Goal: Task Accomplishment & Management: Complete application form

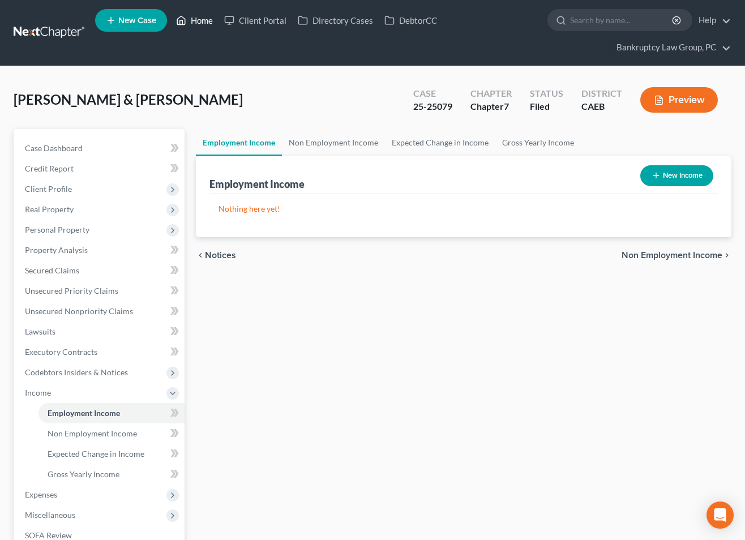
click at [210, 19] on link "Home" at bounding box center [194, 20] width 48 height 20
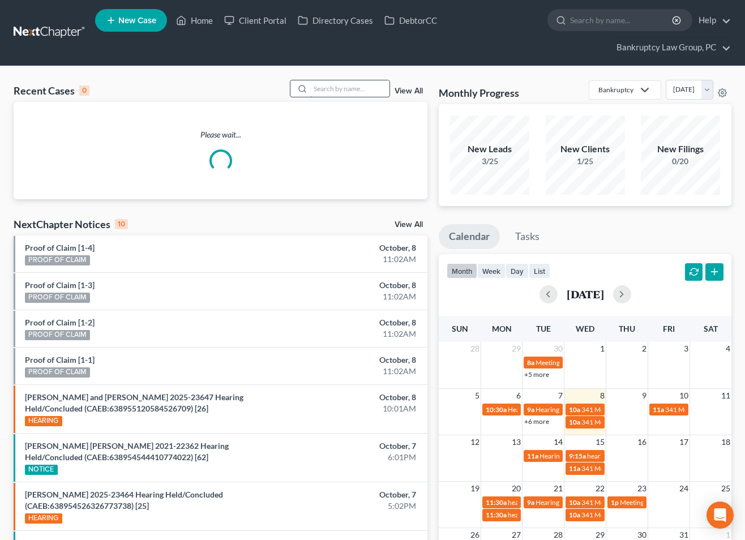
click at [379, 83] on input "search" at bounding box center [349, 88] width 79 height 16
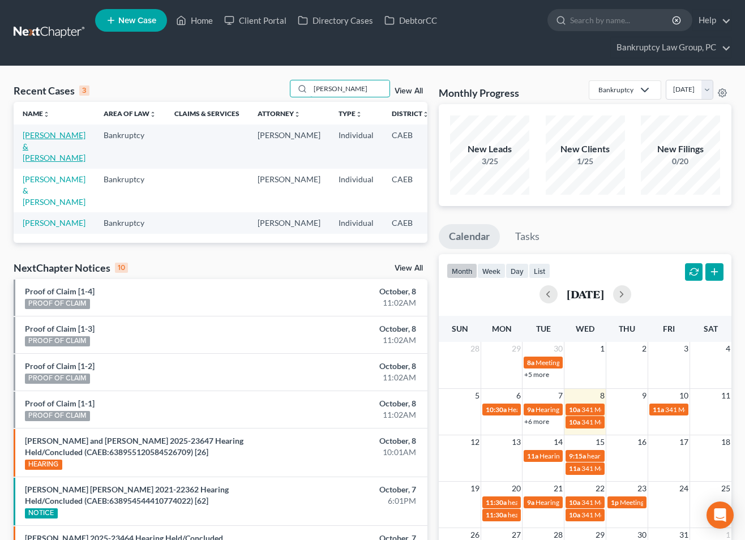
type input "castro"
drag, startPoint x: 38, startPoint y: 147, endPoint x: 102, endPoint y: 147, distance: 64.0
click at [39, 147] on link "[PERSON_NAME] & [PERSON_NAME]" at bounding box center [54, 146] width 63 height 32
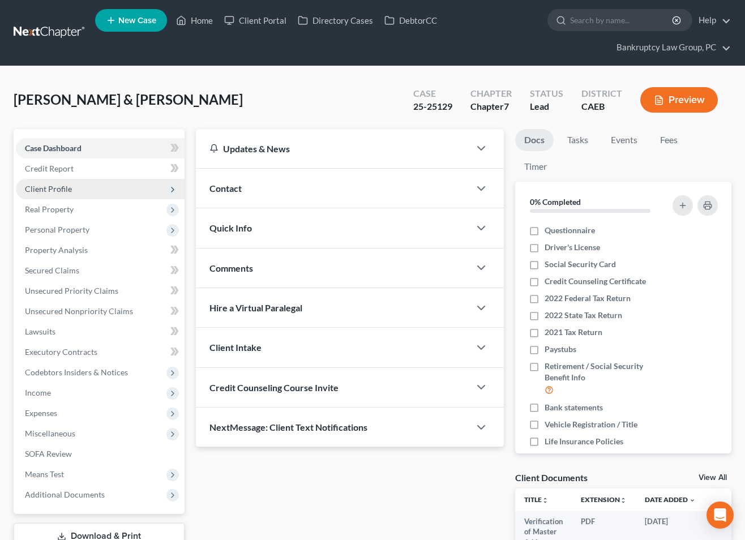
click at [50, 195] on span "Client Profile" at bounding box center [100, 189] width 169 height 20
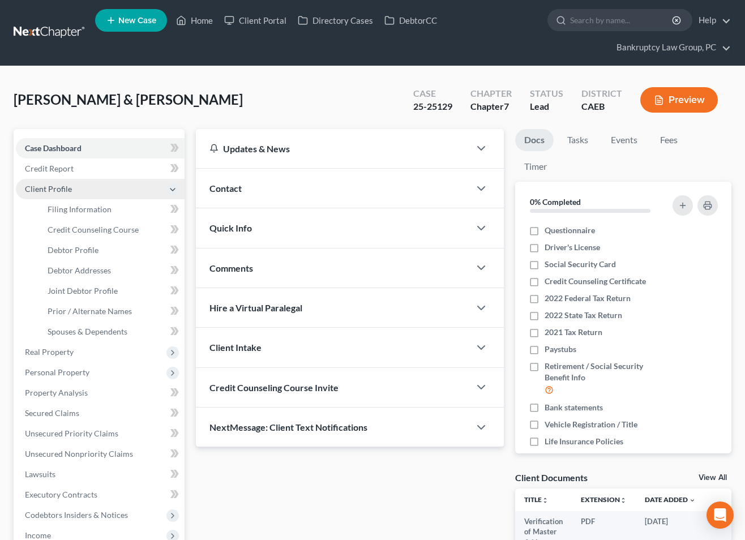
click at [47, 193] on span "Client Profile" at bounding box center [48, 189] width 47 height 10
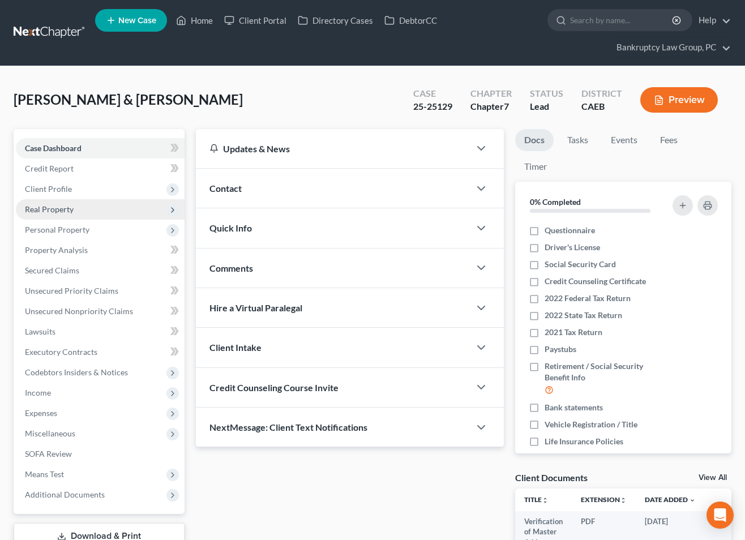
click at [53, 211] on span "Real Property" at bounding box center [49, 209] width 49 height 10
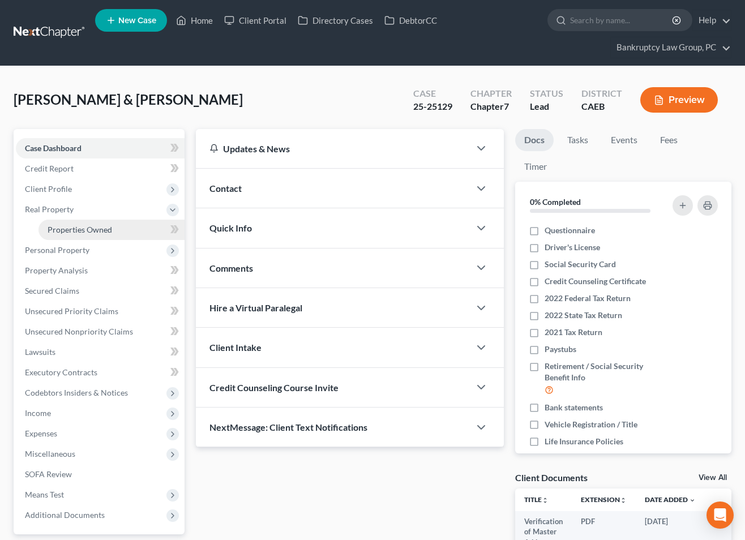
click at [55, 230] on span "Properties Owned" at bounding box center [80, 230] width 65 height 10
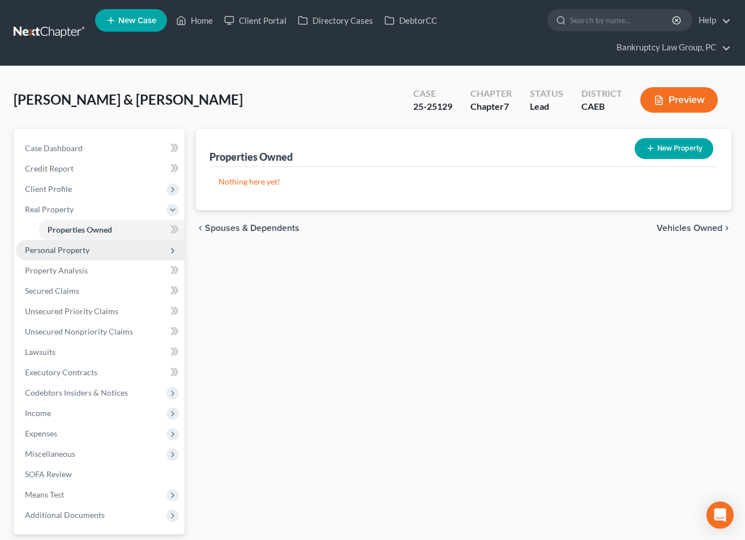
click at [55, 249] on span "Personal Property" at bounding box center [57, 250] width 65 height 10
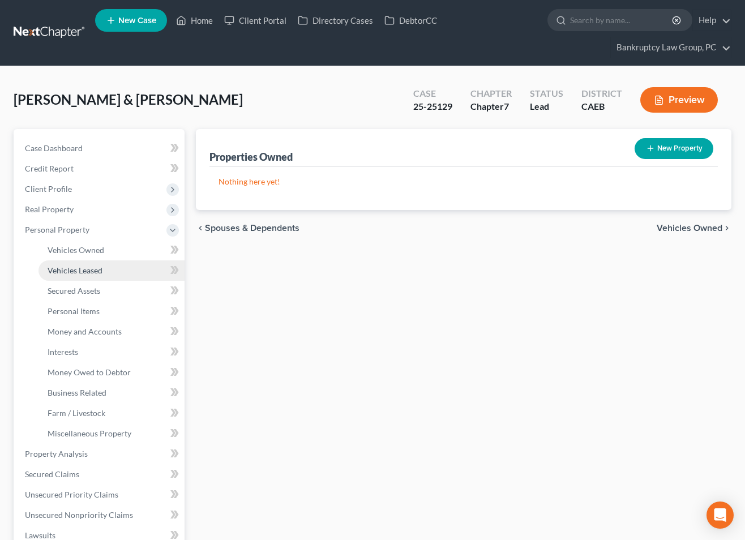
click at [63, 266] on span "Vehicles Leased" at bounding box center [75, 271] width 55 height 10
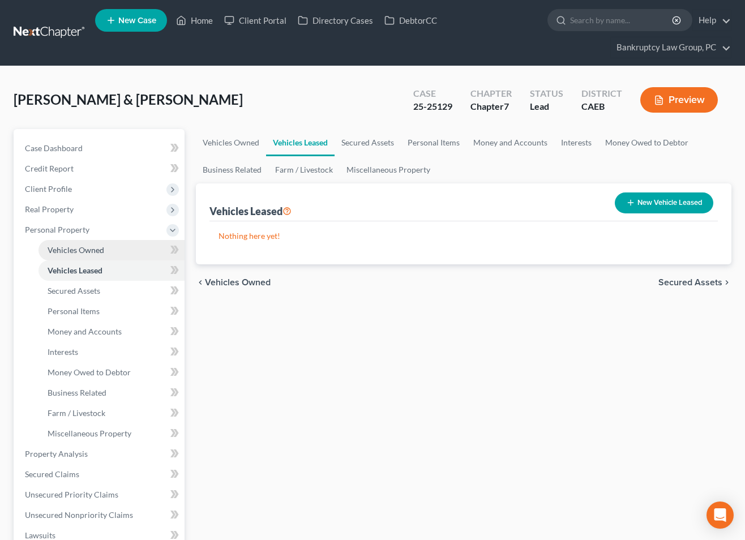
click at [60, 253] on span "Vehicles Owned" at bounding box center [76, 250] width 57 height 10
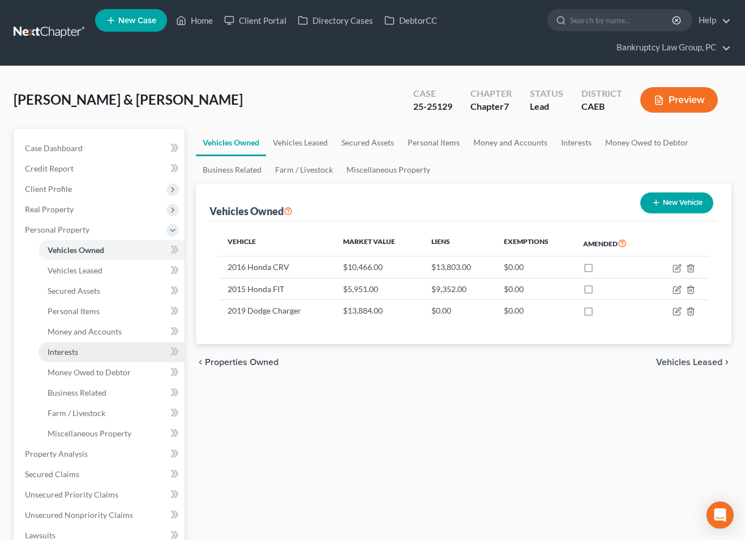
click at [65, 352] on span "Interests" at bounding box center [63, 352] width 31 height 10
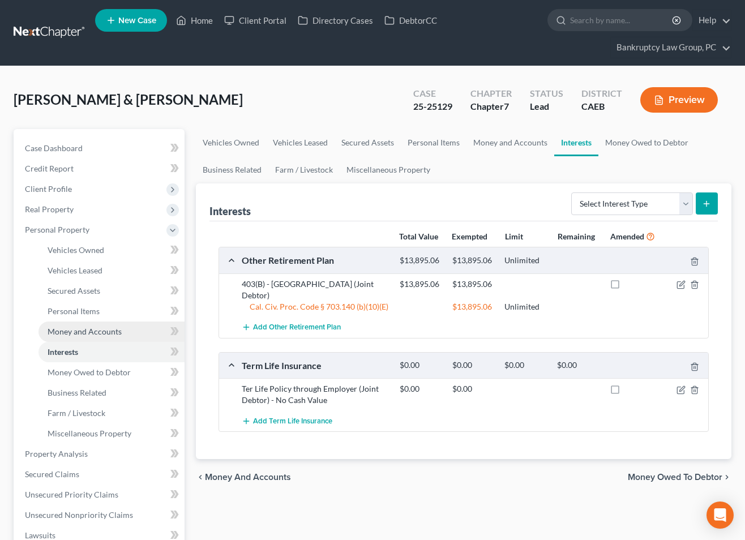
click at [74, 330] on span "Money and Accounts" at bounding box center [85, 332] width 74 height 10
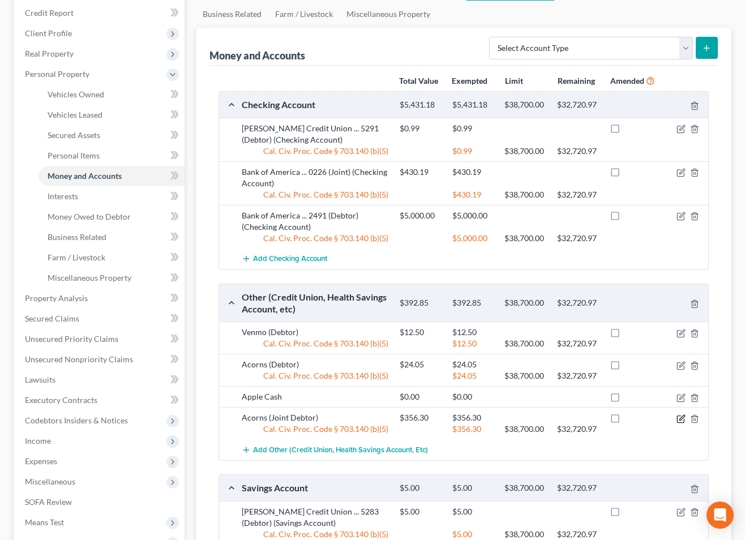
scroll to position [154, 0]
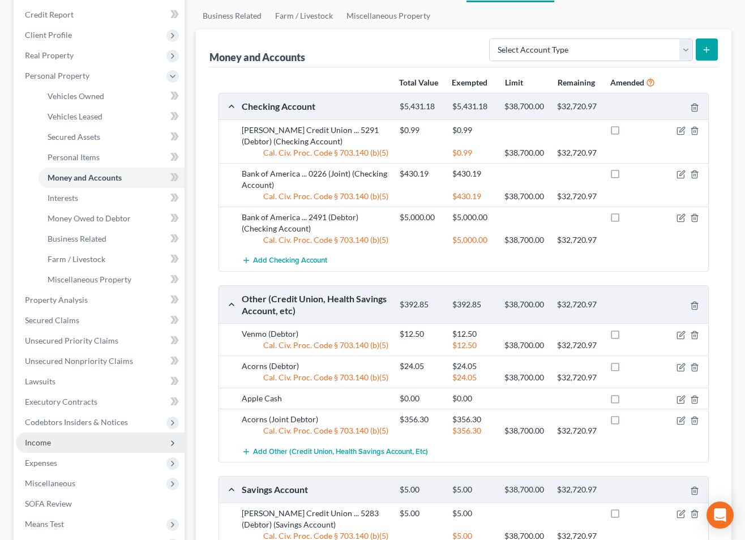
click at [34, 442] on span "Income" at bounding box center [38, 443] width 26 height 10
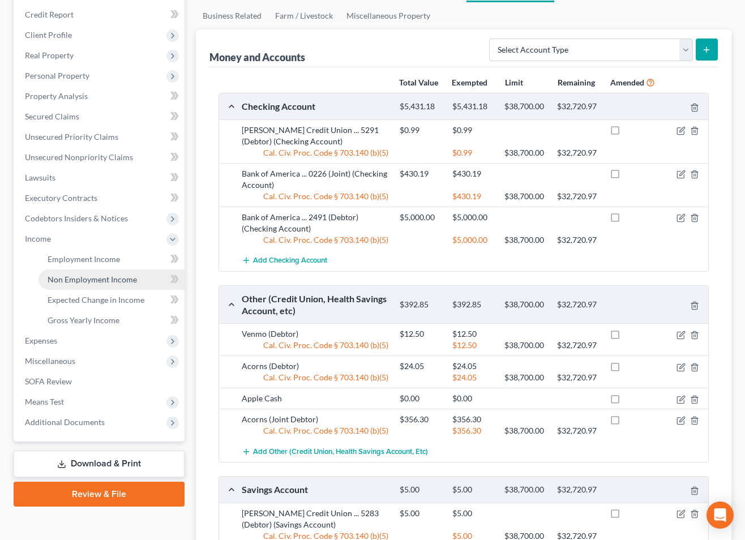
click at [88, 280] on span "Non Employment Income" at bounding box center [92, 280] width 89 height 10
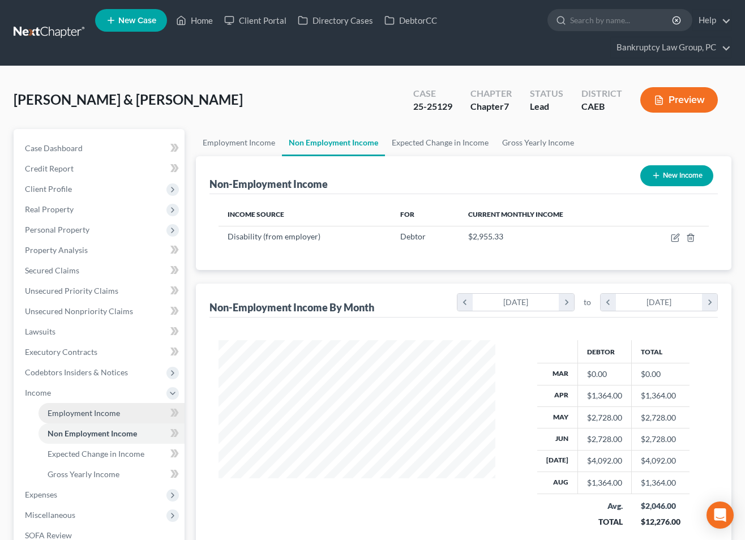
scroll to position [203, 299]
click at [114, 412] on span "Employment Income" at bounding box center [84, 413] width 72 height 10
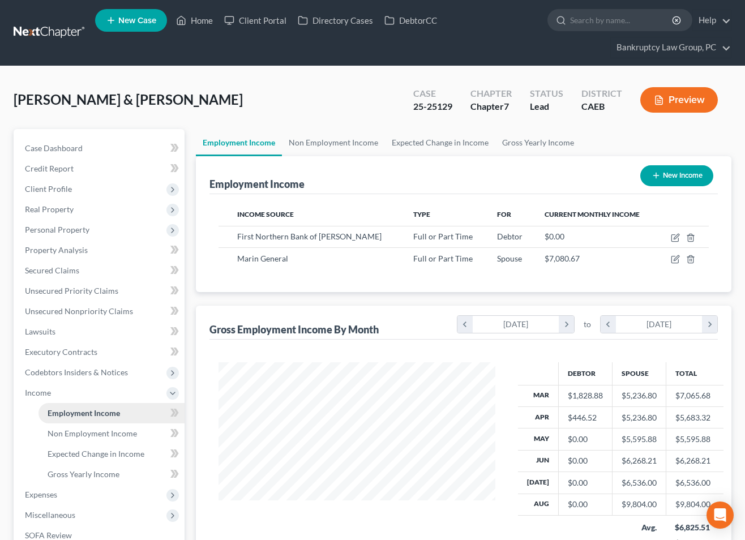
scroll to position [203, 299]
click at [676, 235] on icon "button" at bounding box center [676, 236] width 5 height 5
select select "0"
select select "4"
select select "0"
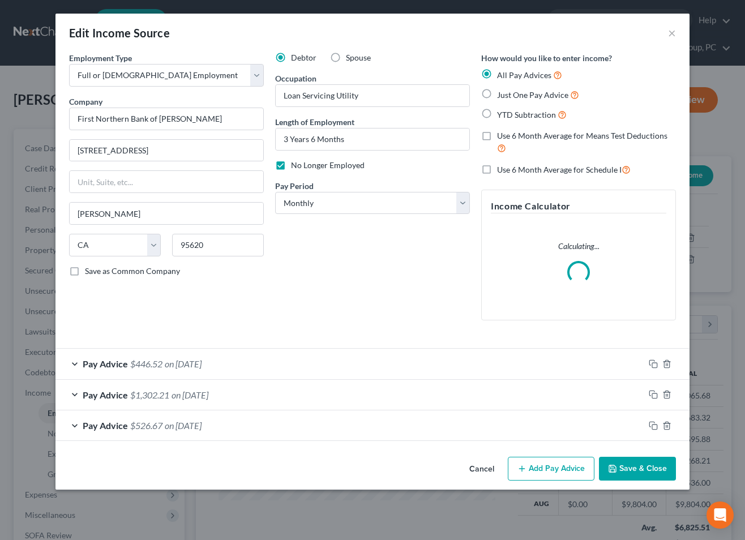
drag, startPoint x: 485, startPoint y: 471, endPoint x: 484, endPoint y: 461, distance: 9.8
click at [485, 470] on button "Cancel" at bounding box center [481, 469] width 43 height 23
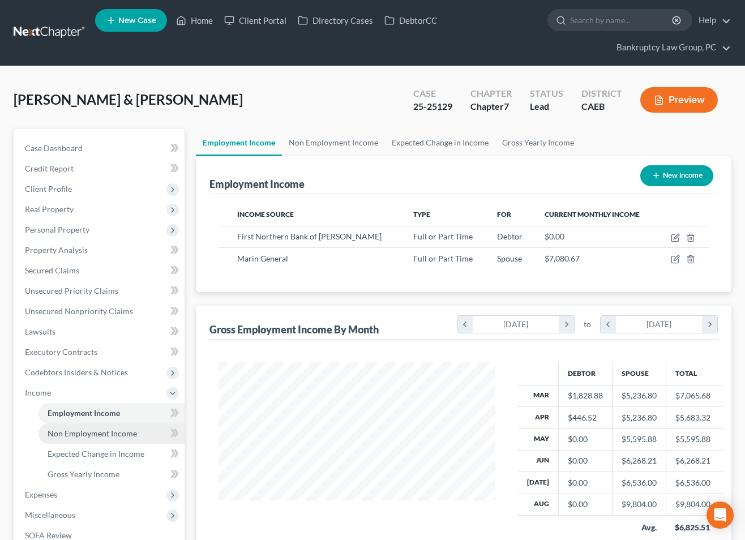
click at [78, 438] on link "Non Employment Income" at bounding box center [112, 434] width 146 height 20
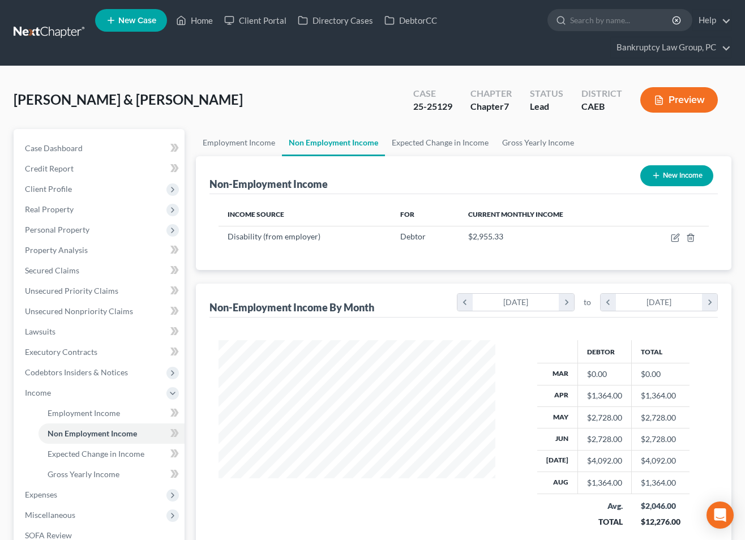
scroll to position [203, 299]
click at [673, 237] on icon "button" at bounding box center [675, 237] width 9 height 9
select select "1"
select select "2"
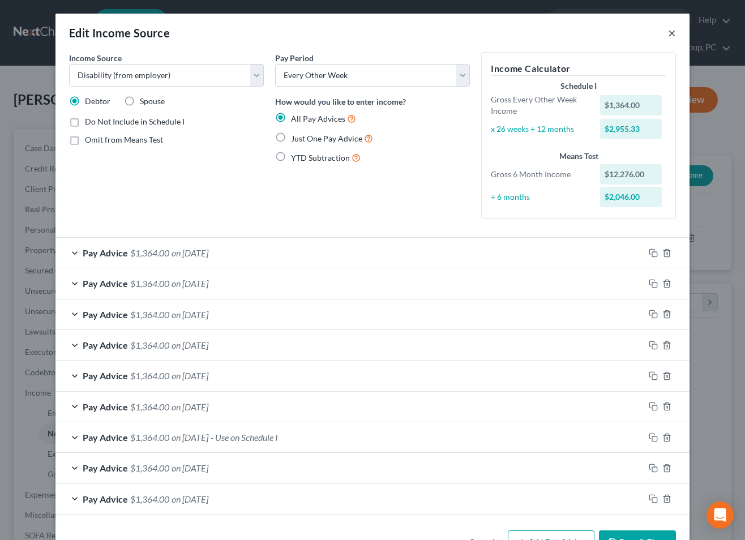
click at [675, 33] on button "×" at bounding box center [672, 33] width 8 height 14
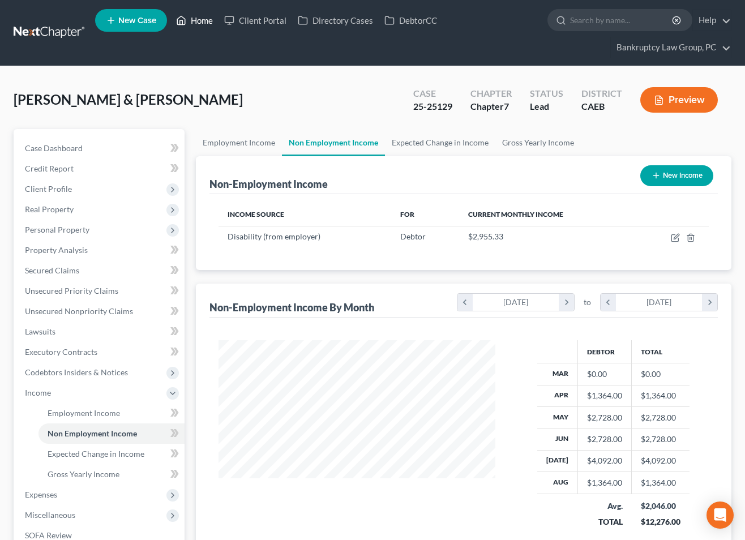
click at [199, 21] on link "Home" at bounding box center [194, 20] width 48 height 20
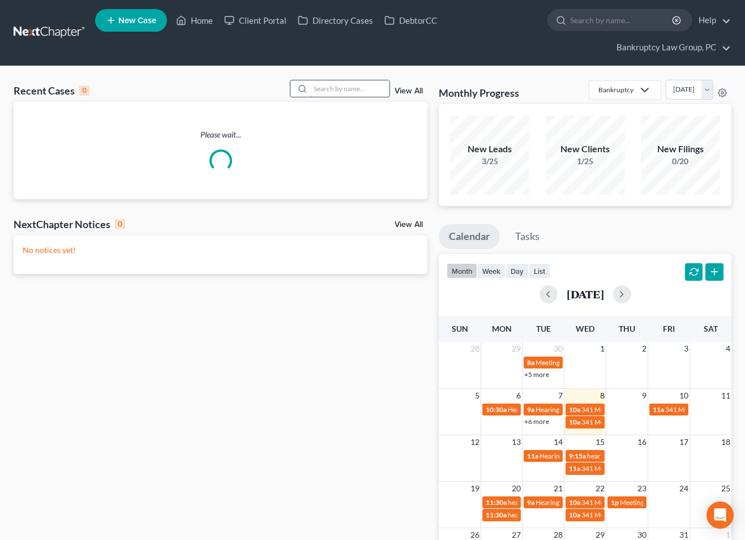
click at [377, 88] on input "search" at bounding box center [349, 88] width 79 height 16
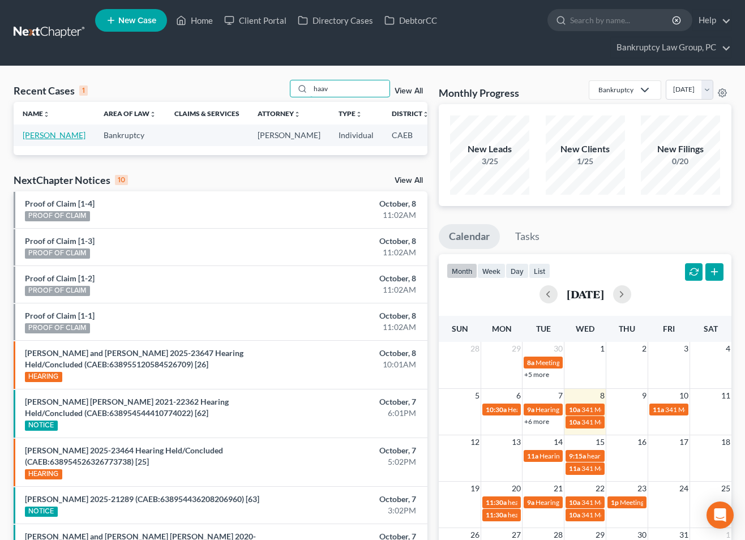
type input "haav"
click at [34, 140] on link "[PERSON_NAME]" at bounding box center [54, 135] width 63 height 10
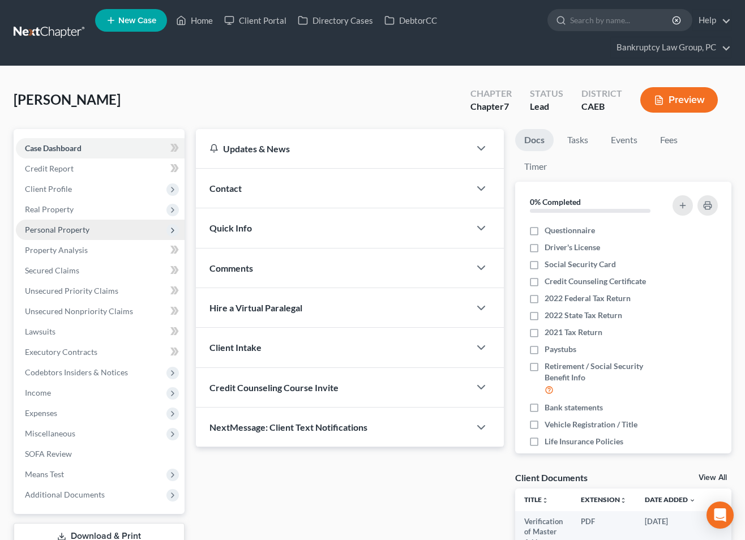
click at [52, 232] on span "Personal Property" at bounding box center [57, 230] width 65 height 10
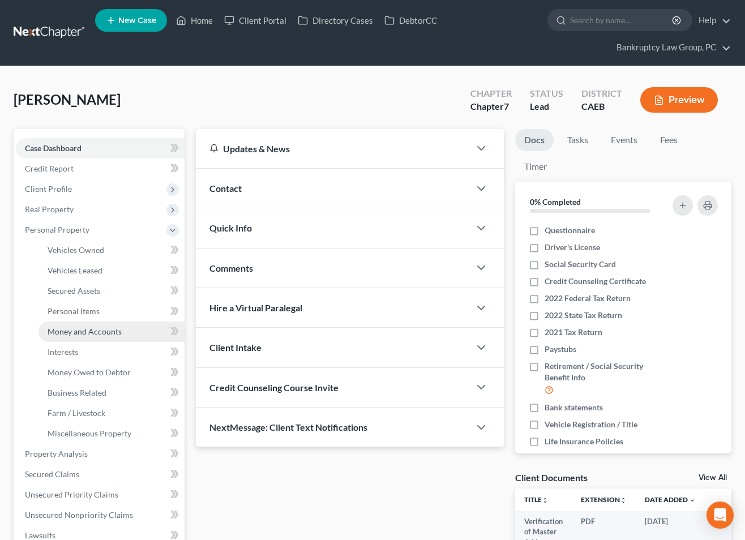
click at [69, 333] on span "Money and Accounts" at bounding box center [85, 332] width 74 height 10
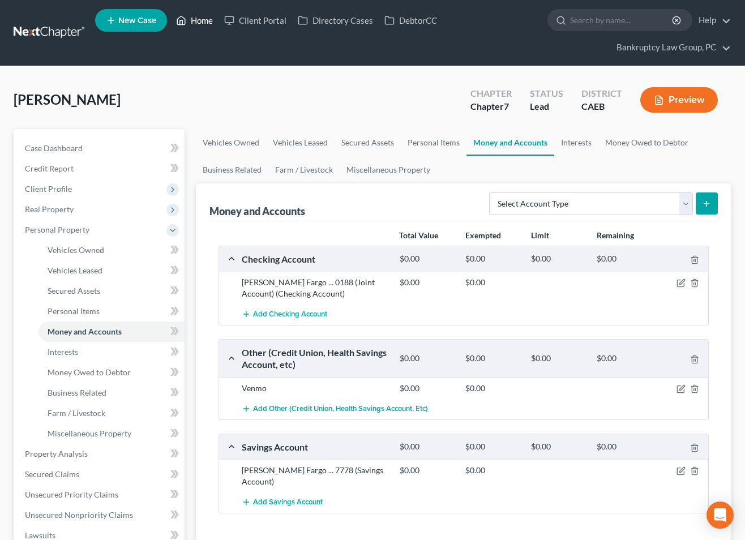
click at [198, 22] on link "Home" at bounding box center [194, 20] width 48 height 20
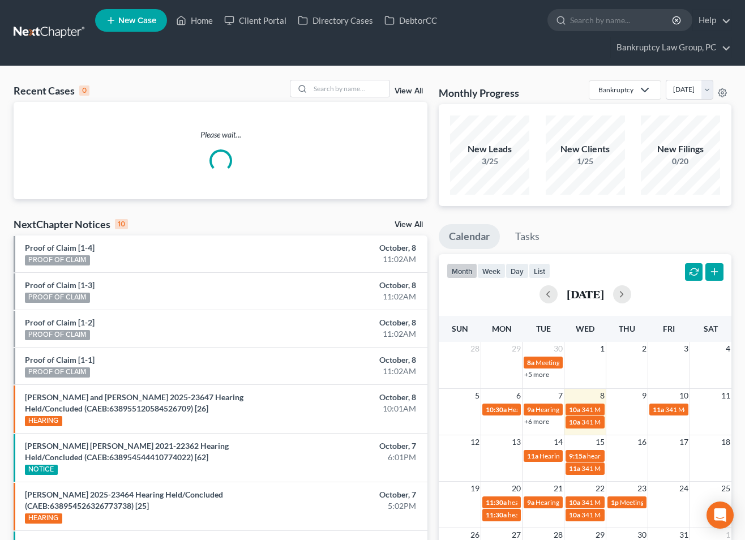
click at [125, 24] on span "New Case" at bounding box center [137, 20] width 38 height 8
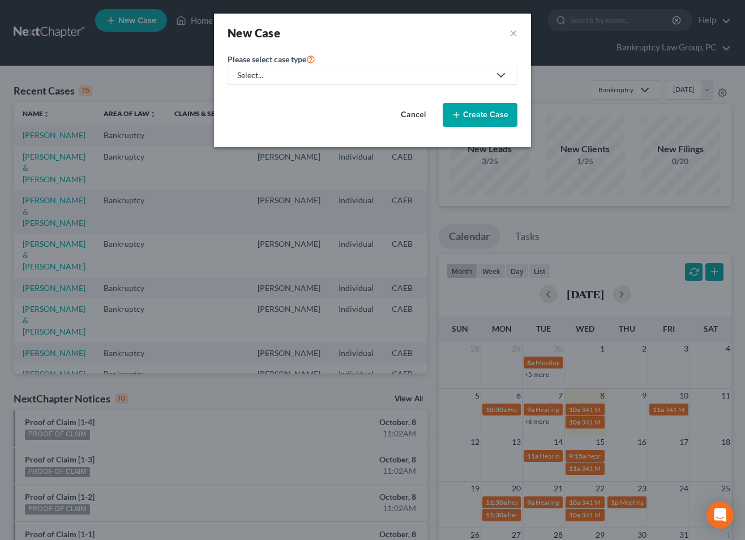
click at [322, 79] on div "Select..." at bounding box center [363, 75] width 253 height 11
click at [276, 95] on div "Bankruptcy" at bounding box center [258, 97] width 41 height 11
select select "8"
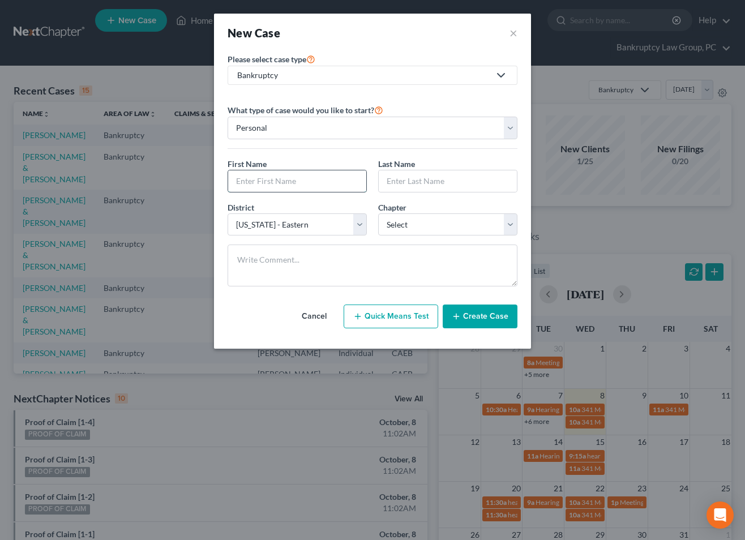
click at [317, 188] on input "text" at bounding box center [297, 181] width 138 height 22
type input "Cristito"
type input "Mamanta"
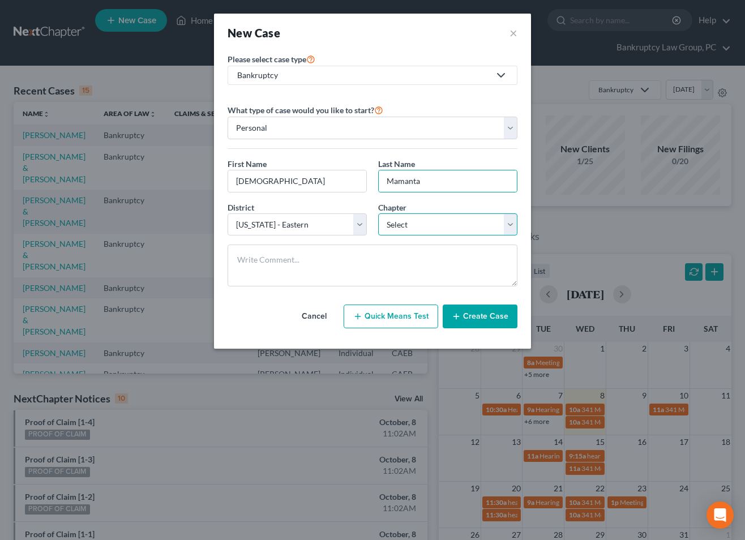
click at [463, 227] on select "Select 7 11 12 13" at bounding box center [447, 225] width 139 height 23
select select "0"
click at [378, 214] on select "Select 7 11 12 13" at bounding box center [447, 225] width 139 height 23
click at [475, 312] on button "Create Case" at bounding box center [480, 317] width 75 height 24
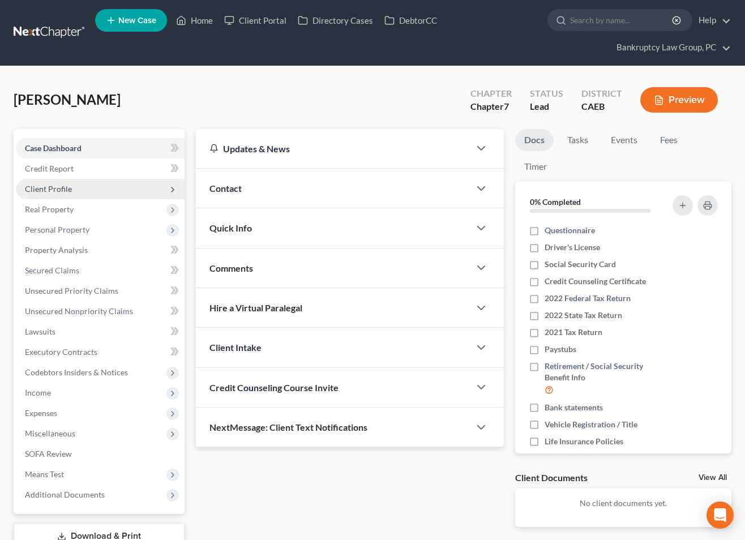
click at [62, 191] on span "Client Profile" at bounding box center [48, 189] width 47 height 10
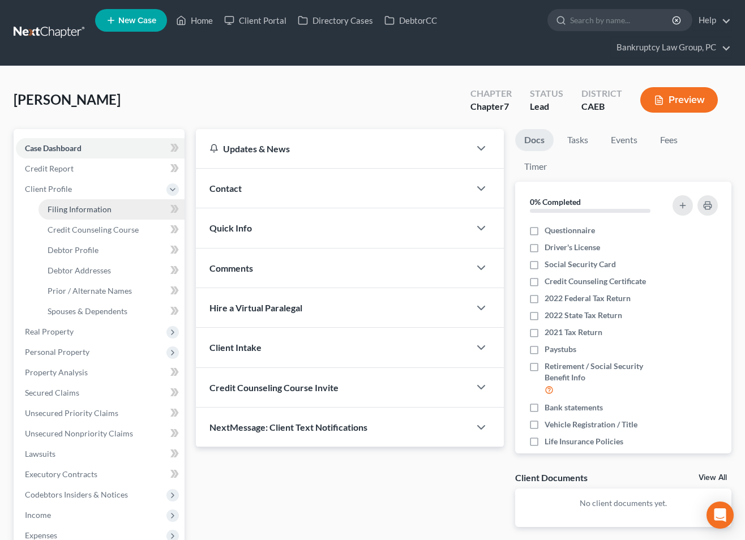
click at [62, 204] on span "Filing Information" at bounding box center [80, 209] width 64 height 10
select select "1"
select select "0"
select select "8"
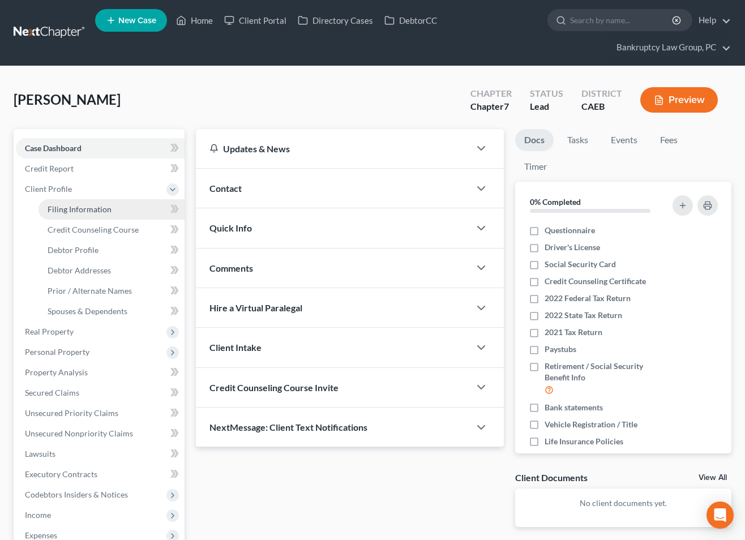
select select "4"
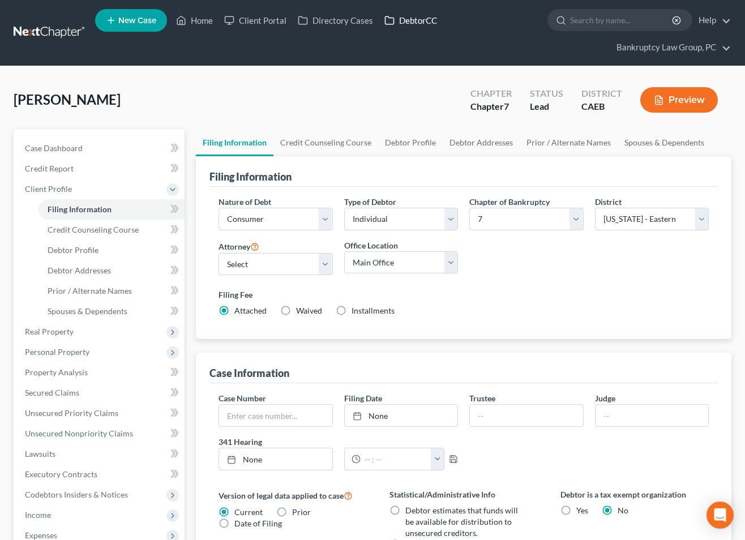
click at [423, 22] on link "DebtorCC" at bounding box center [411, 20] width 64 height 20
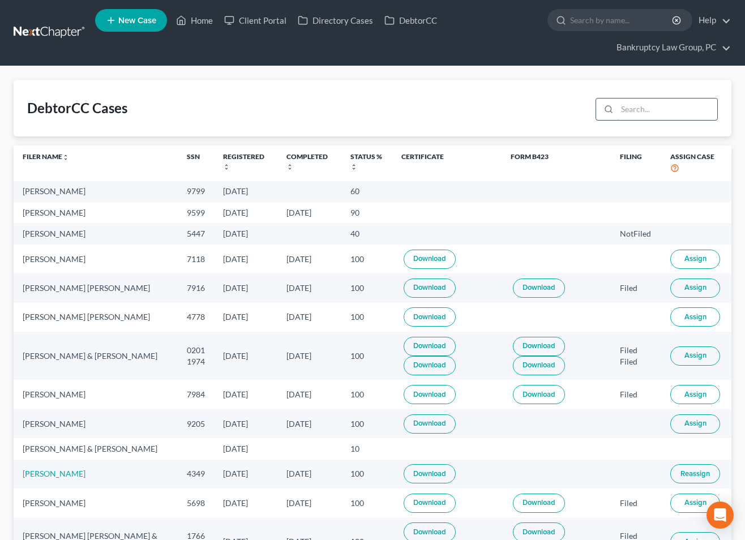
click at [678, 112] on input "search" at bounding box center [667, 110] width 100 height 22
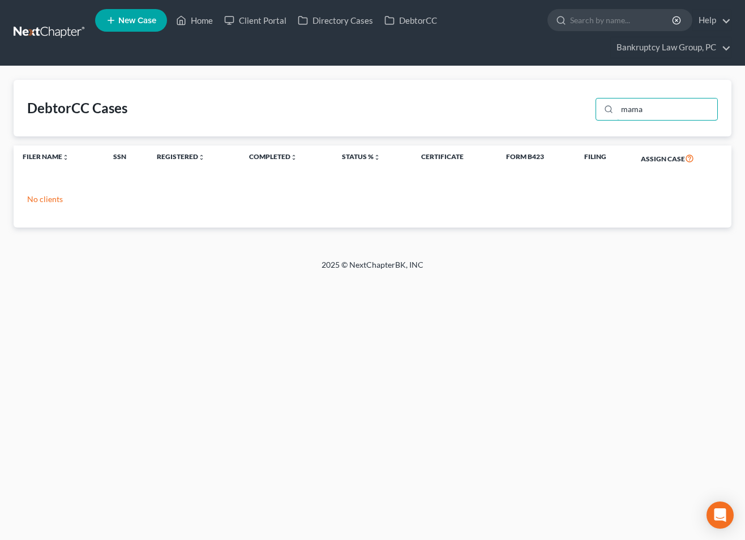
type input "mama"
click at [201, 23] on link "Home" at bounding box center [194, 20] width 48 height 20
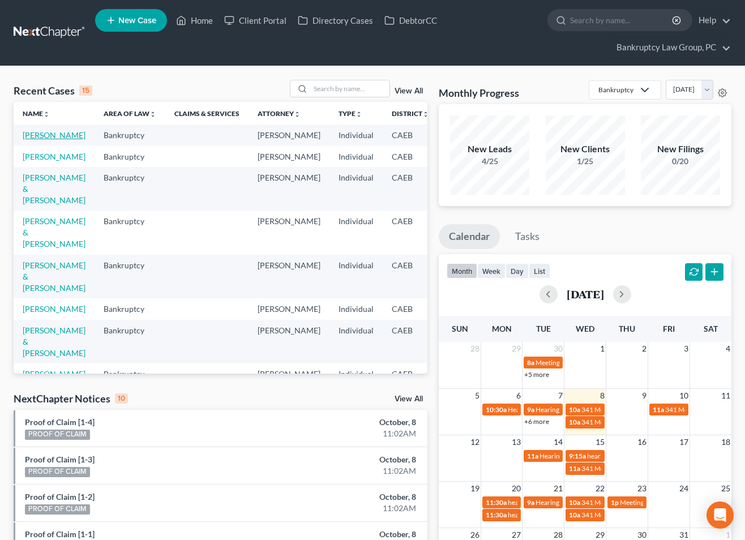
click at [37, 135] on link "[PERSON_NAME]" at bounding box center [54, 135] width 63 height 10
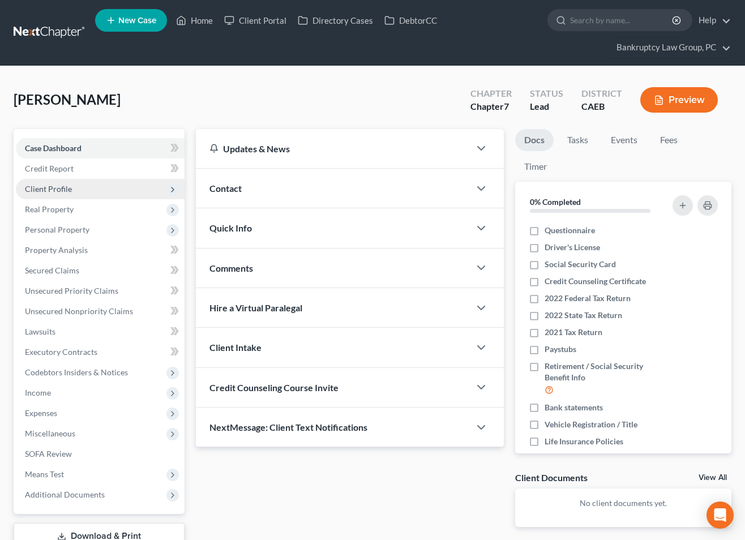
click at [46, 189] on span "Client Profile" at bounding box center [48, 189] width 47 height 10
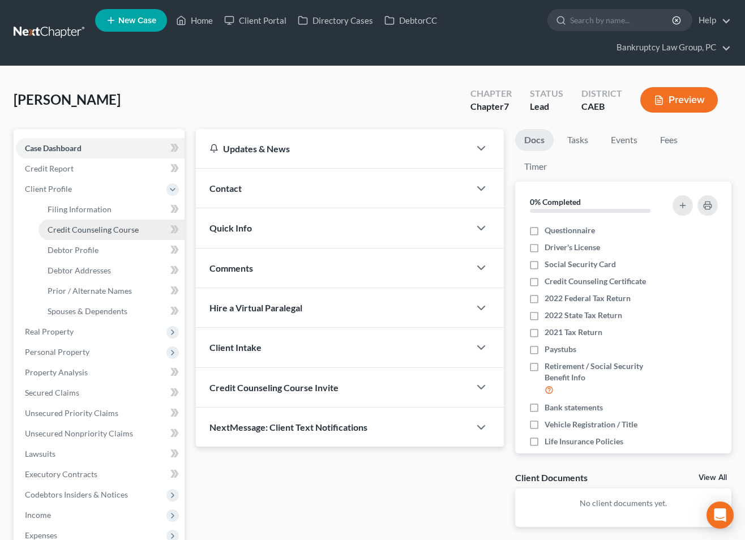
click at [61, 231] on span "Credit Counseling Course" at bounding box center [93, 230] width 91 height 10
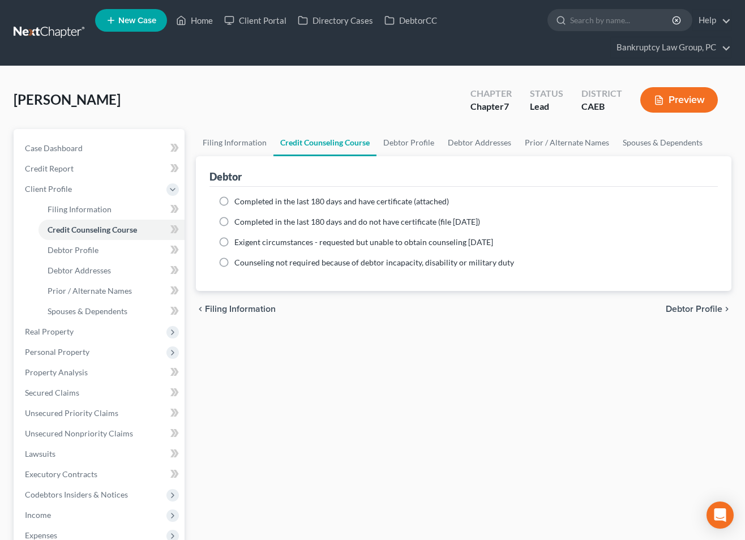
click at [234, 221] on label "Completed in the last 180 days and do not have certificate (file within 14 days)" at bounding box center [357, 221] width 246 height 11
click at [239, 221] on input "Completed in the last 180 days and do not have certificate (file within 14 days)" at bounding box center [242, 219] width 7 height 7
radio input "true"
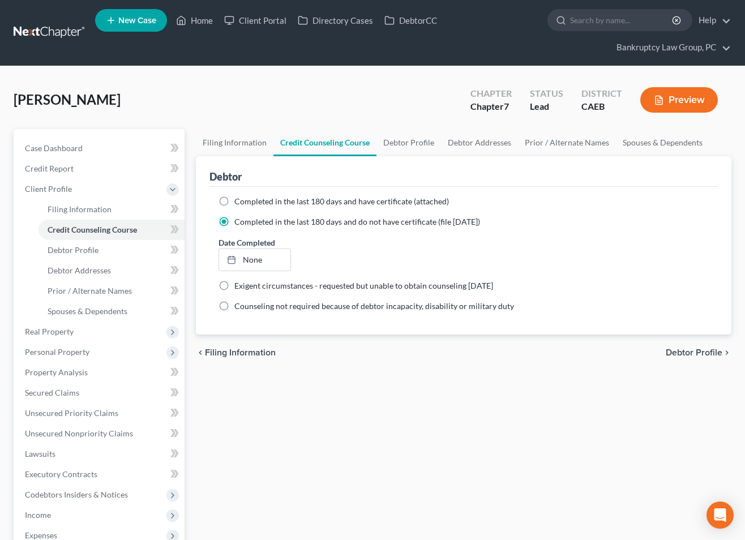
click at [234, 221] on label "Completed in the last 180 days and do not have certificate (file within 14 days)" at bounding box center [357, 221] width 246 height 11
click at [239, 221] on input "Completed in the last 180 days and do not have certificate (file within 14 days)" at bounding box center [242, 219] width 7 height 7
click at [234, 200] on label "Completed in the last 180 days and have certificate (attached)" at bounding box center [341, 201] width 215 height 11
click at [239, 200] on input "Completed in the last 180 days and have certificate (attached)" at bounding box center [242, 199] width 7 height 7
radio input "true"
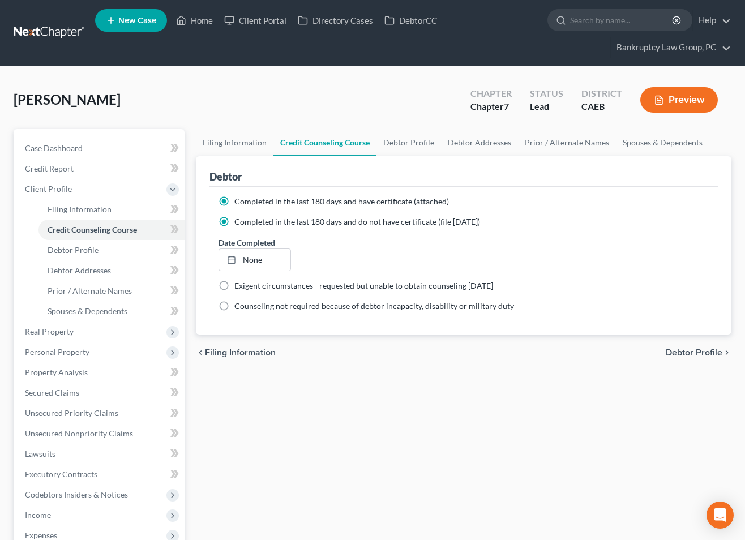
radio input "false"
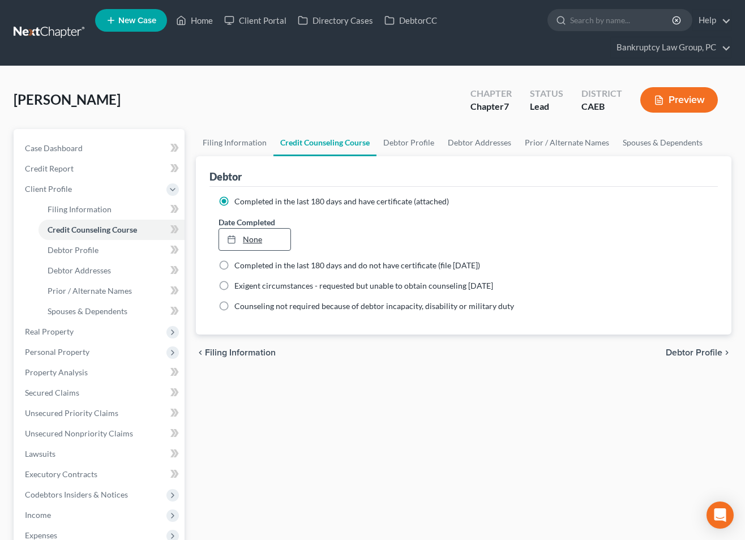
type input "[DATE]"
click at [253, 239] on link "None" at bounding box center [254, 240] width 71 height 22
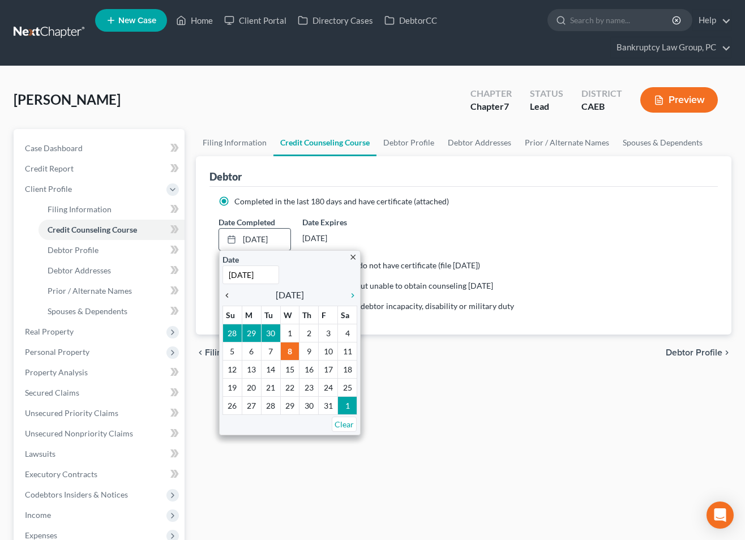
click at [226, 293] on icon "chevron_left" at bounding box center [230, 295] width 15 height 9
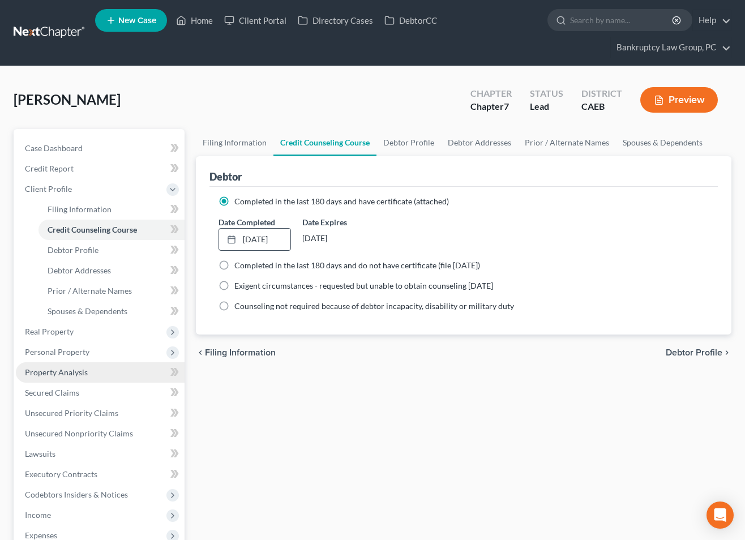
scroll to position [203, 0]
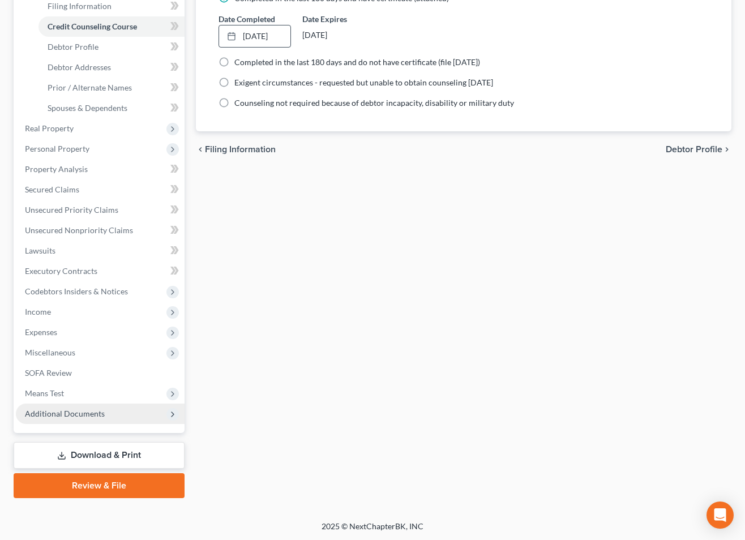
click at [93, 414] on span "Additional Documents" at bounding box center [65, 414] width 80 height 10
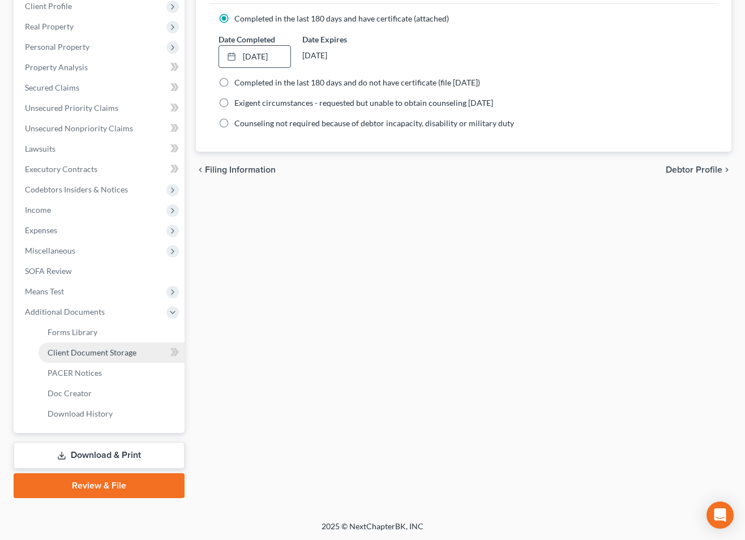
click at [91, 351] on span "Client Document Storage" at bounding box center [92, 353] width 89 height 10
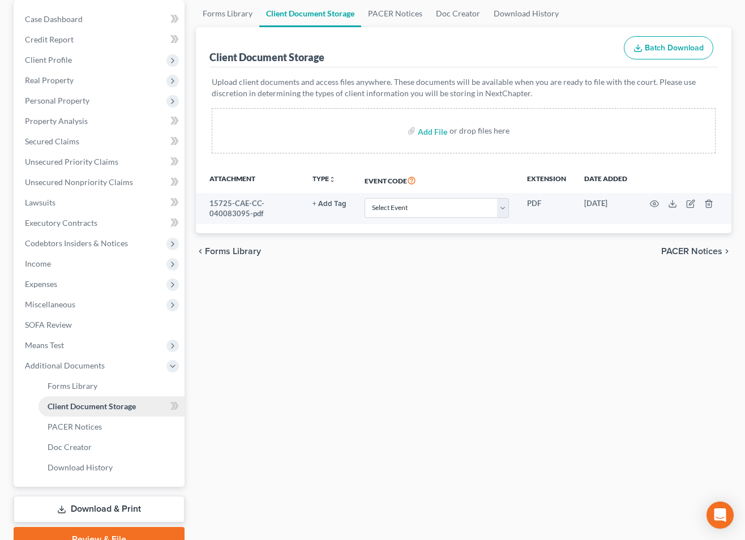
scroll to position [134, 0]
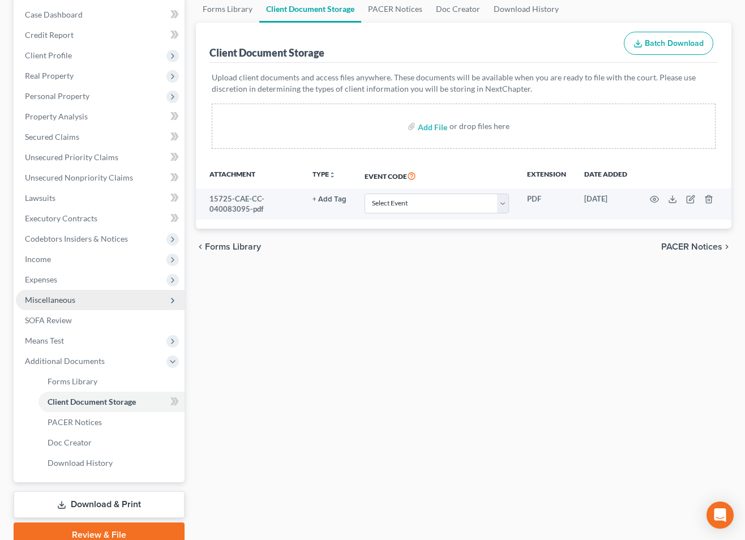
click at [59, 301] on span "Miscellaneous" at bounding box center [50, 300] width 50 height 10
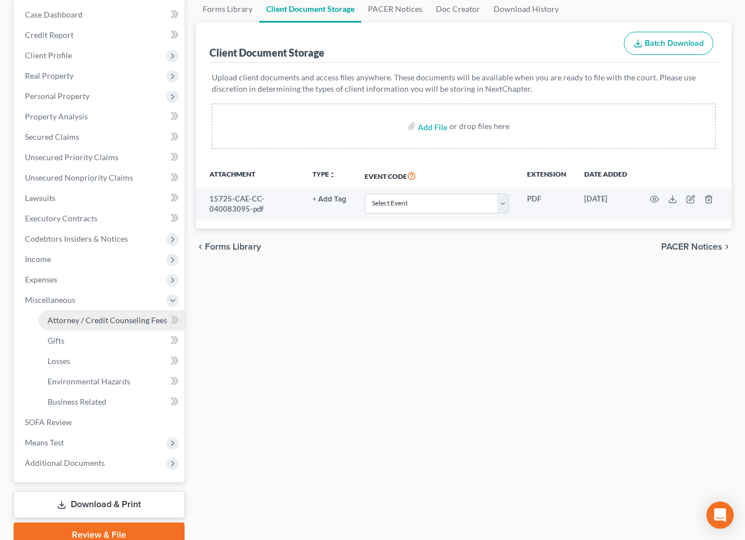
click at [130, 315] on span "Attorney / Credit Counseling Fees" at bounding box center [108, 320] width 120 height 10
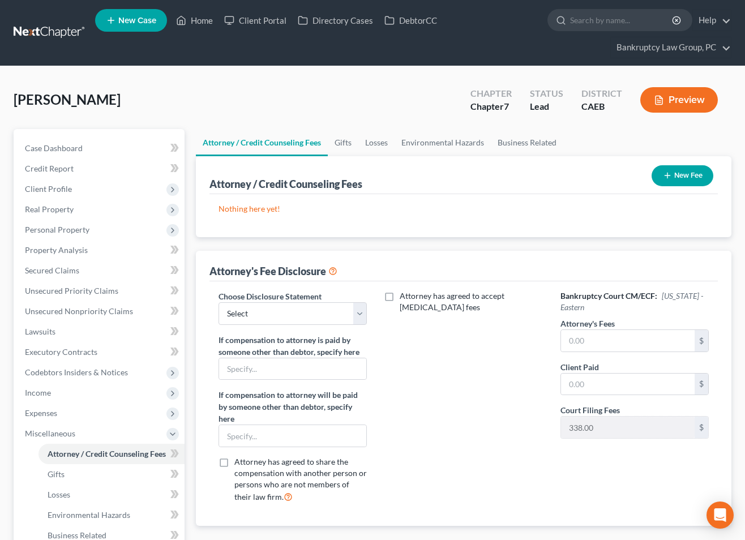
click at [680, 177] on button "New Fee" at bounding box center [683, 175] width 62 height 21
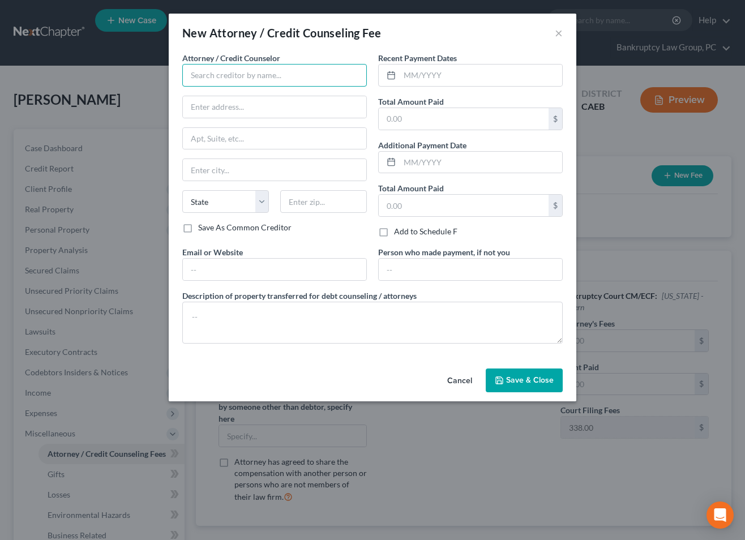
click at [288, 80] on input "text" at bounding box center [274, 75] width 185 height 23
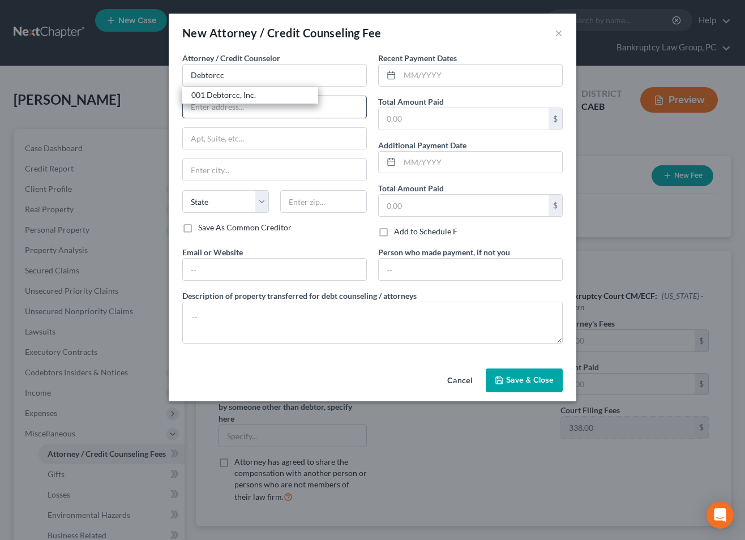
click at [244, 97] on div "001 Debtorcc, Inc." at bounding box center [250, 94] width 118 height 11
type input "001 Debtorcc, Inc."
click at [449, 76] on input "text" at bounding box center [481, 76] width 163 height 22
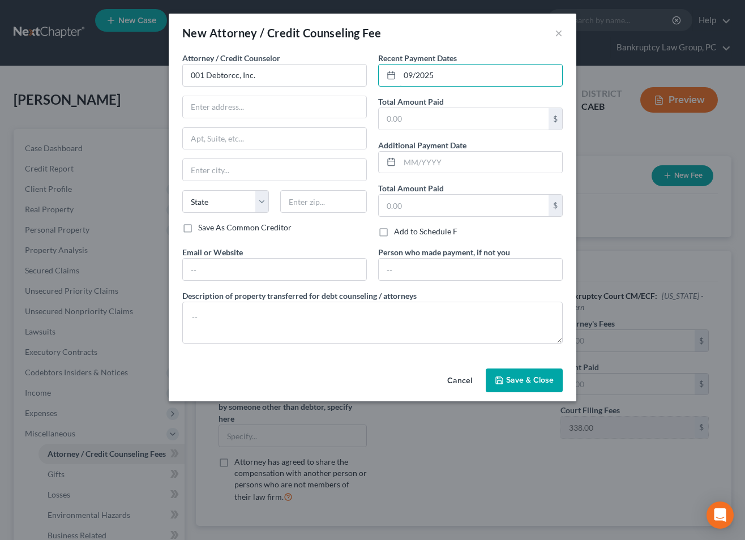
type input "09/2025"
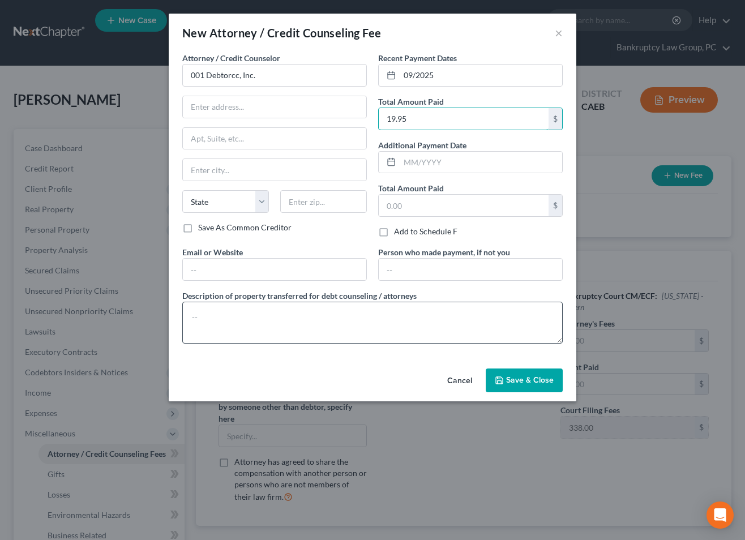
type input "19.95"
click at [425, 313] on textarea at bounding box center [372, 323] width 381 height 42
type textarea "Credit Counseling Course"
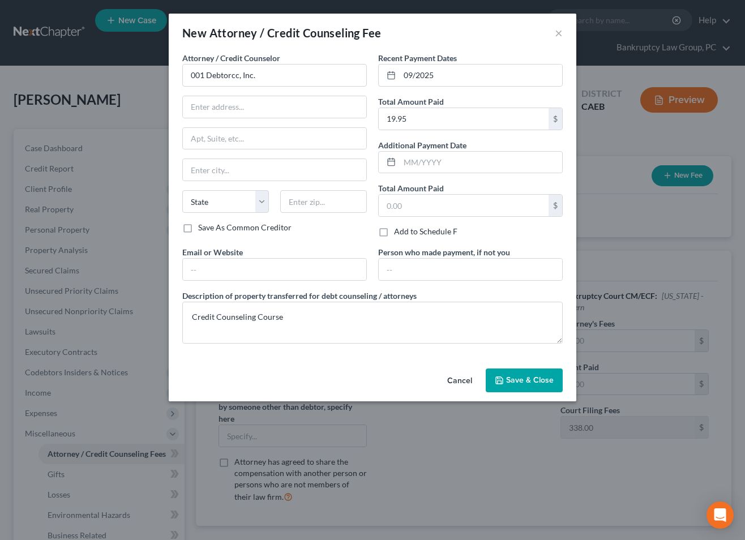
click at [515, 377] on span "Save & Close" at bounding box center [530, 380] width 48 height 10
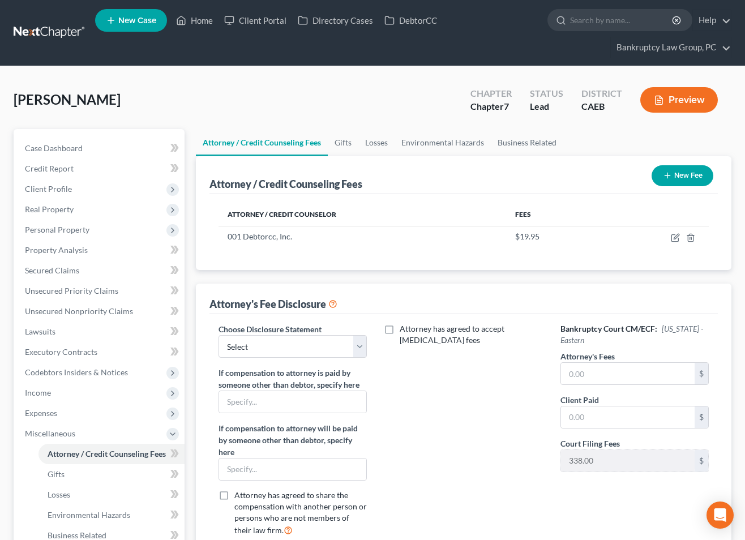
click at [678, 172] on button "New Fee" at bounding box center [683, 175] width 62 height 21
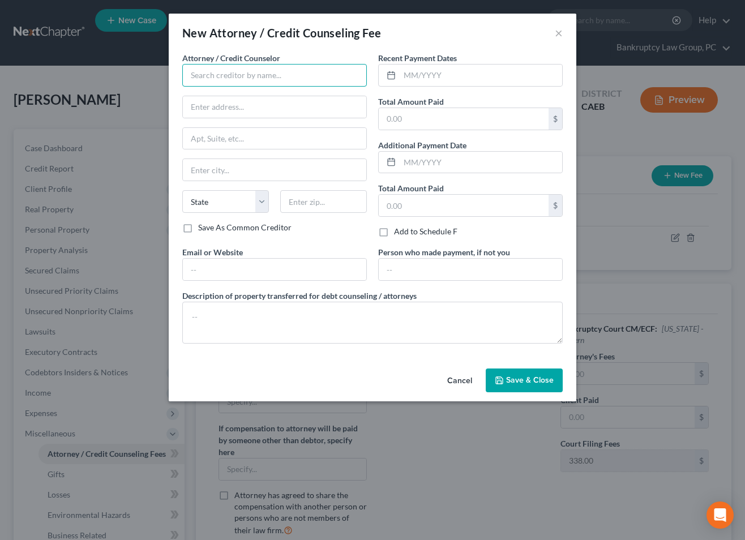
click at [195, 77] on input "text" at bounding box center [274, 75] width 185 height 23
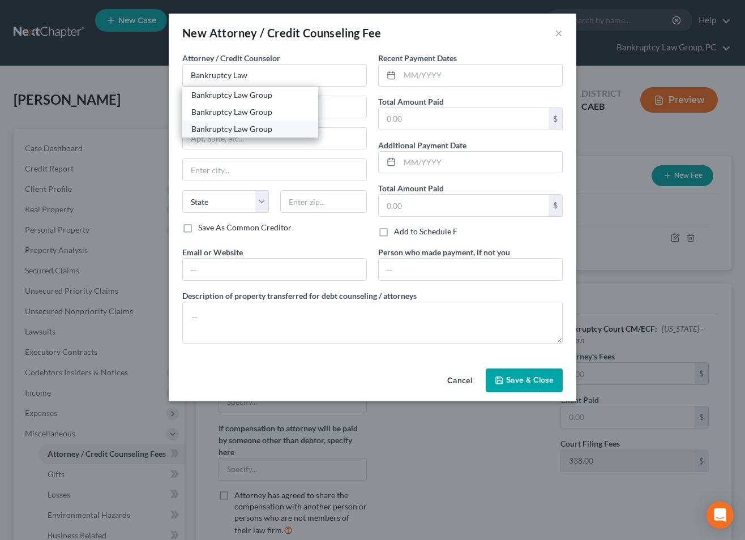
click at [216, 129] on div "Bankruptcy Law Group" at bounding box center [250, 128] width 118 height 11
type input "Bankruptcy Law Group"
type input "PO Box 9899"
type input "Reno"
select select "31"
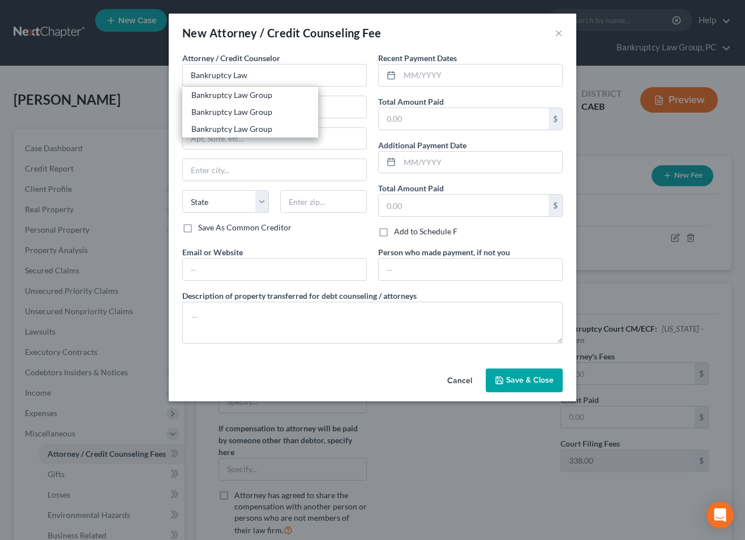
type input "89507"
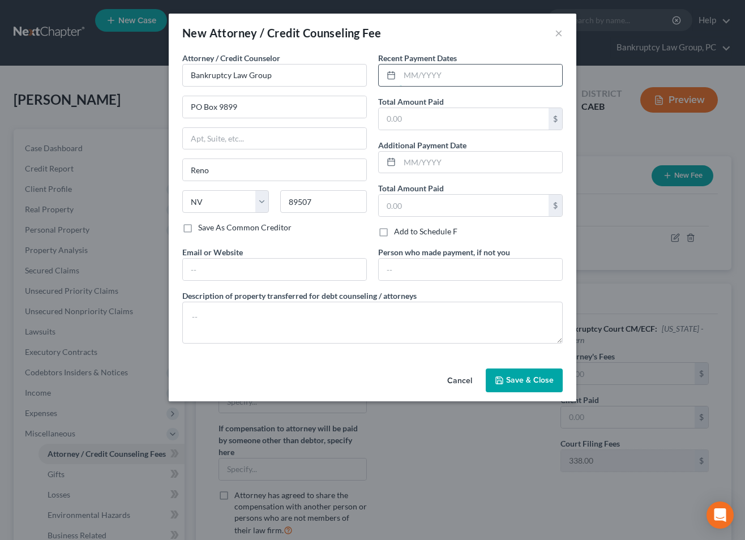
click at [435, 79] on input "text" at bounding box center [481, 76] width 163 height 22
type input "10/2025"
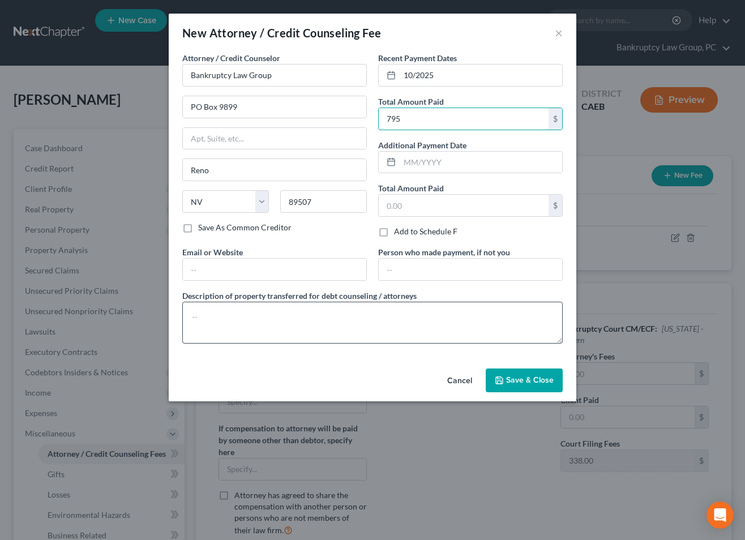
type input "795"
click at [382, 315] on textarea at bounding box center [372, 323] width 381 height 42
type textarea "Pre-Petition Attorney Fees: $750 Credit Report Fee: $45"
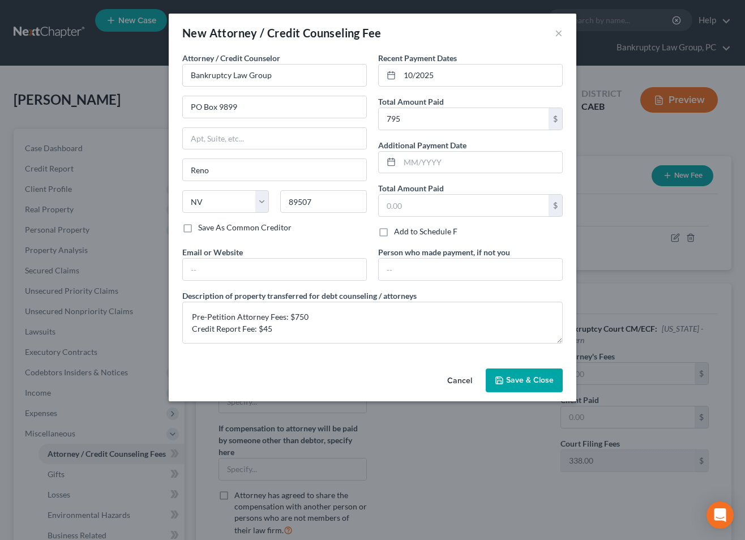
click at [508, 372] on button "Save & Close" at bounding box center [524, 381] width 77 height 24
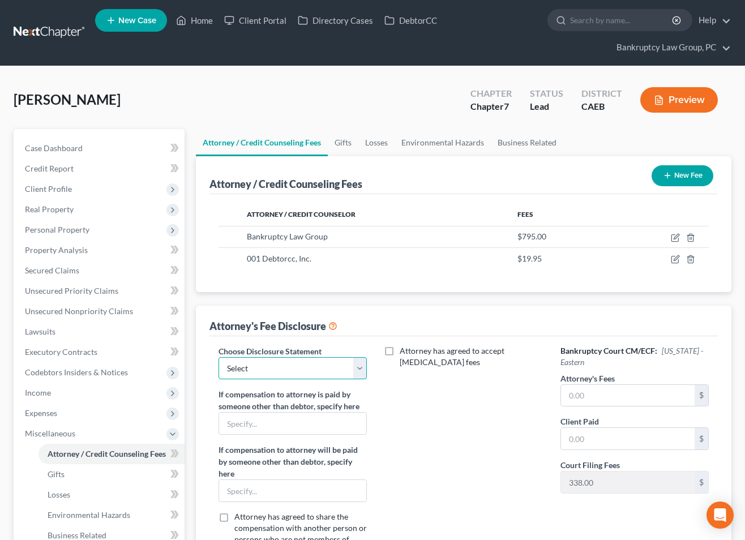
click at [295, 372] on select "Select CH 13 - OPT IN BI-FURCATION NORMAL DISCLOSURE" at bounding box center [293, 368] width 148 height 23
select select "1"
click at [219, 357] on select "Select CH 13 - OPT IN BI-FURCATION NORMAL DISCLOSURE" at bounding box center [293, 368] width 148 height 23
click at [602, 395] on input "text" at bounding box center [628, 396] width 134 height 22
type input "2,002"
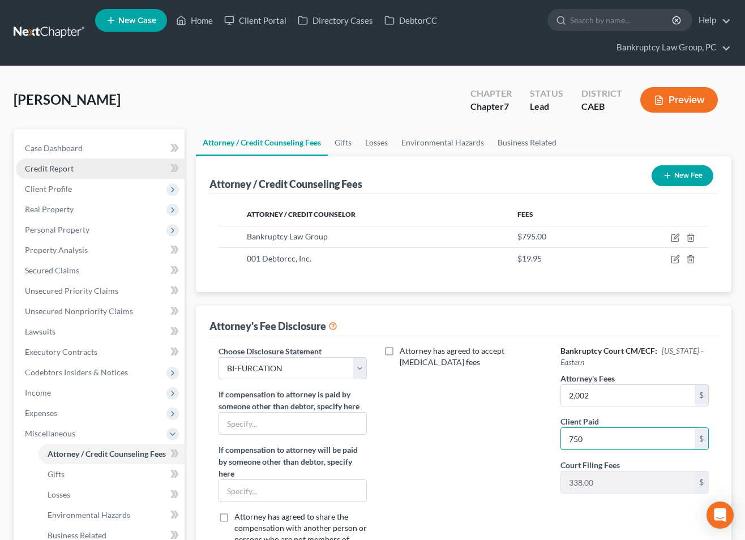
type input "750"
click at [45, 174] on link "Credit Report" at bounding box center [100, 169] width 169 height 20
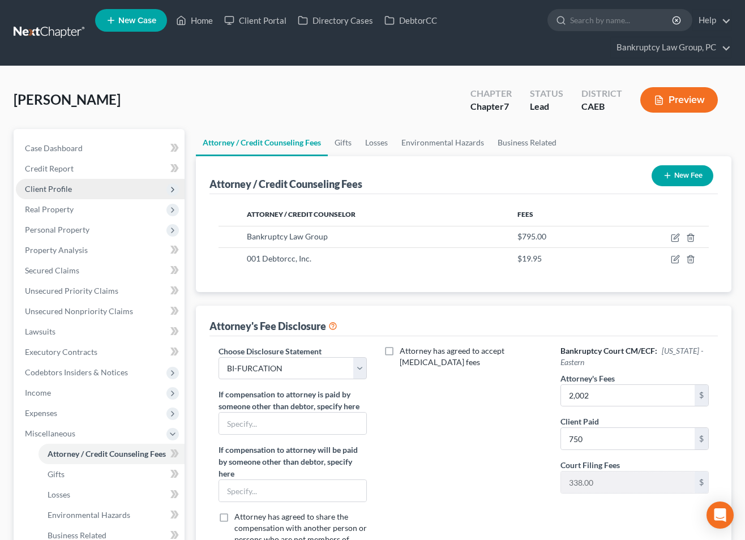
click at [44, 190] on span "Client Profile" at bounding box center [48, 189] width 47 height 10
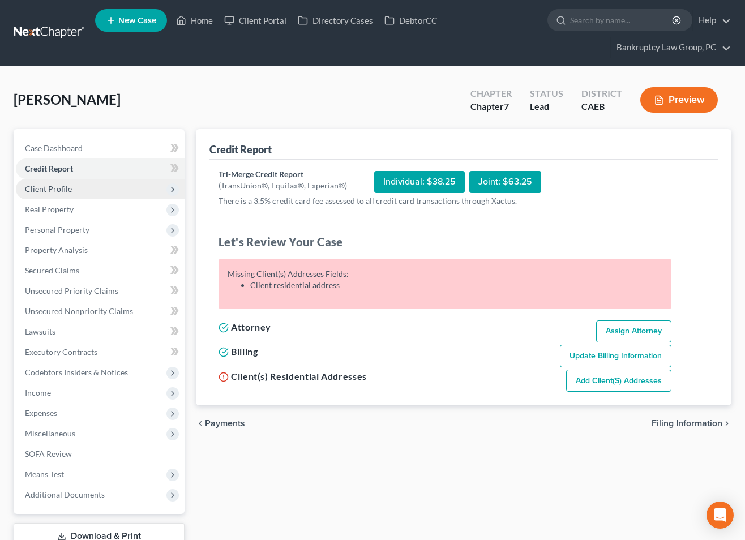
click at [61, 191] on span "Client Profile" at bounding box center [48, 189] width 47 height 10
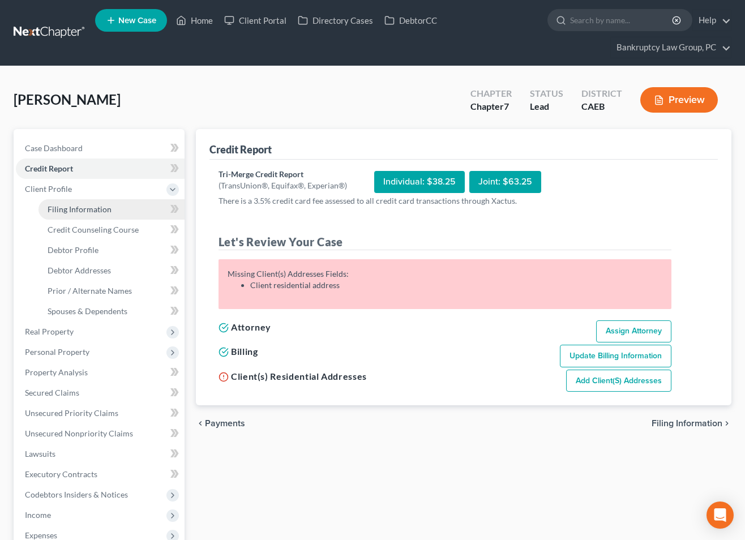
click at [63, 204] on span "Filing Information" at bounding box center [80, 209] width 64 height 10
select select "1"
select select "0"
select select "8"
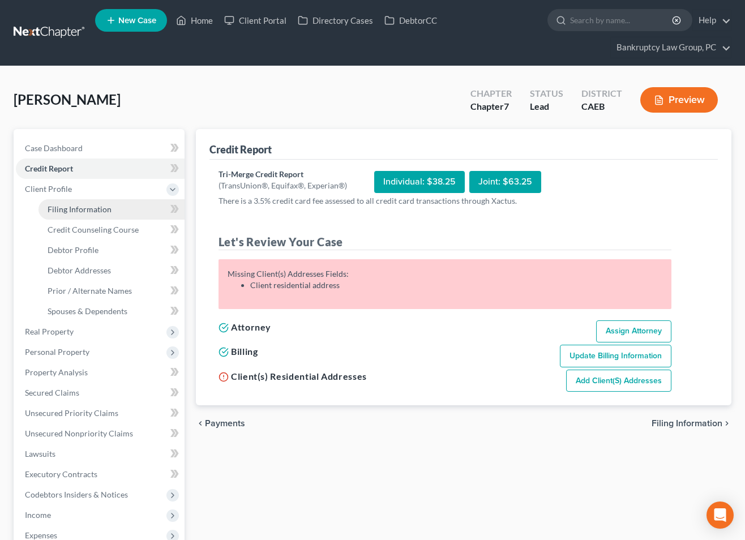
select select "0"
select select "4"
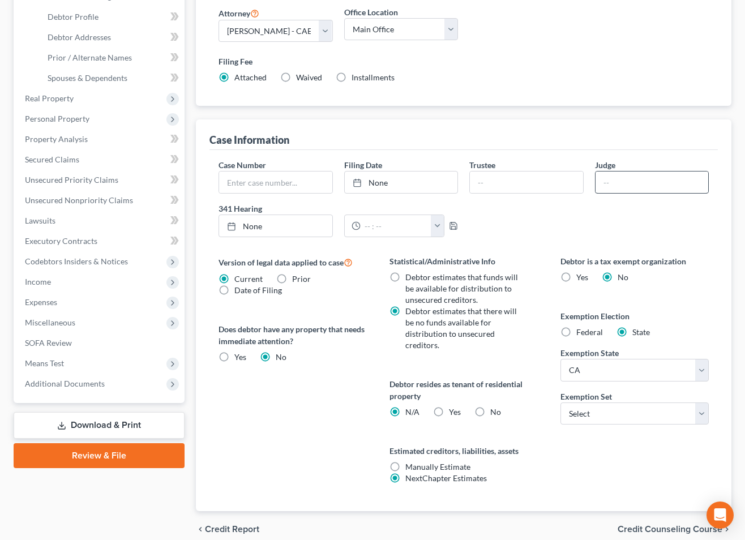
scroll to position [283, 0]
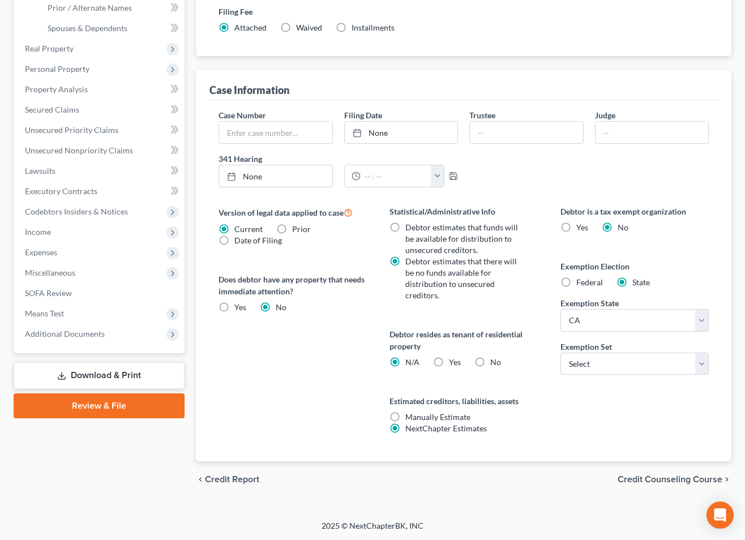
click at [449, 362] on label "Yes Yes" at bounding box center [455, 362] width 12 height 11
click at [454, 362] on input "Yes Yes" at bounding box center [457, 360] width 7 height 7
radio input "true"
radio input "false"
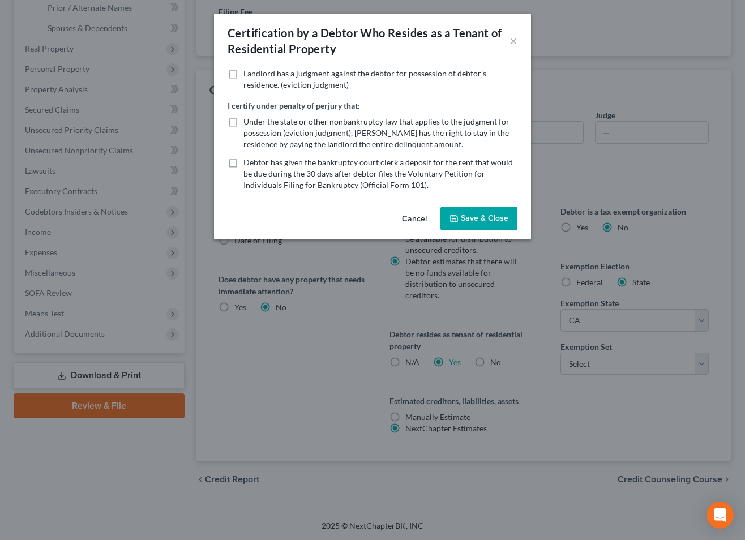
drag, startPoint x: 494, startPoint y: 223, endPoint x: 513, endPoint y: 258, distance: 39.8
click at [494, 223] on button "Save & Close" at bounding box center [479, 219] width 77 height 24
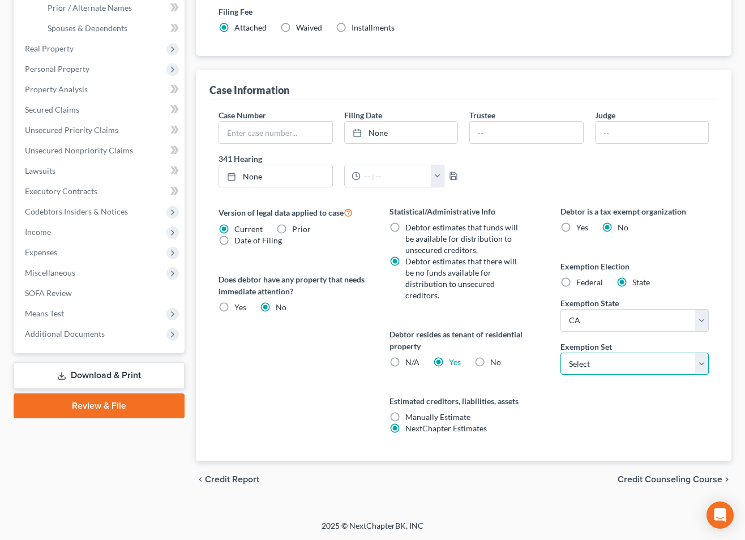
click at [604, 370] on select "Select 703 704" at bounding box center [635, 364] width 148 height 23
select select "0"
click at [561, 353] on select "Select 703 704" at bounding box center [635, 364] width 148 height 23
click at [644, 477] on span "Credit Counseling Course" at bounding box center [670, 479] width 105 height 9
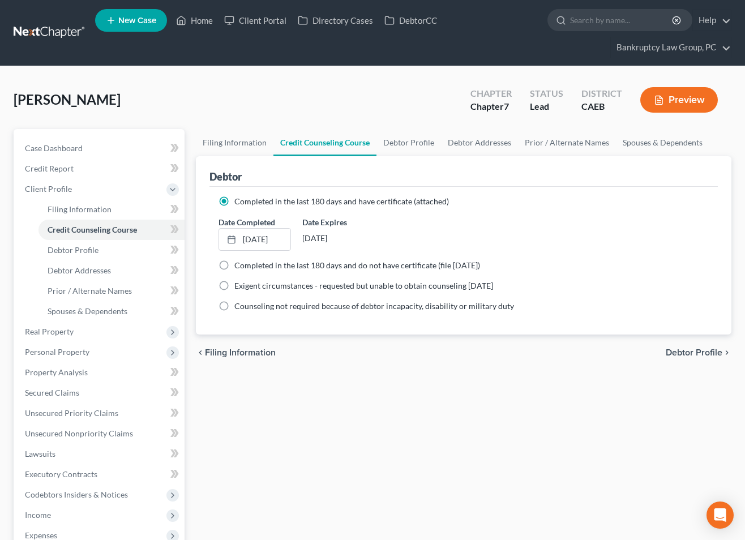
click at [684, 355] on span "Debtor Profile" at bounding box center [694, 352] width 57 height 9
select select "0"
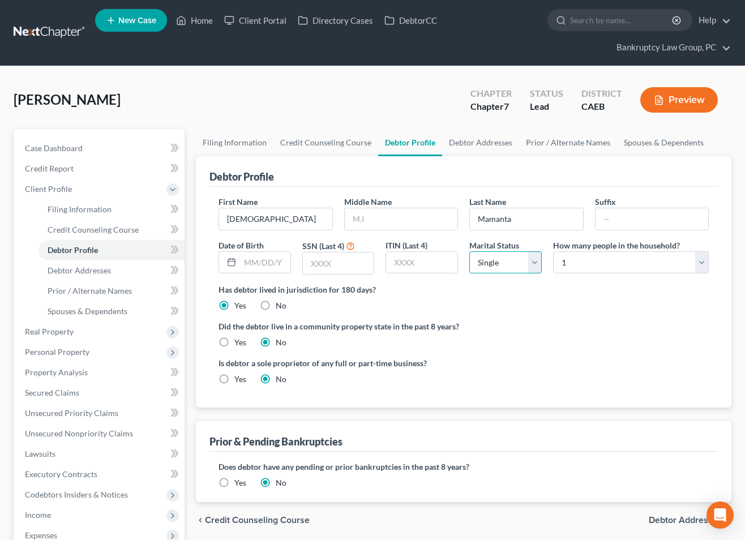
click at [489, 264] on select "Select Single Married Separated Divorced Widowed" at bounding box center [506, 262] width 72 height 23
select select "1"
click at [470, 251] on select "Select Single Married Separated Divorced Widowed" at bounding box center [506, 262] width 72 height 23
click at [234, 344] on label "Yes" at bounding box center [240, 342] width 12 height 11
click at [239, 344] on input "Yes" at bounding box center [242, 340] width 7 height 7
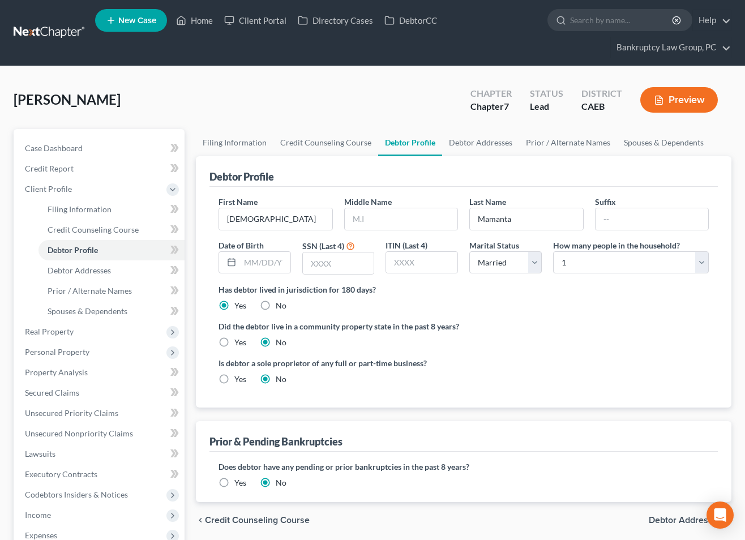
radio input "true"
radio input "false"
click at [604, 263] on select "Select 1 2 3 4 5 6 7 8 9 10 11 12 13 14 15 16 17 18 19 20" at bounding box center [631, 262] width 156 height 23
select select "1"
click at [553, 251] on select "Select 1 2 3 4 5 6 7 8 9 10 11 12 13 14 15 16 17 18 19 20" at bounding box center [631, 262] width 156 height 23
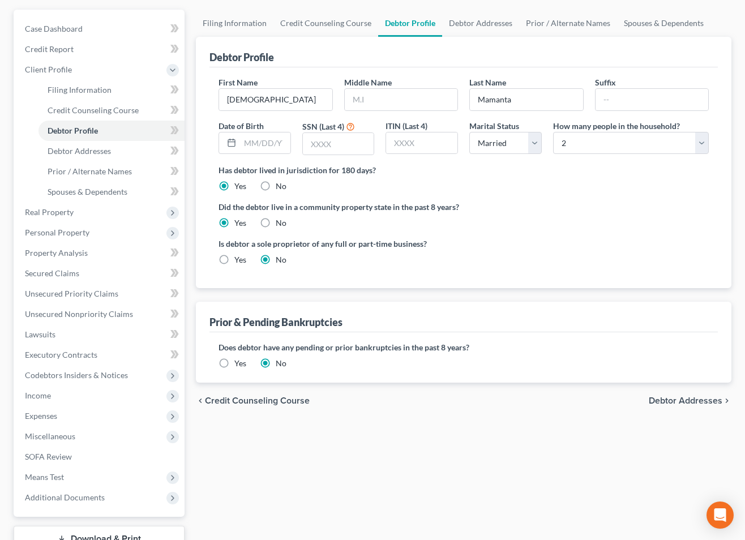
click at [710, 399] on span "Debtor Addresses" at bounding box center [686, 400] width 74 height 9
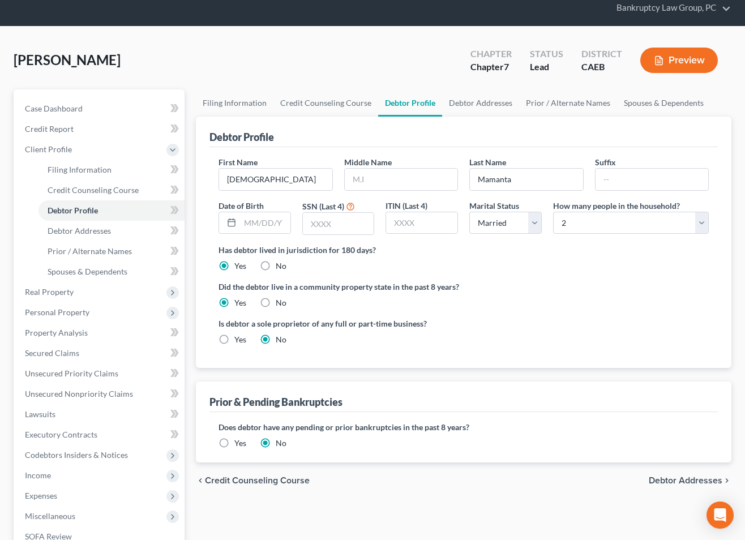
select select "0"
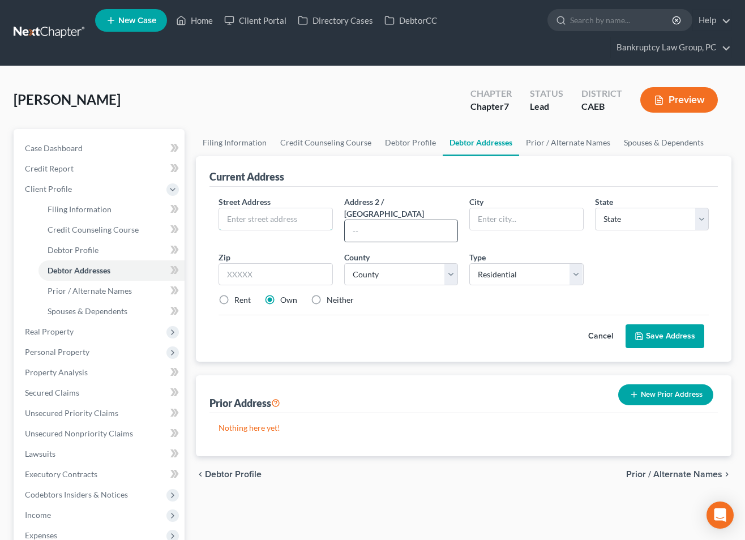
drag, startPoint x: 288, startPoint y: 229, endPoint x: 359, endPoint y: 229, distance: 71.4
click at [289, 227] on input "text" at bounding box center [275, 219] width 113 height 22
type input "519 Boyd St"
type input "Unit E"
type input "95688"
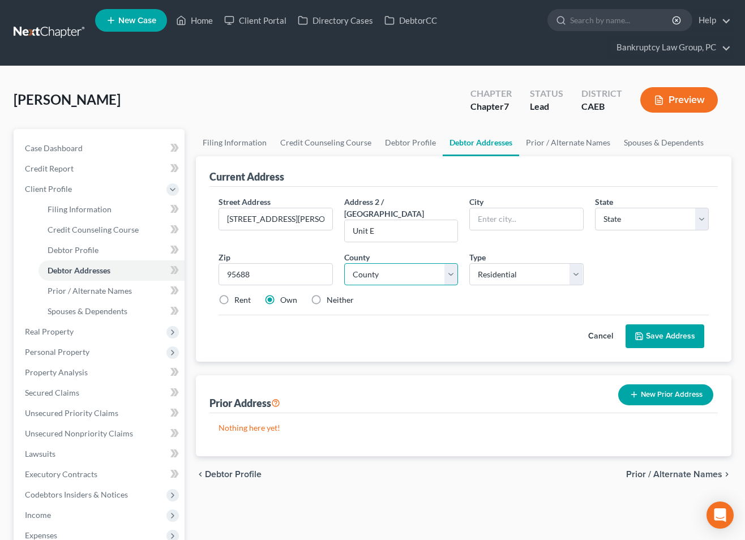
type input "Vacaville"
select select "4"
click at [381, 265] on select "County" at bounding box center [401, 274] width 114 height 23
select select "47"
click at [344, 263] on select "County Alameda County Alpine County Amador County Butte County Calaveras County…" at bounding box center [401, 274] width 114 height 23
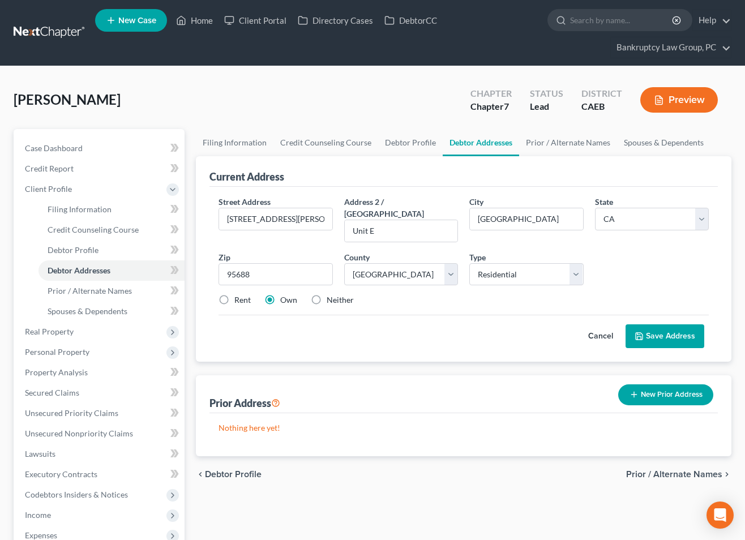
drag, startPoint x: 227, startPoint y: 285, endPoint x: 242, endPoint y: 295, distance: 18.3
click at [234, 295] on label "Rent" at bounding box center [242, 300] width 16 height 11
click at [239, 295] on input "Rent" at bounding box center [242, 298] width 7 height 7
radio input "true"
click at [672, 325] on button "Save Address" at bounding box center [665, 337] width 79 height 24
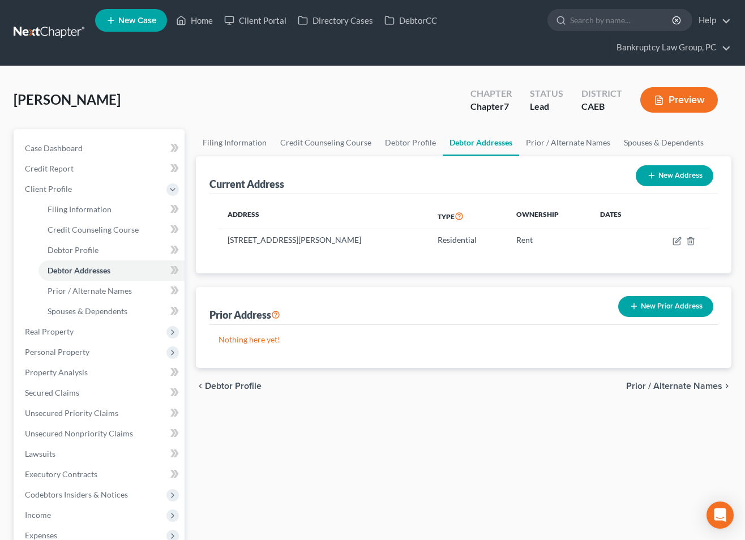
click at [672, 384] on span "Prior / Alternate Names" at bounding box center [674, 386] width 96 height 9
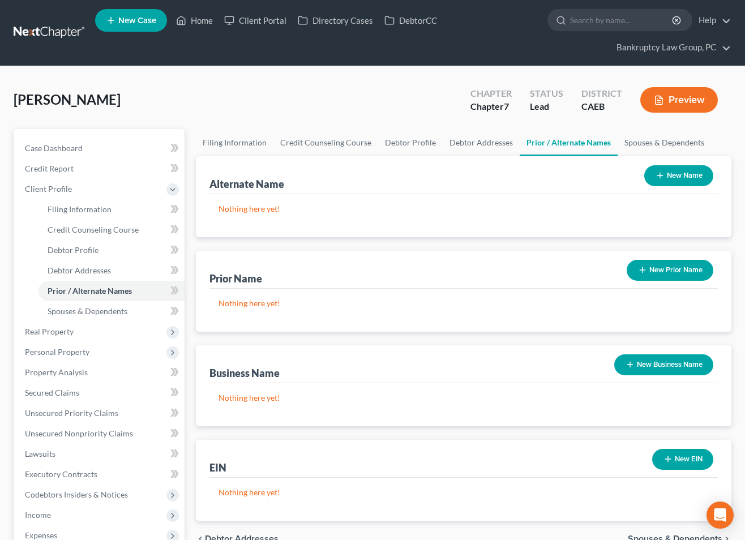
click at [686, 173] on button "New Name" at bounding box center [679, 175] width 69 height 21
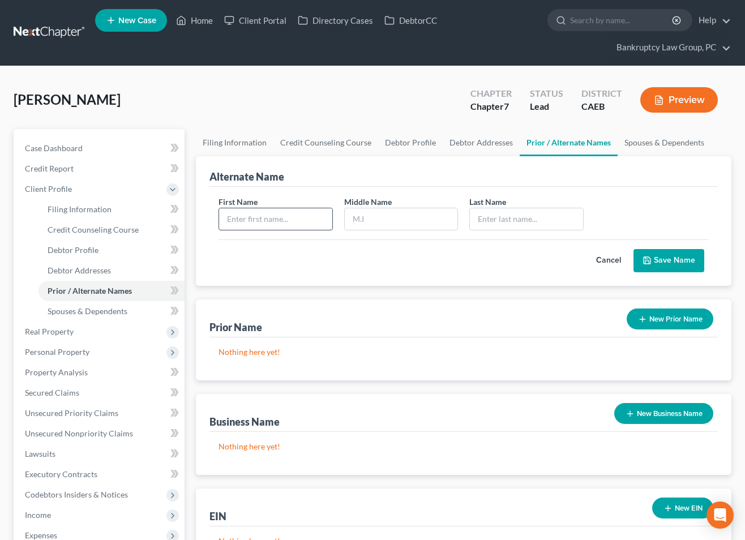
click at [248, 217] on input "text" at bounding box center [275, 219] width 113 height 22
type input "Cristito"
type input "B"
type input "Mamanta"
click at [654, 261] on button "Save Name" at bounding box center [669, 261] width 71 height 24
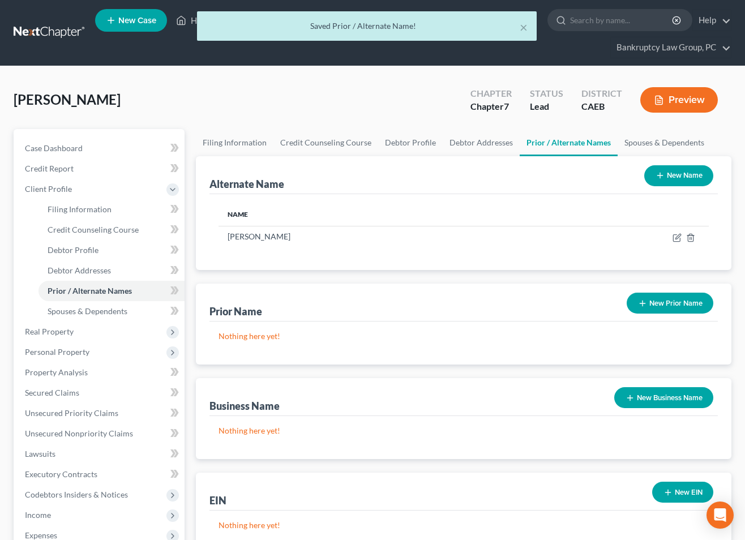
click at [668, 177] on button "New Name" at bounding box center [679, 175] width 69 height 21
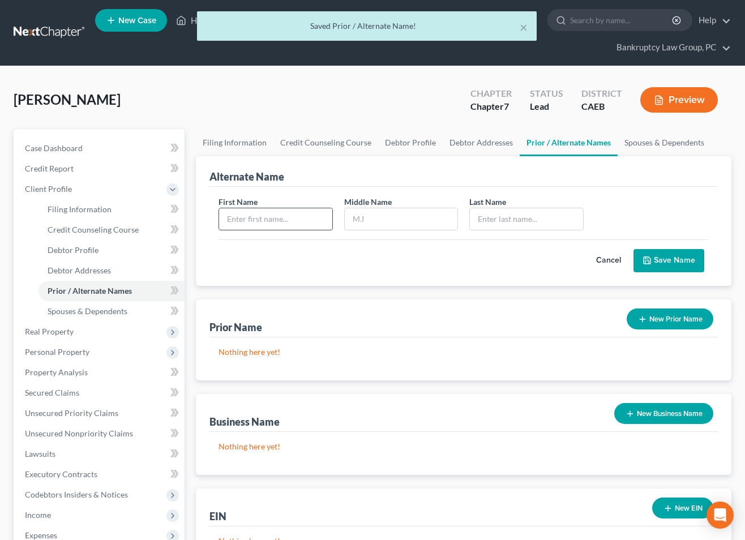
click at [284, 215] on input "text" at bounding box center [275, 219] width 113 height 22
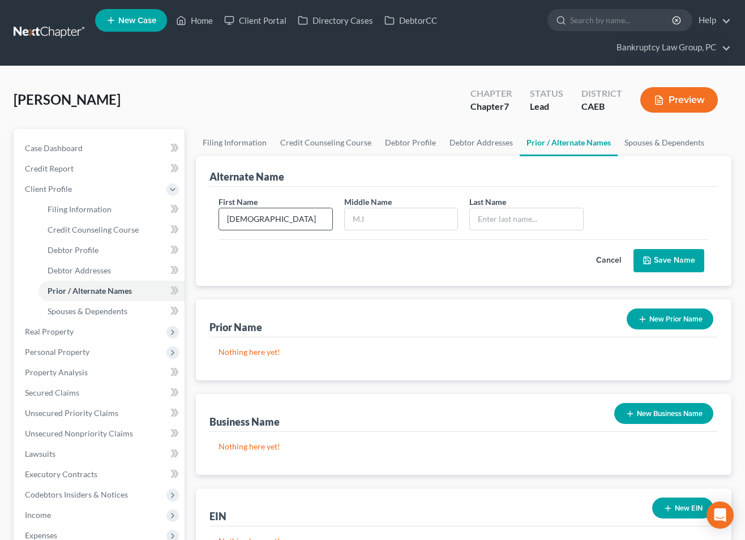
type input "Cristito"
type input "Mamanta"
click at [681, 263] on button "Save Name" at bounding box center [669, 261] width 71 height 24
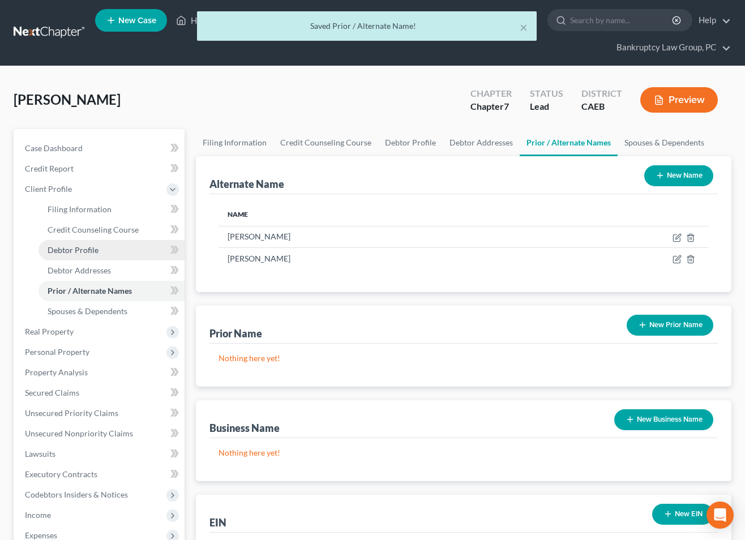
click at [81, 250] on span "Debtor Profile" at bounding box center [73, 250] width 51 height 10
select select "1"
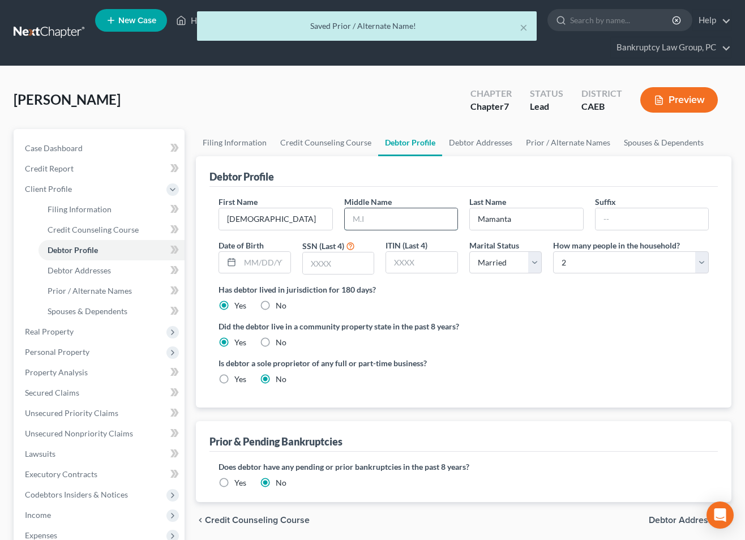
click at [410, 219] on input "text" at bounding box center [401, 219] width 113 height 22
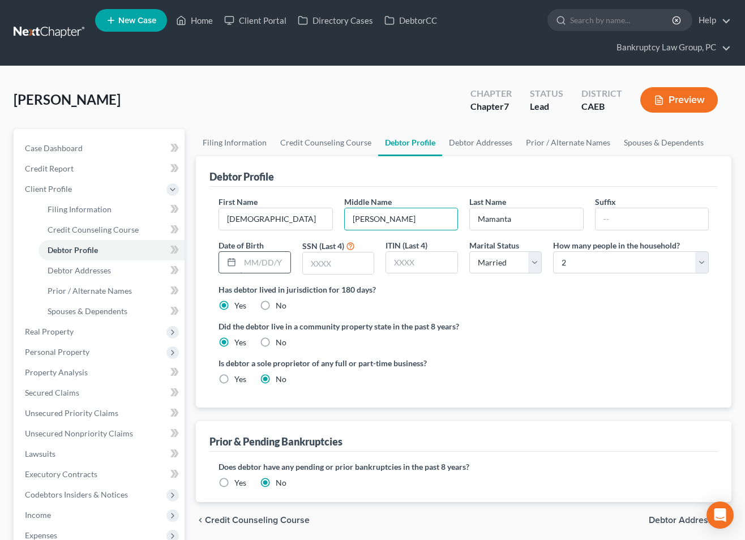
type input "Baltazar"
click at [259, 269] on input "text" at bounding box center [265, 263] width 50 height 22
type input "12/06/1959"
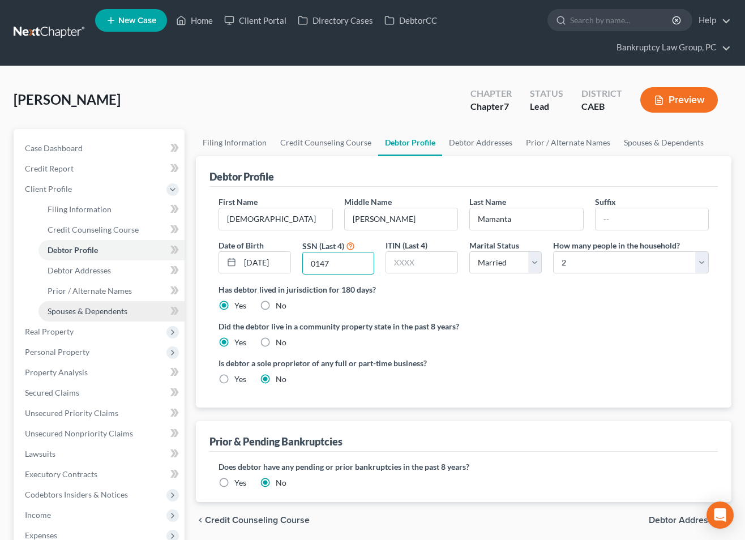
type input "0147"
click at [113, 310] on span "Spouses & Dependents" at bounding box center [88, 311] width 80 height 10
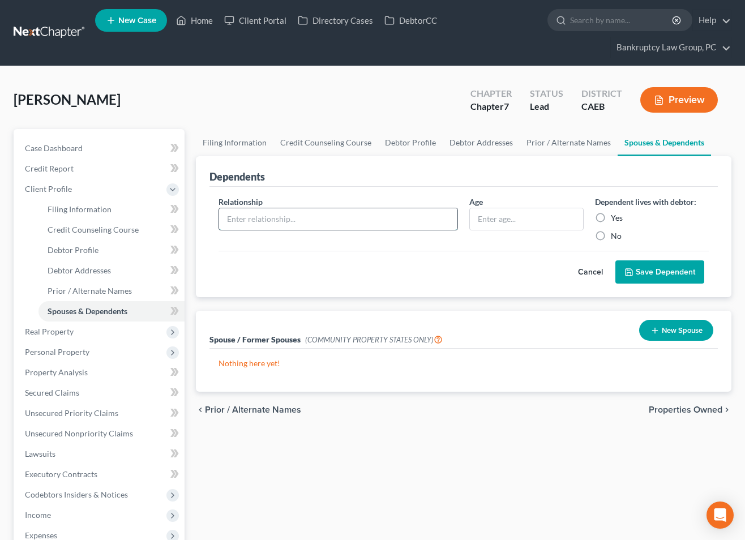
click at [389, 220] on input "text" at bounding box center [338, 219] width 238 height 22
type input "Spouse"
drag, startPoint x: 596, startPoint y: 215, endPoint x: 601, endPoint y: 223, distance: 9.4
click at [611, 215] on label "Yes" at bounding box center [617, 217] width 12 height 11
click at [616, 215] on input "Yes" at bounding box center [619, 215] width 7 height 7
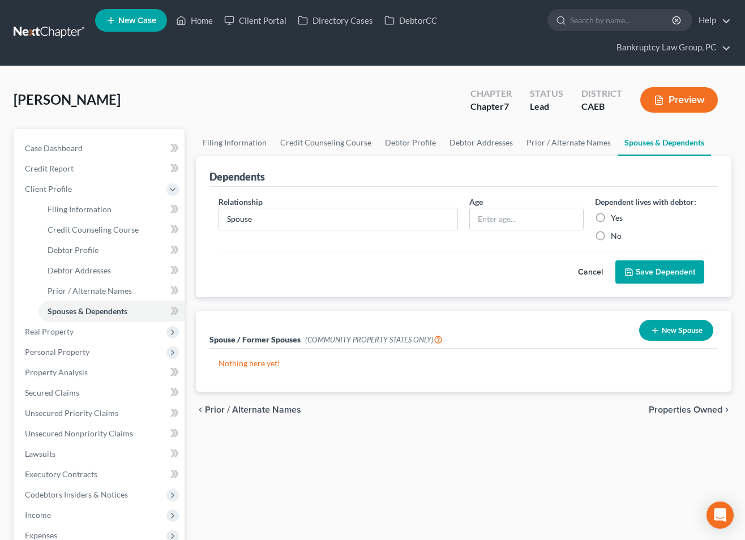
radio input "true"
drag, startPoint x: 644, startPoint y: 269, endPoint x: 650, endPoint y: 281, distance: 13.7
click at [644, 270] on button "Save Dependent" at bounding box center [660, 273] width 89 height 24
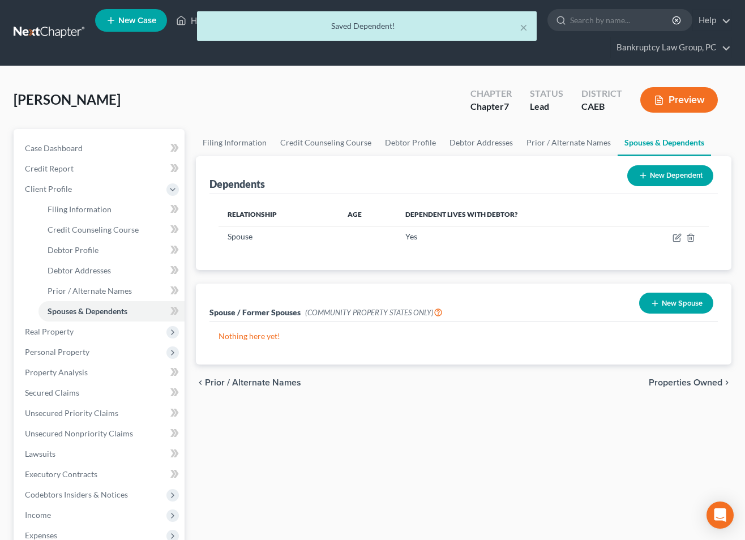
drag, startPoint x: 681, startPoint y: 309, endPoint x: 654, endPoint y: 306, distance: 27.3
click at [680, 309] on button "New Spouse" at bounding box center [676, 303] width 74 height 21
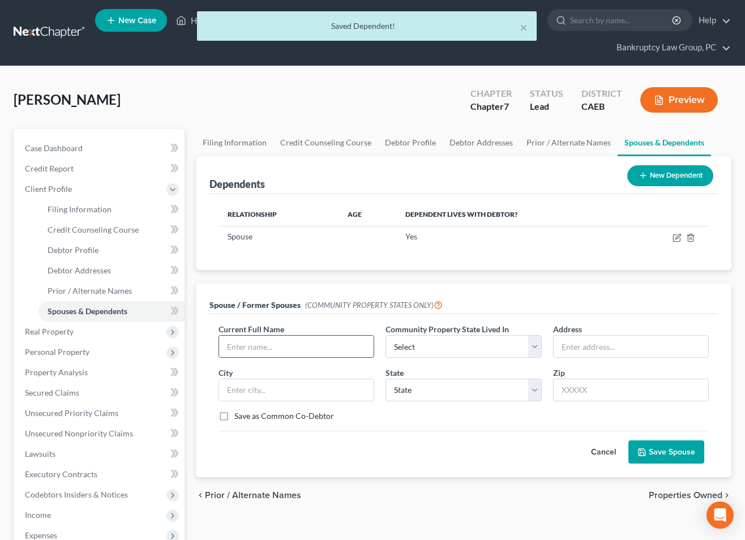
click at [323, 346] on input "text" at bounding box center [296, 347] width 155 height 22
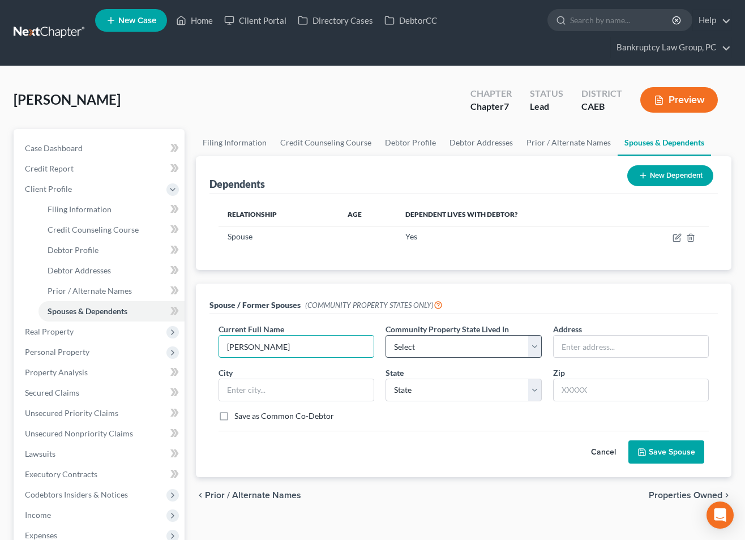
type input "Teresita Mamanta"
click at [426, 344] on select "Select AZ CA GU ID LA NV NM PR TX WA WI" at bounding box center [464, 346] width 156 height 23
select select "1"
click at [386, 335] on select "Select AZ CA GU ID LA NV NM PR TX WA WI" at bounding box center [464, 346] width 156 height 23
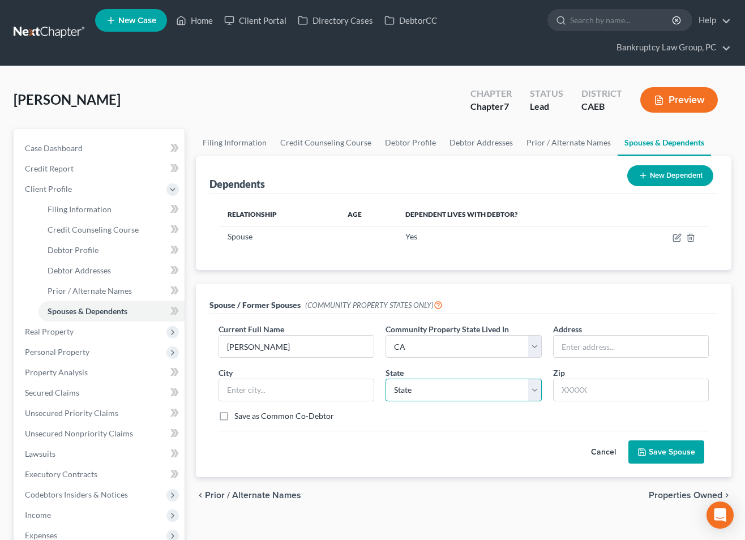
click at [424, 390] on select "State AL AK AR AZ CA CO CT DE DC FL GA GU HI ID IL IN IA KS KY LA ME MD MA MI M…" at bounding box center [464, 390] width 156 height 23
select select "4"
click at [386, 379] on select "State AL AK AR AZ CA CO CT DE DC FL GA GU HI ID IL IN IA KS KY LA ME MD MA MI M…" at bounding box center [464, 390] width 156 height 23
click at [605, 350] on input "text" at bounding box center [631, 347] width 155 height 22
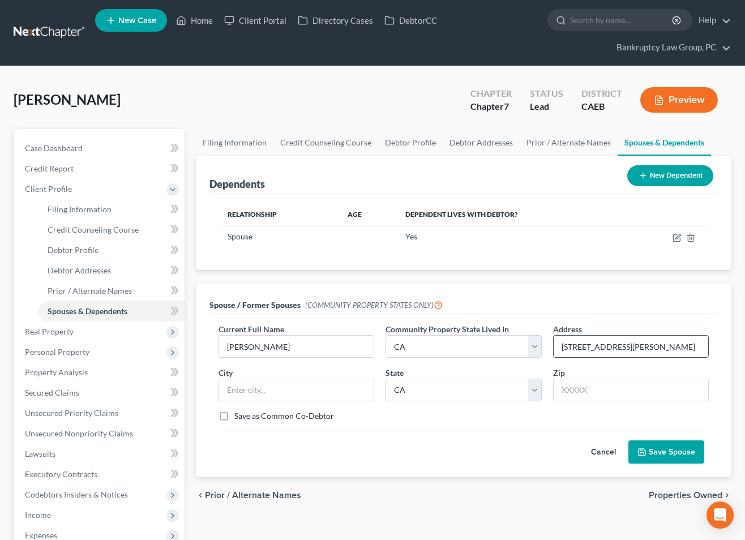
type input "5149 Boyd St, Unit E"
type input "95688"
type input "Vacaville"
click at [664, 449] on button "Save Spouse" at bounding box center [667, 453] width 76 height 24
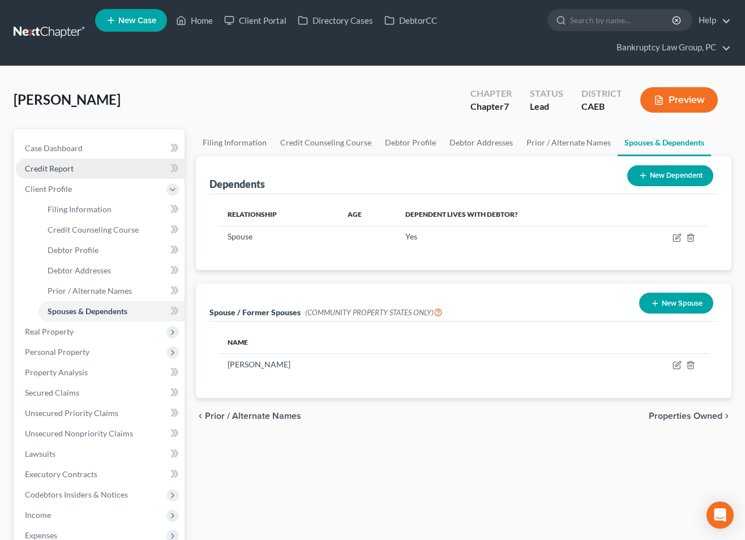
click at [49, 170] on span "Credit Report" at bounding box center [49, 169] width 49 height 10
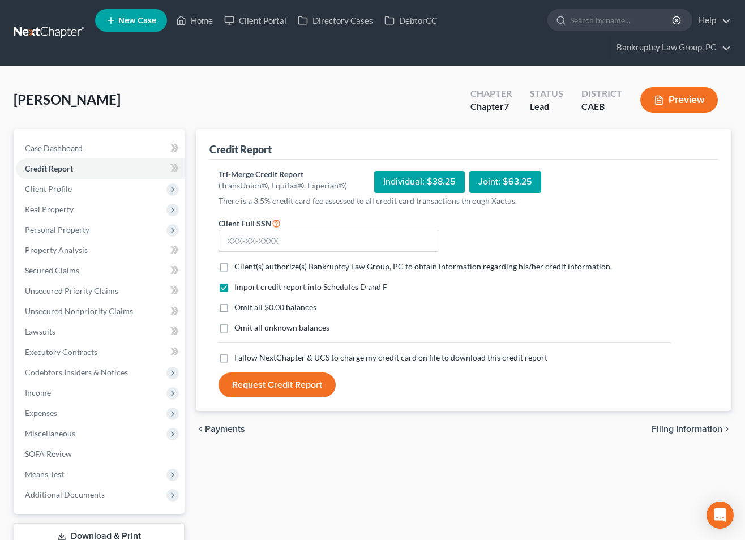
click at [234, 268] on label "Client(s) authorize(s) Bankruptcy Law Group, PC to obtain information regarding…" at bounding box center [423, 266] width 378 height 11
click at [239, 268] on input "Client(s) authorize(s) Bankruptcy Law Group, PC to obtain information regarding…" at bounding box center [242, 264] width 7 height 7
checkbox input "true"
drag, startPoint x: 223, startPoint y: 305, endPoint x: 225, endPoint y: 325, distance: 20.0
click at [234, 309] on label "Omit all $0.00 balances" at bounding box center [275, 307] width 82 height 11
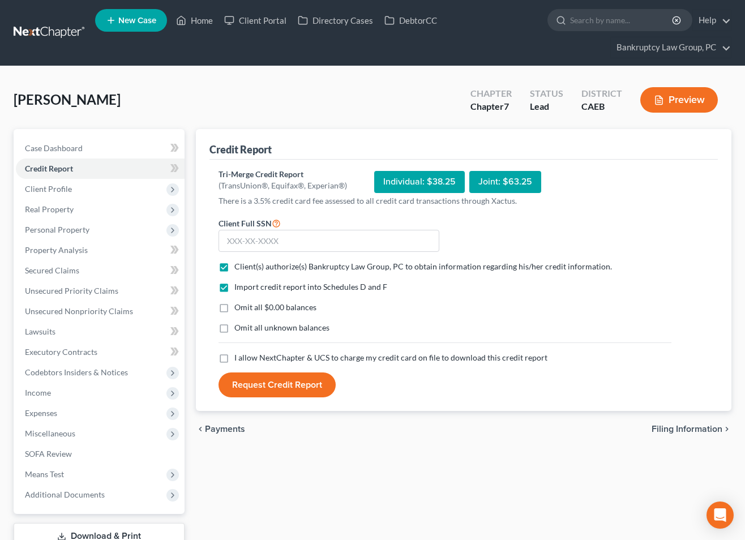
click at [239, 309] on input "Omit all $0.00 balances" at bounding box center [242, 305] width 7 height 7
checkbox input "true"
click at [234, 332] on label "Omit all unknown balances" at bounding box center [281, 327] width 95 height 11
click at [239, 330] on input "Omit all unknown balances" at bounding box center [242, 325] width 7 height 7
checkbox input "true"
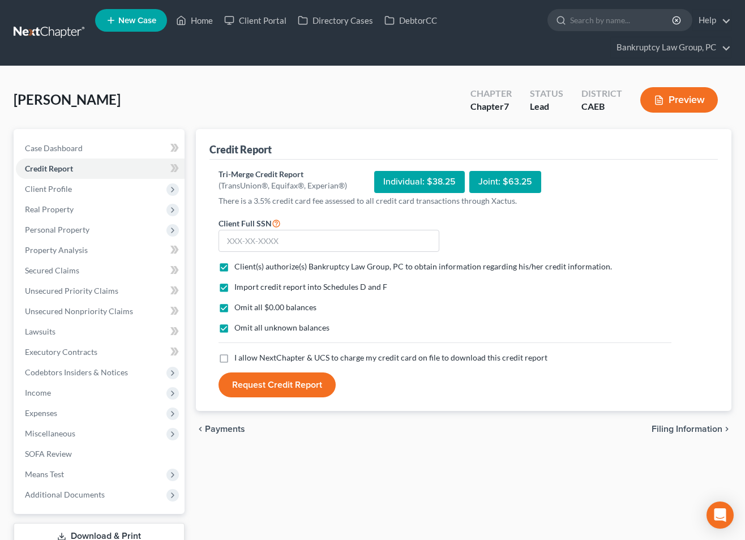
click at [234, 358] on label "I allow NextChapter & UCS to charge my credit card on file to download this cre…" at bounding box center [390, 357] width 313 height 11
click at [239, 358] on input "I allow NextChapter & UCS to charge my credit card on file to download this cre…" at bounding box center [242, 355] width 7 height 7
checkbox input "true"
drag, startPoint x: 343, startPoint y: 237, endPoint x: 493, endPoint y: 254, distance: 150.5
click at [346, 237] on input "text" at bounding box center [329, 241] width 221 height 23
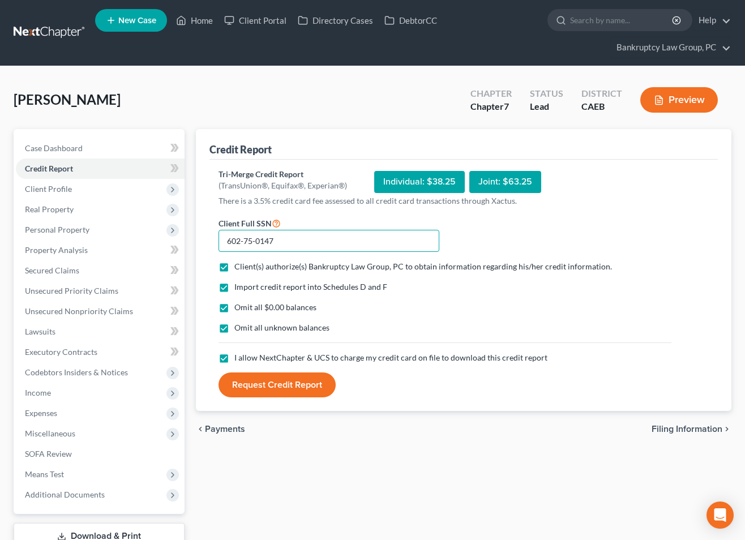
type input "602-75-0147"
click at [270, 387] on button "Request Credit Report" at bounding box center [277, 385] width 117 height 25
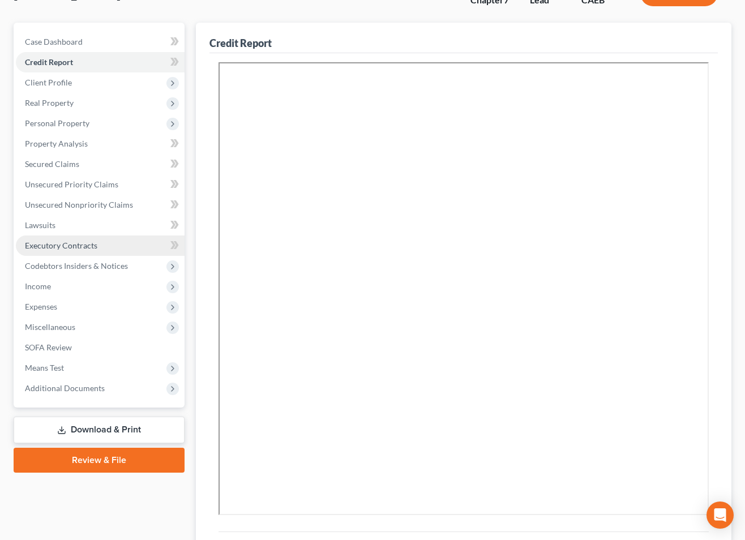
scroll to position [107, 0]
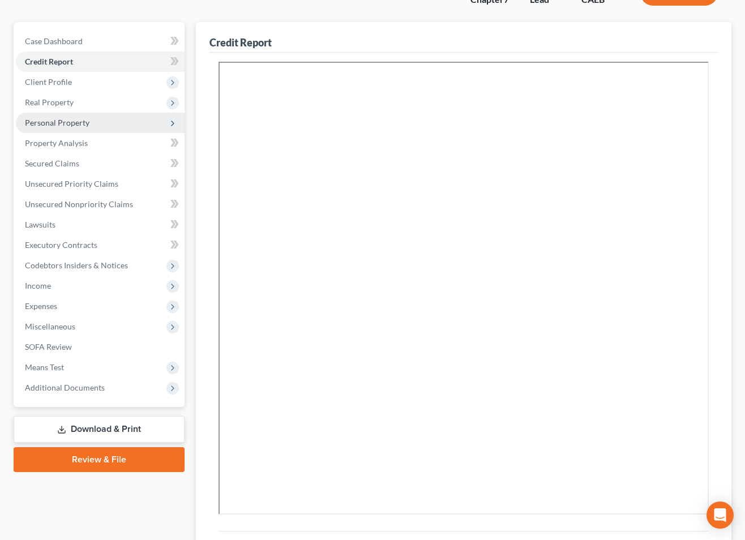
click at [62, 127] on span "Personal Property" at bounding box center [57, 123] width 65 height 10
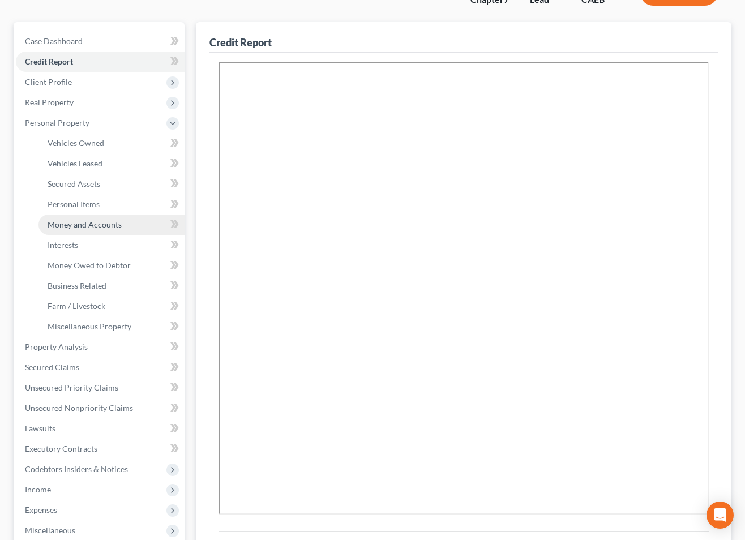
click at [76, 225] on span "Money and Accounts" at bounding box center [85, 225] width 74 height 10
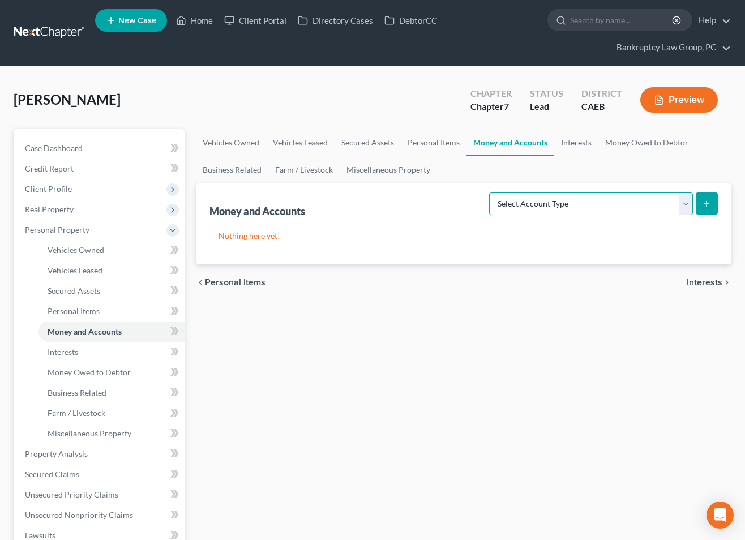
click at [528, 204] on select "Select Account Type Brokerage Cash on Hand Certificates of Deposit Checking Acc…" at bounding box center [591, 204] width 204 height 23
select select "checking"
click at [492, 193] on select "Select Account Type Brokerage Cash on Hand Certificates of Deposit Checking Acc…" at bounding box center [591, 204] width 204 height 23
click at [710, 202] on icon "submit" at bounding box center [706, 203] width 9 height 9
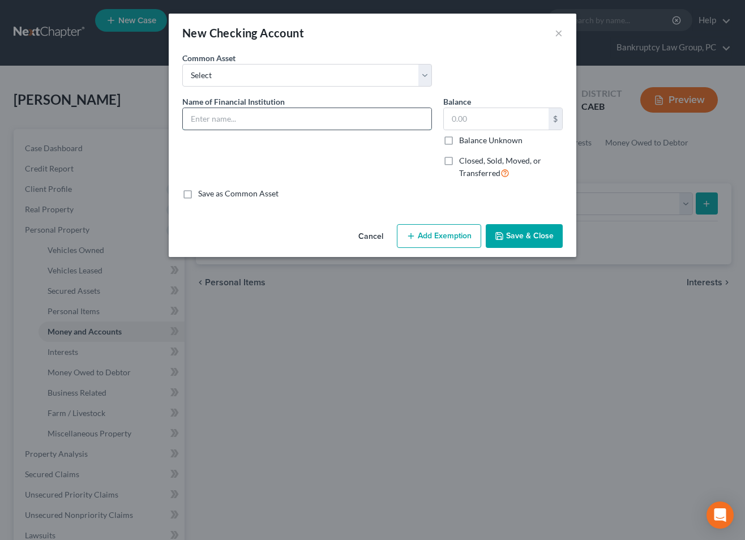
click at [327, 122] on input "text" at bounding box center [307, 119] width 249 height 22
type input "Travis Credit Union ... 0222 (Spouse)"
click at [522, 240] on button "Save & Close" at bounding box center [524, 236] width 77 height 24
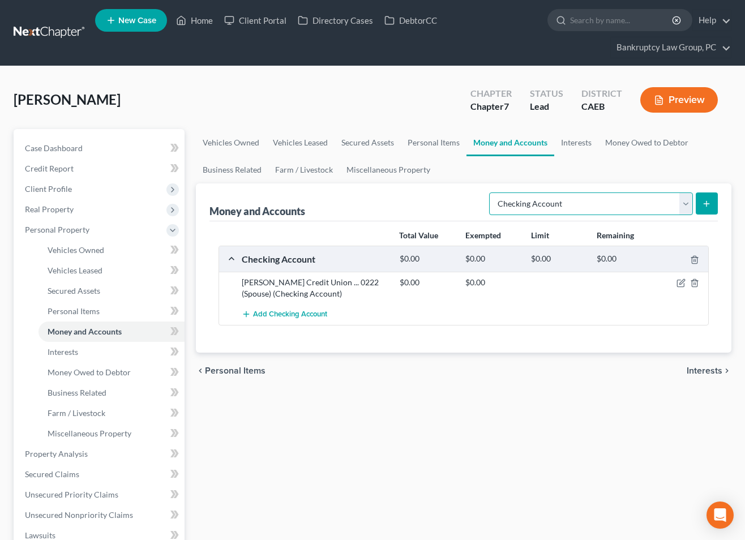
click at [613, 207] on select "Select Account Type Brokerage Cash on Hand Certificates of Deposit Checking Acc…" at bounding box center [591, 204] width 204 height 23
select select "savings"
click at [492, 193] on select "Select Account Type Brokerage Cash on Hand Certificates of Deposit Checking Acc…" at bounding box center [591, 204] width 204 height 23
click at [709, 204] on line "submit" at bounding box center [707, 204] width 5 height 0
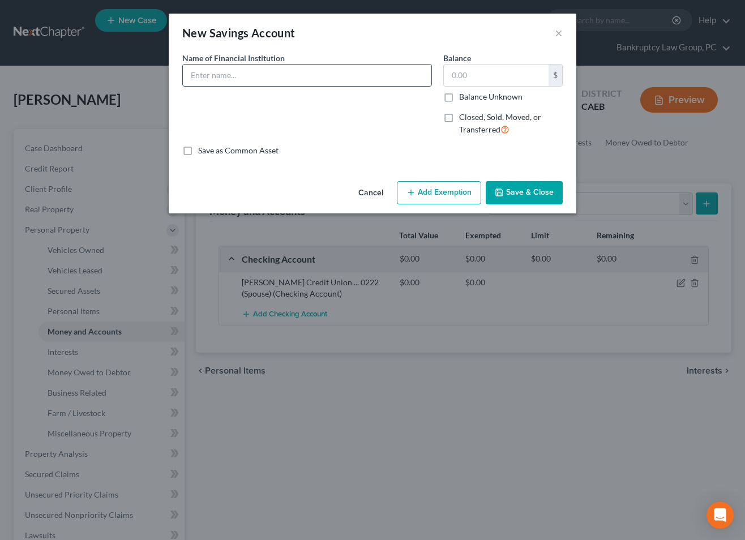
click at [327, 83] on input "text" at bounding box center [307, 76] width 249 height 22
type input "Travis Credit Union ... 0214 (Spouse)"
click at [514, 196] on button "Save & Close" at bounding box center [524, 193] width 77 height 24
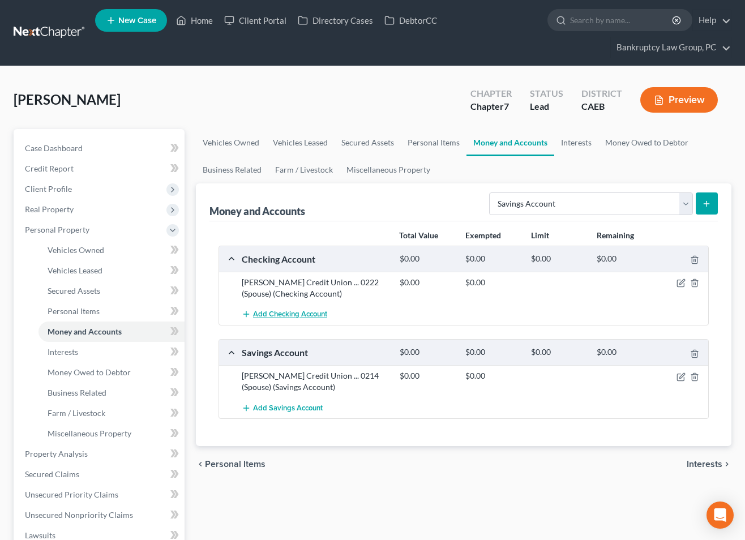
click at [266, 314] on span "Add Checking Account" at bounding box center [290, 314] width 74 height 9
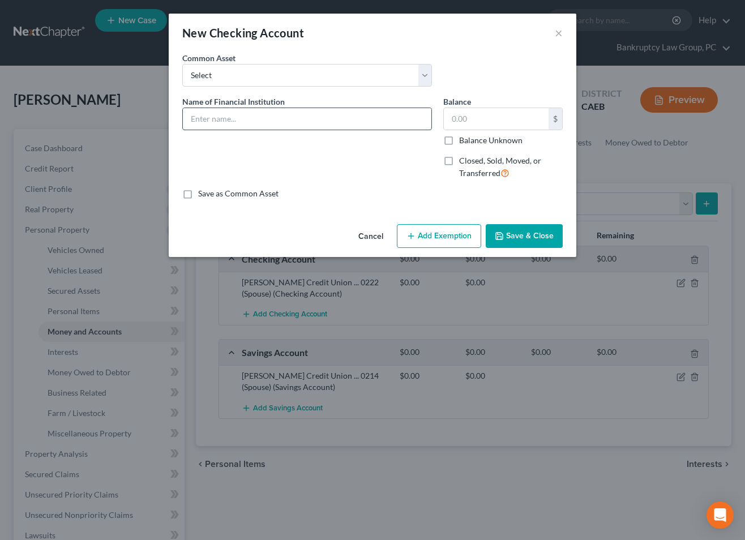
click at [263, 121] on input "text" at bounding box center [307, 119] width 249 height 22
type input "Travis Credit Union ... 8046 (Debtor)"
click at [561, 236] on button "Save & Close" at bounding box center [524, 236] width 77 height 24
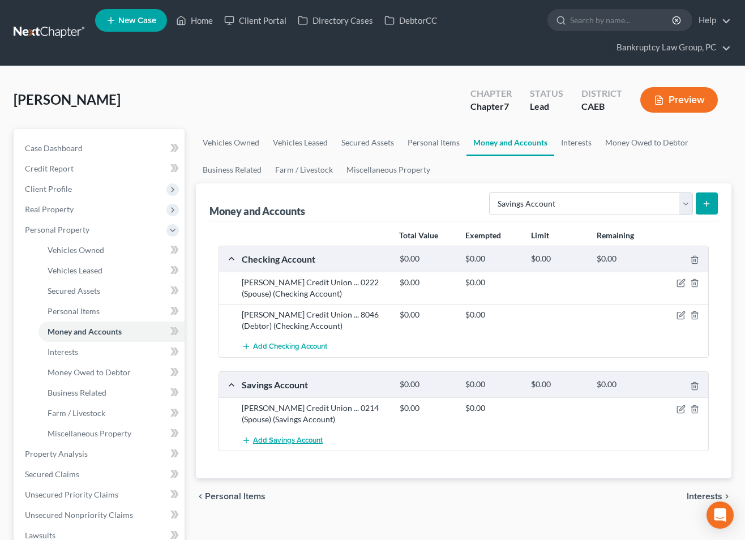
click at [296, 445] on button "Add Savings Account" at bounding box center [282, 440] width 81 height 21
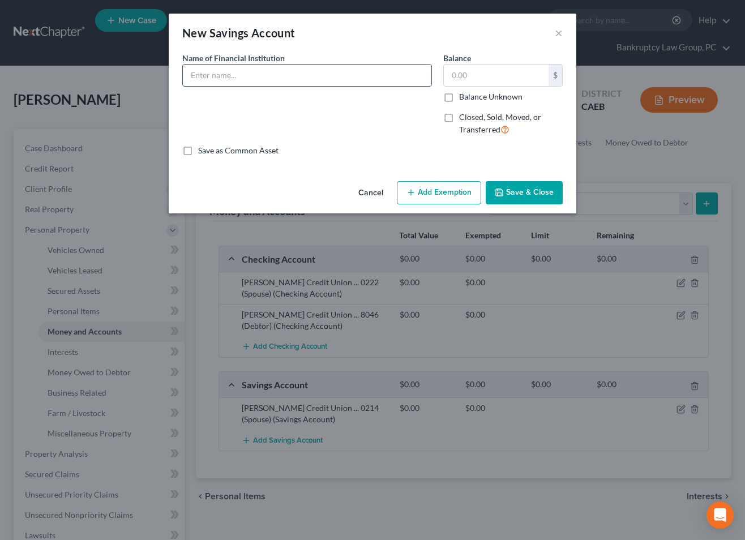
click at [297, 79] on input "text" at bounding box center [307, 76] width 249 height 22
type input "Travis Credit Union ... 8038 (Debtor)"
click at [523, 197] on button "Save & Close" at bounding box center [524, 193] width 77 height 24
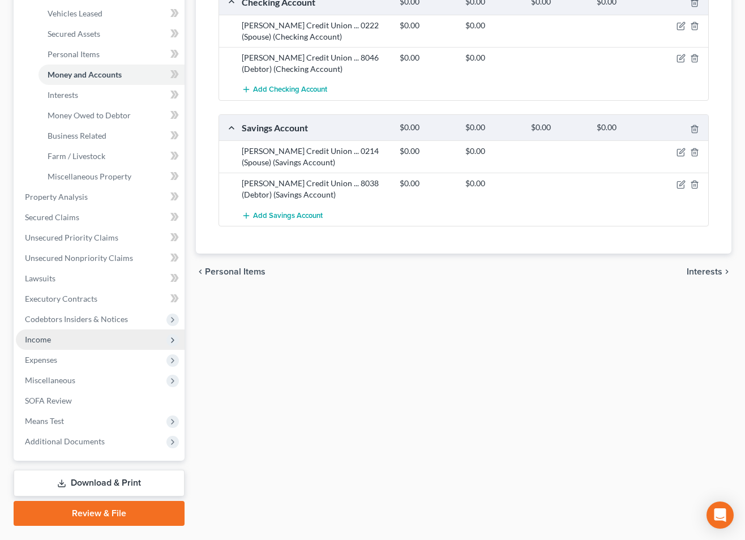
click at [39, 339] on span "Income" at bounding box center [38, 340] width 26 height 10
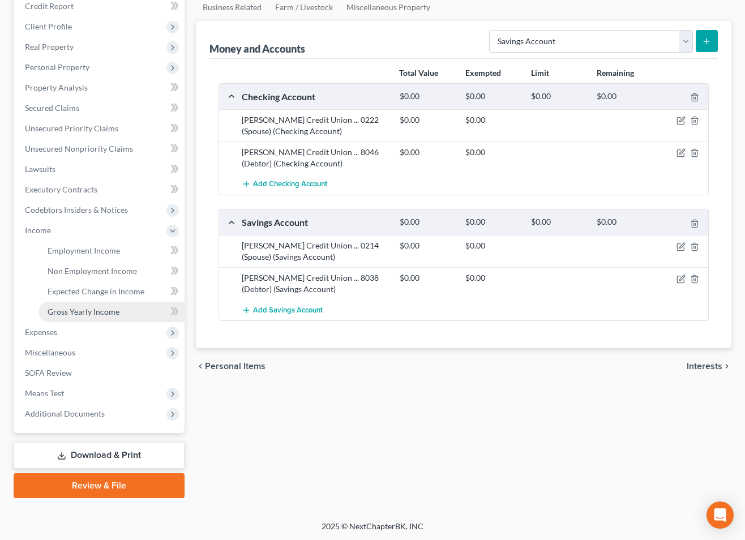
click at [68, 315] on span "Gross Yearly Income" at bounding box center [84, 312] width 72 height 10
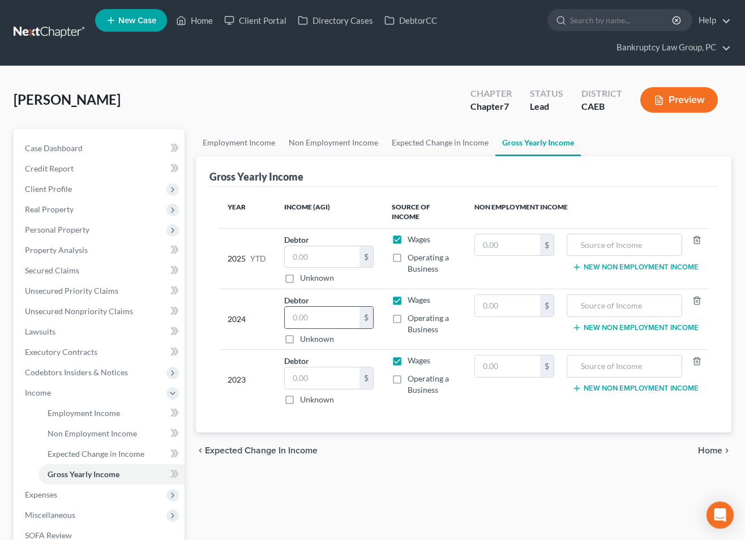
click at [331, 317] on input "text" at bounding box center [322, 318] width 75 height 22
type input "112,512"
click at [679, 241] on div at bounding box center [625, 245] width 116 height 23
click at [667, 242] on input "text" at bounding box center [624, 245] width 103 height 22
type input "2024 Federal Tax Refund"
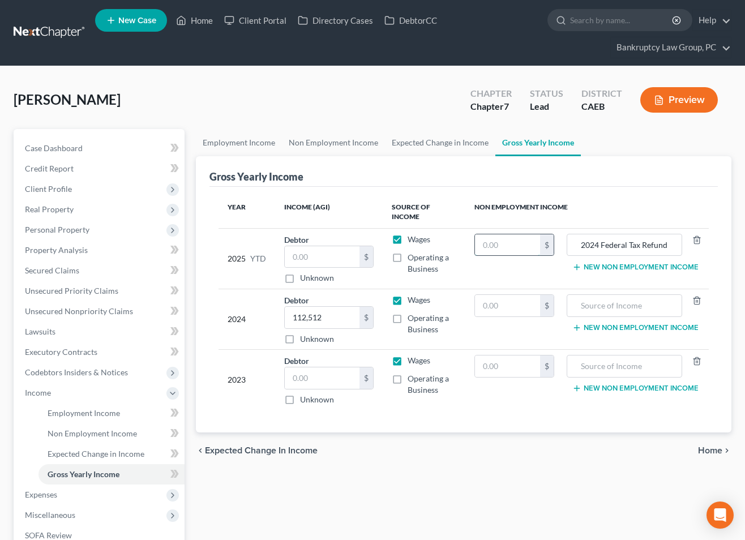
click at [497, 249] on input "text" at bounding box center [507, 245] width 65 height 22
type input "4,395"
click at [326, 378] on input "text" at bounding box center [322, 379] width 75 height 22
type input "124,363"
click at [634, 300] on input "text" at bounding box center [624, 306] width 103 height 22
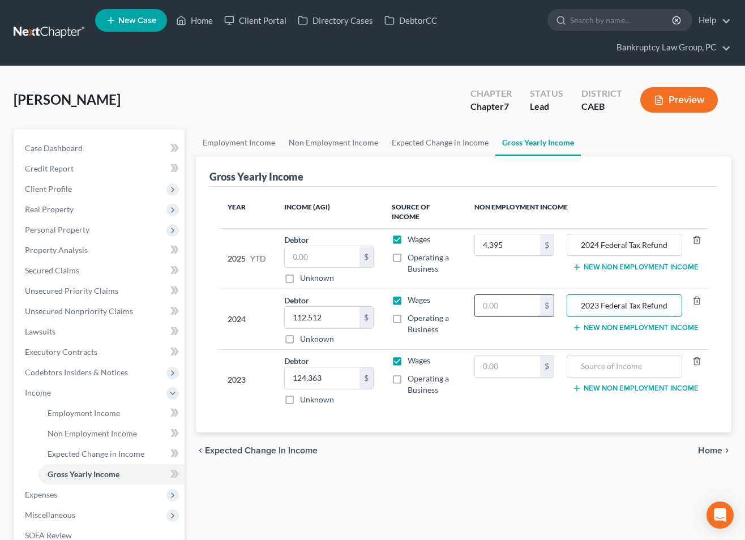
type input "2023 Federal Tax Refund"
click at [534, 309] on input "text" at bounding box center [507, 306] width 65 height 22
type input "2,463"
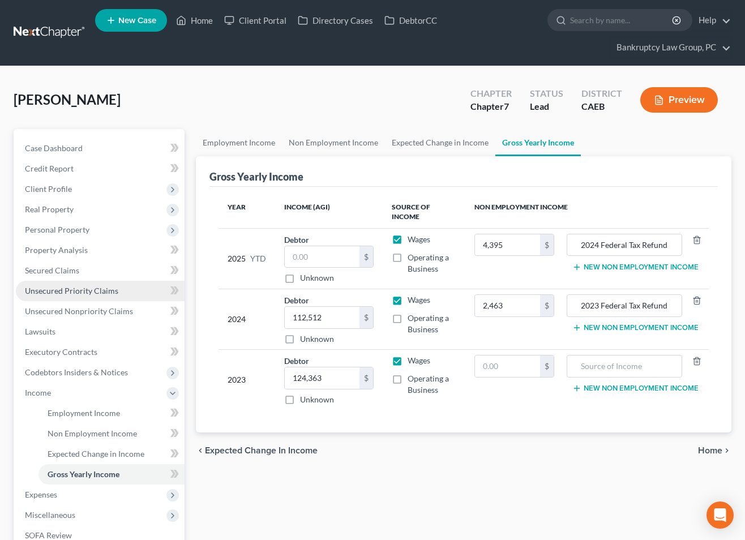
click at [66, 289] on span "Unsecured Priority Claims" at bounding box center [71, 291] width 93 height 10
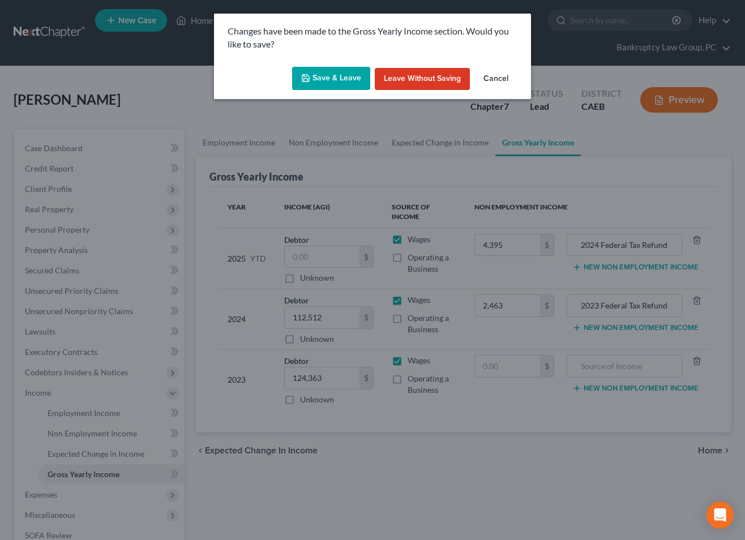
click at [344, 72] on button "Save & Leave" at bounding box center [331, 79] width 78 height 24
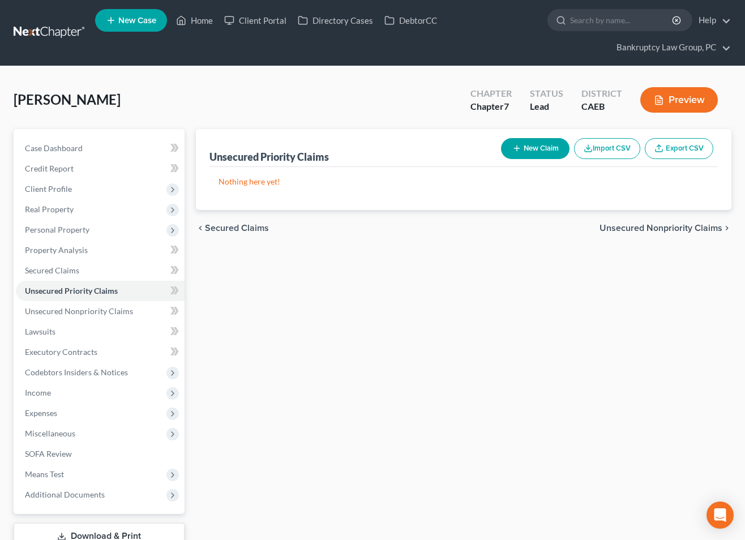
click at [540, 143] on button "New Claim" at bounding box center [535, 148] width 69 height 21
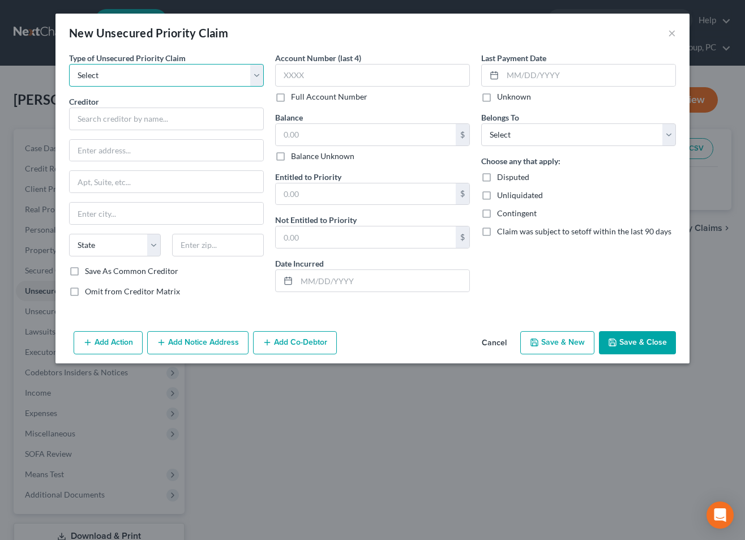
click at [177, 83] on select "Select Taxes & Other Government Units Domestic Support Obligations Extensions o…" at bounding box center [166, 75] width 195 height 23
select select "0"
click at [69, 64] on select "Select Taxes & Other Government Units Domestic Support Obligations Extensions o…" at bounding box center [166, 75] width 195 height 23
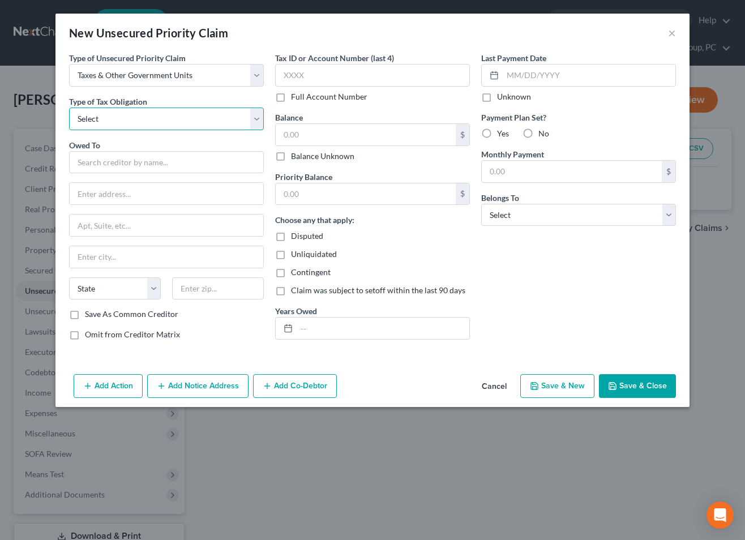
click at [159, 125] on select "Select Federal City State Franchise Tax Board Other" at bounding box center [166, 119] width 195 height 23
click at [69, 108] on select "Select Federal City State Franchise Tax Board Other" at bounding box center [166, 119] width 195 height 23
click at [156, 121] on select "Select Federal City State Franchise Tax Board Other" at bounding box center [166, 119] width 195 height 23
select select "3"
click at [69, 108] on select "Select Federal City State Franchise Tax Board Other" at bounding box center [166, 119] width 195 height 23
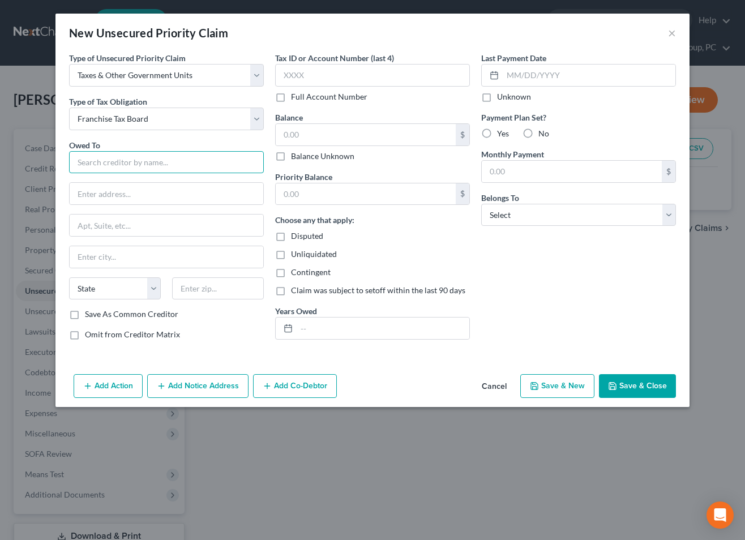
click at [149, 167] on input "text" at bounding box center [166, 162] width 195 height 23
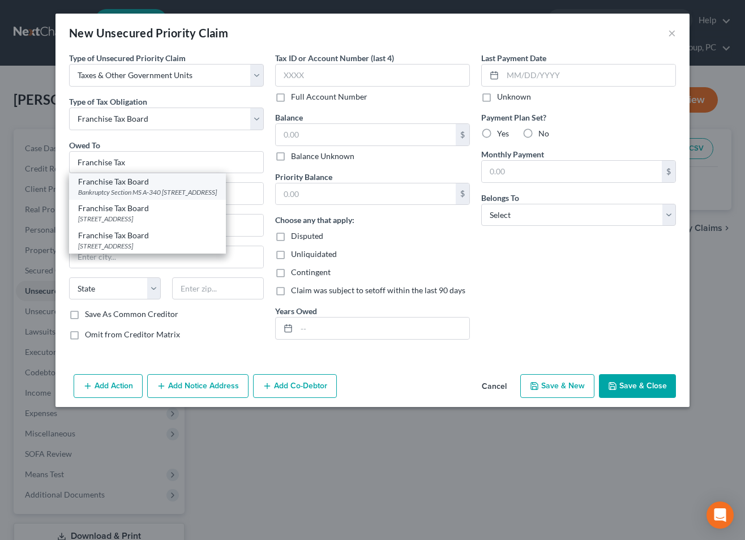
click at [150, 187] on div "Franchise Tax Board" at bounding box center [147, 181] width 139 height 11
type input "Franchise Tax Board"
type input "Bankruptcy Section MS A-340"
type input "PO Box 2952"
type input "[GEOGRAPHIC_DATA]"
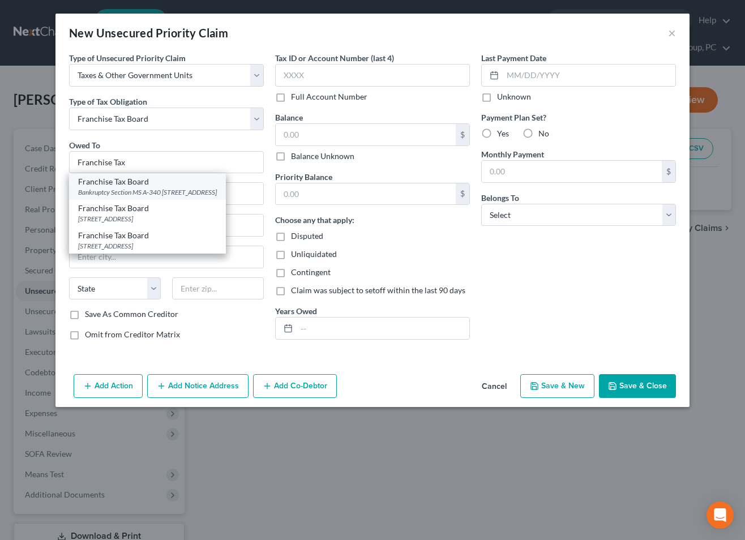
select select "4"
type input "95812"
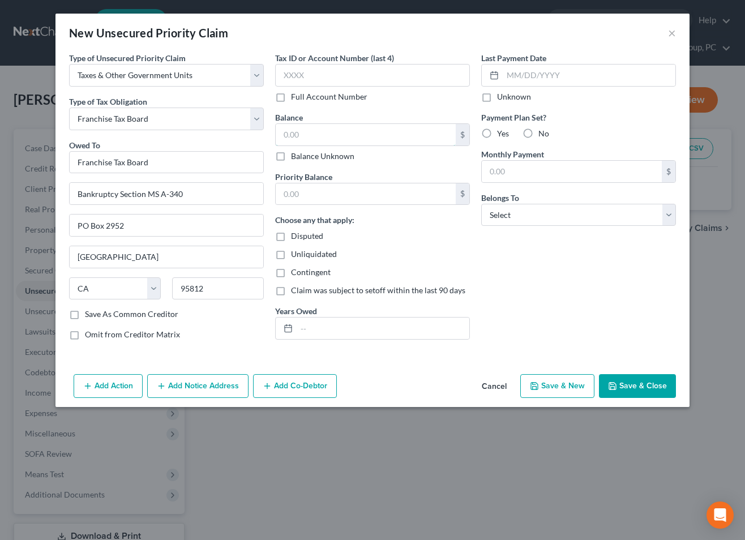
drag, startPoint x: 322, startPoint y: 139, endPoint x: 680, endPoint y: 108, distance: 358.8
click at [326, 138] on input "text" at bounding box center [366, 135] width 180 height 22
type input "1,735.05"
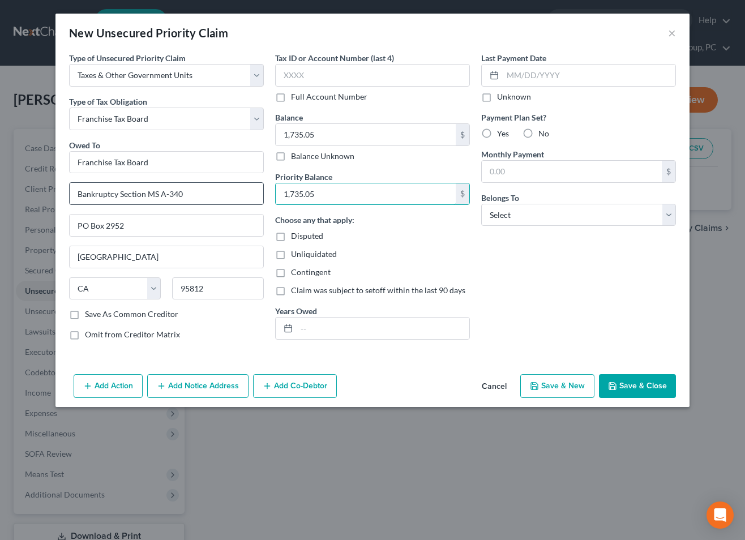
drag, startPoint x: 299, startPoint y: 191, endPoint x: 215, endPoint y: 186, distance: 84.0
click at [215, 186] on div "Type of Unsecured Priority Claim * Select Taxes & Other Government Units Domest…" at bounding box center [372, 200] width 618 height 297
type input "0"
drag, startPoint x: 339, startPoint y: 323, endPoint x: 513, endPoint y: 325, distance: 173.9
click at [339, 323] on input "text" at bounding box center [383, 329] width 173 height 22
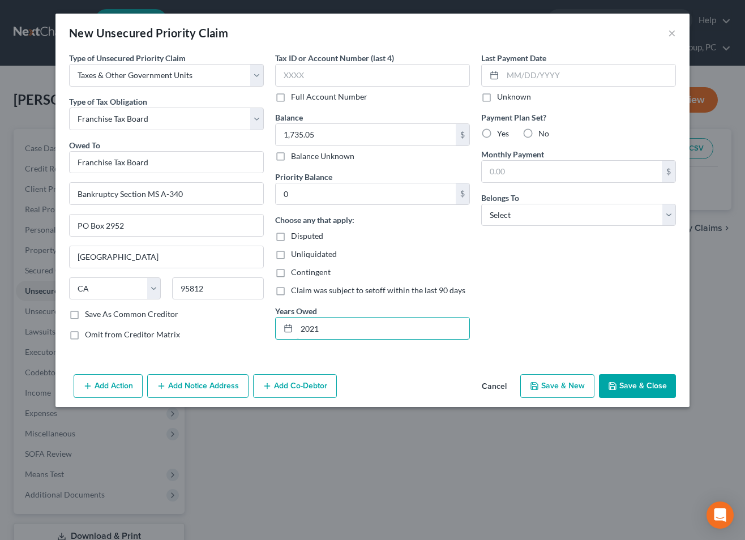
type input "2021"
drag, startPoint x: 655, startPoint y: 387, endPoint x: 669, endPoint y: 385, distance: 13.9
click at [655, 387] on button "Save & Close" at bounding box center [637, 386] width 77 height 24
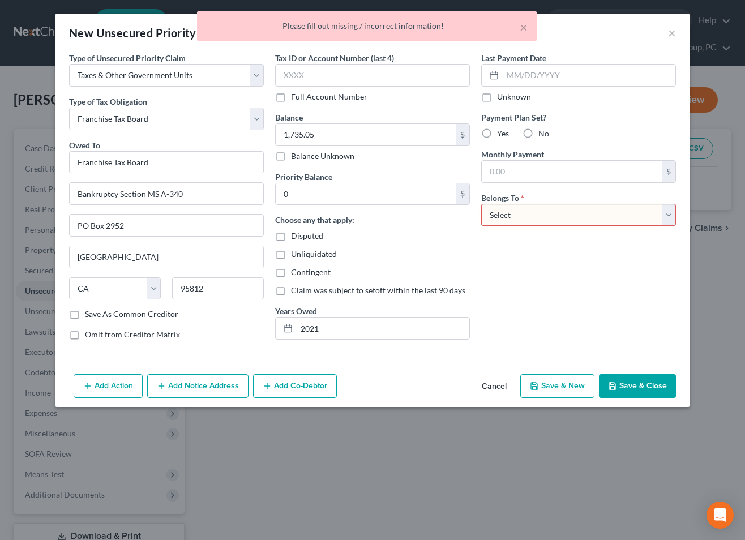
click at [573, 214] on select "Select Debtor 1 Only Debtor 2 Only Debtor 1 And Debtor 2 Only At Least One Of T…" at bounding box center [578, 215] width 195 height 23
click at [481, 204] on select "Select Debtor 1 Only Debtor 2 Only Debtor 1 And Debtor 2 Only At Least One Of T…" at bounding box center [578, 215] width 195 height 23
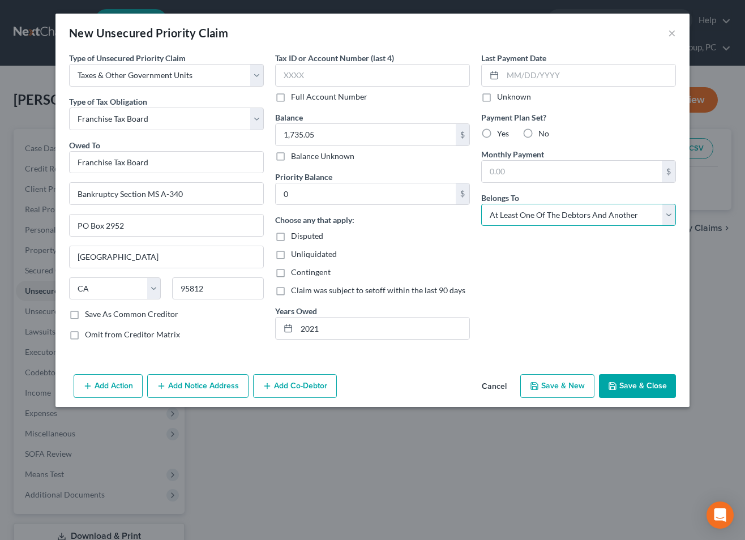
click at [570, 219] on select "Select Debtor 1 Only Debtor 2 Only Debtor 1 And Debtor 2 Only At Least One Of T…" at bounding box center [578, 215] width 195 height 23
select select "4"
click at [481, 204] on select "Select Debtor 1 Only Debtor 2 Only Debtor 1 And Debtor 2 Only At Least One Of T…" at bounding box center [578, 215] width 195 height 23
click at [641, 385] on button "Save & Close" at bounding box center [637, 386] width 77 height 24
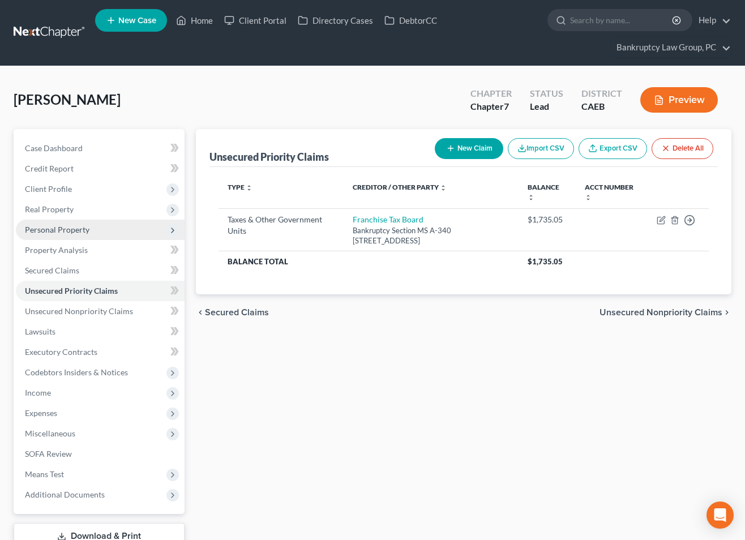
click at [51, 227] on span "Personal Property" at bounding box center [57, 230] width 65 height 10
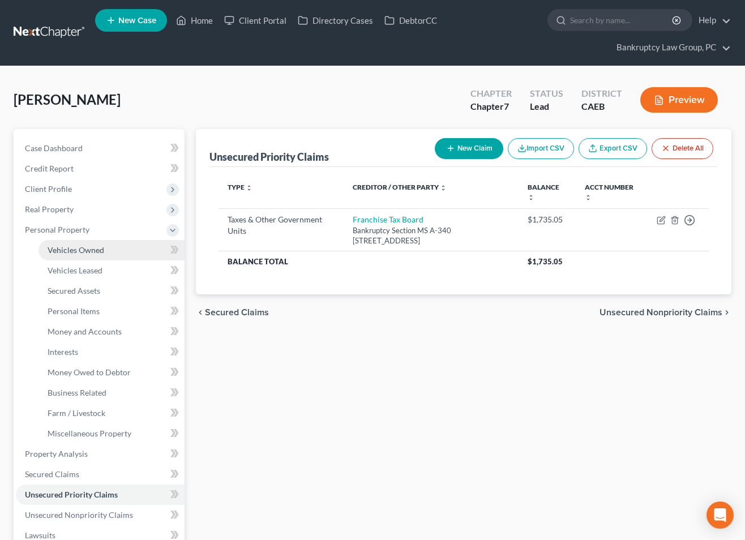
click at [83, 249] on span "Vehicles Owned" at bounding box center [76, 250] width 57 height 10
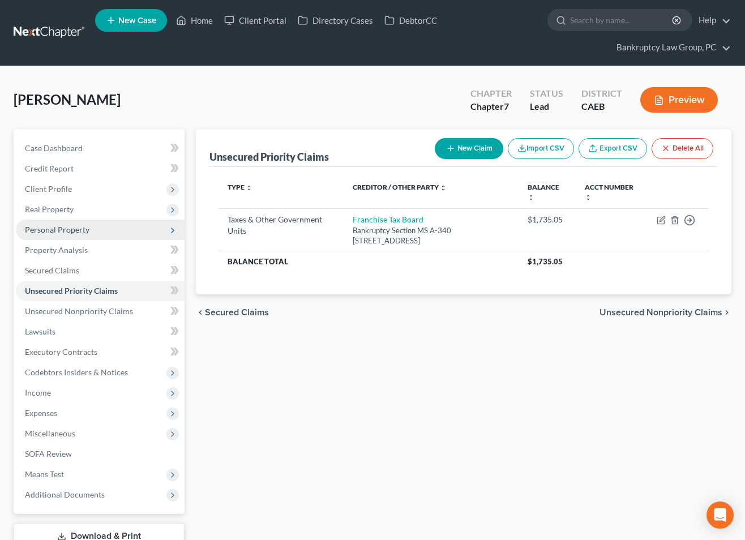
click at [44, 229] on span "Personal Property" at bounding box center [57, 230] width 65 height 10
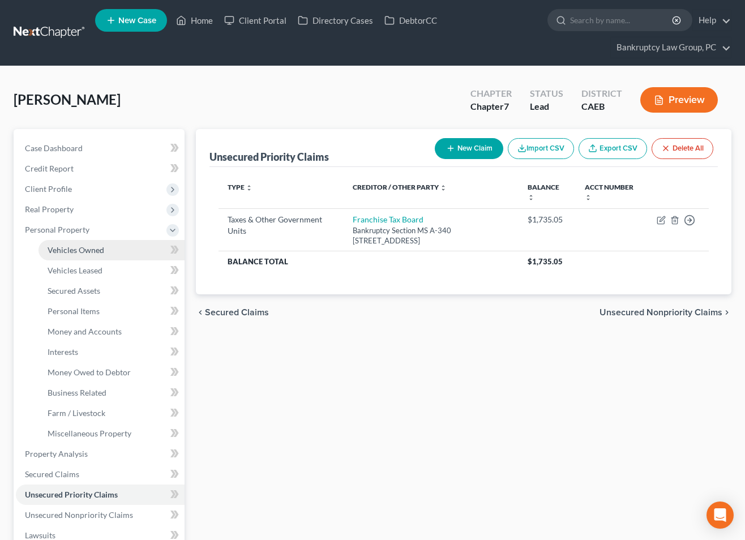
click at [74, 249] on span "Vehicles Owned" at bounding box center [76, 250] width 57 height 10
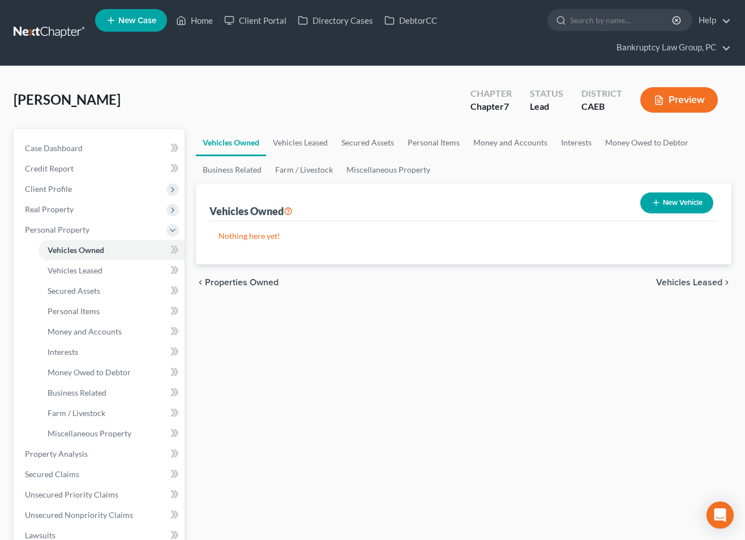
click at [698, 207] on button "New Vehicle" at bounding box center [677, 203] width 73 height 21
select select "0"
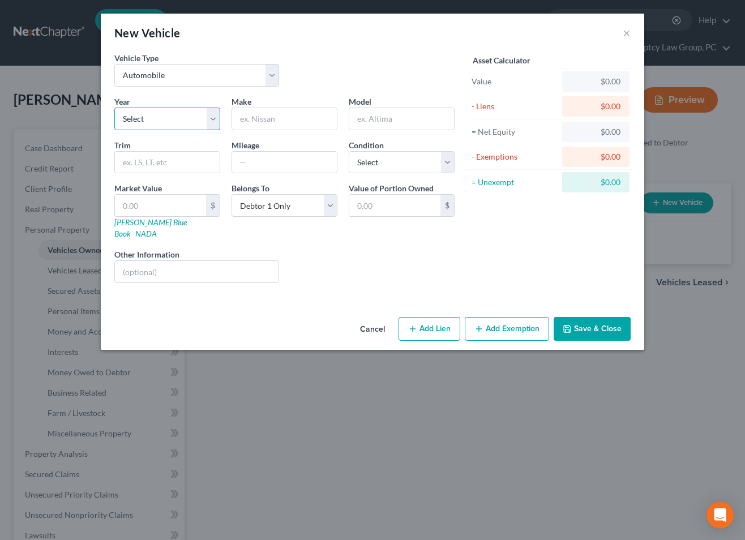
click at [179, 117] on select "Select 2026 2025 2024 2023 2022 2021 2020 2019 2018 2017 2016 2015 2014 2013 20…" at bounding box center [167, 119] width 106 height 23
select select "19"
click at [114, 108] on select "Select 2026 2025 2024 2023 2022 2021 2020 2019 2018 2017 2016 2015 2014 2013 20…" at bounding box center [167, 119] width 106 height 23
click at [393, 163] on select "Select Excellent Very Good Good Fair Poor" at bounding box center [402, 162] width 106 height 23
select select "3"
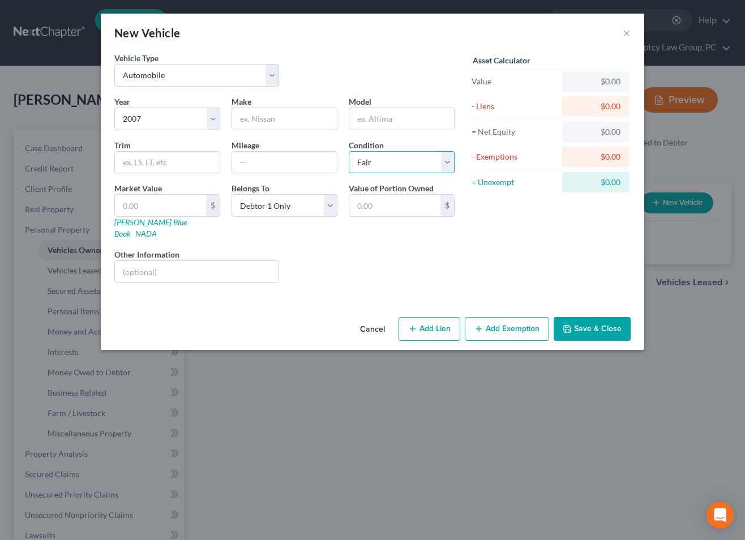
click at [349, 151] on select "Select Excellent Very Good Good Fair Poor" at bounding box center [402, 162] width 106 height 23
click at [277, 118] on input "text" at bounding box center [284, 119] width 105 height 22
type input "Toyota"
type input "Rav4"
type input "Limited"
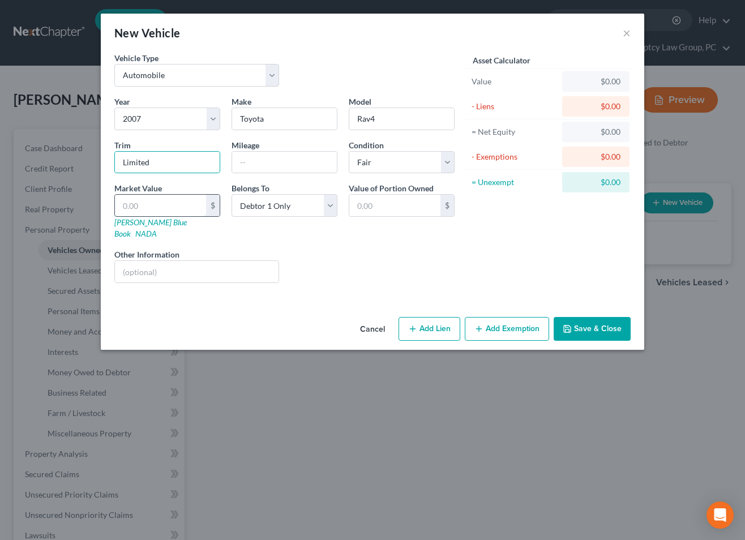
click at [157, 202] on input "text" at bounding box center [160, 206] width 91 height 22
type input "4"
type input "4.00"
type input "49"
type input "49.00"
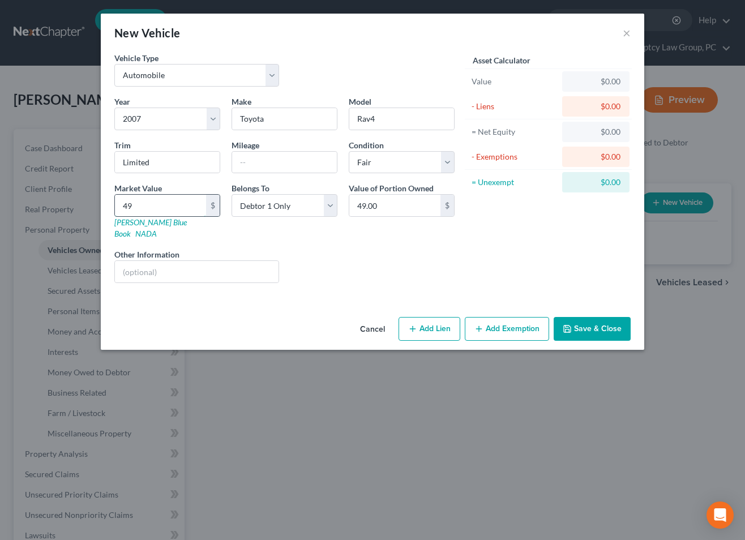
type input "496"
type input "496.00"
type input "4961"
type input "4,961.00"
type input "4,961"
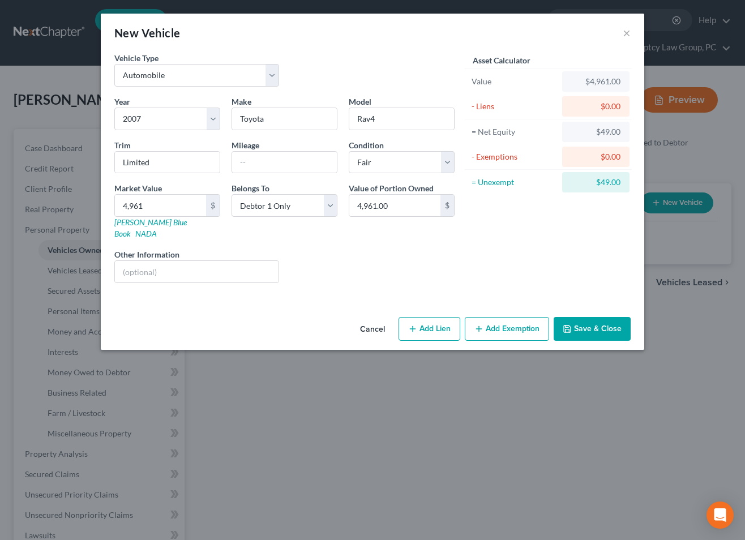
click at [505, 317] on button "Add Exemption" at bounding box center [507, 329] width 84 height 24
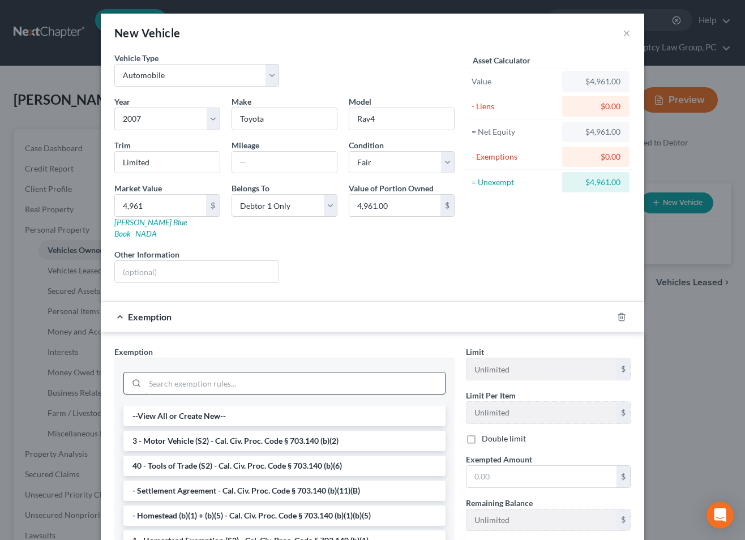
click at [378, 378] on input "search" at bounding box center [295, 384] width 300 height 22
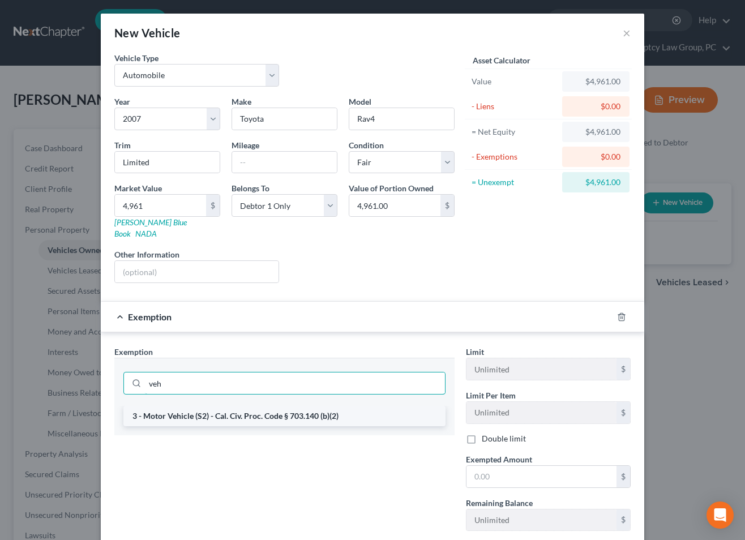
type input "veh"
click at [370, 407] on li "3 - Motor Vehicle (S2) - Cal. Civ. Proc. Code § 703.140 (b)(2)" at bounding box center [284, 416] width 322 height 20
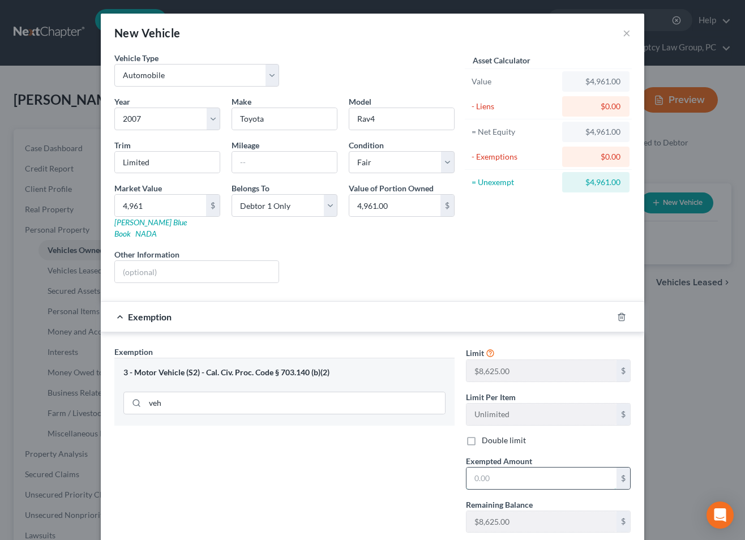
click at [501, 468] on input "text" at bounding box center [542, 479] width 150 height 22
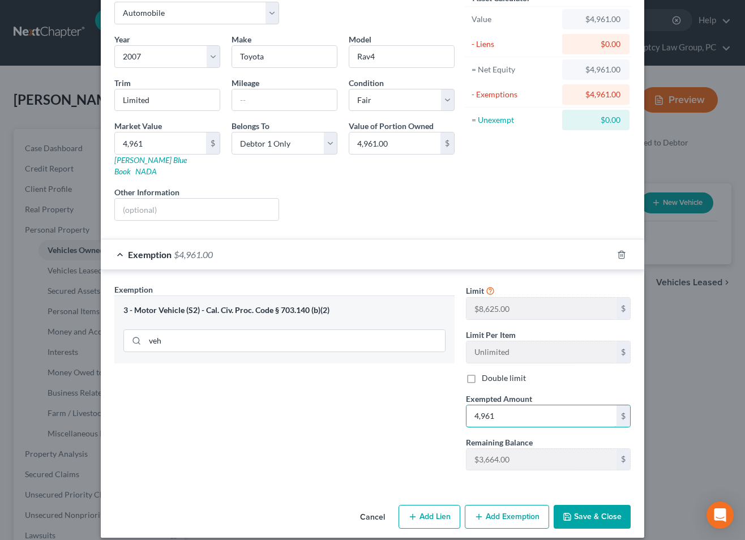
type input "4,961"
click at [613, 510] on button "Save & Close" at bounding box center [592, 517] width 77 height 24
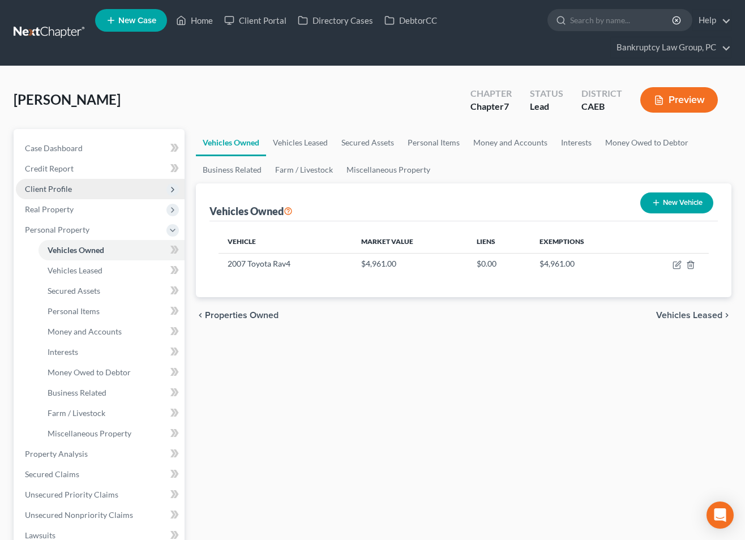
click at [48, 189] on span "Client Profile" at bounding box center [48, 189] width 47 height 10
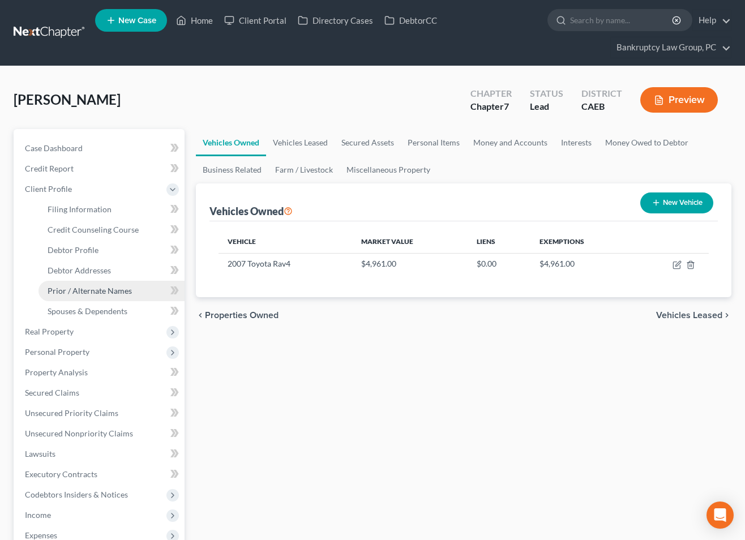
click at [76, 288] on span "Prior / Alternate Names" at bounding box center [90, 291] width 84 height 10
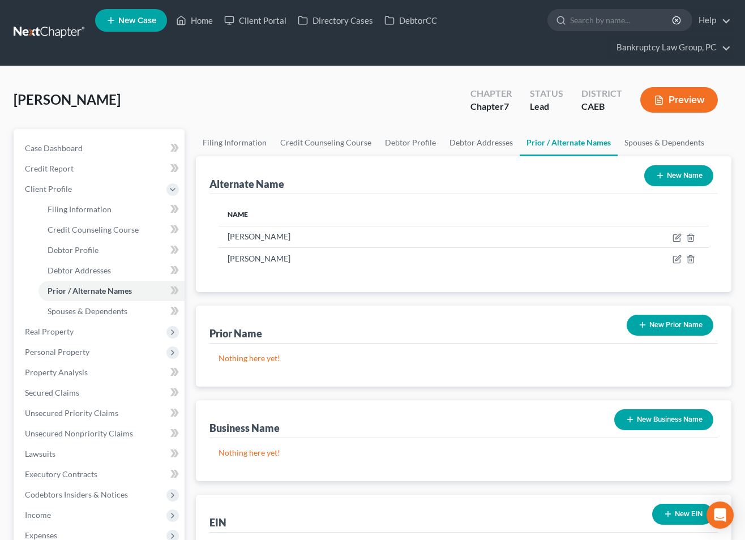
click at [693, 175] on button "New Name" at bounding box center [679, 175] width 69 height 21
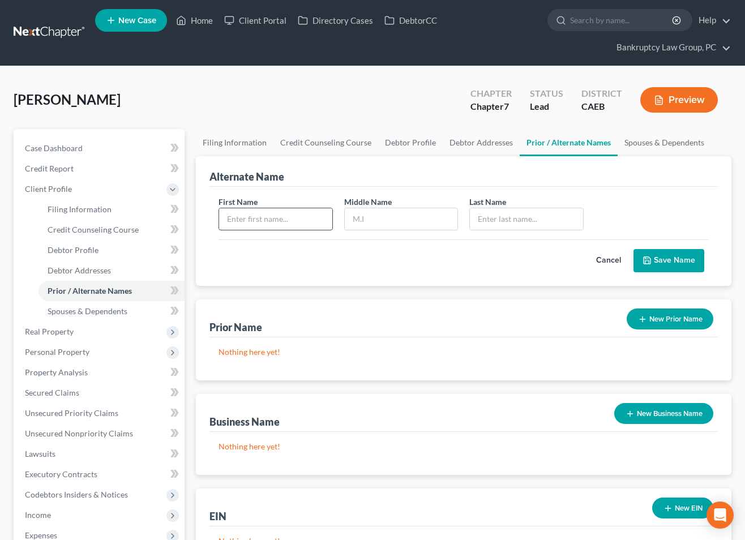
click at [246, 218] on input "text" at bounding box center [275, 219] width 113 height 22
type input "[PERSON_NAME]"
type input "Mamanta"
click at [680, 260] on button "Save Name" at bounding box center [669, 261] width 71 height 24
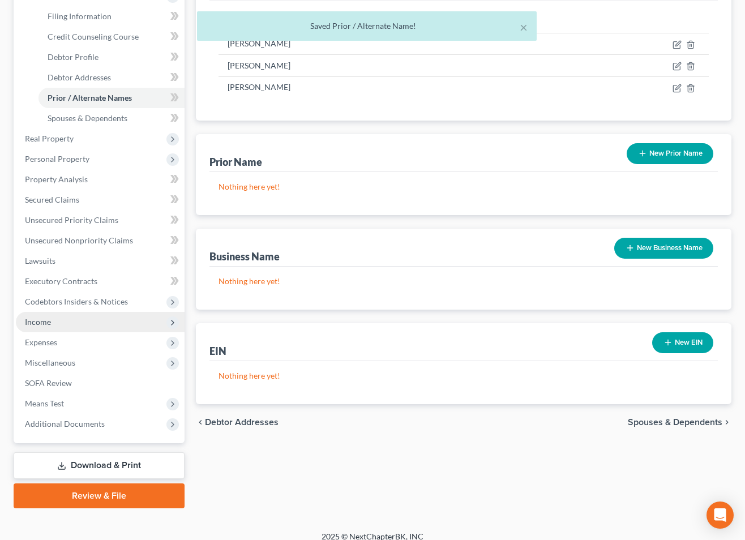
click at [40, 323] on span "Income" at bounding box center [38, 322] width 26 height 10
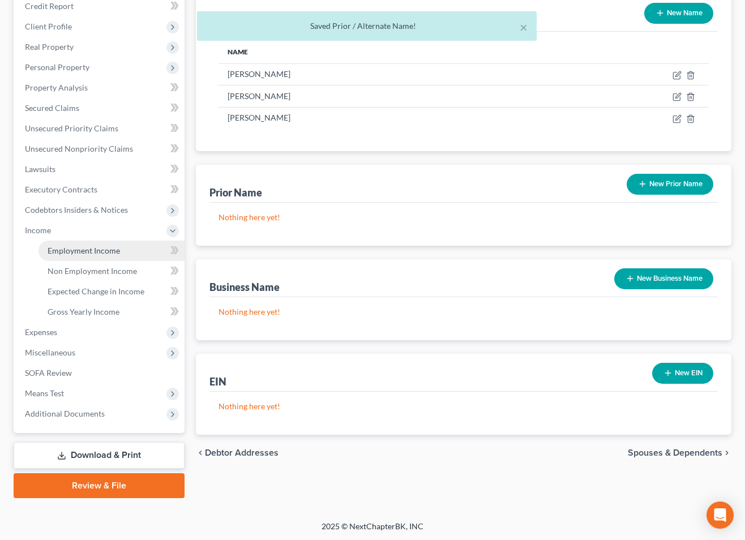
click at [105, 250] on span "Employment Income" at bounding box center [84, 251] width 72 height 10
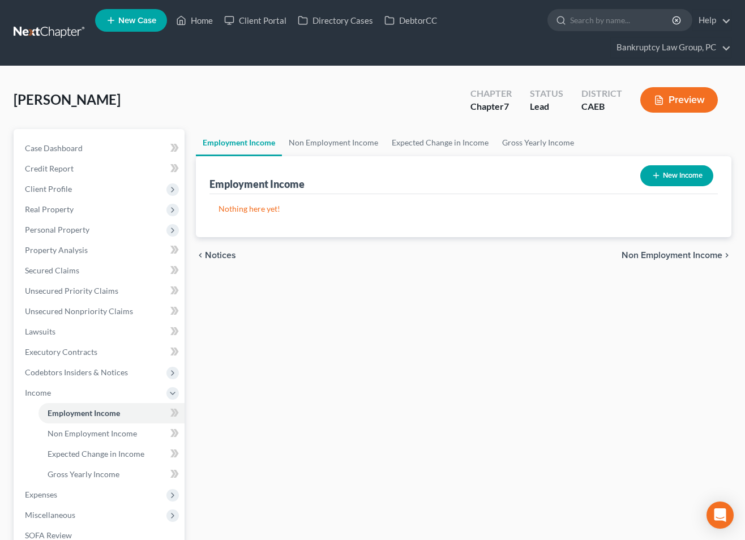
click at [670, 181] on button "New Income" at bounding box center [677, 175] width 73 height 21
select select "0"
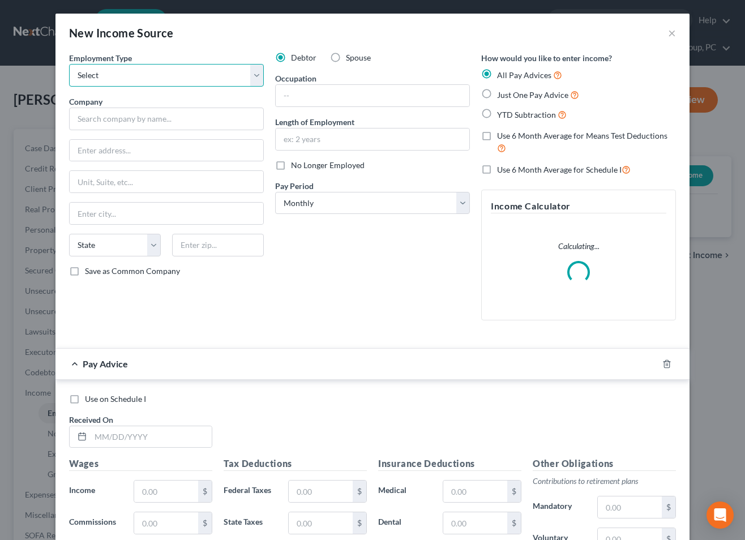
click at [155, 75] on select "Select Full or [DEMOGRAPHIC_DATA] Employment Self Employment" at bounding box center [166, 75] width 195 height 23
select select "0"
click at [69, 64] on select "Select Full or [DEMOGRAPHIC_DATA] Employment Self Employment" at bounding box center [166, 75] width 195 height 23
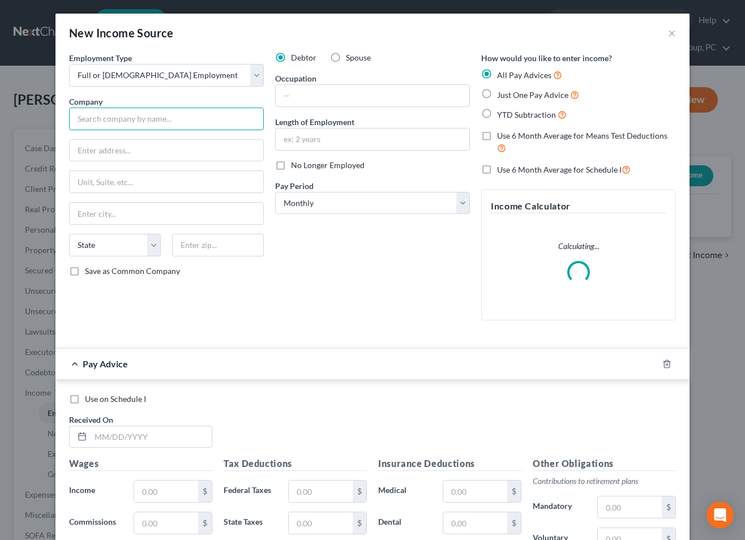
click at [152, 114] on input "text" at bounding box center [166, 119] width 195 height 23
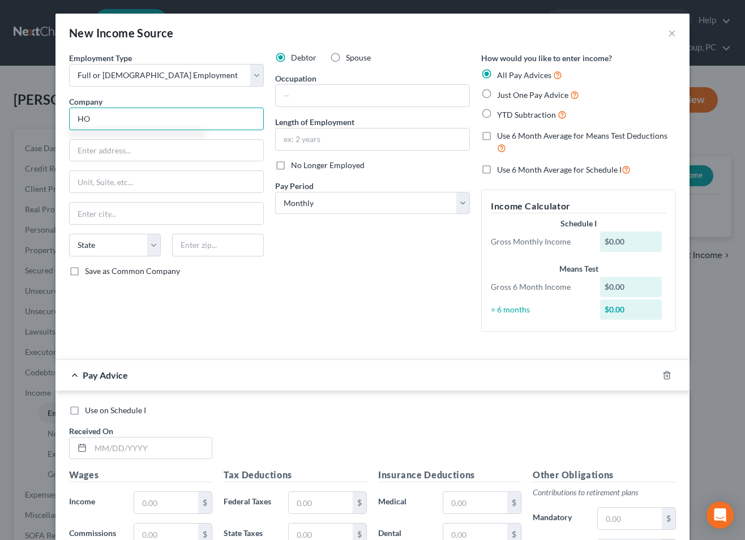
type input "H"
type input "ADELAIDE HOME 1 LLC"
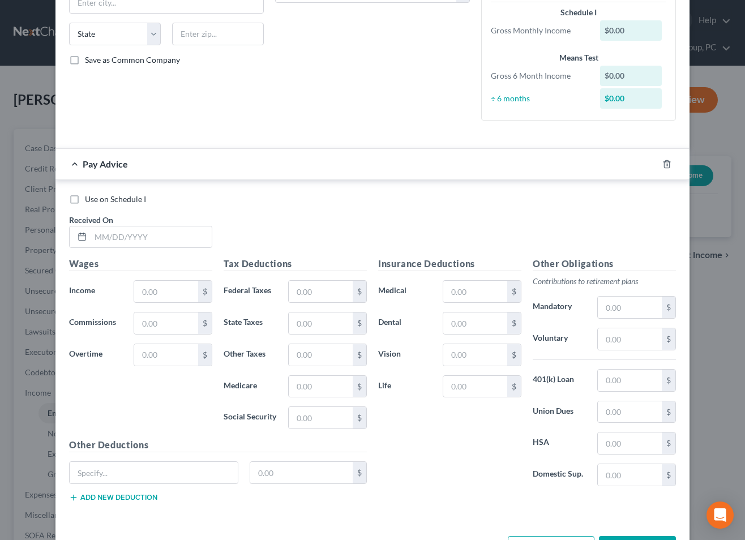
scroll to position [254, 0]
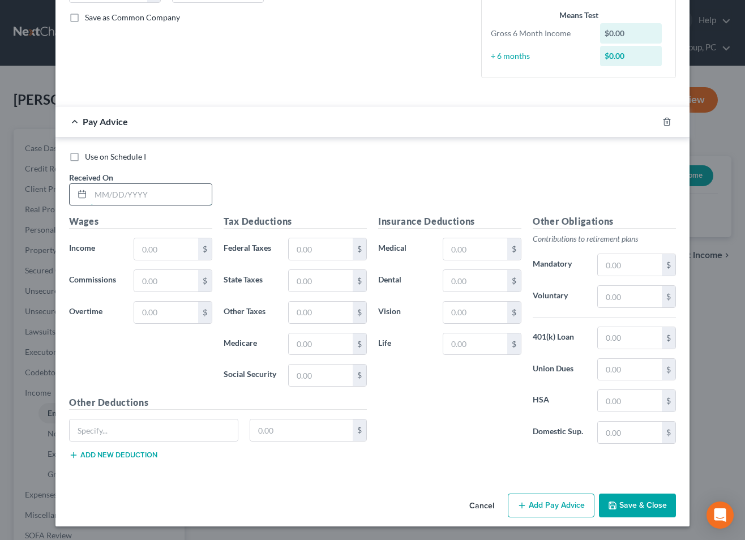
click at [179, 199] on input "text" at bounding box center [151, 195] width 121 height 22
type input "[DATE]"
type input "1,739.98"
type input "288.69"
click at [471, 246] on input "text" at bounding box center [475, 249] width 64 height 22
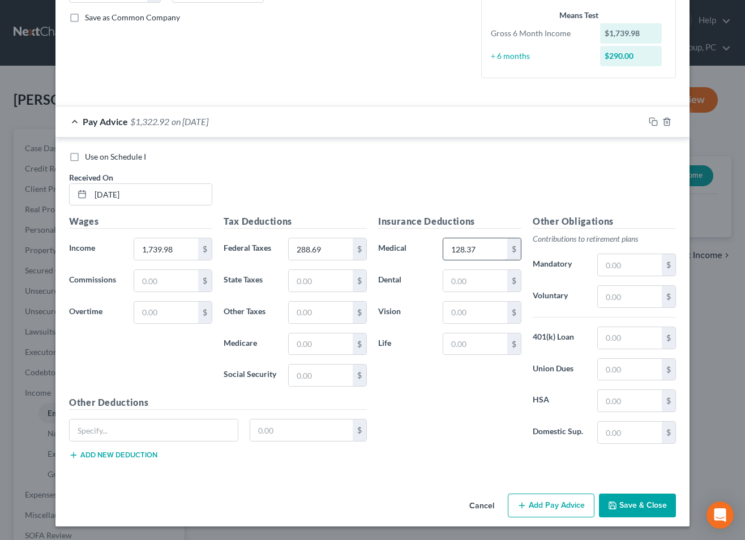
type input "128.37"
type input "17.14"
drag, startPoint x: 654, startPoint y: 121, endPoint x: 502, endPoint y: 164, distance: 157.8
click at [654, 121] on rect "button" at bounding box center [654, 123] width 5 height 5
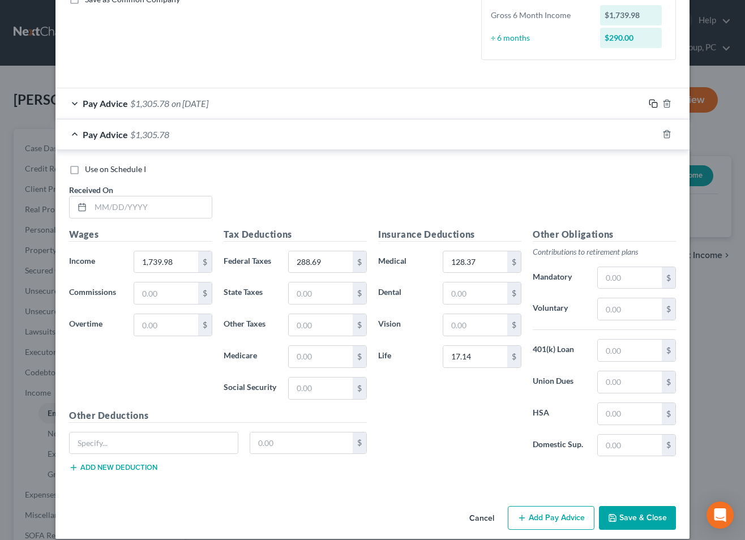
scroll to position [284, 0]
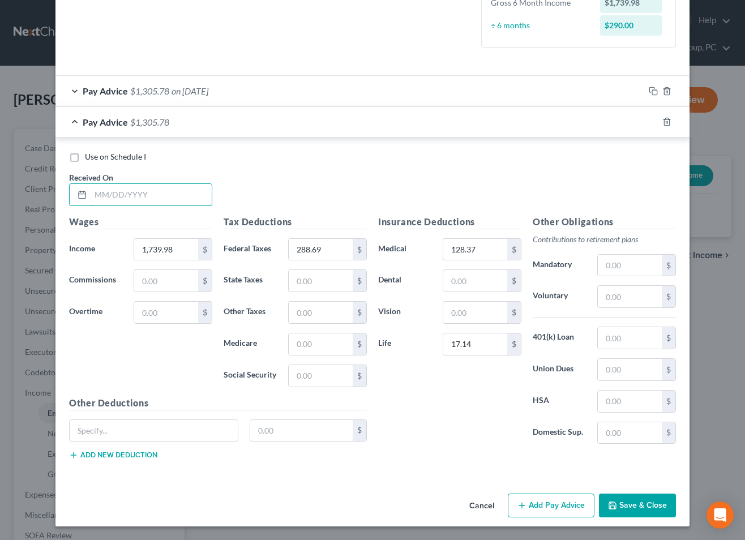
drag, startPoint x: 186, startPoint y: 199, endPoint x: 430, endPoint y: 232, distance: 245.8
click at [186, 199] on input "text" at bounding box center [151, 195] width 121 height 22
type input "[DATE]"
type input "1,610.61"
type input "256.03"
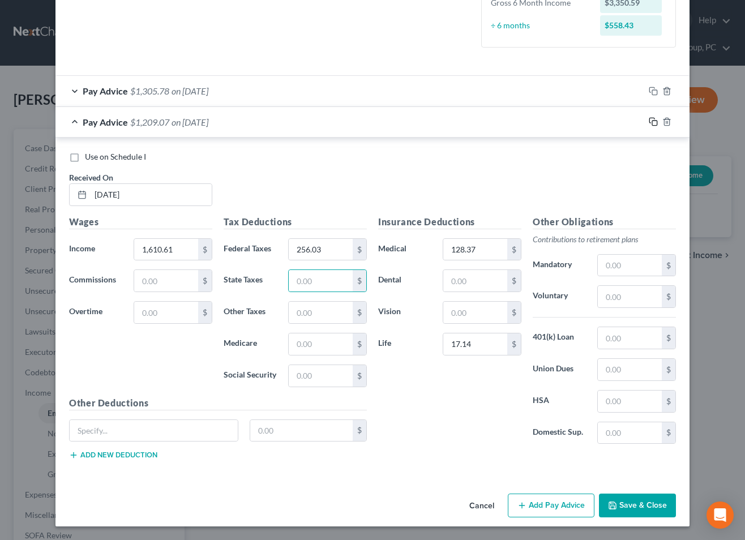
click at [655, 117] on icon "button" at bounding box center [653, 121] width 9 height 9
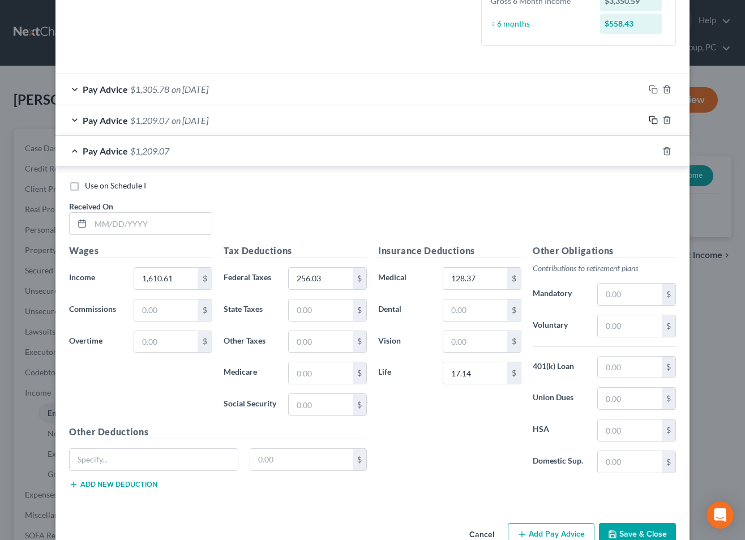
scroll to position [315, 0]
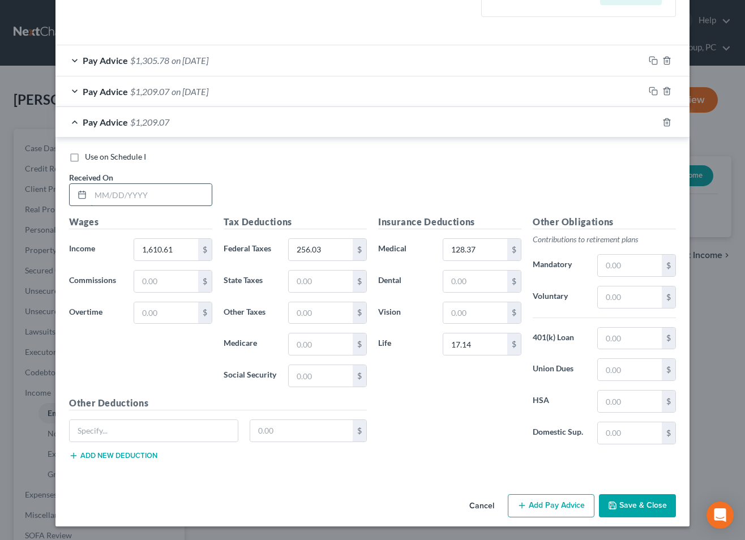
click at [171, 192] on input "text" at bounding box center [151, 195] width 121 height 22
type input "[DATE]"
type input "1,590.62"
type input "250.98"
click at [652, 121] on rect "button" at bounding box center [654, 123] width 5 height 5
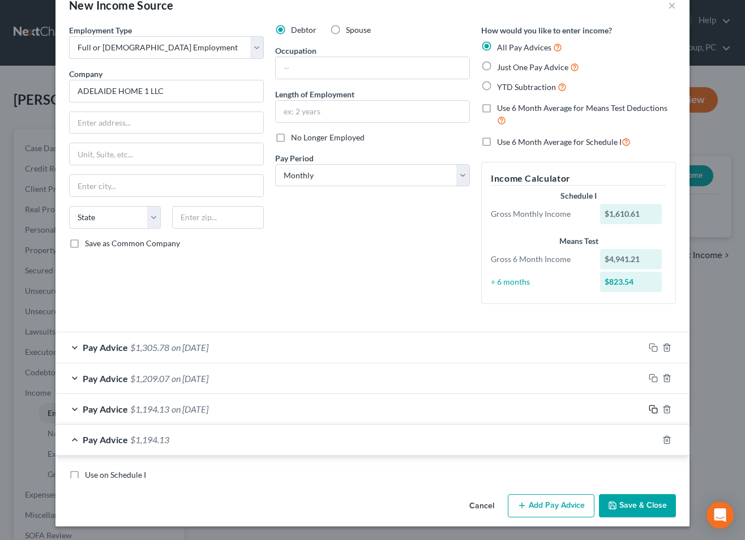
scroll to position [345, 0]
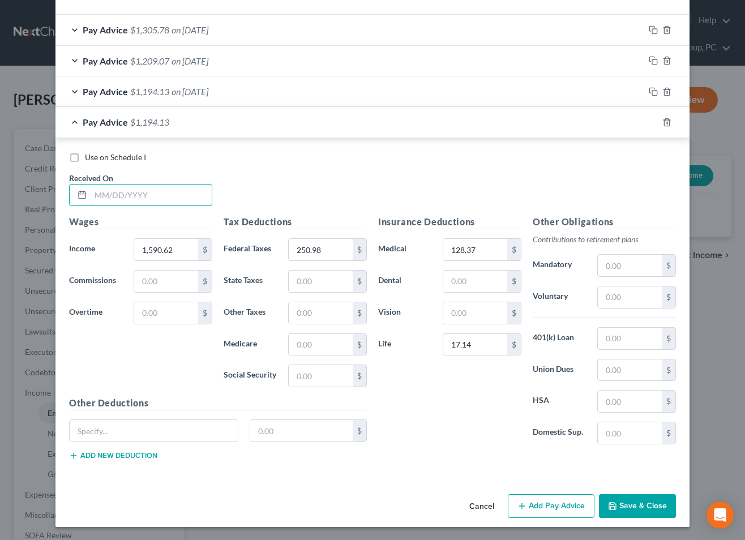
drag, startPoint x: 116, startPoint y: 195, endPoint x: 343, endPoint y: 157, distance: 229.6
click at [116, 195] on input "text" at bounding box center [151, 196] width 121 height 22
type input "[DATE]"
type input "1,603.29"
type input "254.18"
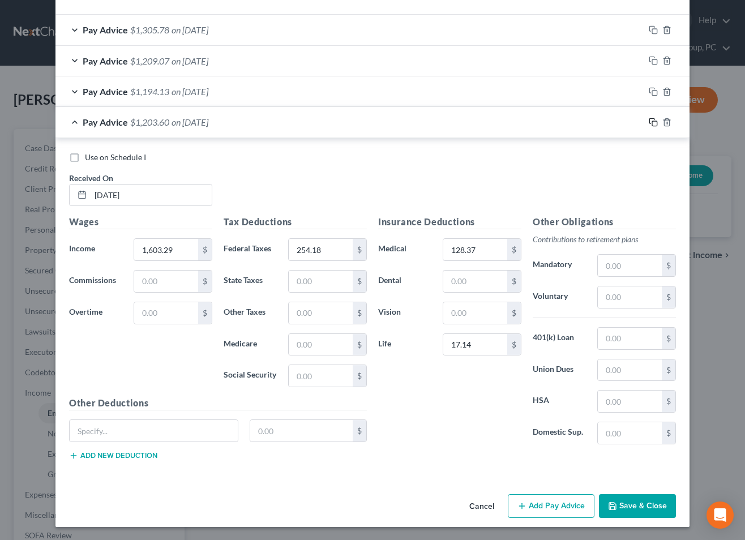
click at [656, 123] on icon "button" at bounding box center [653, 122] width 9 height 9
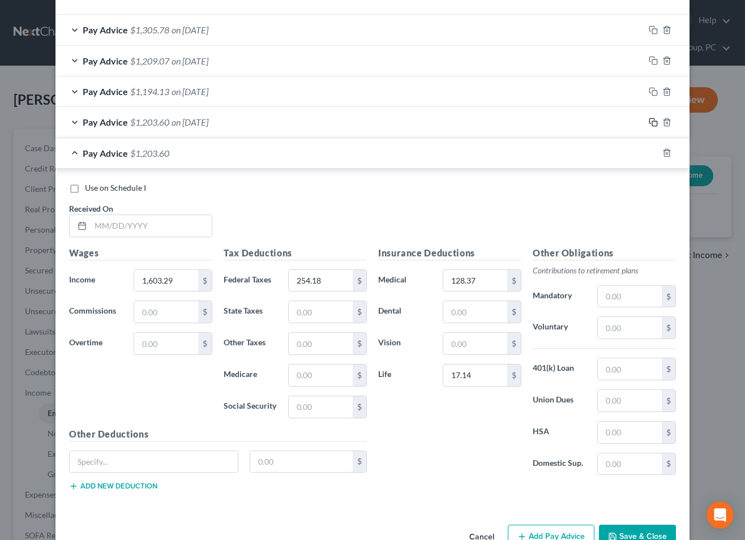
scroll to position [377, 0]
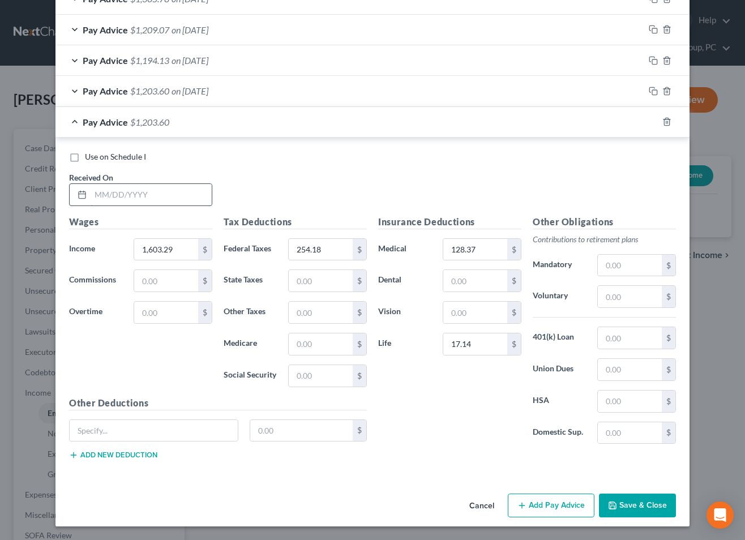
click at [189, 198] on input "text" at bounding box center [151, 195] width 121 height 22
type input "[DATE]"
type input "1,589.84"
type input "250.79"
click at [654, 118] on icon "button" at bounding box center [652, 120] width 5 height 5
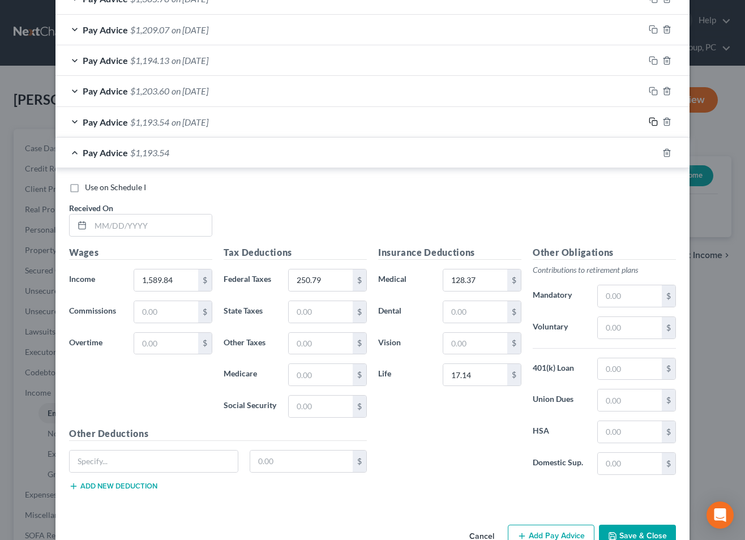
scroll to position [407, 0]
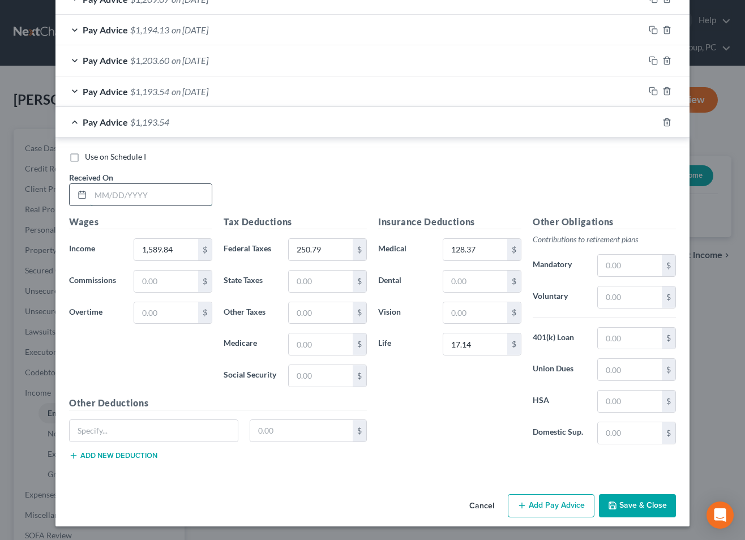
click at [150, 200] on input "text" at bounding box center [151, 195] width 121 height 22
type input "[DATE]"
type input "1,587.20"
type input "250.11"
click at [639, 509] on button "Save & Close" at bounding box center [637, 506] width 77 height 24
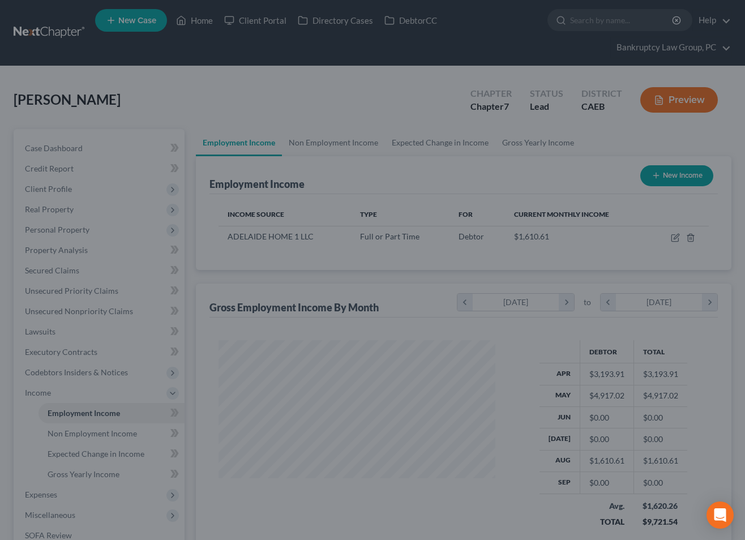
scroll to position [203, 299]
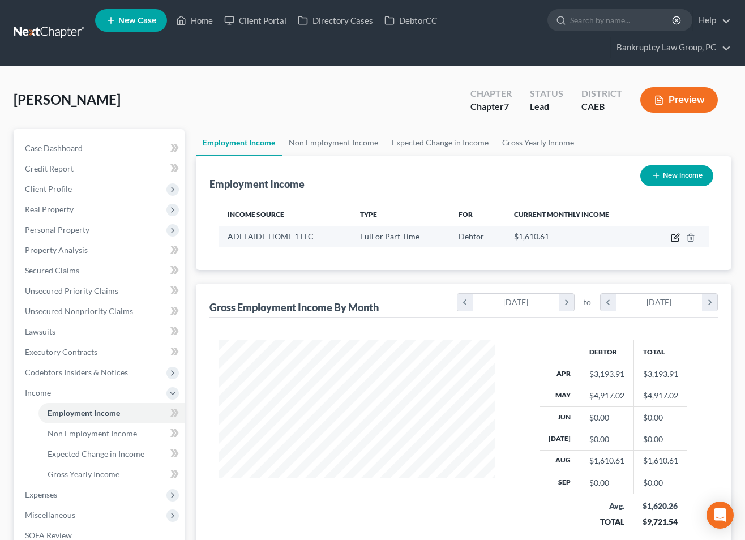
click at [672, 235] on icon "button" at bounding box center [675, 237] width 9 height 9
select select "0"
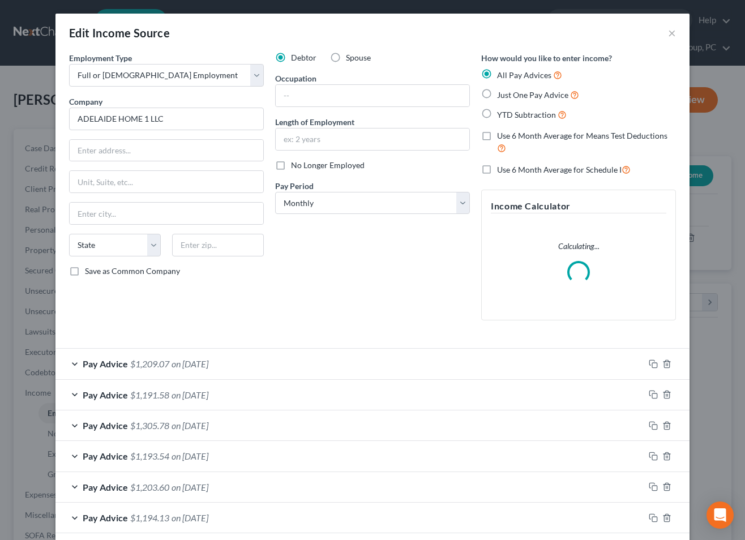
scroll to position [56, 0]
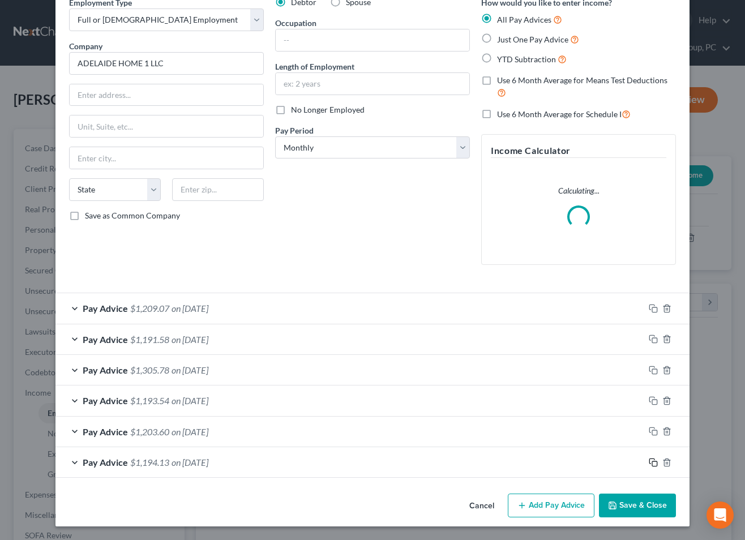
drag, startPoint x: 652, startPoint y: 464, endPoint x: 617, endPoint y: 462, distance: 35.7
click at [652, 464] on icon "button" at bounding box center [653, 462] width 9 height 9
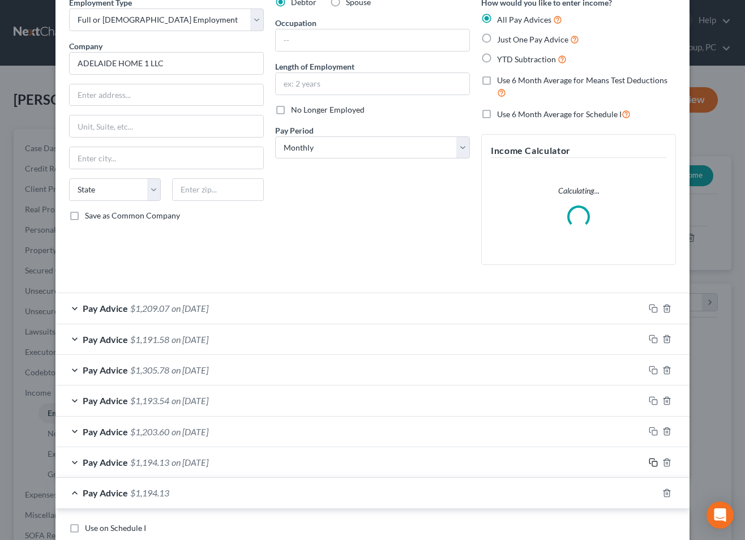
scroll to position [426, 0]
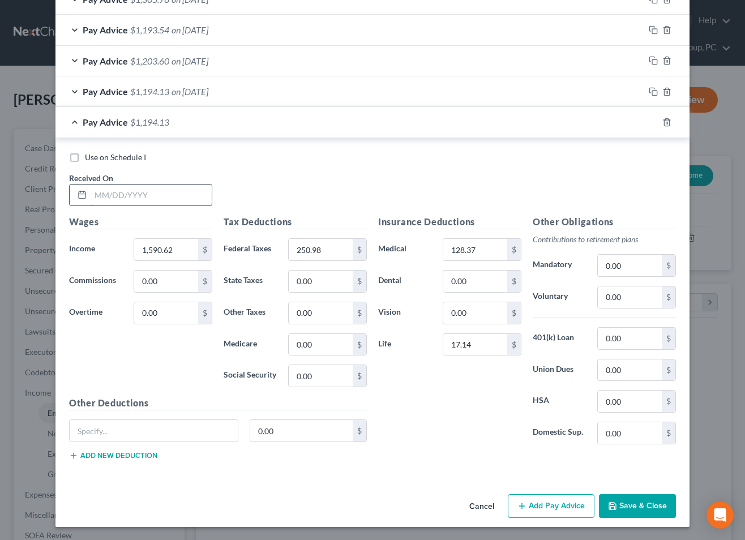
click at [191, 203] on input "text" at bounding box center [151, 196] width 121 height 22
type input "[DATE]"
type input "1,569.07"
type input "245.53"
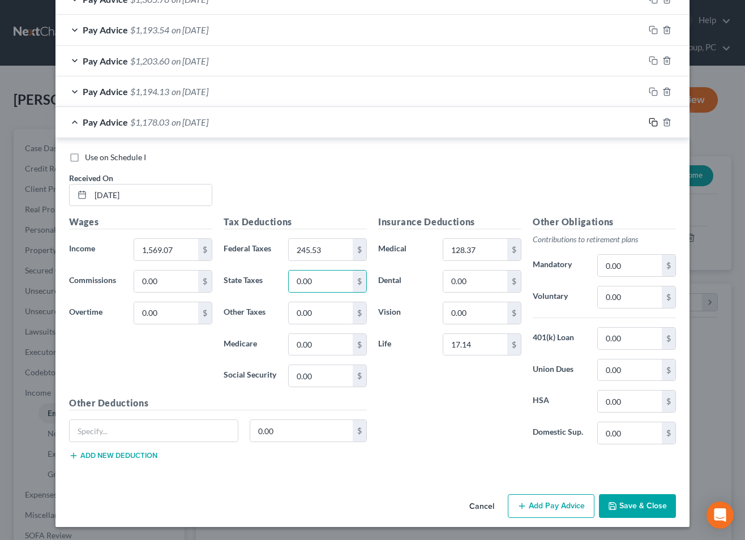
click at [653, 121] on rect "button" at bounding box center [654, 123] width 5 height 5
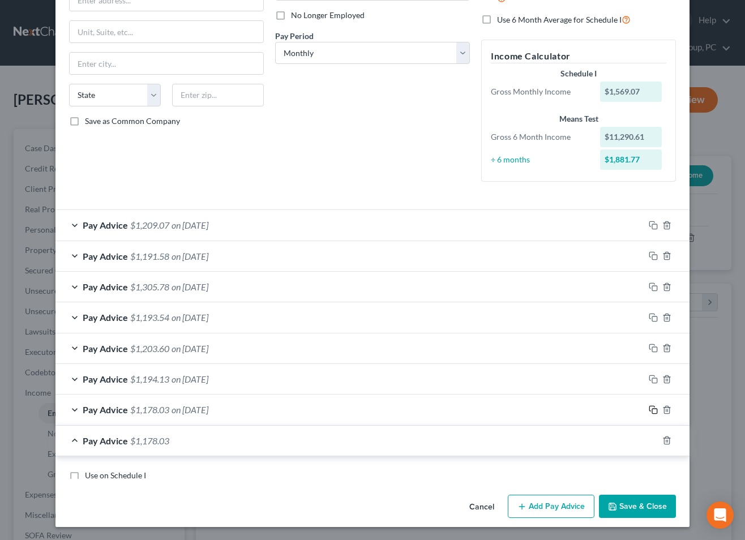
scroll to position [469, 0]
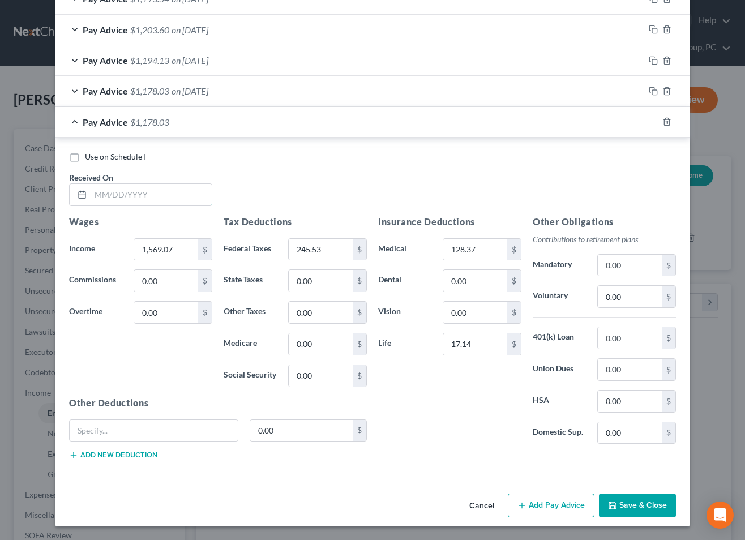
drag, startPoint x: 135, startPoint y: 199, endPoint x: 734, endPoint y: 223, distance: 599.1
click at [136, 199] on input "text" at bounding box center [151, 195] width 121 height 22
type input "[DATE]"
type input "1,587.49"
type input "250.19"
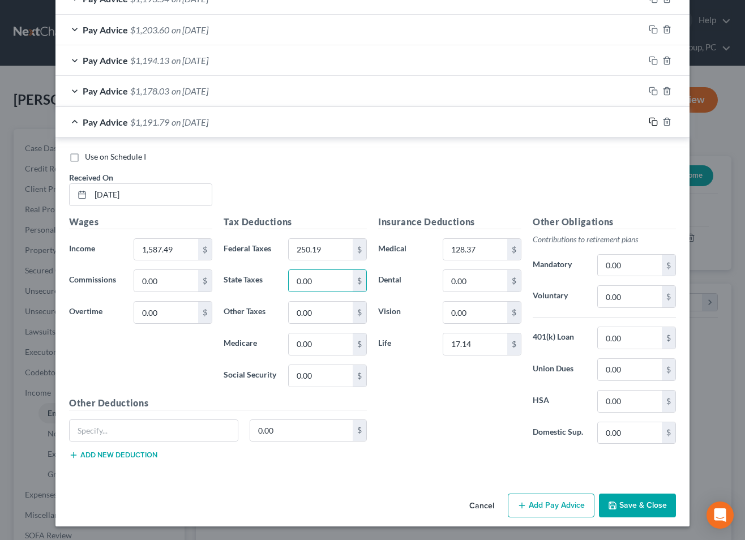
click at [652, 117] on icon "button" at bounding box center [653, 121] width 9 height 9
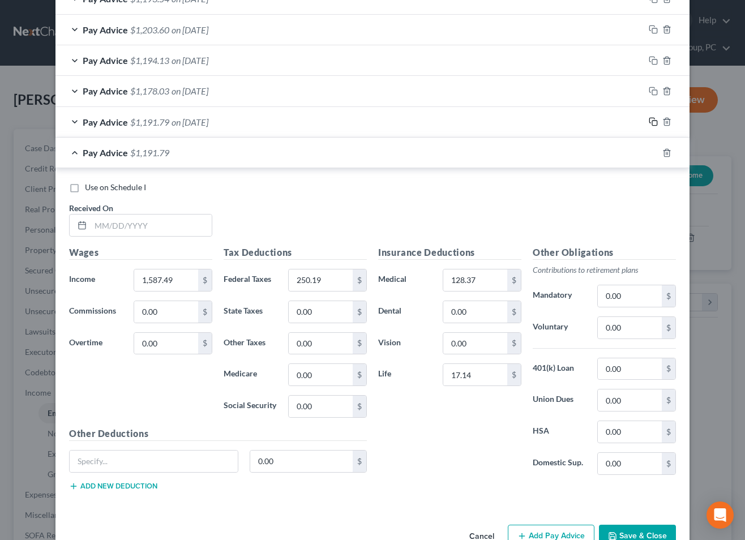
scroll to position [500, 0]
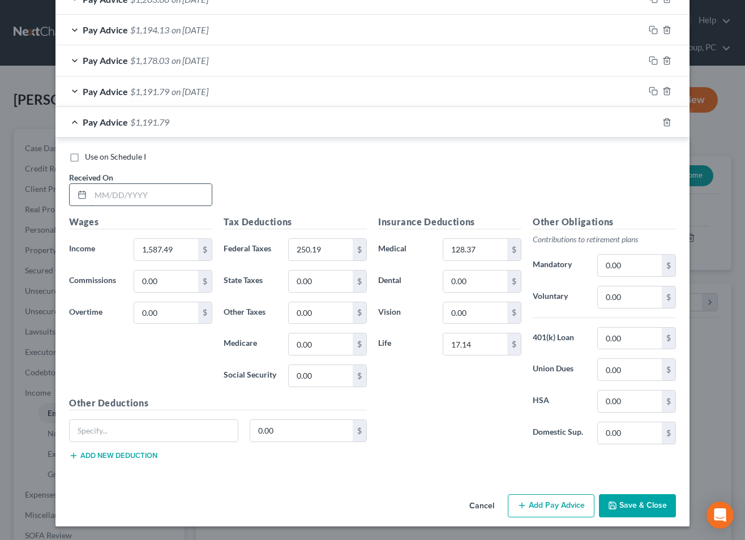
click at [150, 200] on input "text" at bounding box center [151, 195] width 121 height 22
type input "[DATE]"
type input "1,605.92"
type input "254.86"
click at [656, 114] on div at bounding box center [667, 122] width 45 height 18
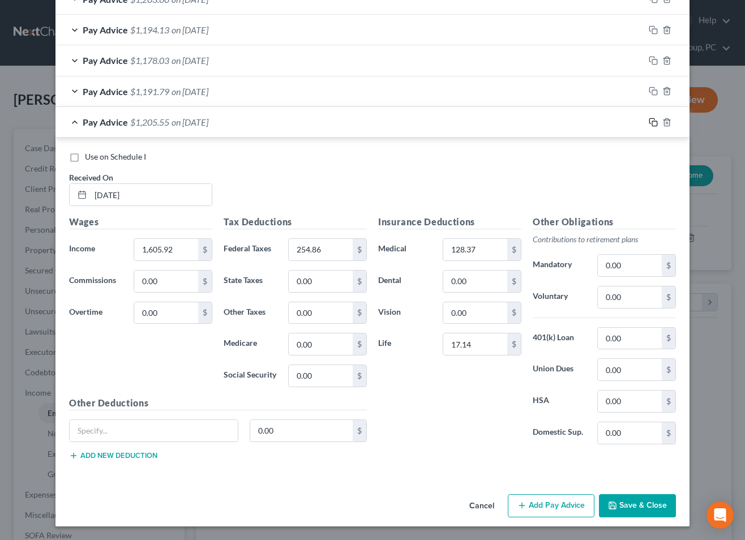
click at [650, 123] on icon "button" at bounding box center [653, 122] width 9 height 9
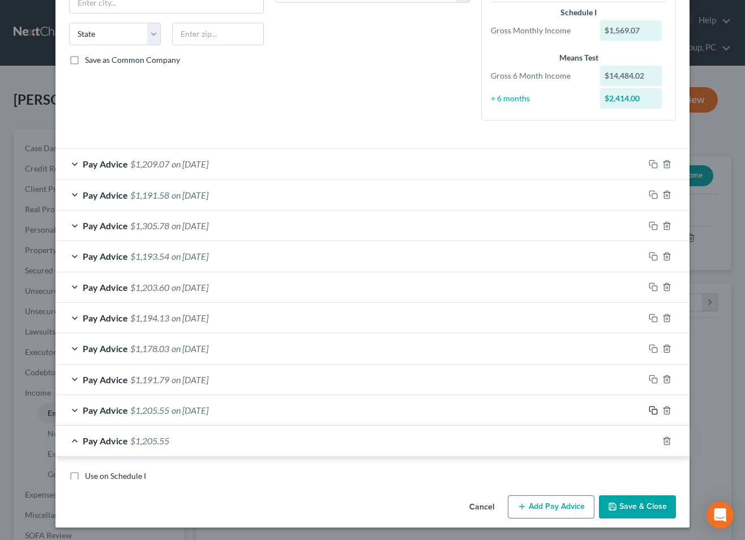
scroll to position [530, 0]
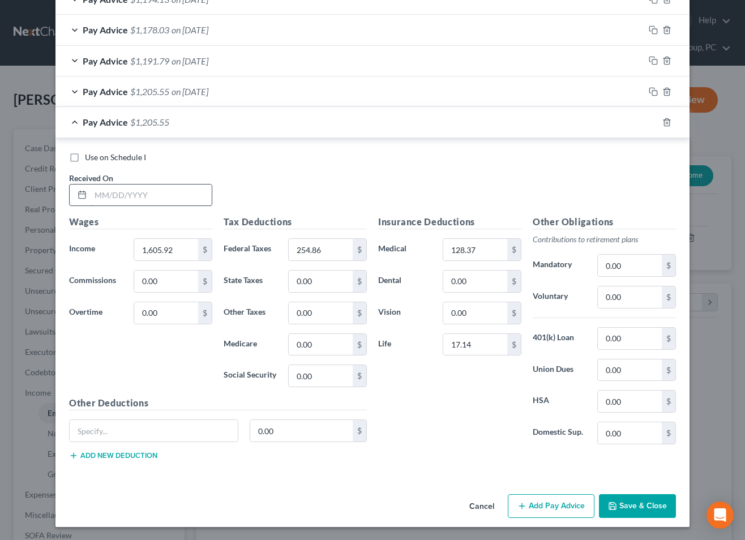
click at [191, 206] on div at bounding box center [140, 195] width 143 height 23
drag, startPoint x: 187, startPoint y: 197, endPoint x: 494, endPoint y: 191, distance: 307.0
click at [187, 197] on input "text" at bounding box center [151, 196] width 121 height 22
type input "[DATE]"
type input "1,628.15"
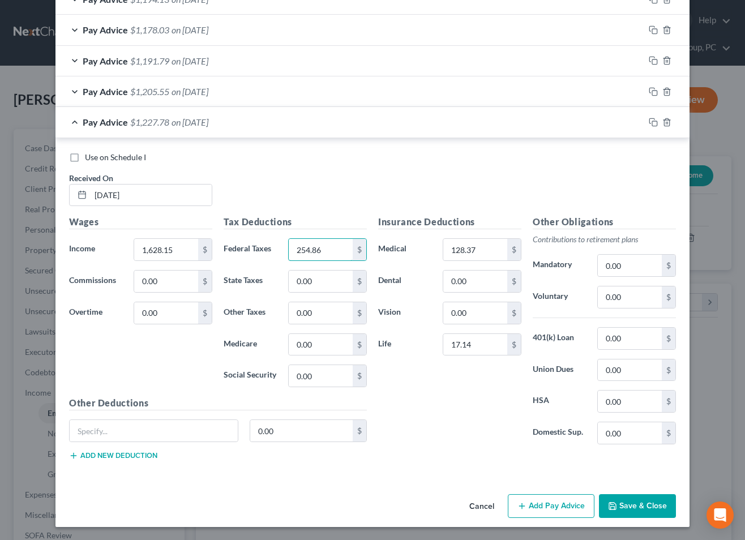
type input "1"
type input "260.45"
click at [650, 126] on icon "button" at bounding box center [653, 122] width 9 height 9
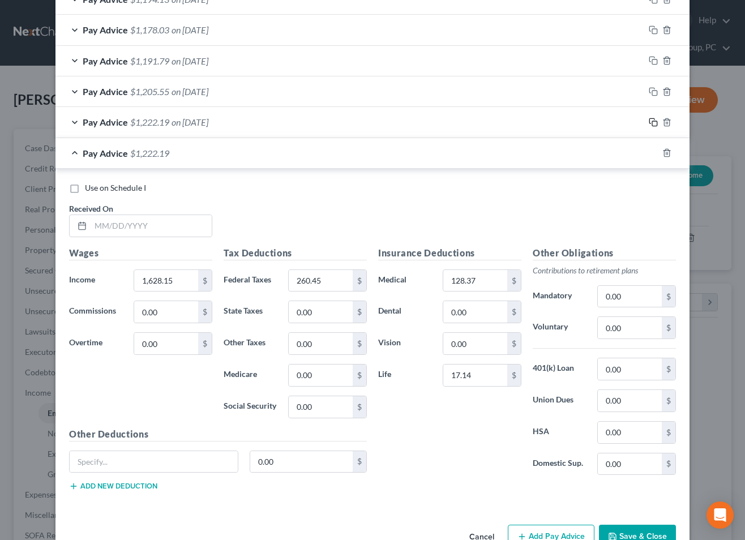
scroll to position [561, 0]
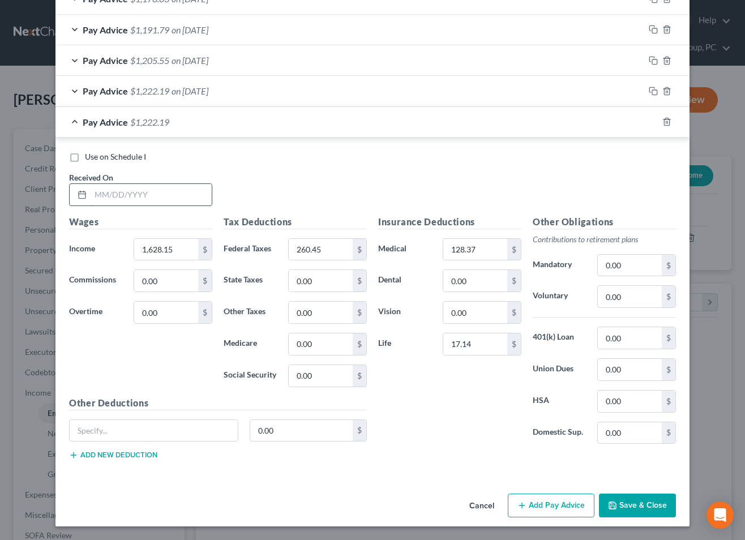
drag, startPoint x: 157, startPoint y: 192, endPoint x: 207, endPoint y: 196, distance: 50.6
click at [158, 192] on input "text" at bounding box center [151, 195] width 121 height 22
type input "[DATE]"
type input "1,586.91"
type input "250.05"
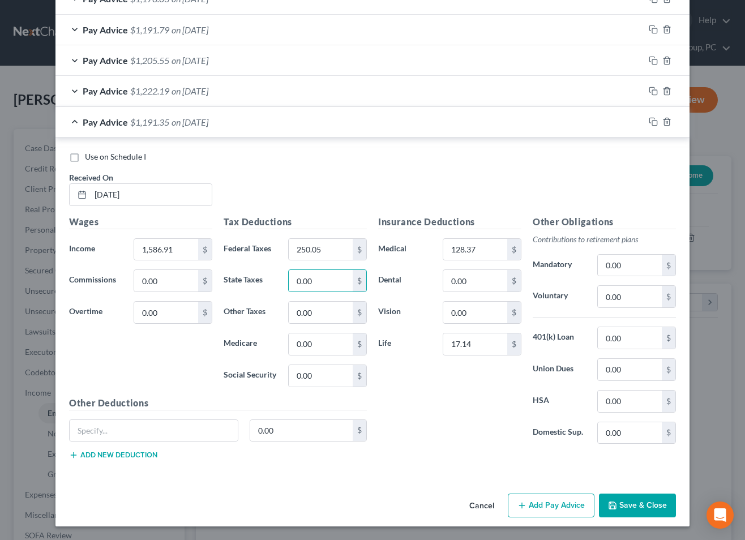
click at [633, 506] on button "Save & Close" at bounding box center [637, 506] width 77 height 24
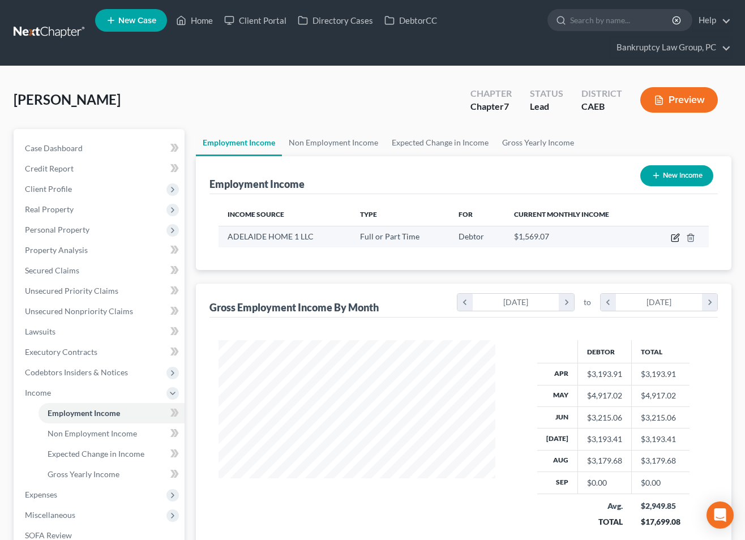
click at [676, 237] on icon "button" at bounding box center [675, 237] width 9 height 9
select select "0"
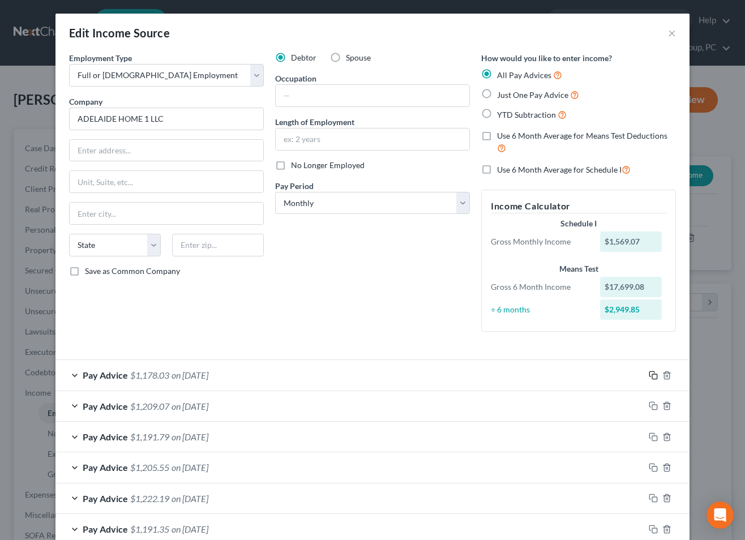
drag, startPoint x: 652, startPoint y: 374, endPoint x: 555, endPoint y: 381, distance: 97.6
click at [652, 374] on rect "button" at bounding box center [654, 376] width 5 height 5
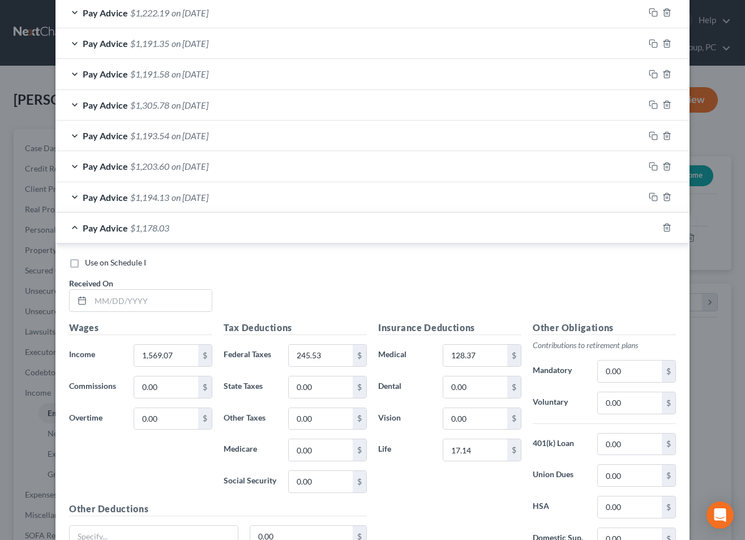
scroll to position [592, 0]
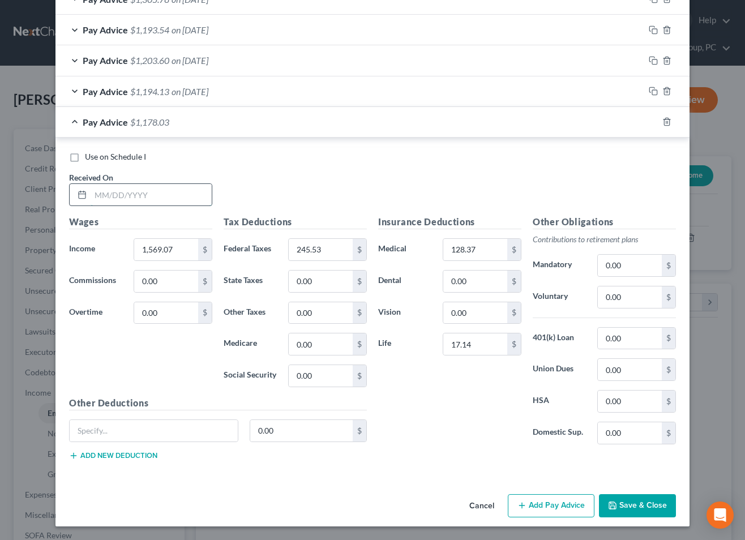
click at [179, 203] on input "text" at bounding box center [151, 195] width 121 height 22
type input "[DATE]"
click at [656, 122] on icon "button" at bounding box center [653, 121] width 9 height 9
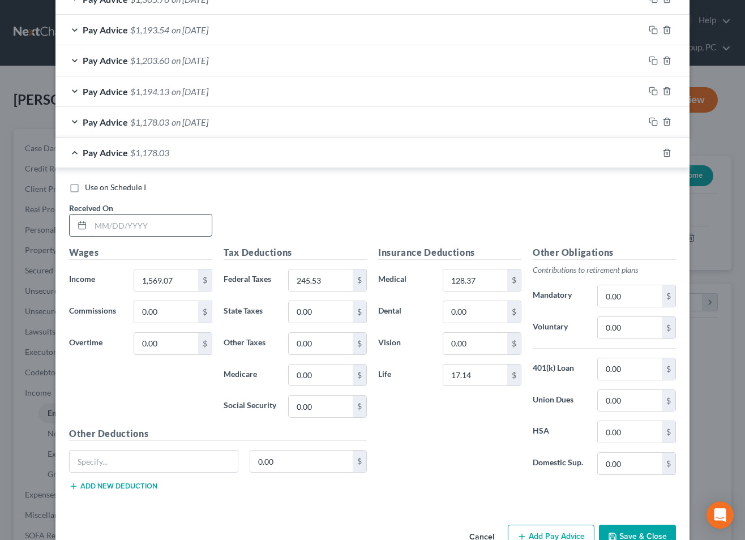
click at [159, 232] on input "text" at bounding box center [151, 226] width 121 height 22
type input "[DATE]"
click at [163, 159] on div "Pay Advice $1,178.03 on [DATE]" at bounding box center [350, 153] width 589 height 30
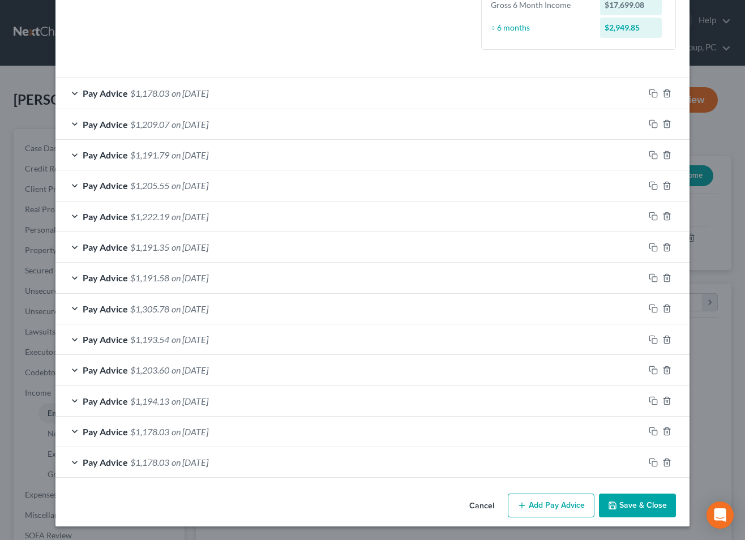
scroll to position [282, 0]
click at [647, 509] on button "Save & Close" at bounding box center [637, 506] width 77 height 24
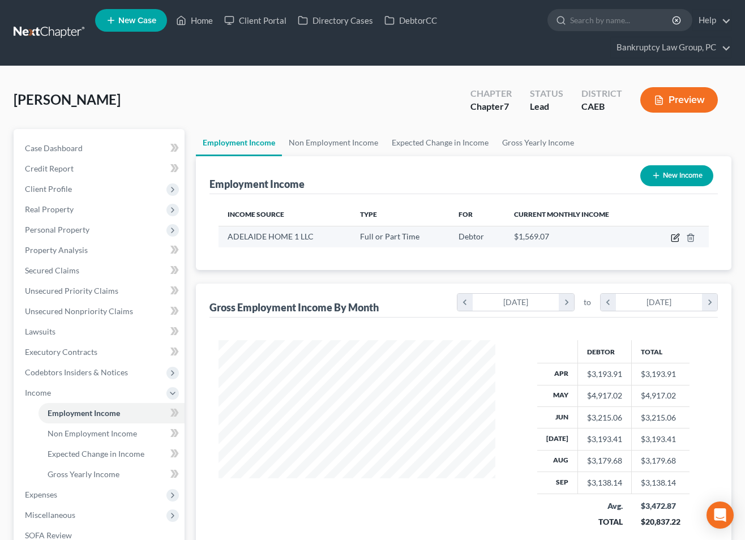
click at [677, 238] on icon "button" at bounding box center [675, 237] width 9 height 9
select select "0"
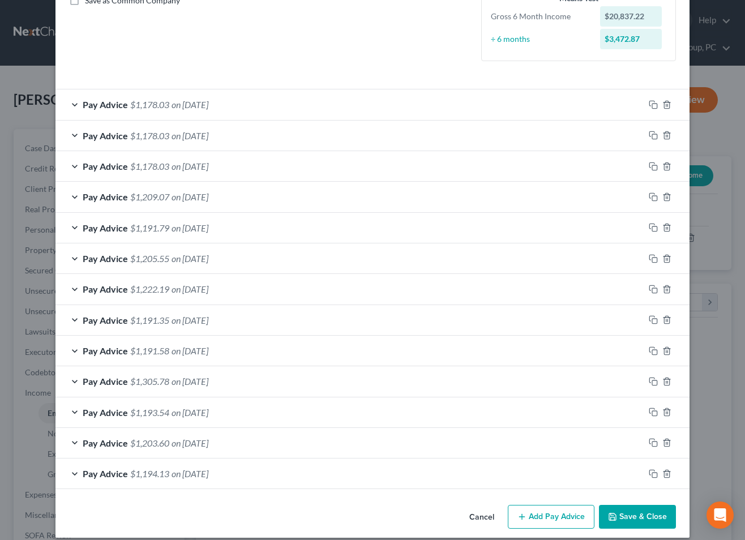
scroll to position [0, 0]
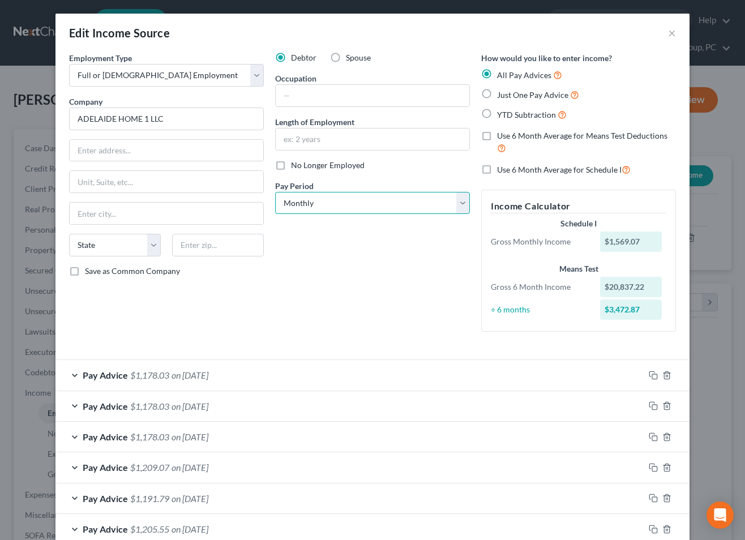
click at [359, 194] on select "Select Monthly Twice Monthly Every Other Week Weekly" at bounding box center [372, 203] width 195 height 23
click at [275, 192] on select "Select Monthly Twice Monthly Every Other Week Weekly" at bounding box center [372, 203] width 195 height 23
click at [354, 205] on select "Select Monthly Twice Monthly Every Other Week Weekly" at bounding box center [372, 203] width 195 height 23
select select "2"
click at [275, 192] on select "Select Monthly Twice Monthly Every Other Week Weekly" at bounding box center [372, 203] width 195 height 23
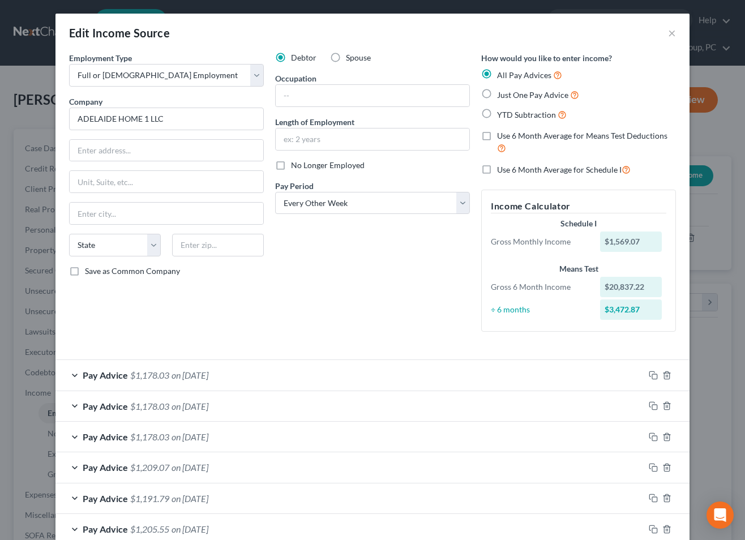
click at [497, 169] on label "Use 6 Month Average for Schedule I" at bounding box center [564, 169] width 134 height 13
click at [502, 169] on input "Use 6 Month Average for Schedule I" at bounding box center [505, 166] width 7 height 7
checkbox input "true"
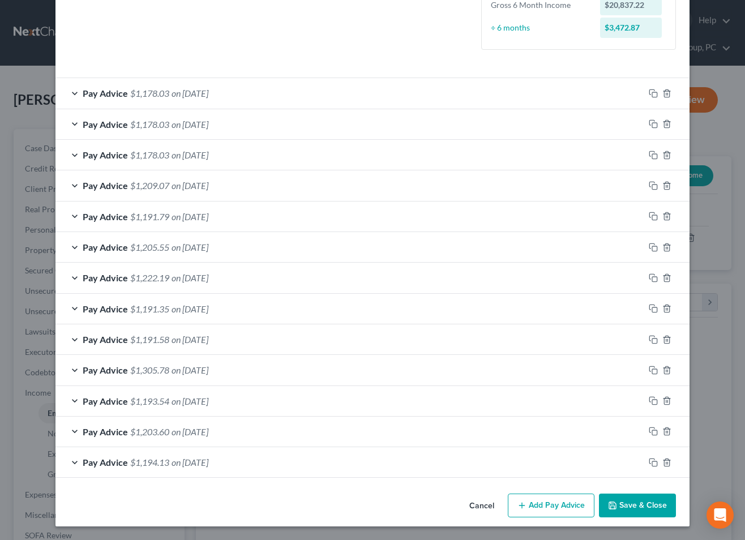
click at [642, 502] on button "Save & Close" at bounding box center [637, 506] width 77 height 24
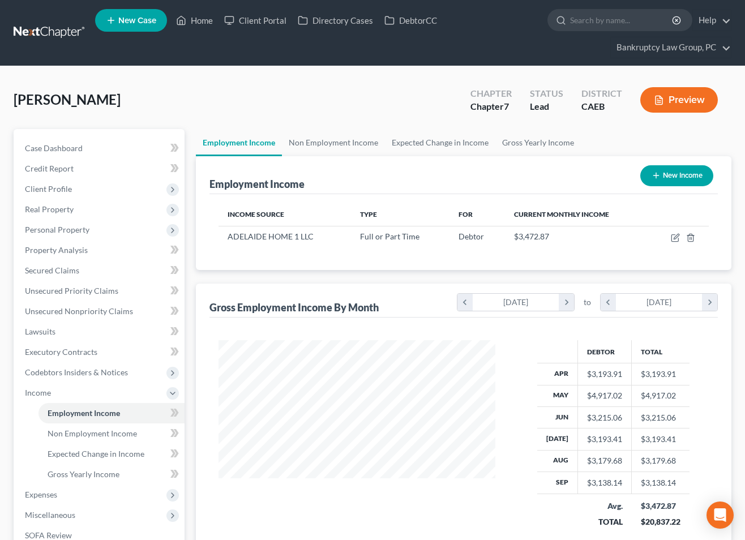
click at [671, 180] on button "New Income" at bounding box center [677, 175] width 73 height 21
select select "0"
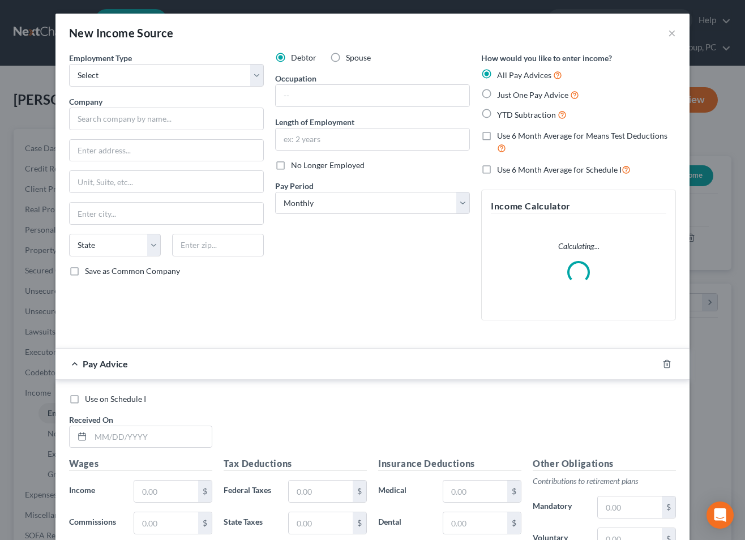
click at [346, 56] on label "Spouse" at bounding box center [358, 57] width 25 height 11
click at [351, 56] on input "Spouse" at bounding box center [354, 55] width 7 height 7
radio input "true"
click at [227, 70] on select "Select Full or [DEMOGRAPHIC_DATA] Employment Self Employment" at bounding box center [166, 75] width 195 height 23
select select "0"
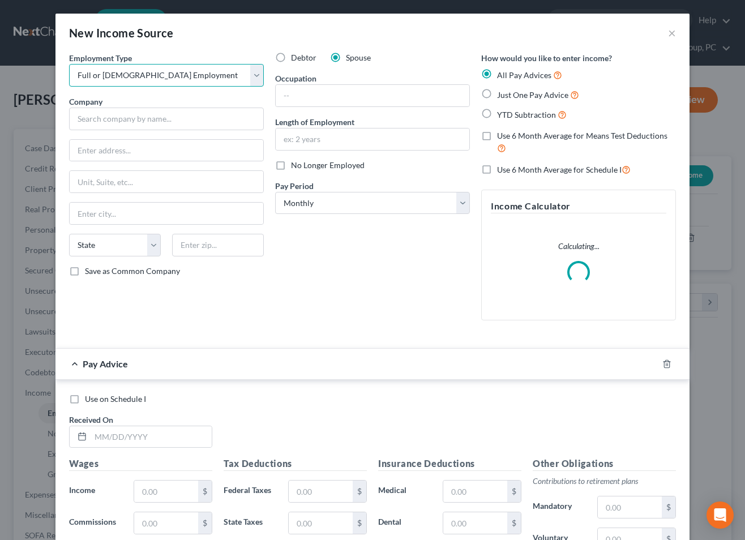
click at [69, 64] on select "Select Full or [DEMOGRAPHIC_DATA] Employment Self Employment" at bounding box center [166, 75] width 195 height 23
click at [206, 125] on input "text" at bounding box center [166, 119] width 195 height 23
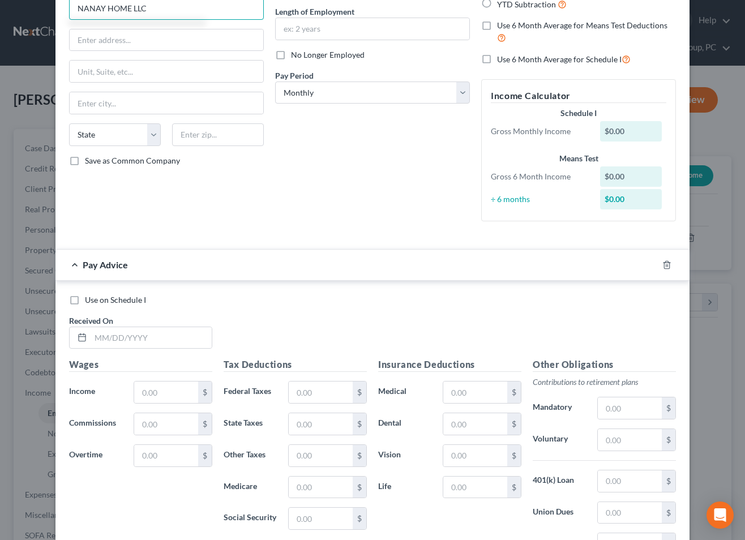
scroll to position [254, 0]
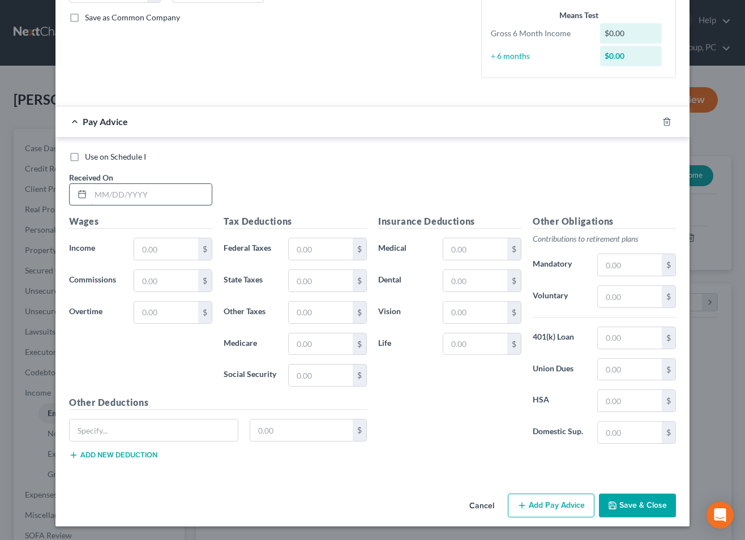
type input "NANAY HOME LLC"
click at [205, 197] on input "text" at bounding box center [151, 195] width 121 height 22
type input "[DATE]"
type input "1,447.29"
type input "221.71"
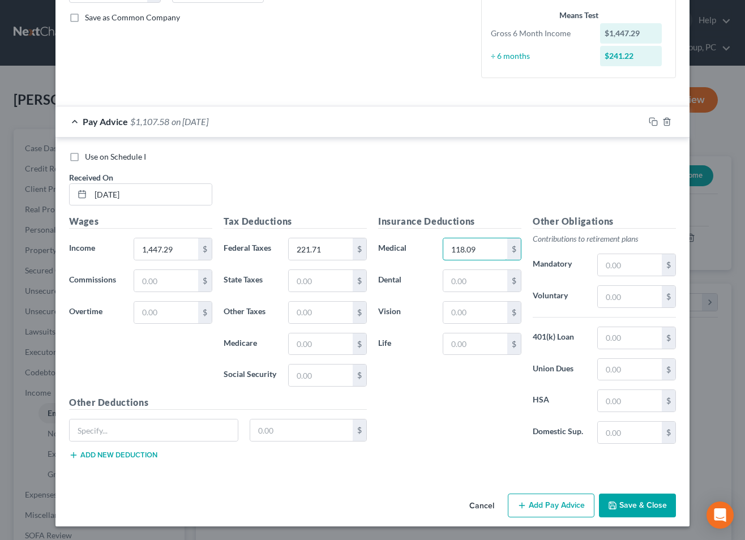
type input "118.09"
click at [653, 122] on icon "button" at bounding box center [653, 121] width 9 height 9
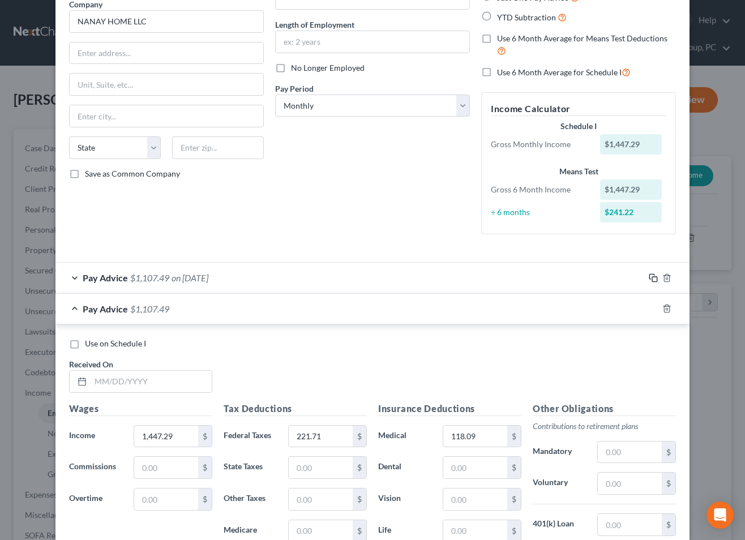
scroll to position [284, 0]
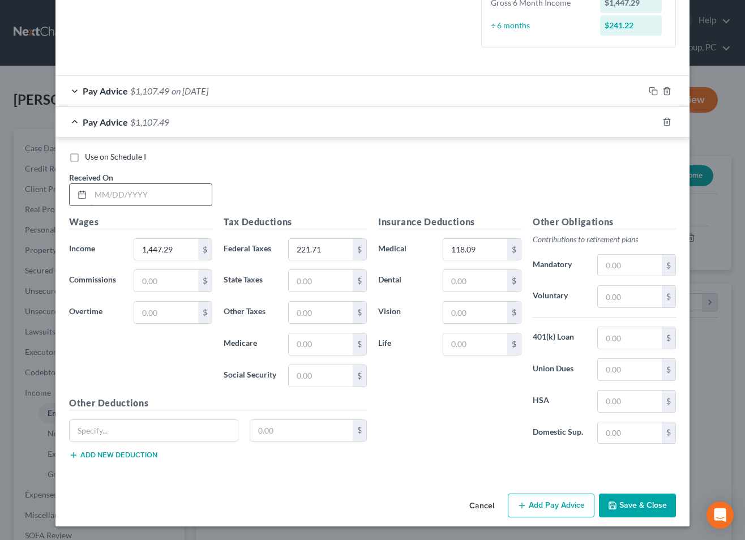
click at [167, 198] on input "text" at bounding box center [151, 195] width 121 height 22
type input "[DATE]"
type input "1,451.61"
type input "222.81"
click at [654, 123] on icon "button" at bounding box center [653, 121] width 9 height 9
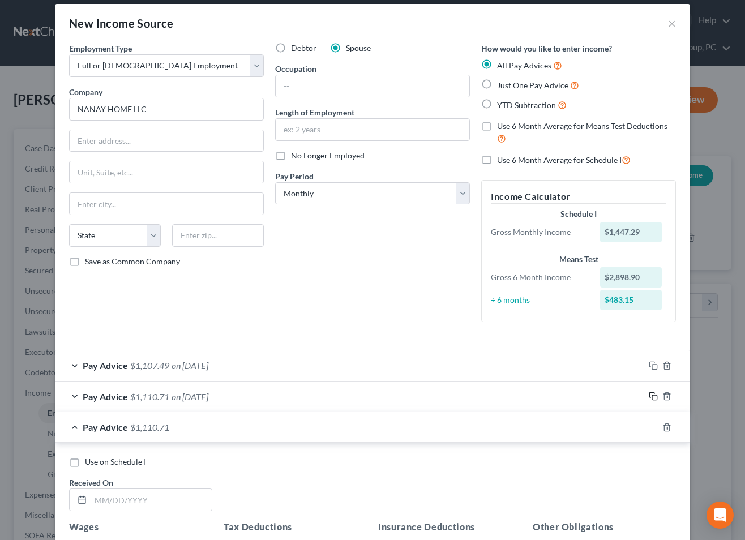
scroll to position [315, 0]
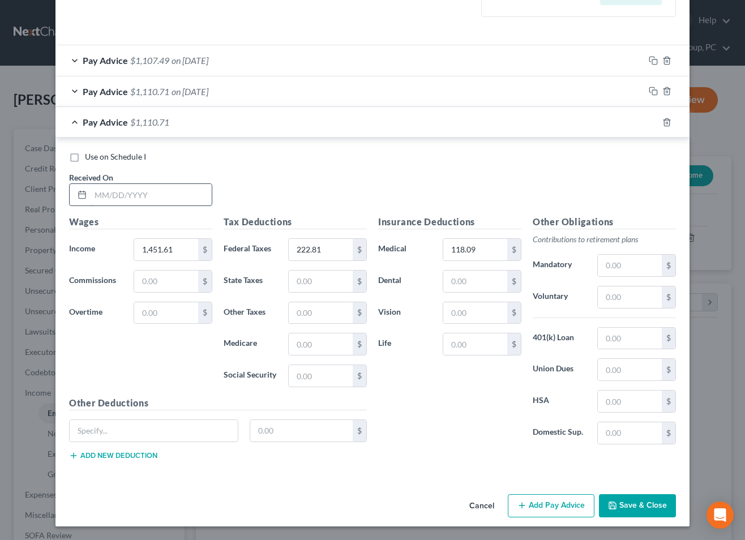
click at [155, 197] on input "text" at bounding box center [151, 195] width 121 height 22
type input "[DATE]"
type input "1,693.44"
type input "283.86"
click at [652, 122] on rect "button" at bounding box center [654, 123] width 5 height 5
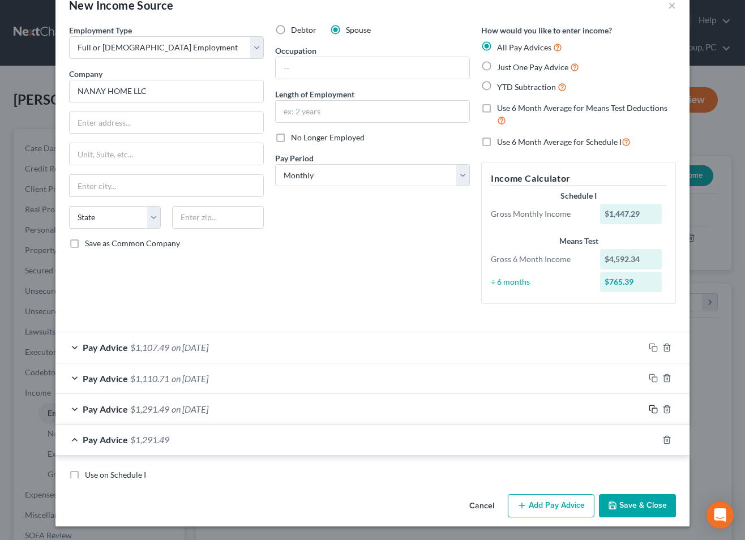
scroll to position [345, 0]
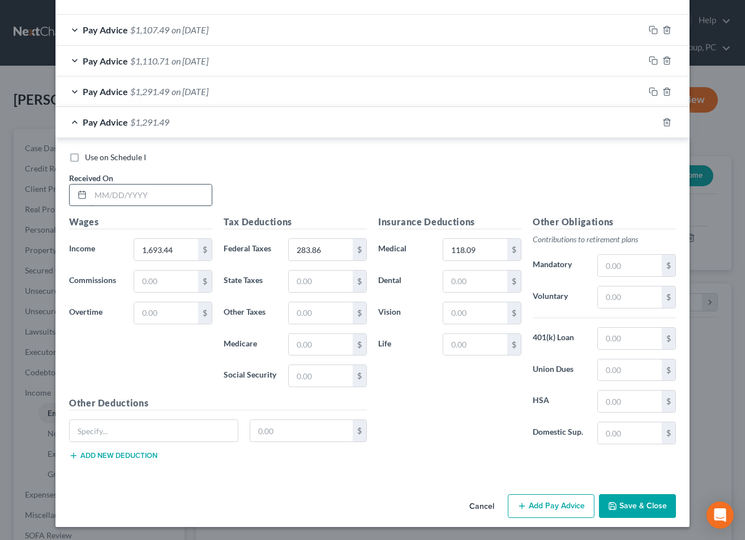
click at [184, 202] on input "text" at bounding box center [151, 196] width 121 height 22
type input "[DATE]"
type input "1,443.69"
type input "220.81"
drag, startPoint x: 657, startPoint y: 122, endPoint x: 647, endPoint y: 124, distance: 10.4
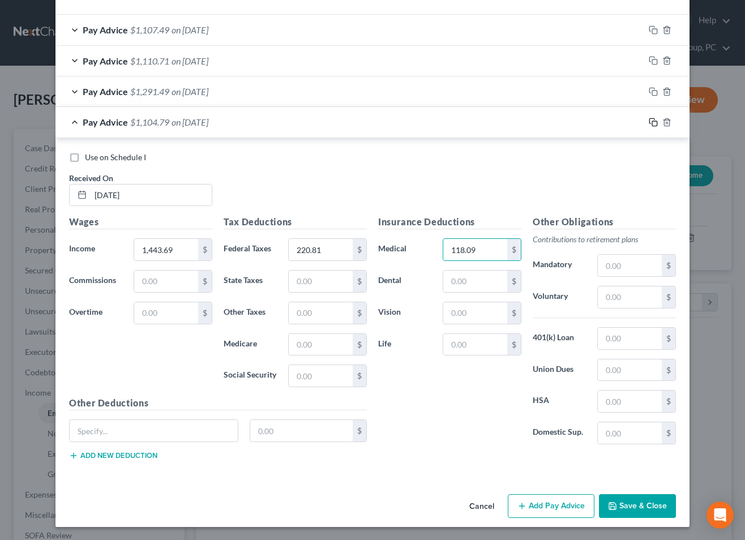
click at [656, 122] on icon "button" at bounding box center [653, 122] width 9 height 9
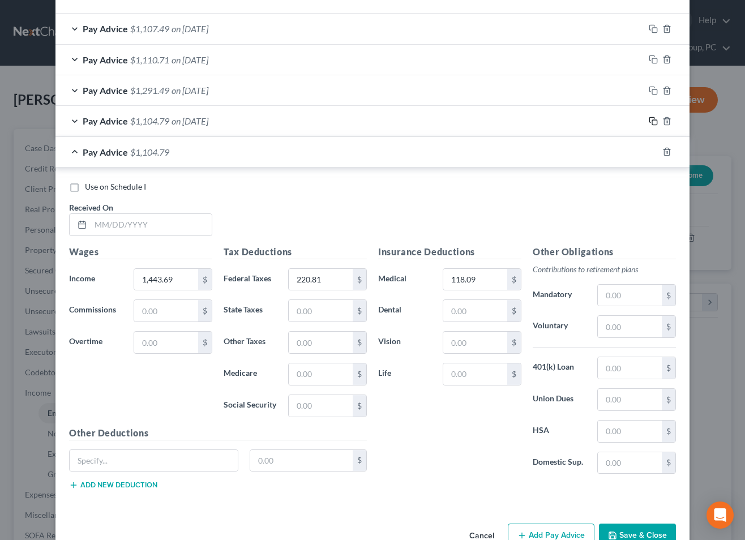
scroll to position [377, 0]
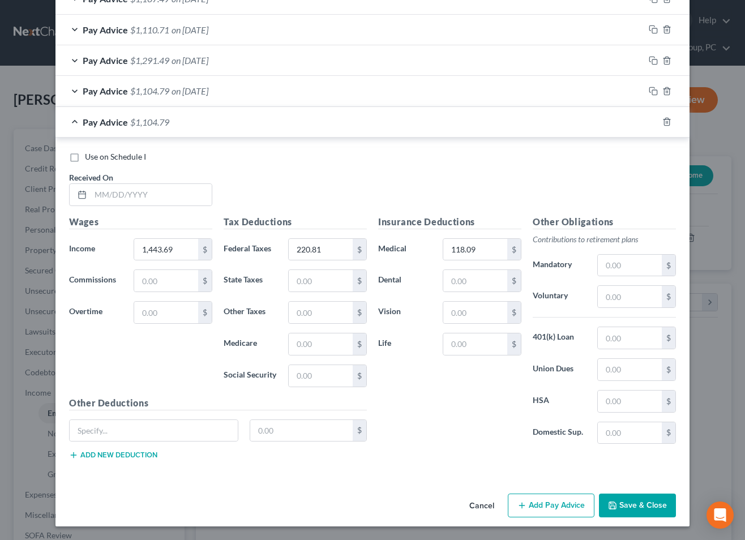
click at [120, 177] on div "Received On *" at bounding box center [140, 189] width 155 height 35
drag, startPoint x: 120, startPoint y: 187, endPoint x: 709, endPoint y: 270, distance: 594.8
click at [125, 190] on input "text" at bounding box center [151, 195] width 121 height 22
type input "[DATE]"
type input "1,525.32"
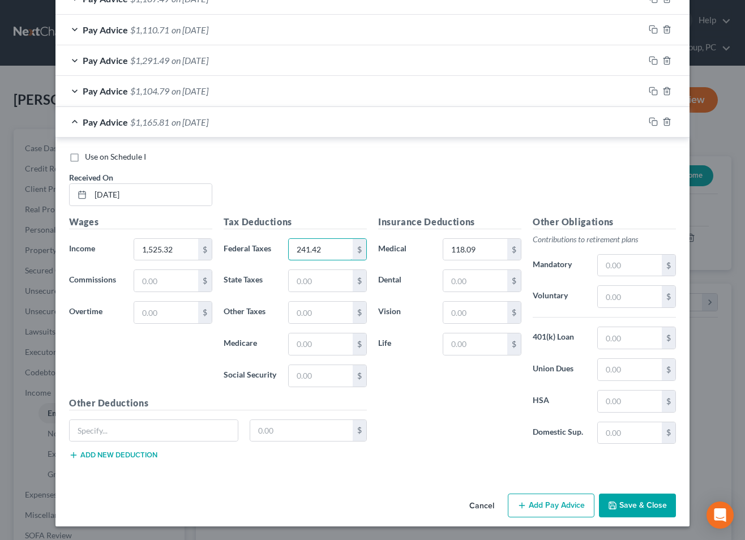
type input "241.42"
click at [650, 121] on icon "button" at bounding box center [652, 120] width 5 height 5
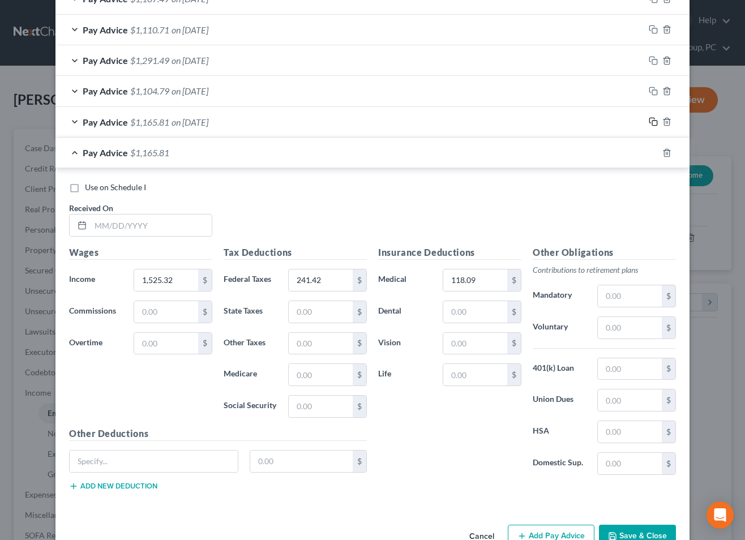
scroll to position [407, 0]
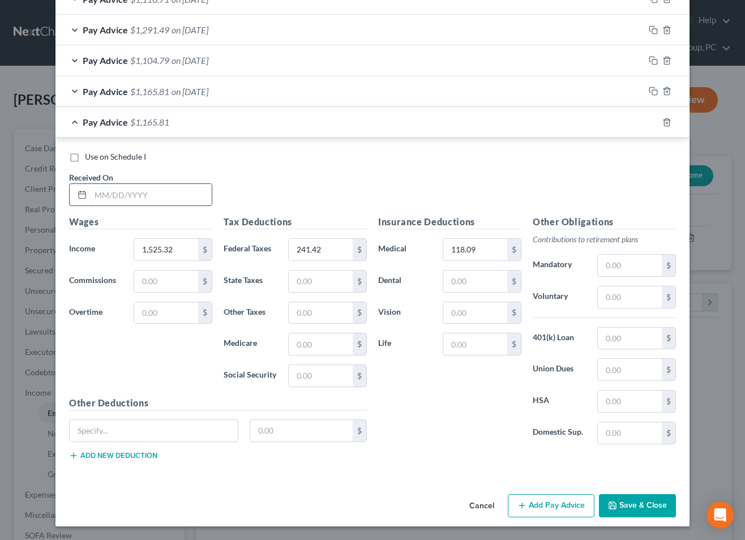
click at [177, 192] on input "text" at bounding box center [151, 195] width 121 height 22
type input "[DATE]"
type input "1,460.79"
type input "225.13"
drag, startPoint x: 651, startPoint y: 122, endPoint x: 636, endPoint y: 130, distance: 17.0
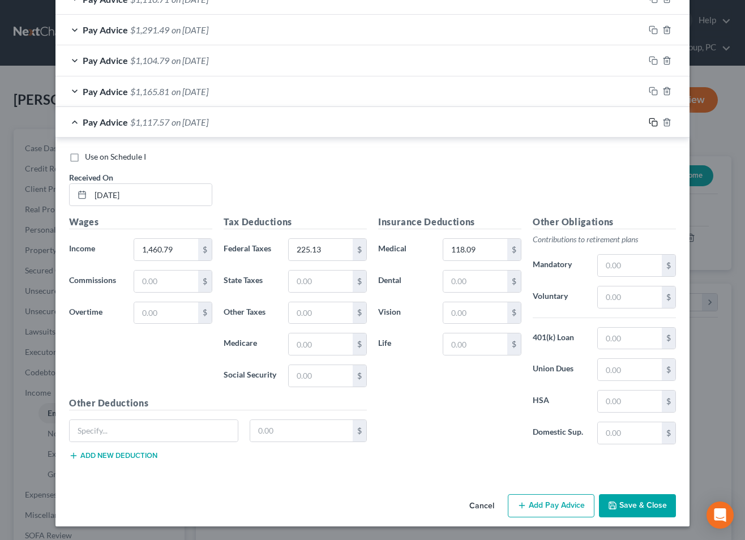
click at [651, 122] on icon "button" at bounding box center [653, 122] width 9 height 9
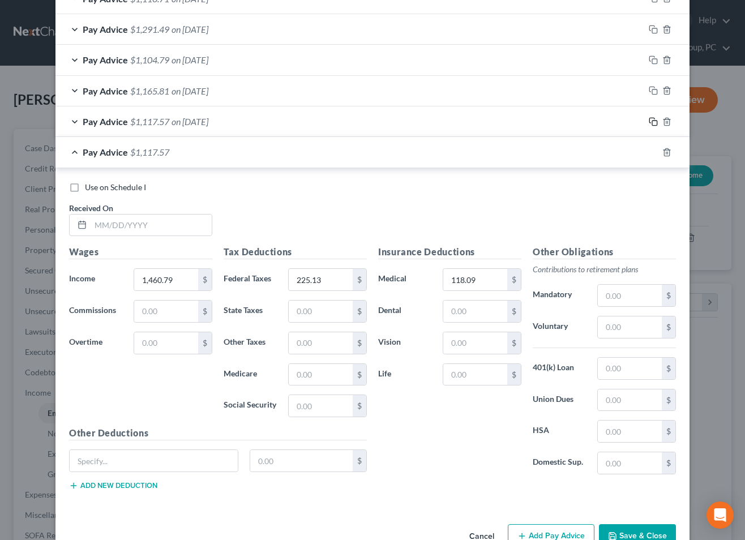
scroll to position [438, 0]
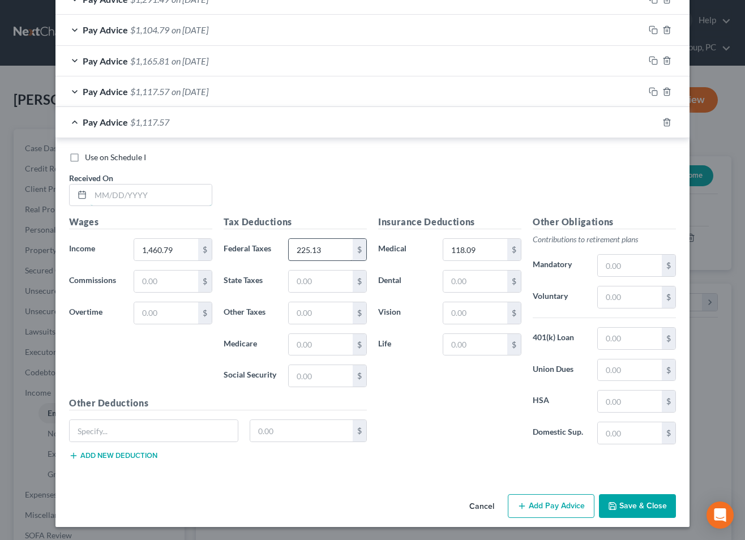
drag, startPoint x: 124, startPoint y: 187, endPoint x: 343, endPoint y: 254, distance: 229.0
click at [124, 188] on input "text" at bounding box center [151, 196] width 121 height 22
type input "[DATE]"
type input "1,499.94"
type input "235.01"
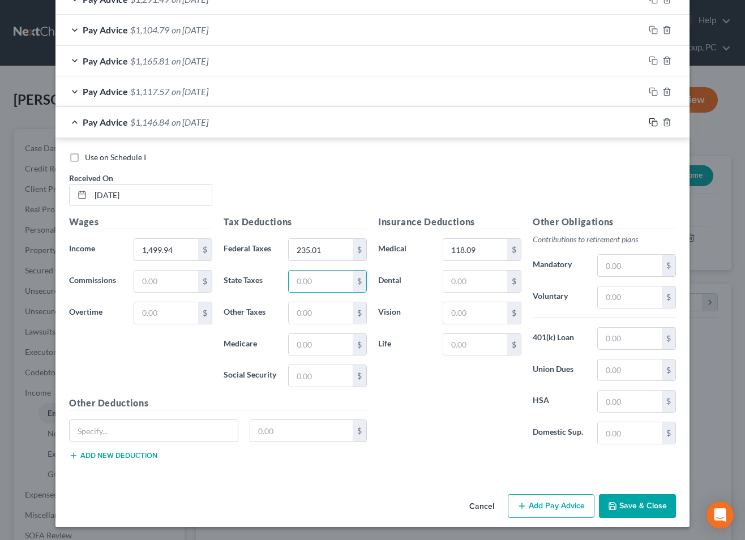
click at [651, 121] on icon "button" at bounding box center [653, 122] width 9 height 9
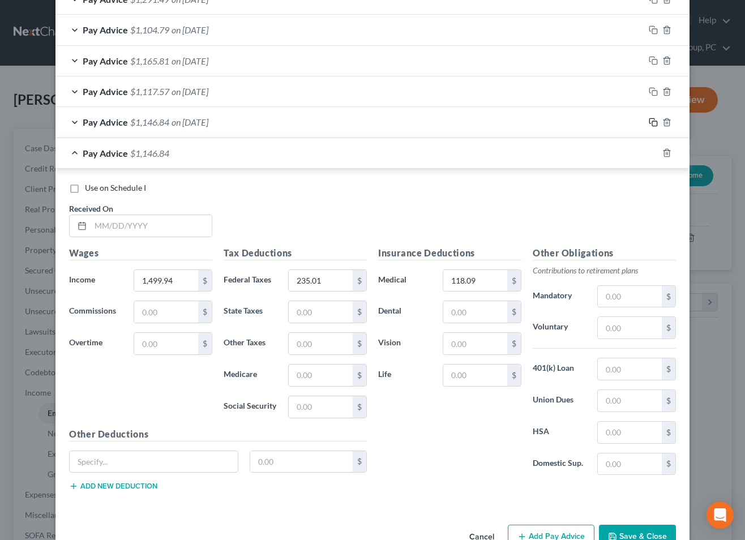
scroll to position [440, 0]
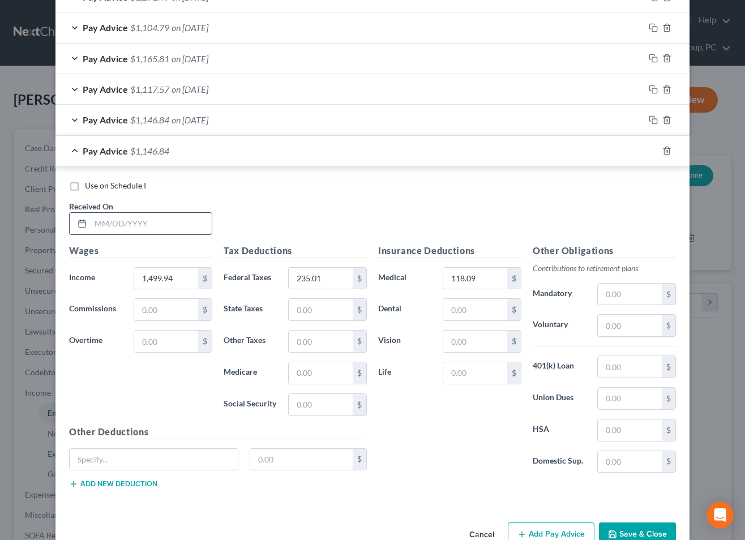
click at [179, 227] on input "text" at bounding box center [151, 224] width 121 height 22
type input "[DATE]"
type input "1,454.22"
type input "223.46"
drag, startPoint x: 655, startPoint y: 150, endPoint x: 634, endPoint y: 157, distance: 22.7
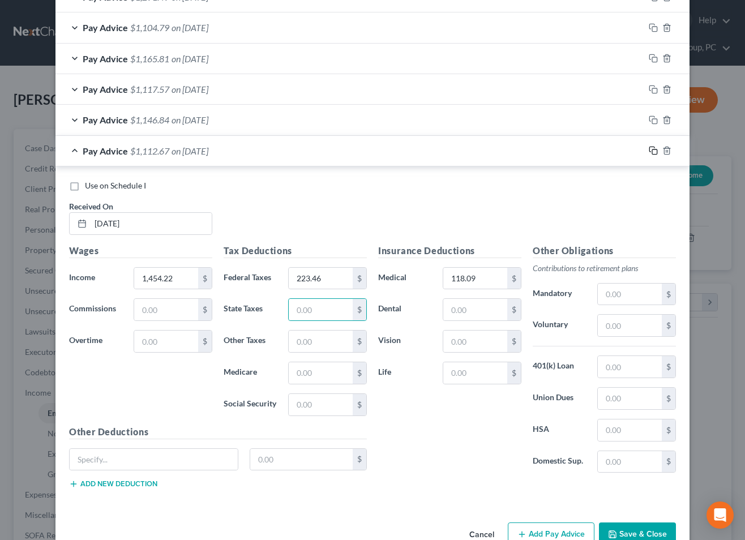
click at [655, 150] on icon "button" at bounding box center [653, 150] width 9 height 9
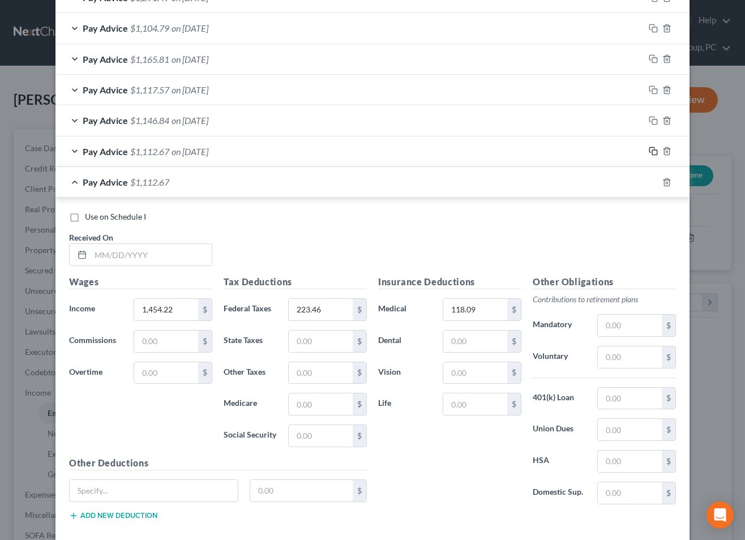
scroll to position [500, 0]
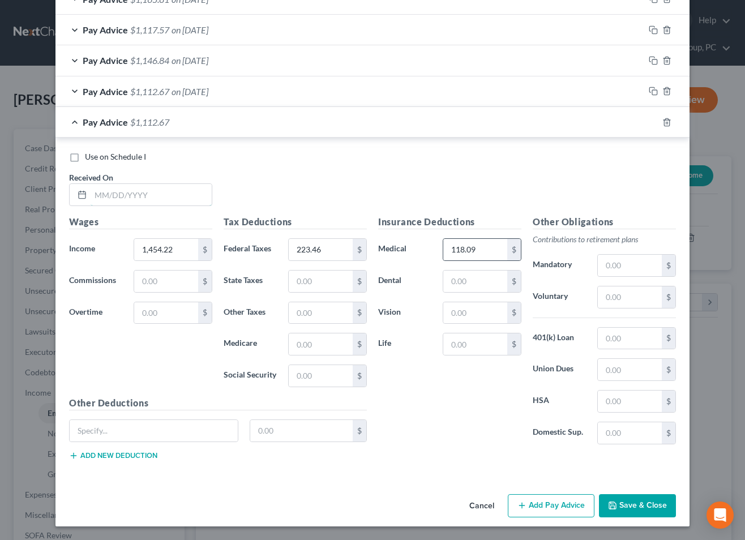
drag, startPoint x: 133, startPoint y: 190, endPoint x: 468, endPoint y: 238, distance: 338.6
click at [133, 190] on input "text" at bounding box center [151, 195] width 121 height 22
type input "[DATE]"
type input "1,626.30"
type input "266.92"
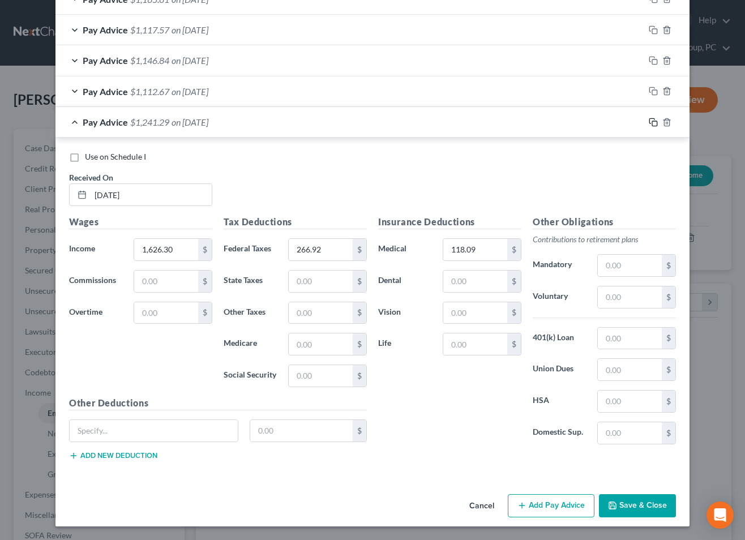
drag, startPoint x: 650, startPoint y: 120, endPoint x: 633, endPoint y: 151, distance: 35.0
click at [649, 122] on icon "button" at bounding box center [653, 122] width 9 height 9
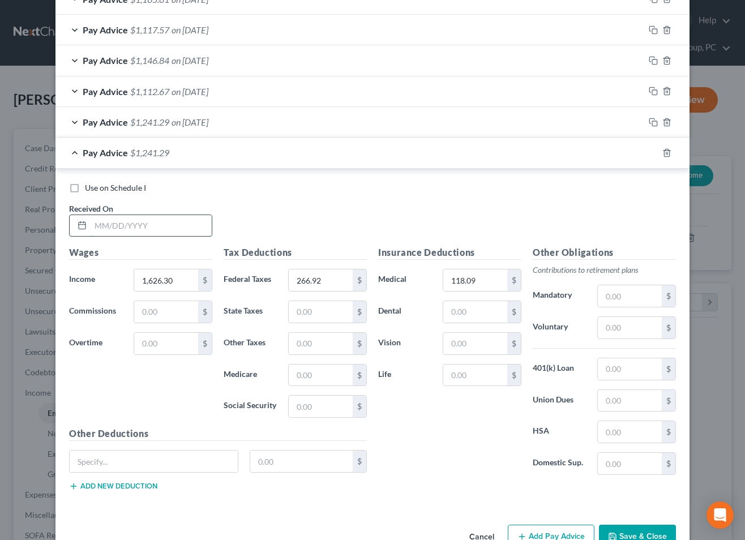
drag, startPoint x: 175, startPoint y: 223, endPoint x: 202, endPoint y: 229, distance: 27.3
click at [175, 223] on input "text" at bounding box center [151, 226] width 121 height 22
type input "[DATE]"
type input "1,475.64"
type input "228.87"
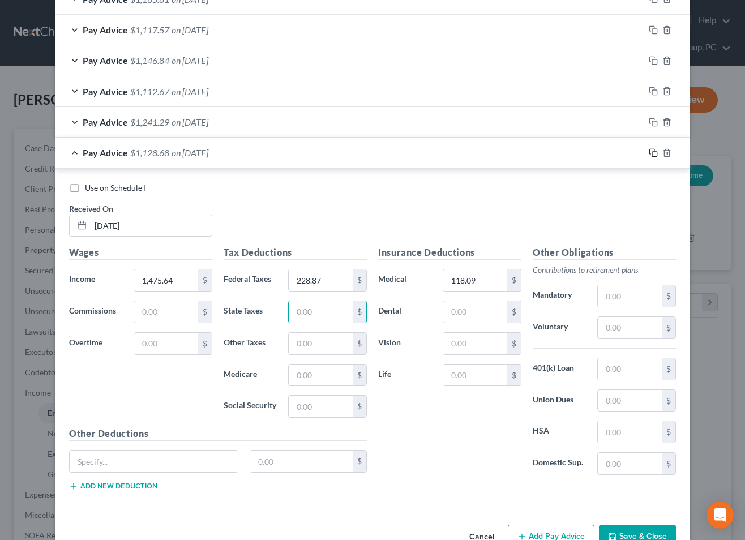
drag, startPoint x: 650, startPoint y: 152, endPoint x: 643, endPoint y: 154, distance: 7.2
click at [650, 152] on icon "button" at bounding box center [653, 152] width 9 height 9
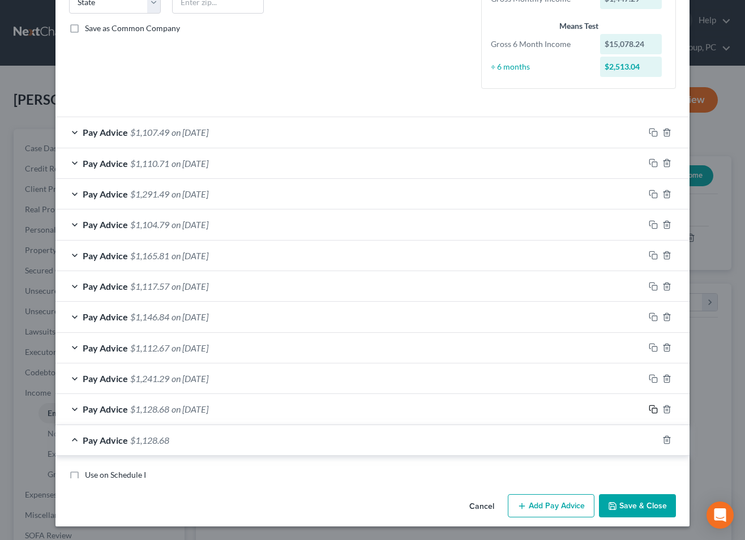
scroll to position [561, 0]
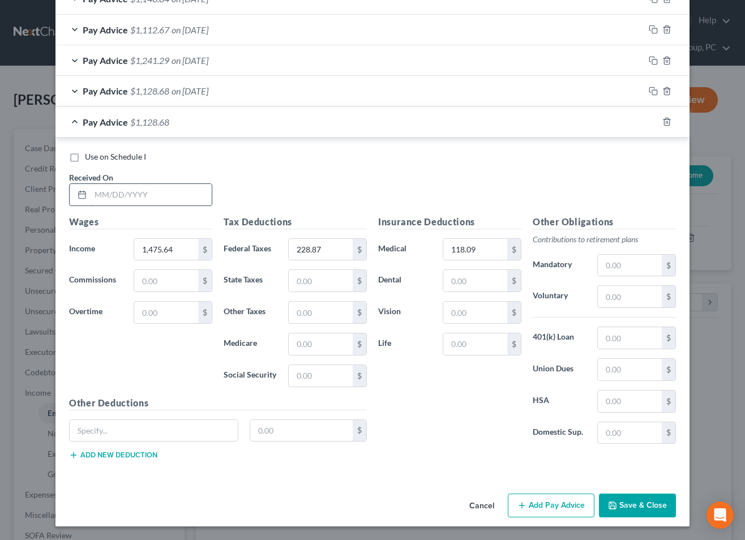
click at [125, 204] on input "text" at bounding box center [151, 195] width 121 height 22
type input "[DATE]"
type input "1,533.60"
type input "243.51"
click at [635, 503] on button "Save & Close" at bounding box center [637, 506] width 77 height 24
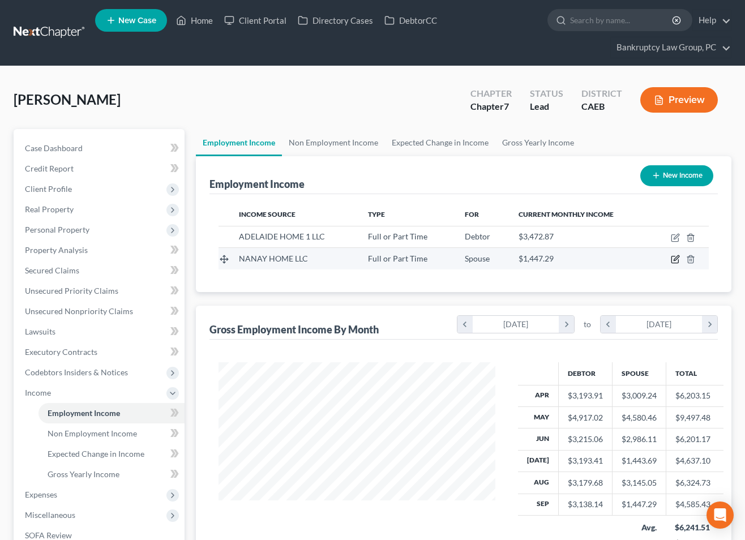
click at [673, 259] on icon "button" at bounding box center [675, 259] width 9 height 9
select select "0"
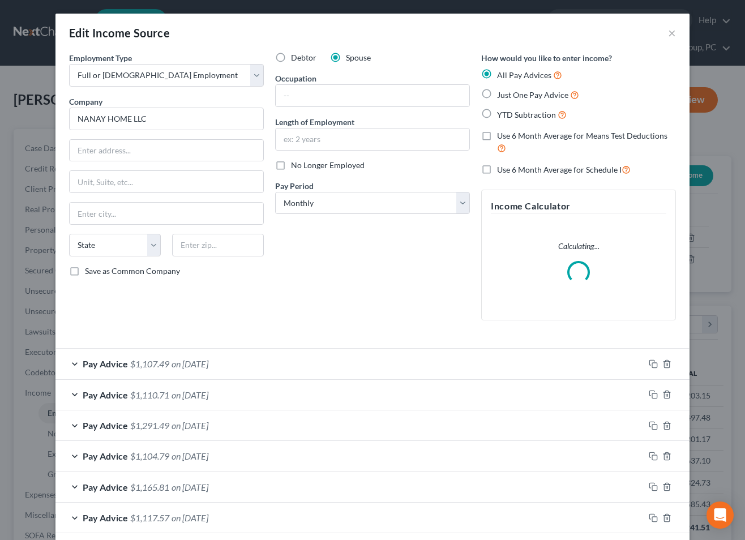
drag, startPoint x: 488, startPoint y: 169, endPoint x: 433, endPoint y: 193, distance: 59.6
click at [497, 170] on label "Use 6 Month Average for Schedule I" at bounding box center [564, 169] width 134 height 13
click at [502, 170] on input "Use 6 Month Average for Schedule I" at bounding box center [505, 166] width 7 height 7
checkbox input "true"
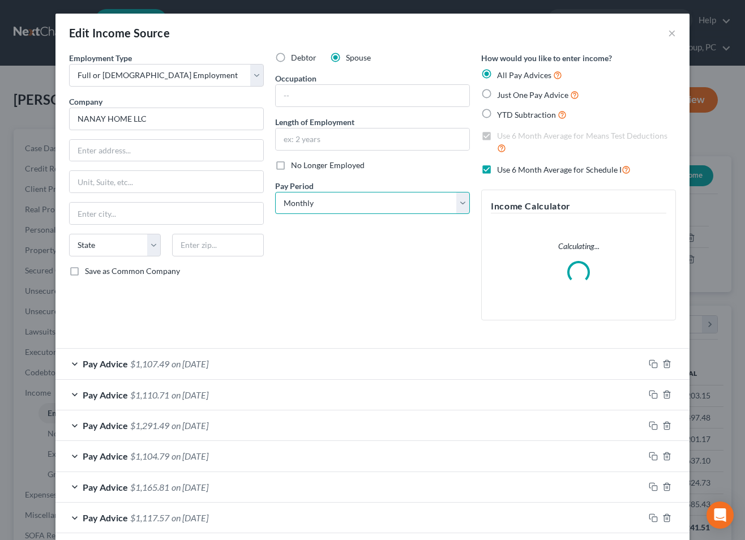
click at [397, 203] on select "Select Monthly Twice Monthly Every Other Week Weekly" at bounding box center [372, 203] width 195 height 23
select select "2"
click at [275, 192] on select "Select Monthly Twice Monthly Every Other Week Weekly" at bounding box center [372, 203] width 195 height 23
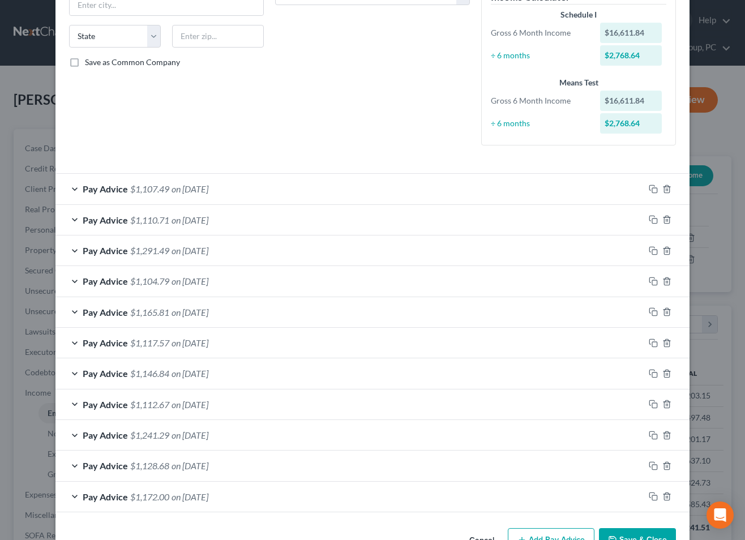
click at [295, 184] on div "Pay Advice $1,107.49 on [DATE]" at bounding box center [350, 189] width 589 height 30
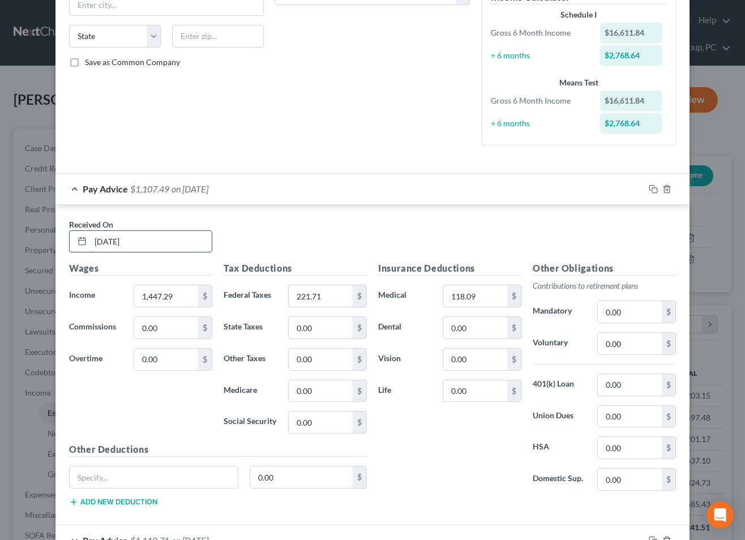
click at [188, 242] on input "[DATE]" at bounding box center [151, 242] width 121 height 22
drag, startPoint x: 86, startPoint y: 241, endPoint x: 22, endPoint y: 253, distance: 65.7
click at [1, 241] on div "Edit Income Source × Employment Type * Select Full or [DEMOGRAPHIC_DATA] Employ…" at bounding box center [372, 270] width 745 height 540
type input "[DATE]"
drag, startPoint x: 654, startPoint y: 189, endPoint x: 645, endPoint y: 189, distance: 9.1
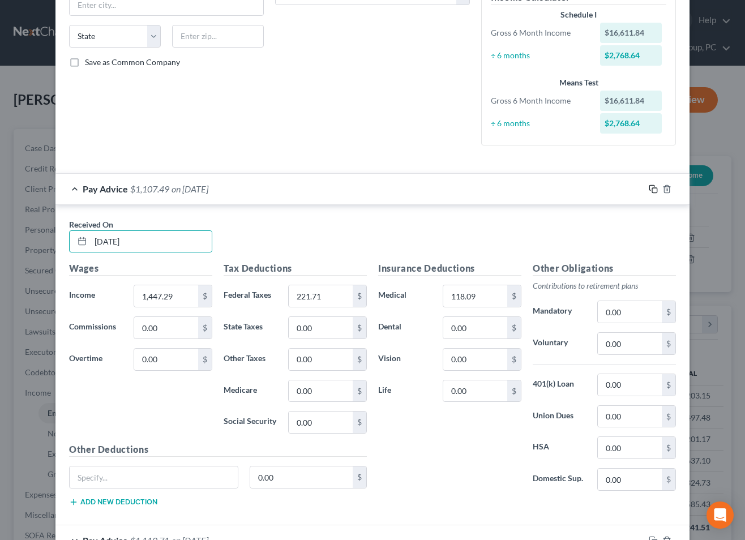
click at [652, 189] on icon "button" at bounding box center [653, 189] width 9 height 9
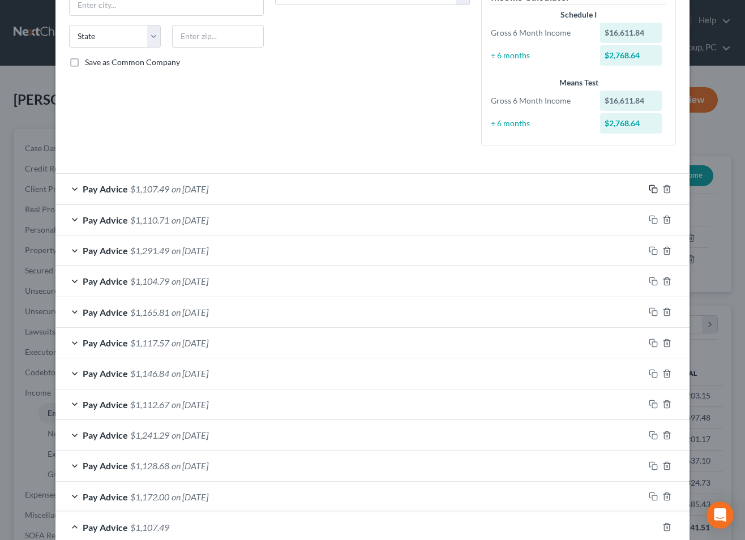
scroll to position [594, 0]
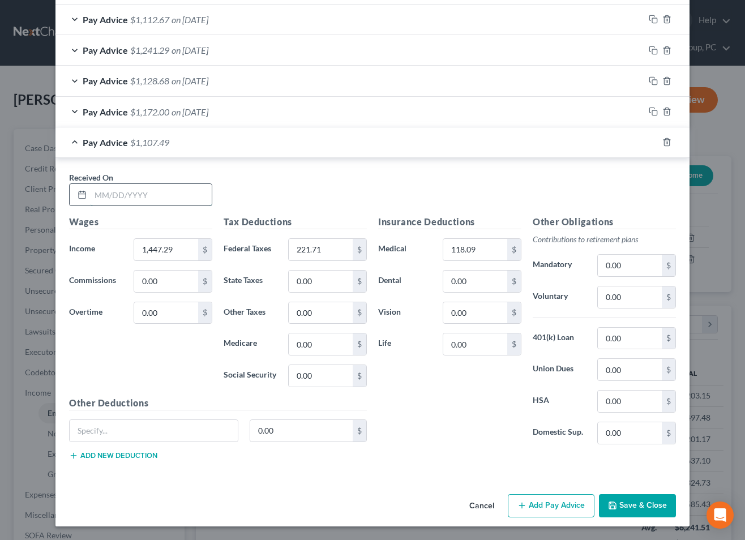
drag, startPoint x: 168, startPoint y: 200, endPoint x: 194, endPoint y: 202, distance: 26.7
click at [168, 200] on input "text" at bounding box center [151, 195] width 121 height 22
type input "[DATE]"
click at [159, 140] on span "$1,107.49" at bounding box center [149, 142] width 39 height 11
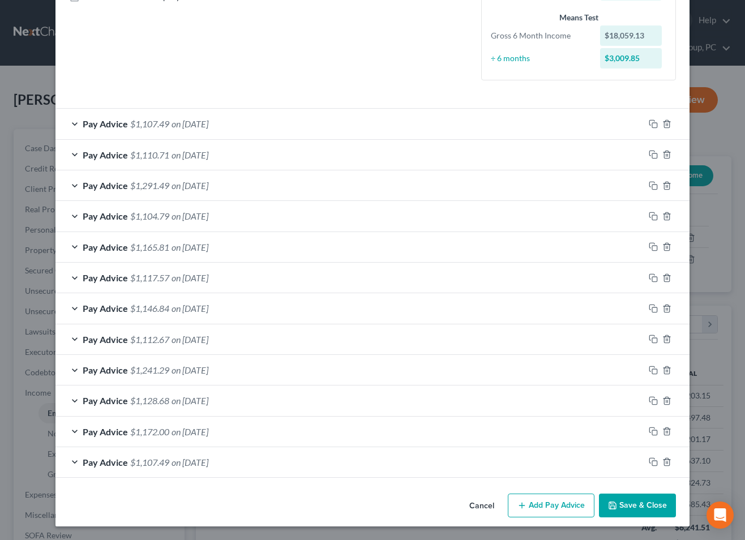
scroll to position [274, 0]
drag, startPoint x: 651, startPoint y: 216, endPoint x: 639, endPoint y: 220, distance: 12.7
click at [651, 216] on icon "button" at bounding box center [653, 216] width 9 height 9
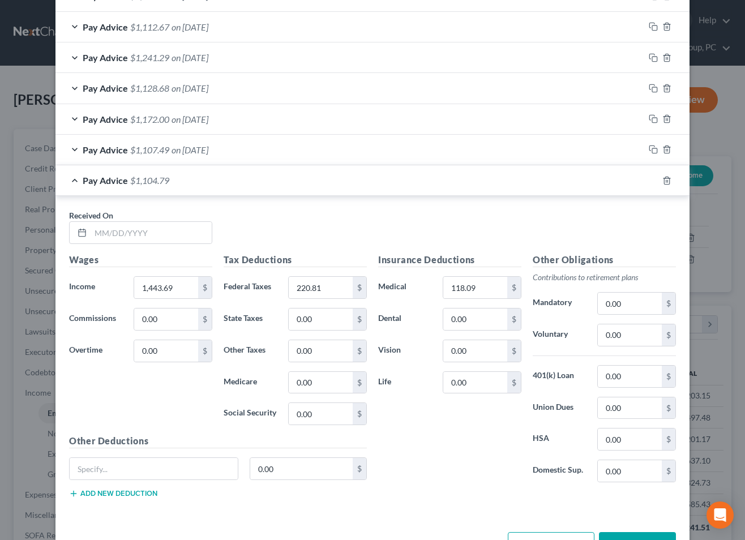
scroll to position [625, 0]
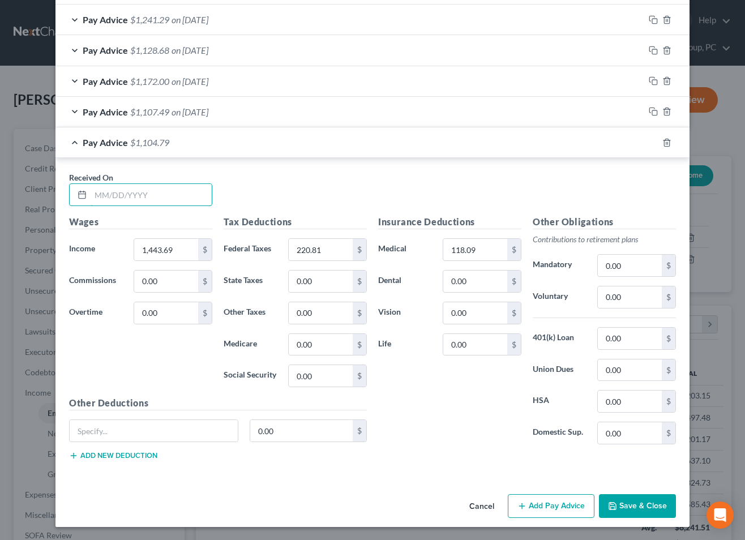
drag, startPoint x: 187, startPoint y: 195, endPoint x: 420, endPoint y: 226, distance: 234.3
click at [187, 195] on input "text" at bounding box center [151, 195] width 121 height 22
type input "[DATE]"
type input "1,453.77"
type input "2"
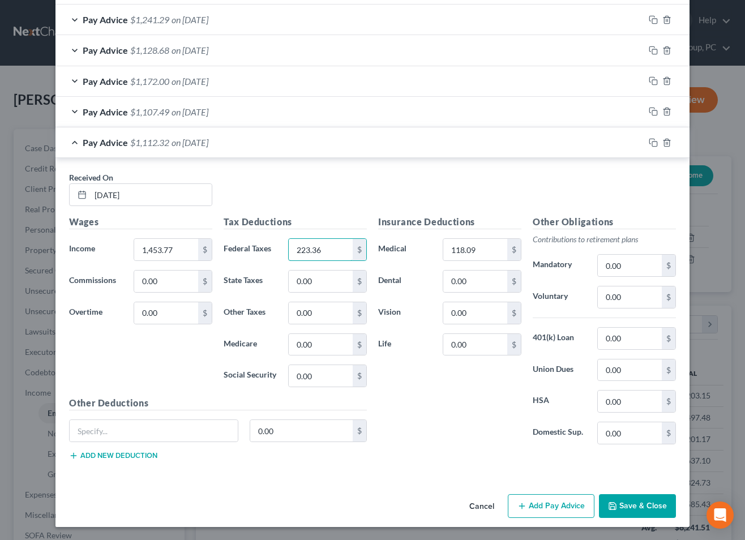
type input "223.36"
click at [635, 500] on button "Save & Close" at bounding box center [637, 506] width 77 height 24
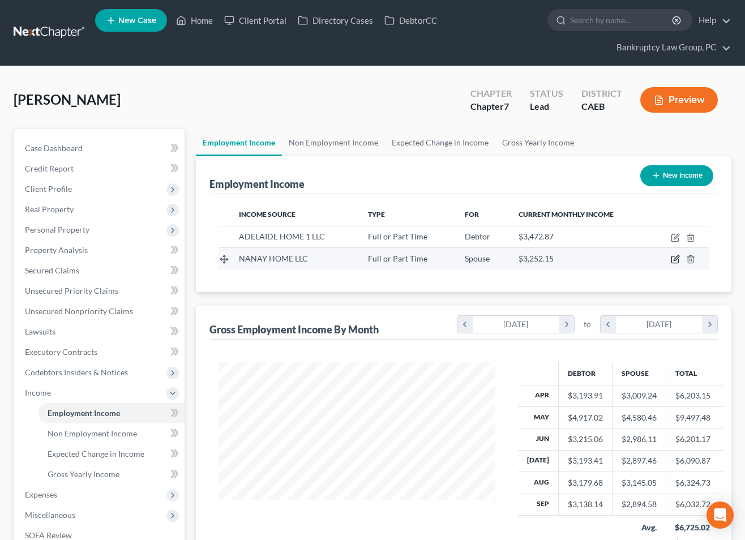
click at [676, 259] on icon "button" at bounding box center [676, 258] width 5 height 5
select select "0"
select select "2"
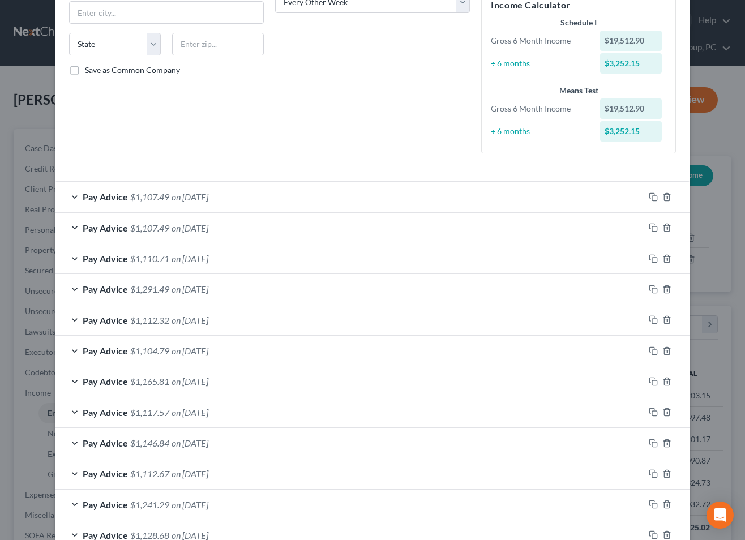
scroll to position [305, 0]
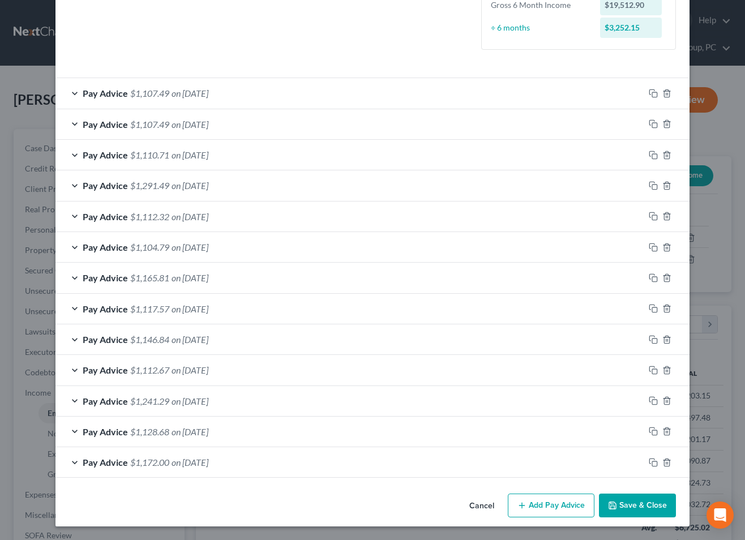
click at [642, 504] on button "Save & Close" at bounding box center [637, 506] width 77 height 24
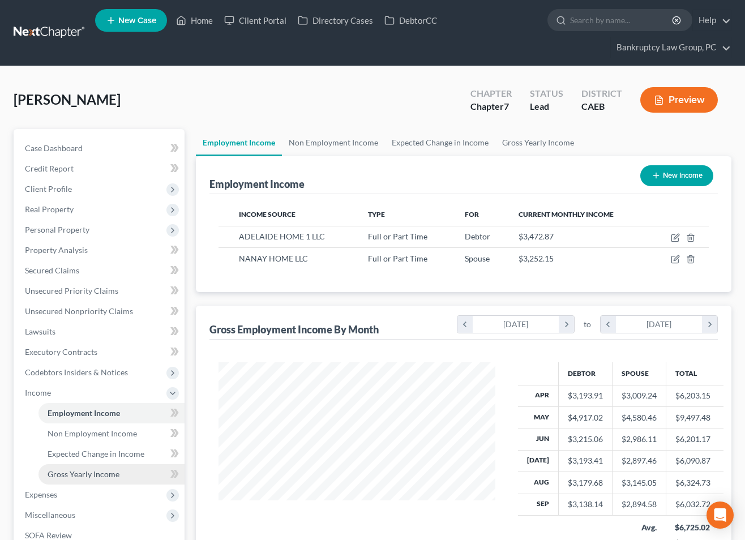
click at [115, 470] on span "Gross Yearly Income" at bounding box center [84, 475] width 72 height 10
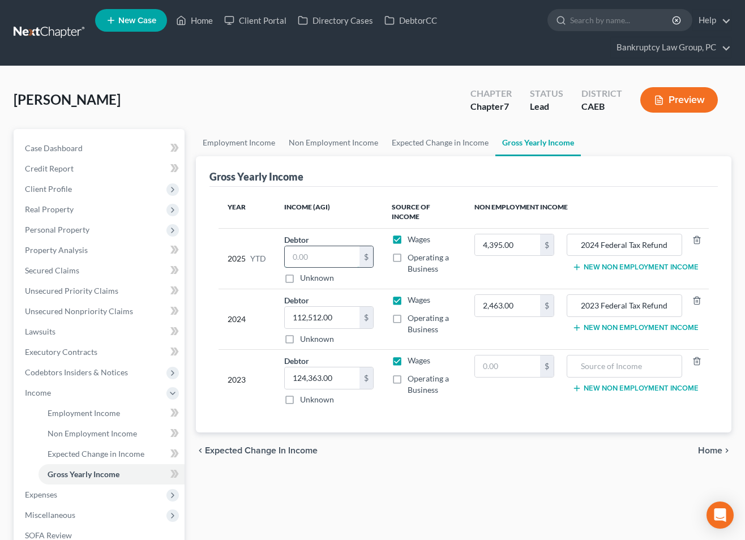
drag, startPoint x: 325, startPoint y: 256, endPoint x: 359, endPoint y: 259, distance: 34.2
click at [327, 257] on input "text" at bounding box center [322, 257] width 75 height 22
type input "27,211.91"
click at [286, 79] on div "Mamanta, Cristito Upgraded Chapter Chapter 7 Status Lead District CAEB Preview …" at bounding box center [372, 374] width 745 height 617
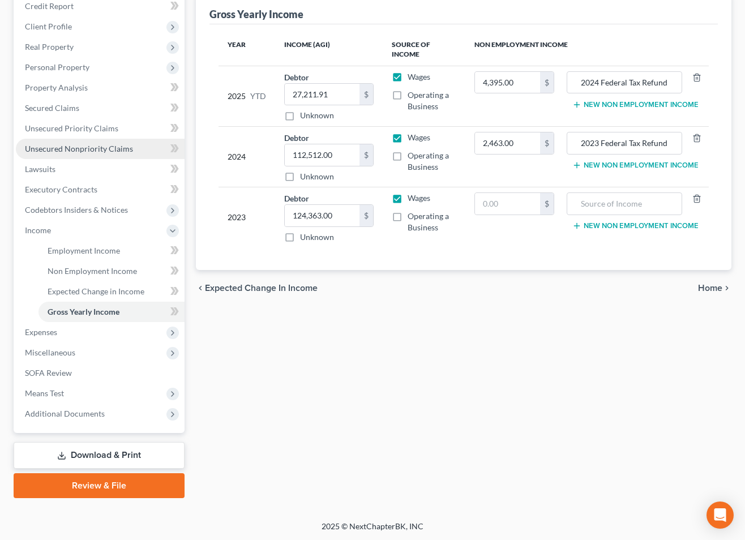
click at [91, 153] on link "Unsecured Nonpriority Claims" at bounding box center [100, 149] width 169 height 20
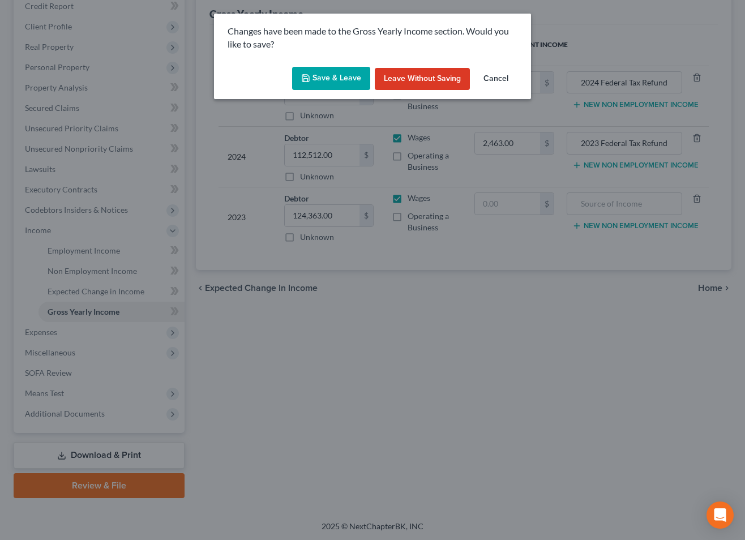
click at [339, 77] on button "Save & Leave" at bounding box center [331, 79] width 78 height 24
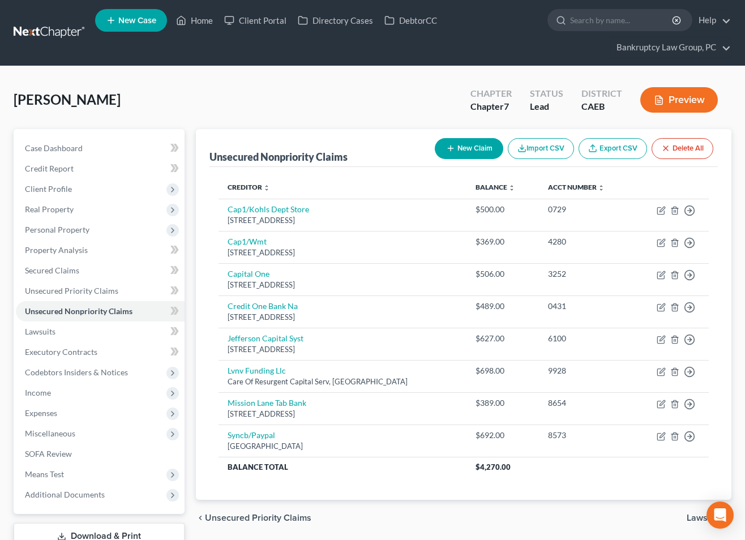
click at [485, 147] on button "New Claim" at bounding box center [469, 148] width 69 height 21
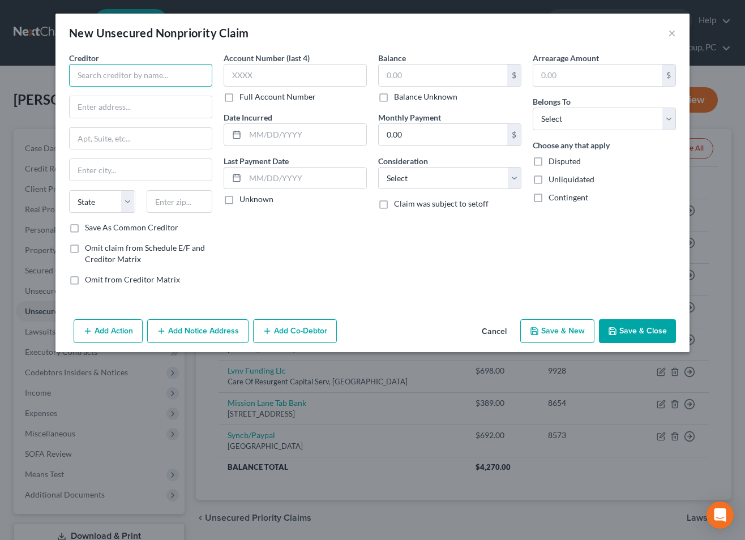
click at [177, 78] on input "text" at bounding box center [140, 75] width 143 height 23
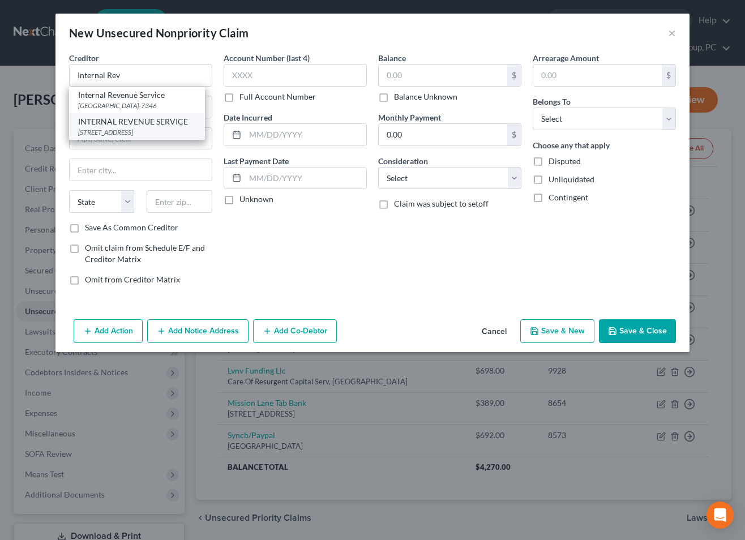
click at [178, 134] on div "[STREET_ADDRESS]" at bounding box center [137, 132] width 118 height 10
type input "INTERNAL REVENUE SERVICE"
type input "PO BOX 7346"
type input "[GEOGRAPHIC_DATA]"
select select "39"
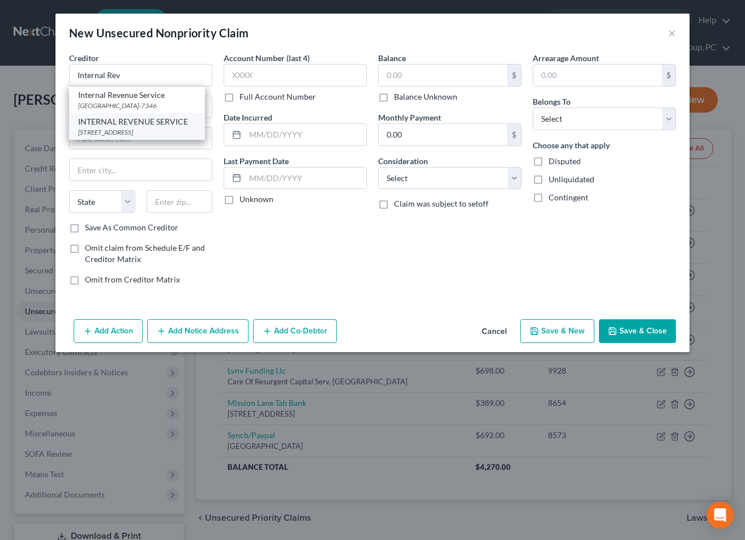
type input "19101-7346"
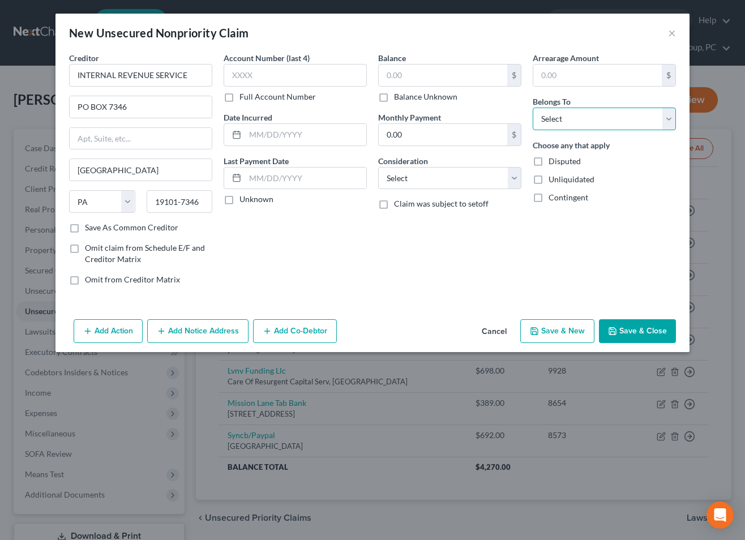
click at [570, 114] on select "Select Debtor 1 Only Debtor 2 Only Debtor 1 And Debtor 2 Only At Least One Of T…" at bounding box center [604, 119] width 143 height 23
select select "0"
click at [533, 108] on select "Select Debtor 1 Only Debtor 2 Only Debtor 1 And Debtor 2 Only At Least One Of T…" at bounding box center [604, 119] width 143 height 23
click at [421, 96] on label "Balance Unknown" at bounding box center [425, 96] width 63 height 11
click at [406, 96] on input "Balance Unknown" at bounding box center [402, 94] width 7 height 7
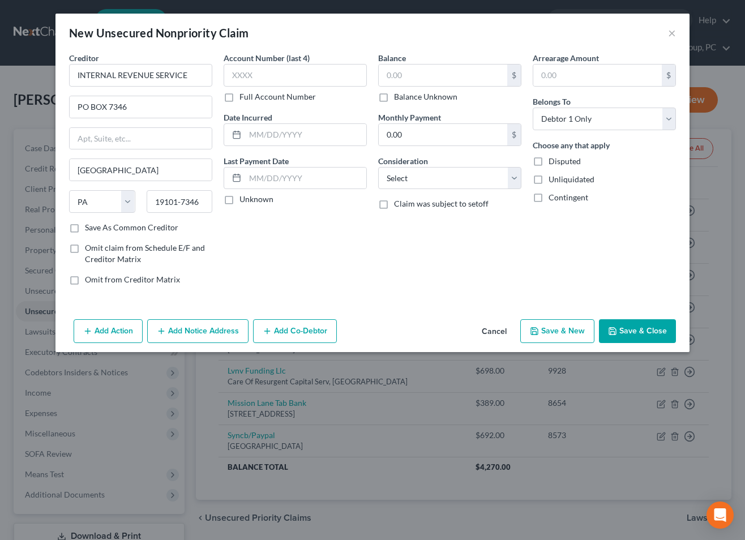
checkbox input "true"
type input "0.00"
click at [195, 330] on button "Add Notice Address" at bounding box center [197, 331] width 101 height 24
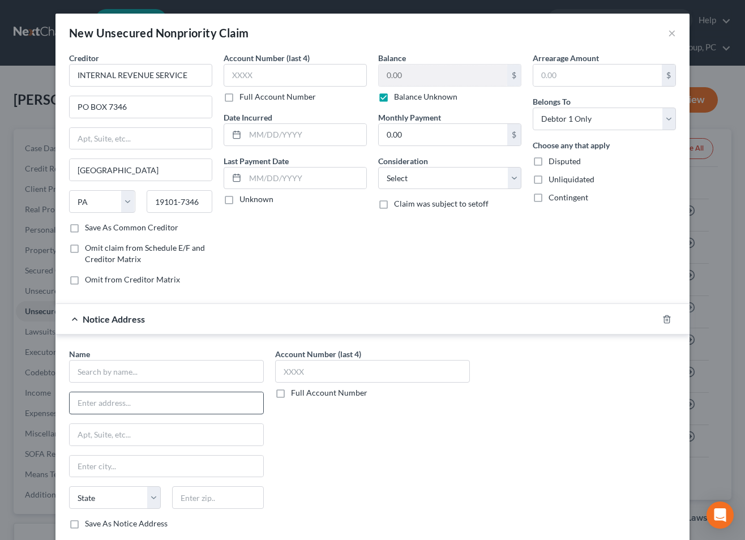
scroll to position [70, 0]
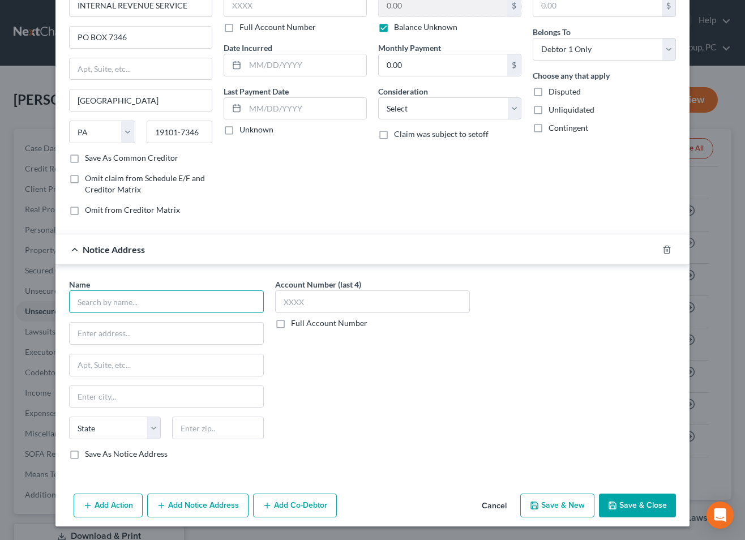
click at [176, 306] on input "text" at bounding box center [166, 302] width 195 height 23
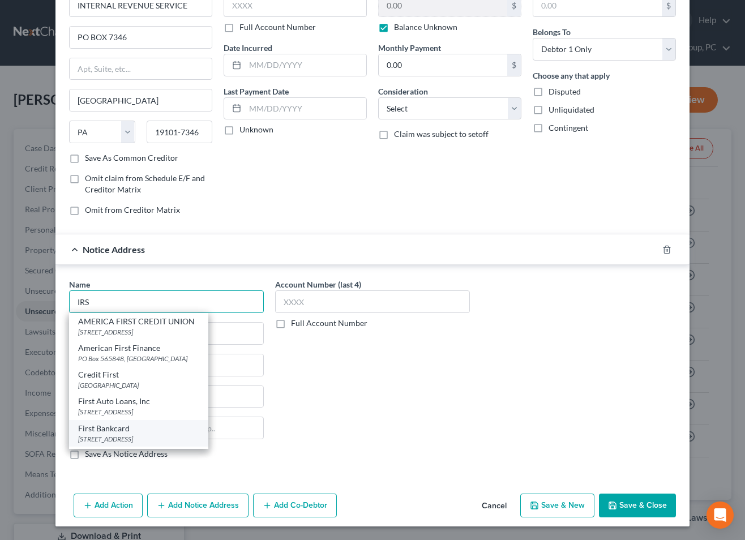
scroll to position [344, 0]
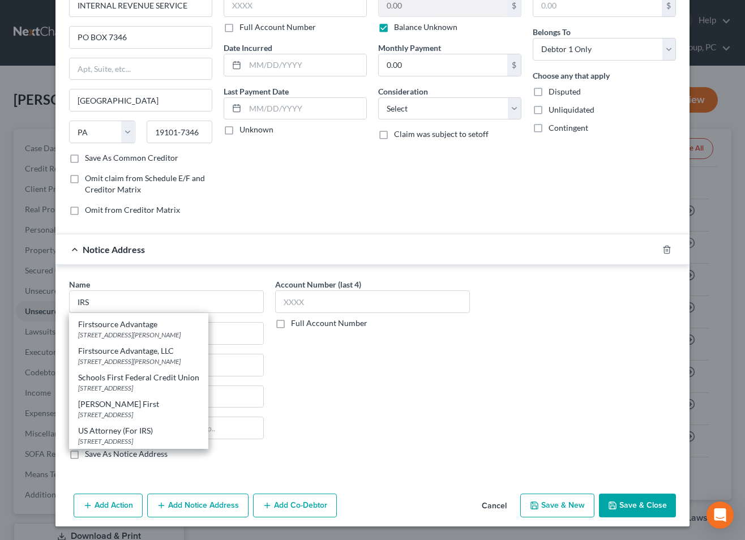
click at [118, 434] on div "US Attorney (For IRS)" at bounding box center [138, 430] width 121 height 11
type input "US Attorney (For IRS)"
type input "[STREET_ADDRESS]"
type input "Ste 10-100"
type input "[GEOGRAPHIC_DATA]"
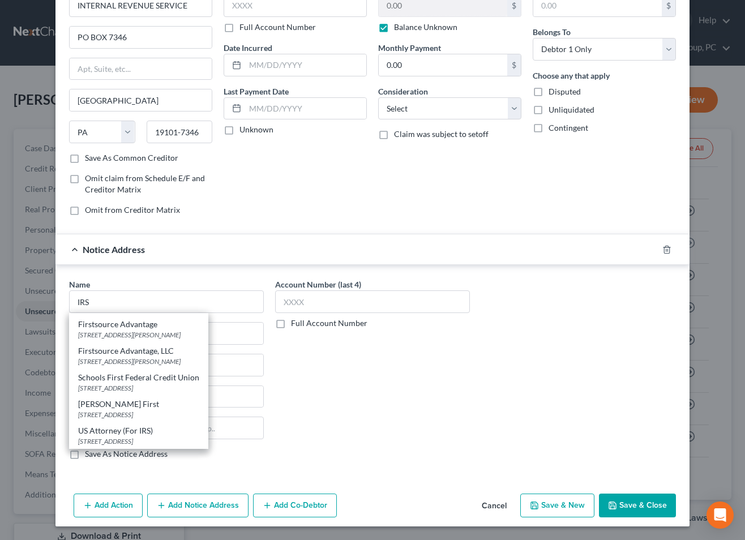
select select "4"
type input "95814"
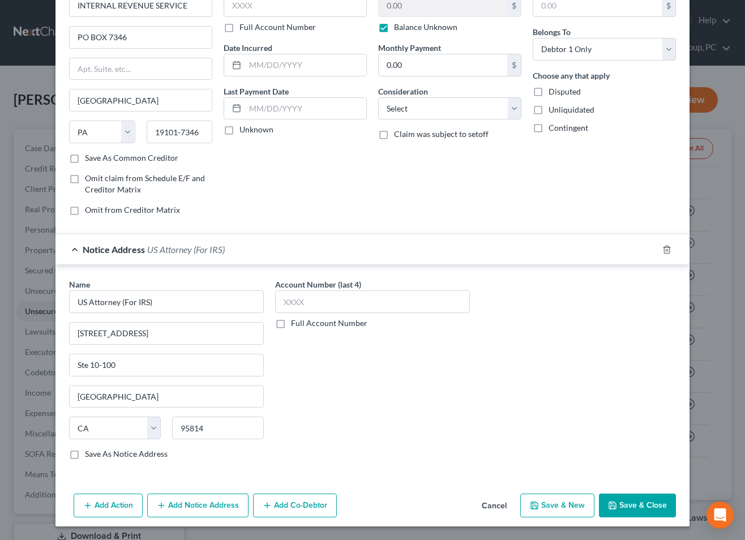
click at [153, 252] on span "US Attorney (For IRS)" at bounding box center [186, 249] width 78 height 11
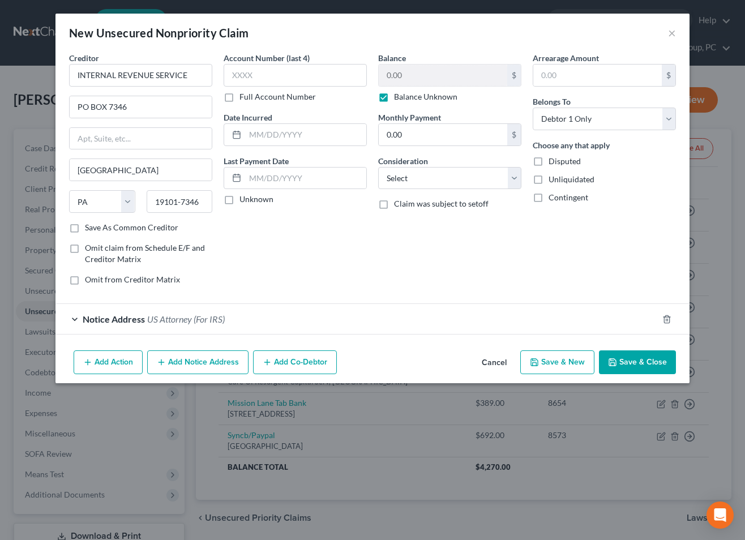
drag, startPoint x: 202, startPoint y: 368, endPoint x: 177, endPoint y: 372, distance: 24.8
click at [201, 368] on button "Add Notice Address" at bounding box center [197, 363] width 101 height 24
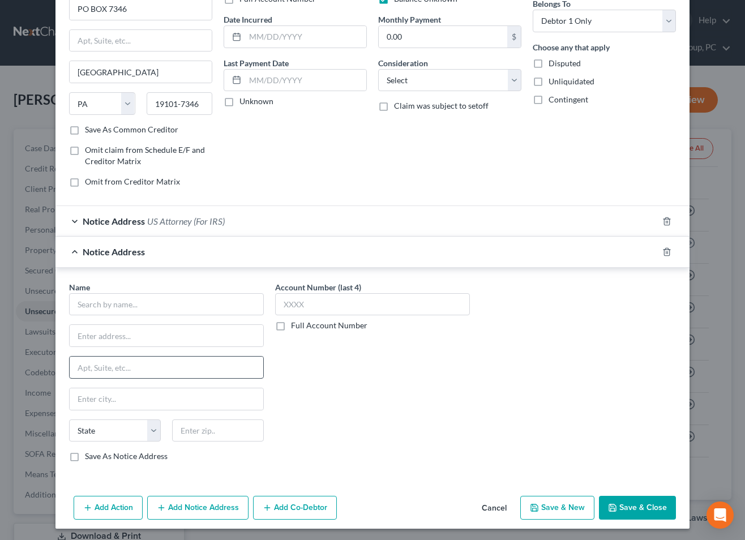
scroll to position [100, 0]
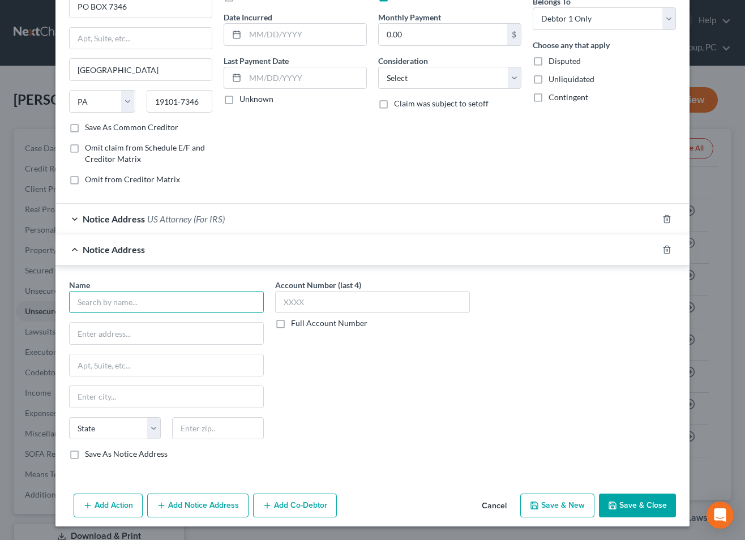
click at [130, 304] on input "text" at bounding box center [166, 302] width 195 height 23
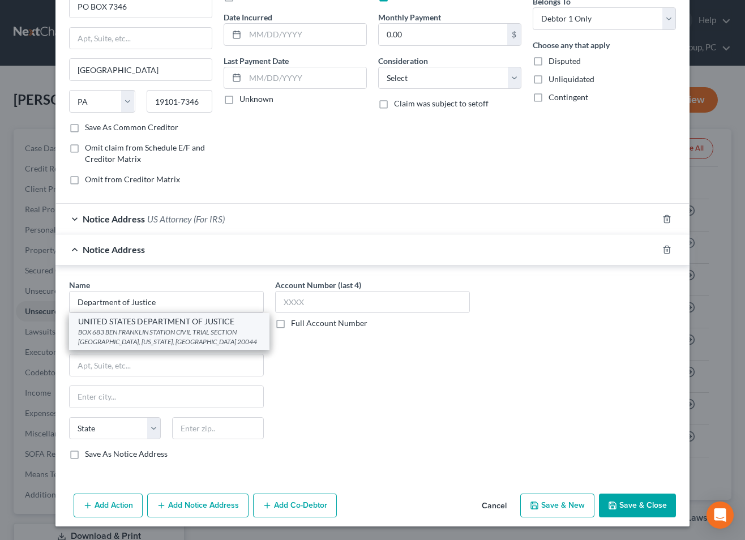
click at [147, 338] on div "BOX 683 BEN FRANKLIN STATION CIVIL TRIAL SECTION [GEOGRAPHIC_DATA], [US_STATE],…" at bounding box center [169, 336] width 182 height 19
type input "UNITED STATES DEPARTMENT OF JUSTICE"
type input "BOX 683 BEN [GEOGRAPHIC_DATA]"
type input "CIVIL TRIAL SECTION WESTERN REGION"
type input "[US_STATE]"
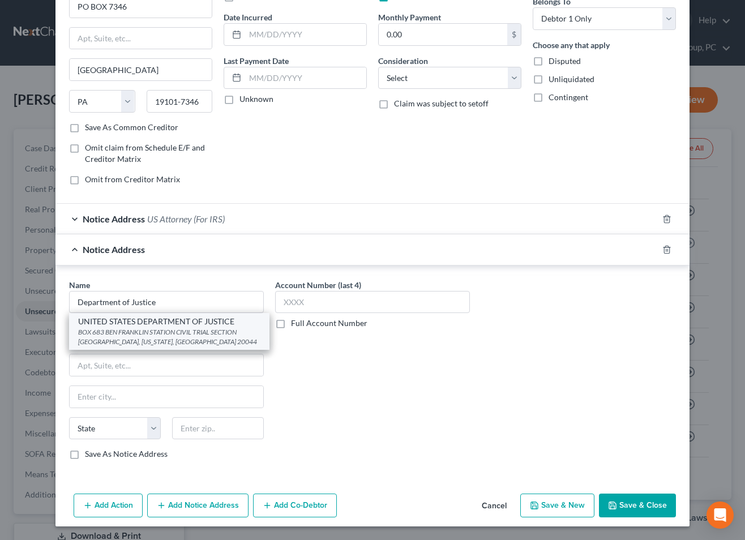
select select "8"
type input "20044"
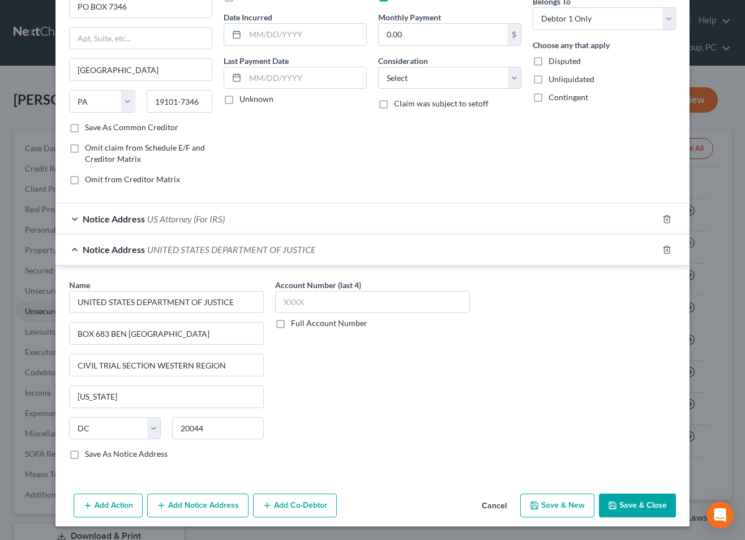
click at [637, 509] on button "Save & Close" at bounding box center [637, 506] width 77 height 24
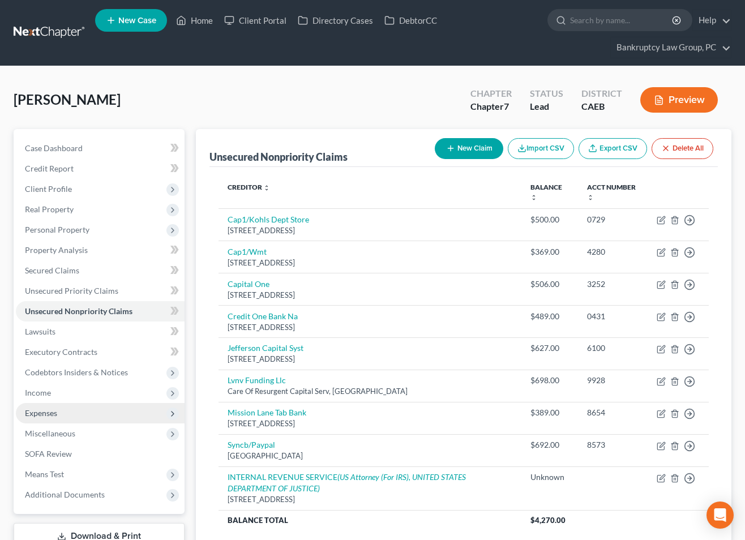
scroll to position [92, 0]
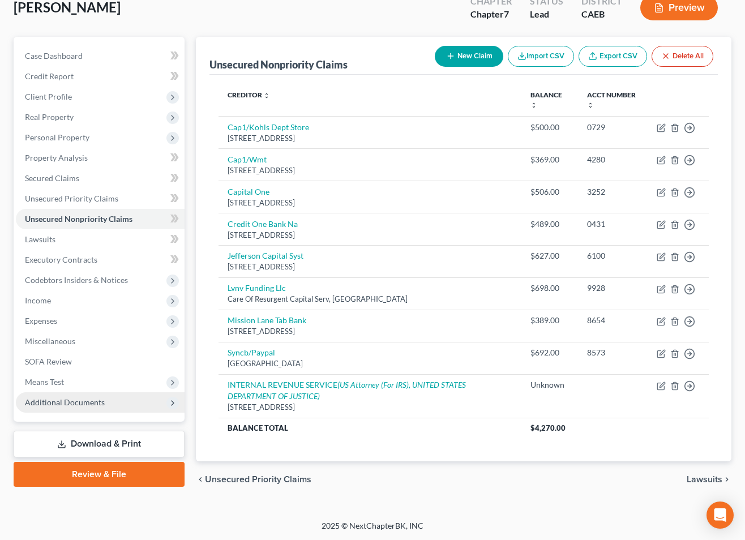
click at [71, 403] on span "Additional Documents" at bounding box center [65, 403] width 80 height 10
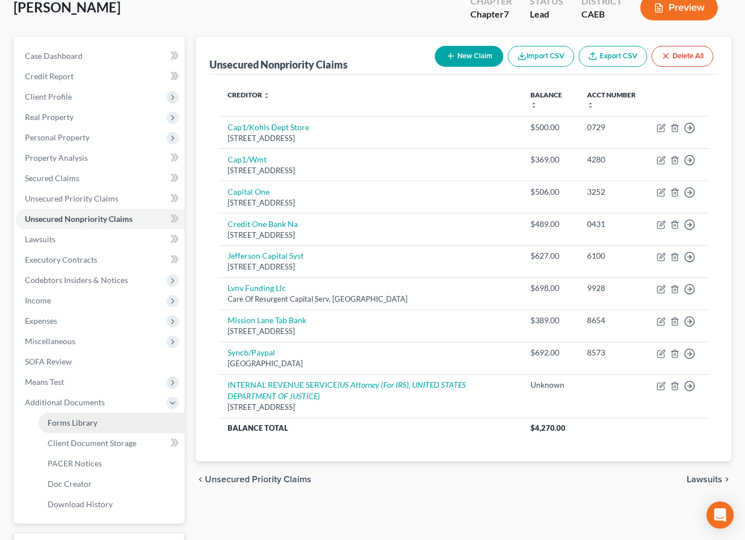
click at [71, 420] on span "Forms Library" at bounding box center [73, 423] width 50 height 10
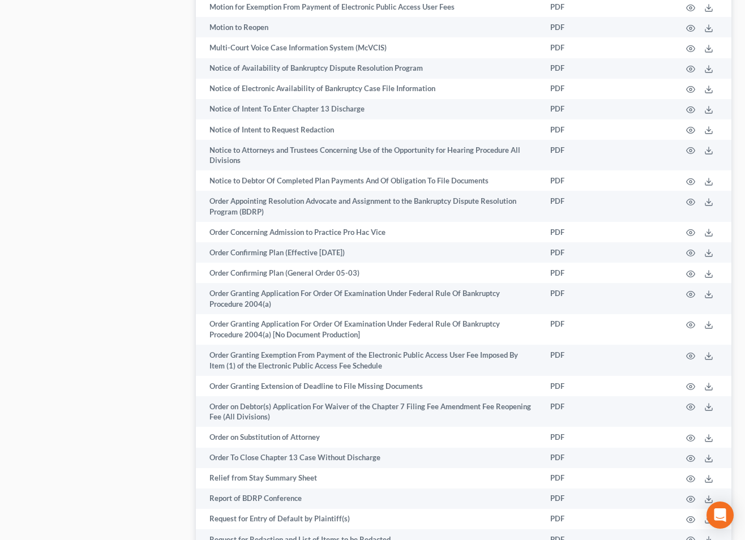
scroll to position [1756, 0]
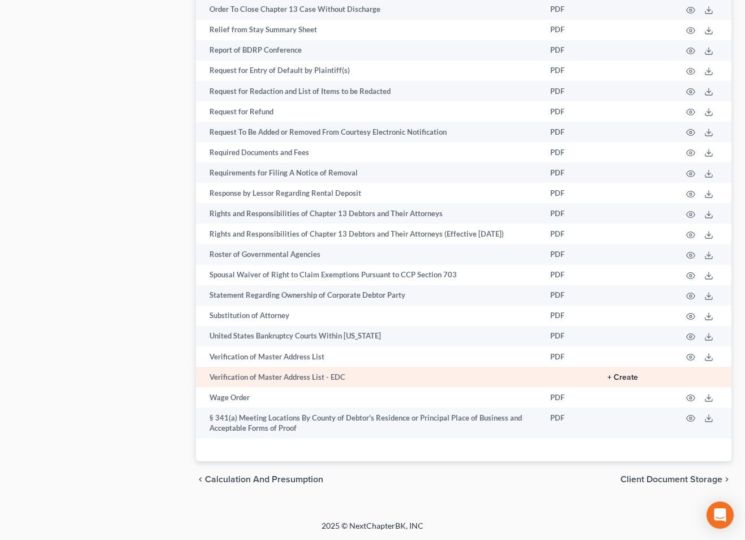
click at [627, 377] on button "+ Create" at bounding box center [623, 378] width 31 height 8
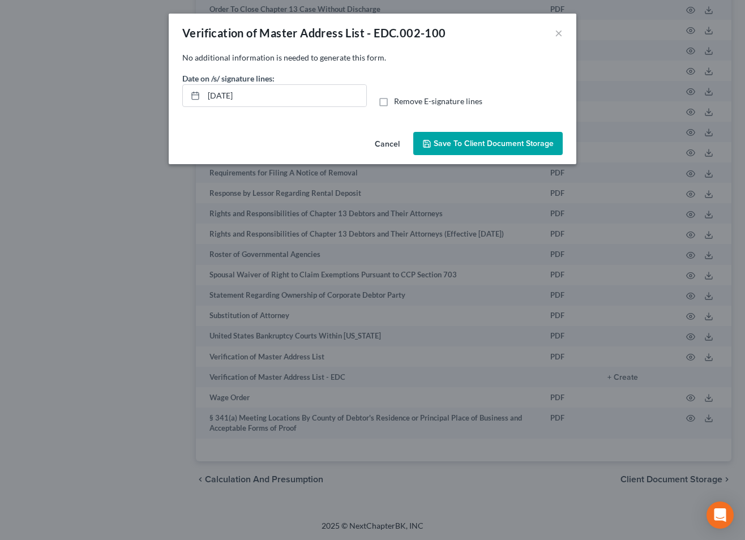
click at [394, 103] on label "Remove E-signature lines" at bounding box center [438, 101] width 88 height 11
click at [399, 103] on input "Remove E-signature lines" at bounding box center [402, 99] width 7 height 7
checkbox input "true"
drag, startPoint x: 328, startPoint y: 101, endPoint x: 141, endPoint y: 91, distance: 187.2
click at [141, 91] on div "Verification of Master Address List - EDC.002-100 × No additional information i…" at bounding box center [372, 270] width 745 height 540
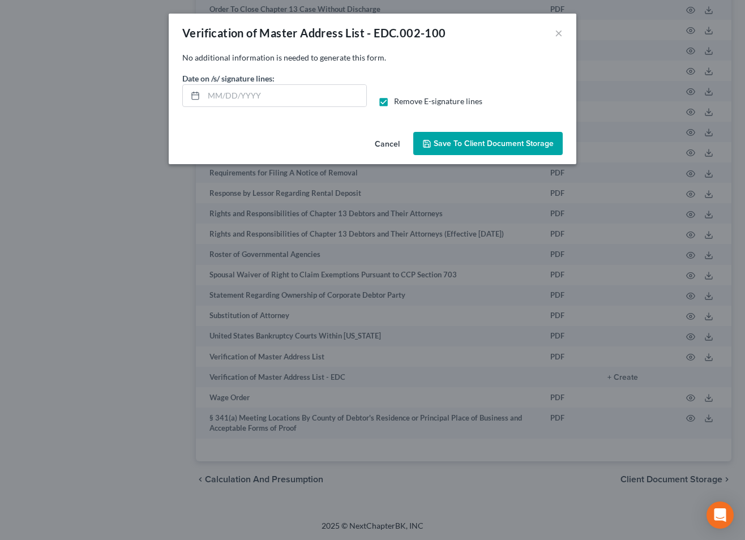
click at [462, 144] on span "Save to Client Document Storage" at bounding box center [494, 144] width 120 height 10
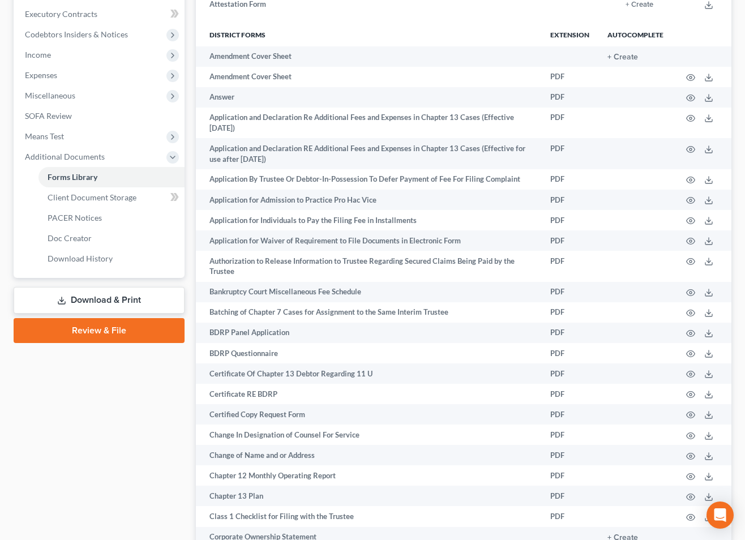
drag, startPoint x: 145, startPoint y: 301, endPoint x: 183, endPoint y: 295, distance: 38.5
click at [145, 301] on link "Download & Print" at bounding box center [99, 300] width 171 height 27
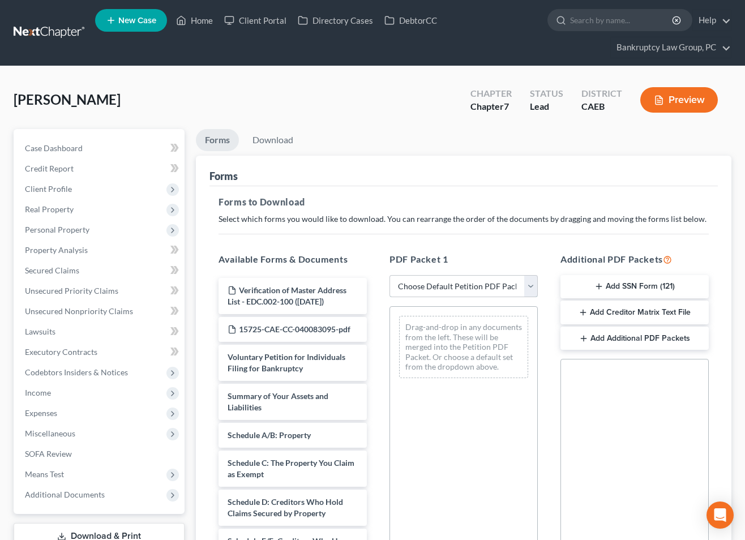
click at [455, 287] on select "Choose Default Petition PDF Packet Complete Bankruptcy Petition (all forms and …" at bounding box center [464, 286] width 148 height 23
click at [390, 275] on select "Choose Default Petition PDF Packet Complete Bankruptcy Petition (all forms and …" at bounding box center [464, 286] width 148 height 23
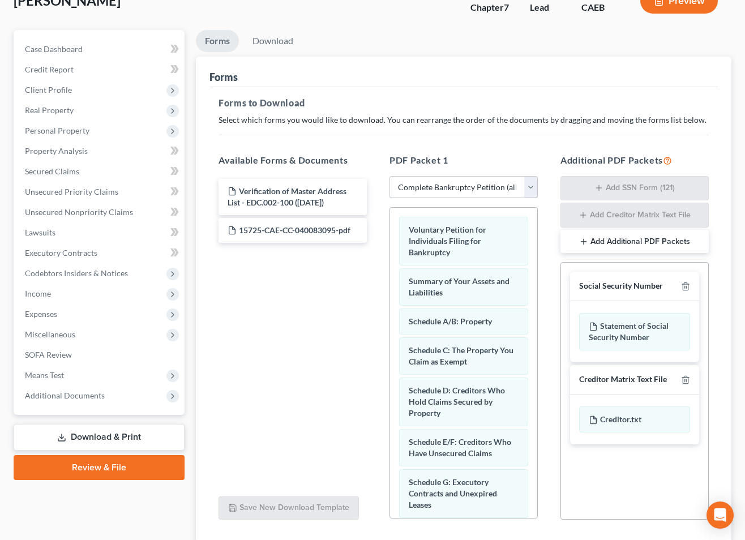
scroll to position [100, 0]
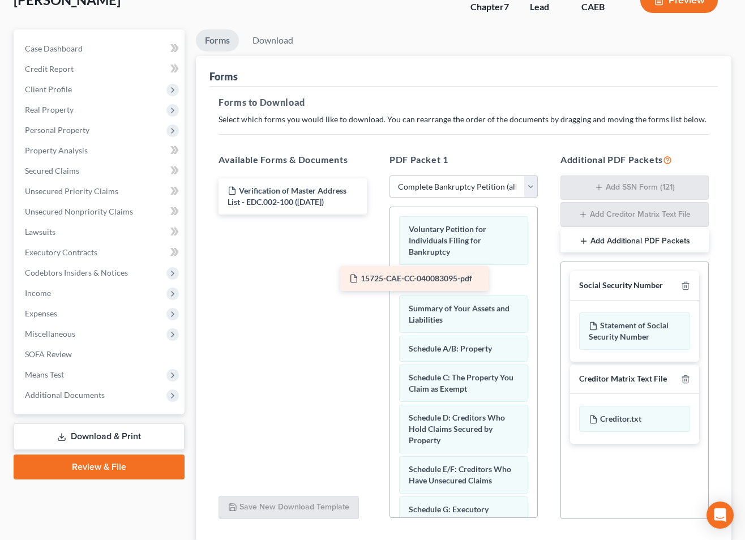
drag, startPoint x: 287, startPoint y: 231, endPoint x: 409, endPoint y: 281, distance: 133.1
click at [376, 215] on div "15725-CAE-CC-040083095-pdf Verification of Master Address List - EDC.002-100 ([…" at bounding box center [293, 196] width 167 height 36
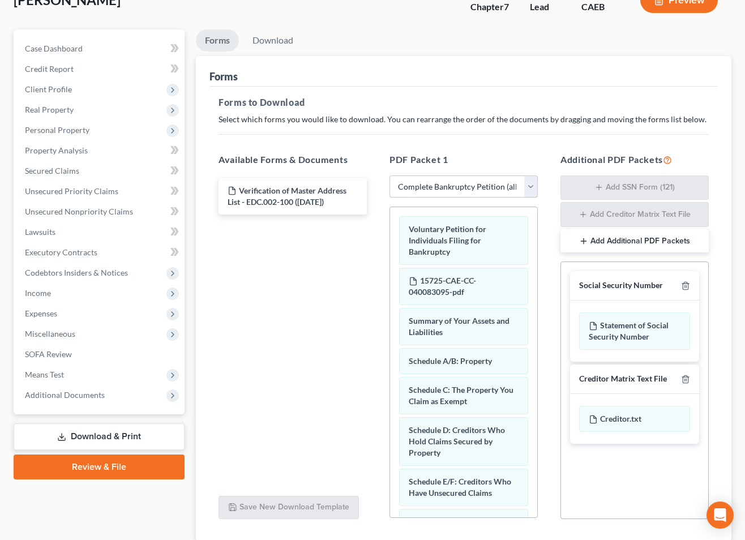
click at [439, 184] on select "Choose Default Petition PDF Packet Complete Bankruptcy Petition (all forms and …" at bounding box center [464, 187] width 148 height 23
select select "5"
click at [390, 176] on select "Choose Default Petition PDF Packet Complete Bankruptcy Petition (all forms and …" at bounding box center [464, 187] width 148 height 23
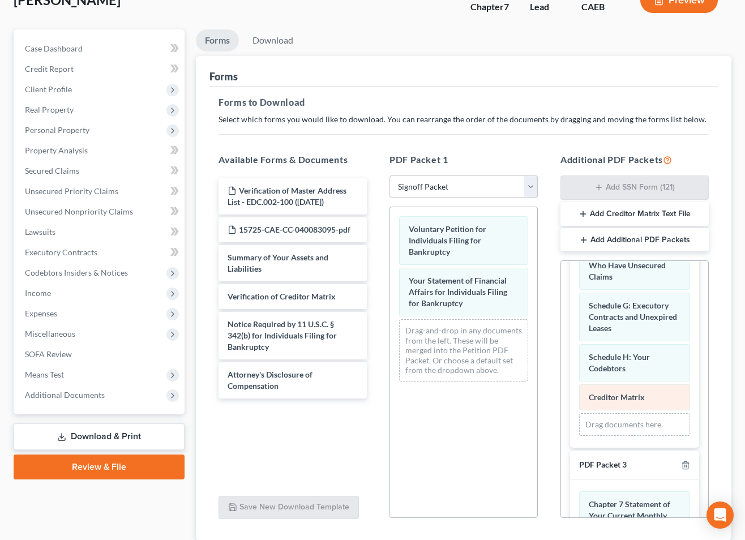
scroll to position [180, 0]
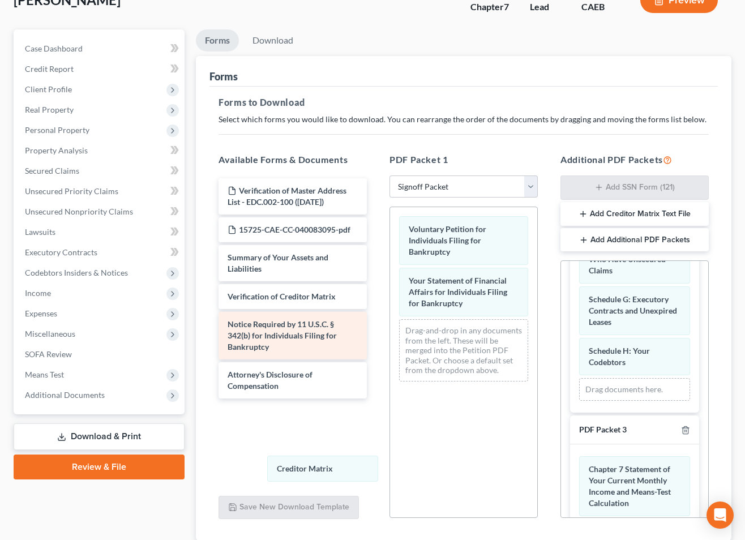
drag, startPoint x: 616, startPoint y: 394, endPoint x: 262, endPoint y: 331, distance: 359.5
click at [570, 413] on div "Creditor Matrix Schedule D: Creditors Who Hold Claims Secured by Property State…" at bounding box center [634, 266] width 129 height 293
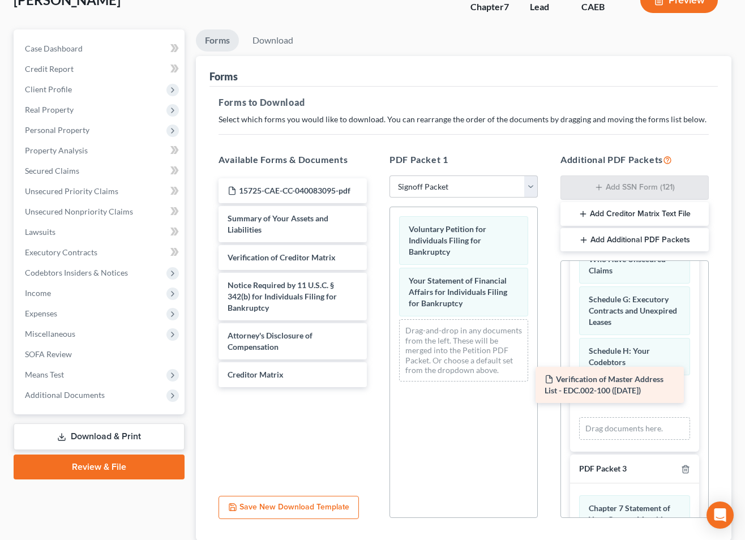
drag, startPoint x: 262, startPoint y: 186, endPoint x: 581, endPoint y: 375, distance: 370.3
click at [376, 375] on div "Verification of Master Address List - EDC.002-100 ([DATE]) Verification of Mast…" at bounding box center [293, 282] width 167 height 209
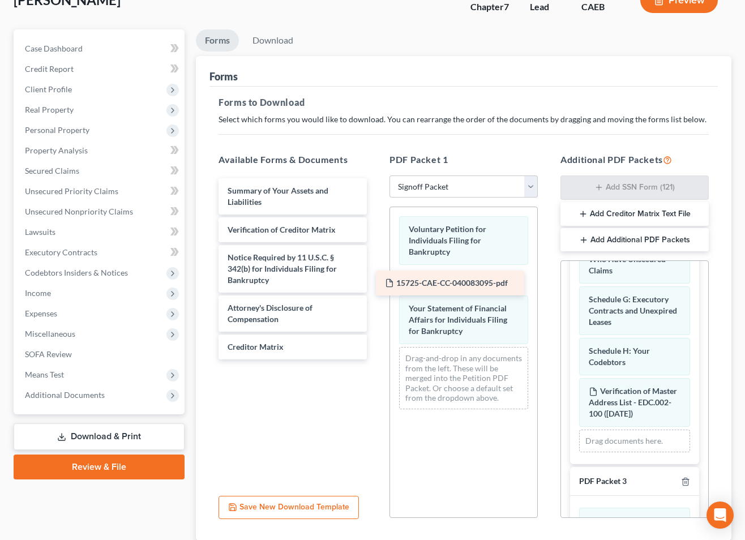
drag, startPoint x: 271, startPoint y: 186, endPoint x: 428, endPoint y: 279, distance: 182.8
click at [376, 279] on div "15725-CAE-CC-040083095-pdf 15725-CAE-CC-040083095-pdf Summary of Your Assets an…" at bounding box center [293, 268] width 167 height 181
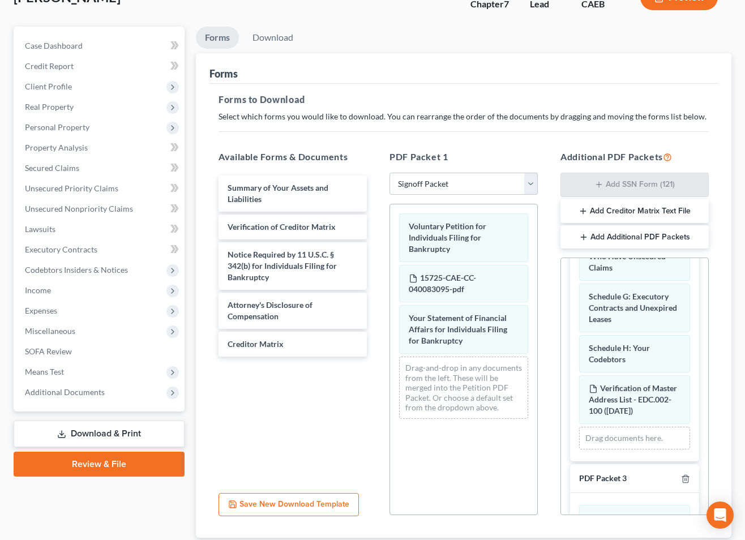
scroll to position [179, 0]
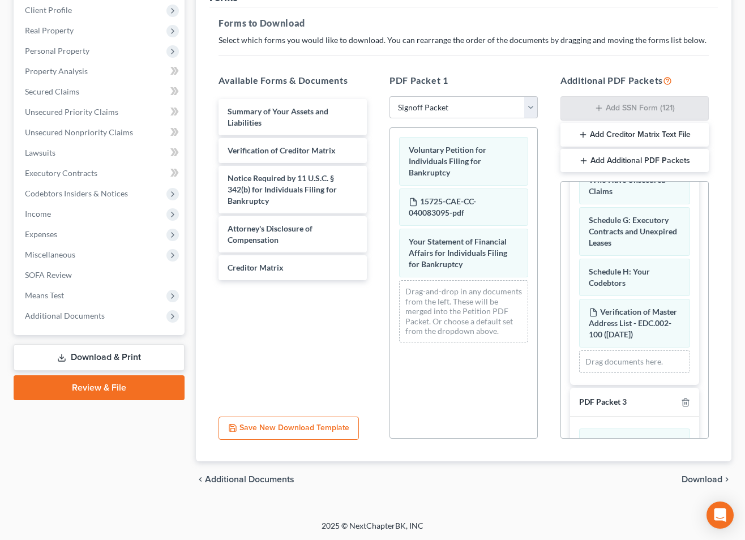
click at [711, 477] on span "Download" at bounding box center [702, 479] width 41 height 9
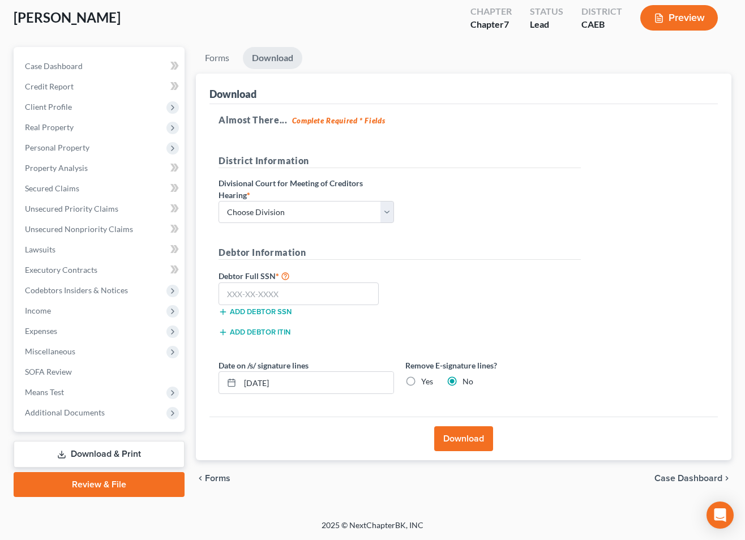
scroll to position [81, 0]
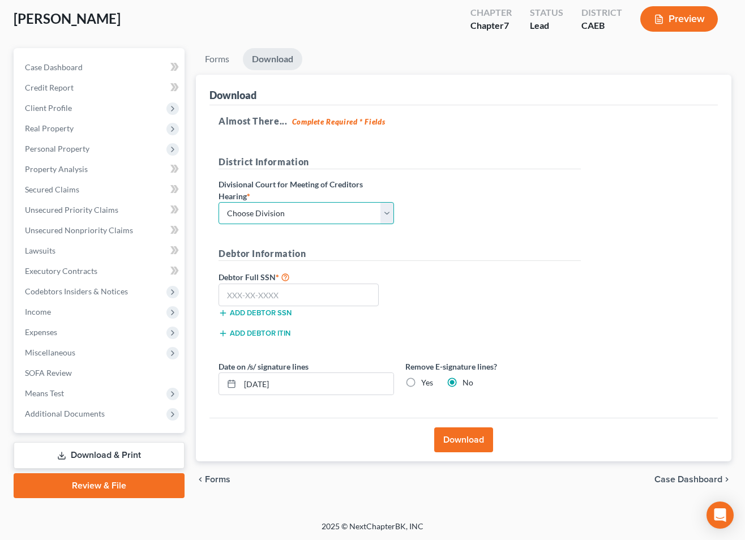
click at [290, 216] on select "Choose Division Fresno Modesto [GEOGRAPHIC_DATA]" at bounding box center [307, 213] width 176 height 23
select select "2"
click at [219, 202] on select "Choose Division Fresno Modesto [GEOGRAPHIC_DATA]" at bounding box center [307, 213] width 176 height 23
click at [310, 293] on input "text" at bounding box center [299, 295] width 160 height 23
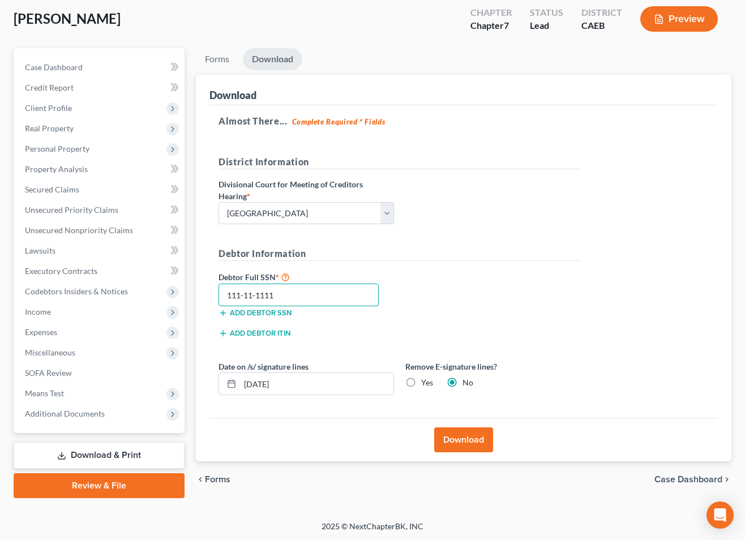
type input "111-11-1111"
drag, startPoint x: 411, startPoint y: 383, endPoint x: 392, endPoint y: 389, distance: 19.2
click at [421, 383] on label "Yes" at bounding box center [427, 382] width 12 height 11
click at [426, 383] on input "Yes" at bounding box center [429, 380] width 7 height 7
radio input "true"
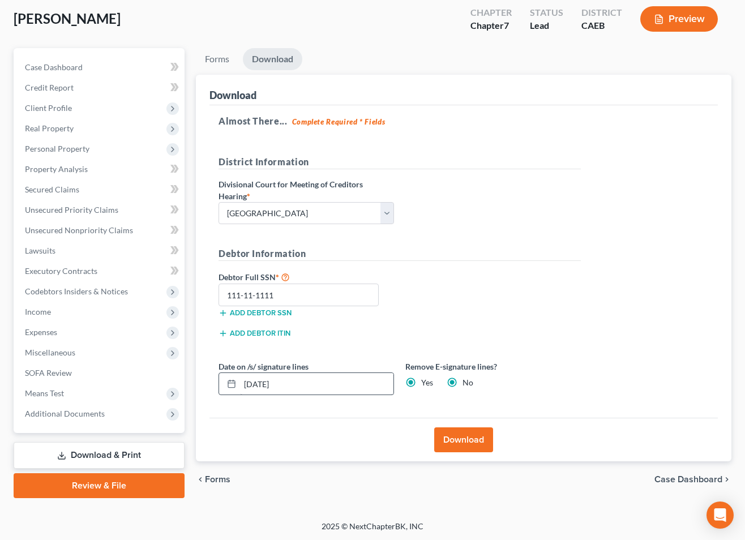
radio input "false"
drag, startPoint x: 359, startPoint y: 385, endPoint x: 140, endPoint y: 382, distance: 219.2
click at [140, 382] on div "Petition Navigation Case Dashboard Payments Invoices Payments Payments Credit R…" at bounding box center [372, 273] width 729 height 450
click at [462, 442] on button "Download" at bounding box center [463, 440] width 59 height 25
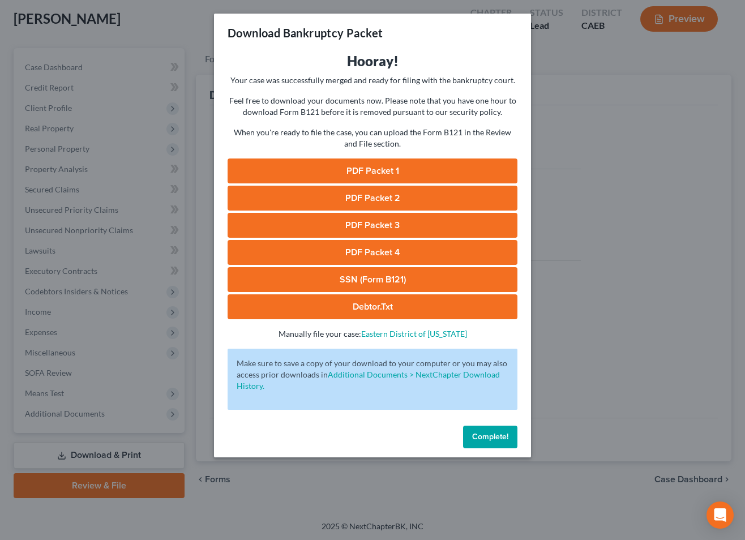
click at [356, 172] on link "PDF Packet 1" at bounding box center [373, 171] width 290 height 25
click at [372, 199] on link "PDF Packet 2" at bounding box center [373, 198] width 290 height 25
click at [347, 222] on link "PDF Packet 3" at bounding box center [373, 225] width 290 height 25
click at [390, 253] on link "PDF Packet 4" at bounding box center [373, 252] width 290 height 25
click at [368, 279] on link "SSN (Form B121)" at bounding box center [373, 279] width 290 height 25
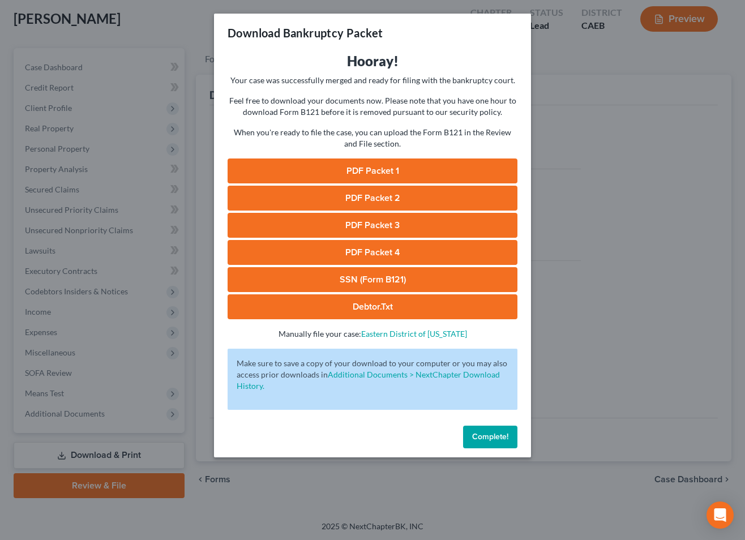
click at [491, 433] on span "Complete!" at bounding box center [490, 437] width 36 height 10
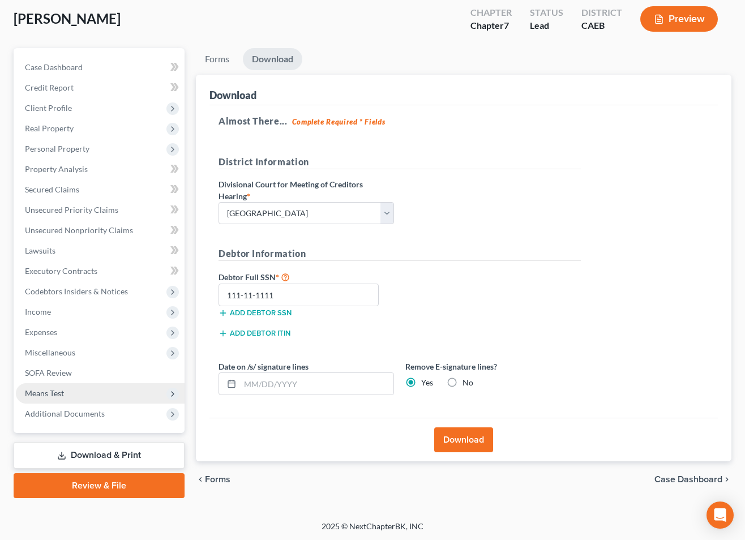
click at [79, 393] on span "Means Test" at bounding box center [100, 393] width 169 height 20
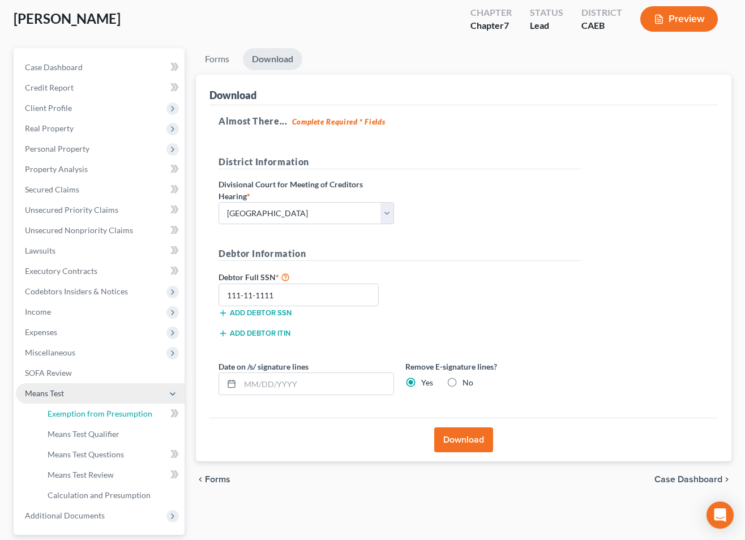
drag, startPoint x: 78, startPoint y: 408, endPoint x: 129, endPoint y: 401, distance: 50.9
click at [79, 409] on span "Exemption from Presumption" at bounding box center [100, 414] width 105 height 10
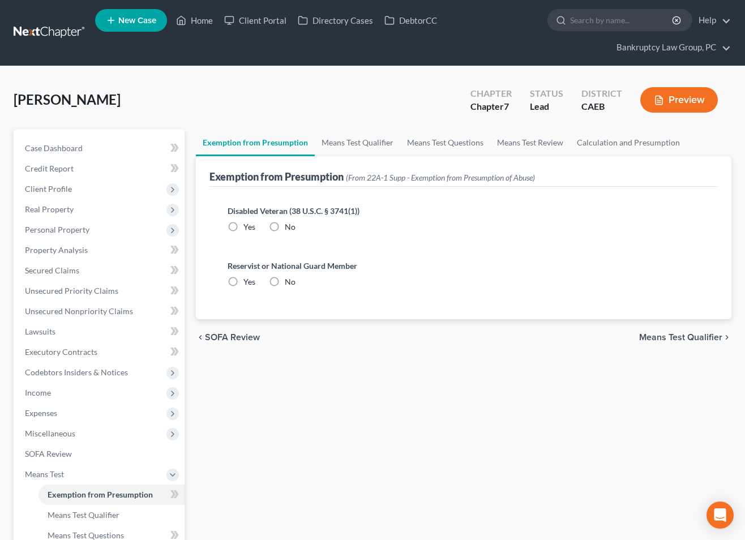
drag, startPoint x: 274, startPoint y: 224, endPoint x: 275, endPoint y: 240, distance: 15.3
click at [285, 229] on label "No" at bounding box center [290, 226] width 11 height 11
click at [289, 229] on input "No" at bounding box center [292, 224] width 7 height 7
radio input "true"
click at [285, 287] on label "No" at bounding box center [290, 281] width 11 height 11
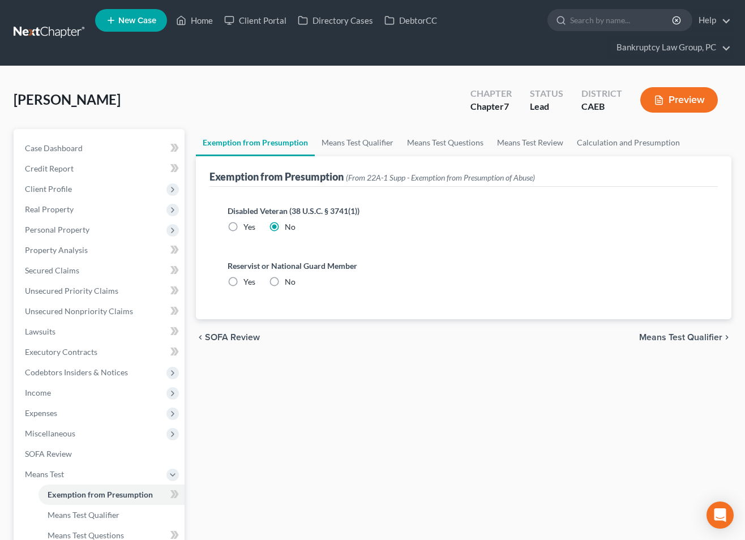
click at [289, 284] on input "No" at bounding box center [292, 279] width 7 height 7
radio input "true"
drag, startPoint x: 714, startPoint y: 336, endPoint x: 701, endPoint y: 339, distance: 13.5
click at [714, 336] on span "Means Test Qualifier" at bounding box center [680, 337] width 83 height 9
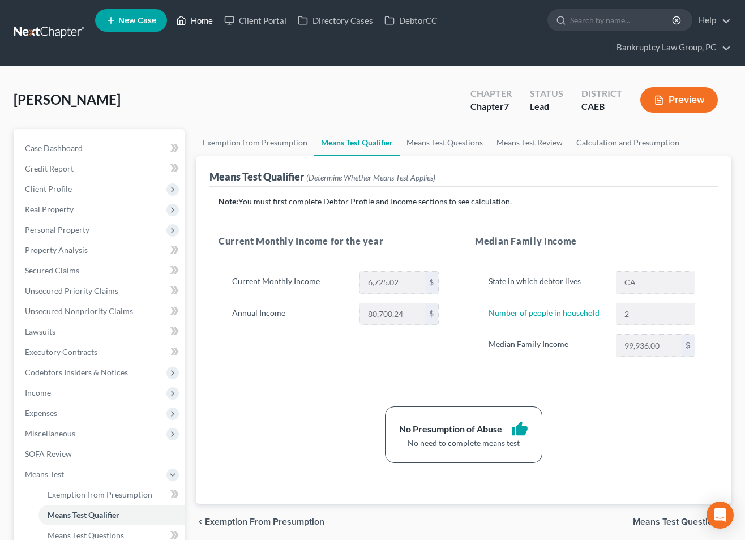
click at [199, 20] on link "Home" at bounding box center [194, 20] width 48 height 20
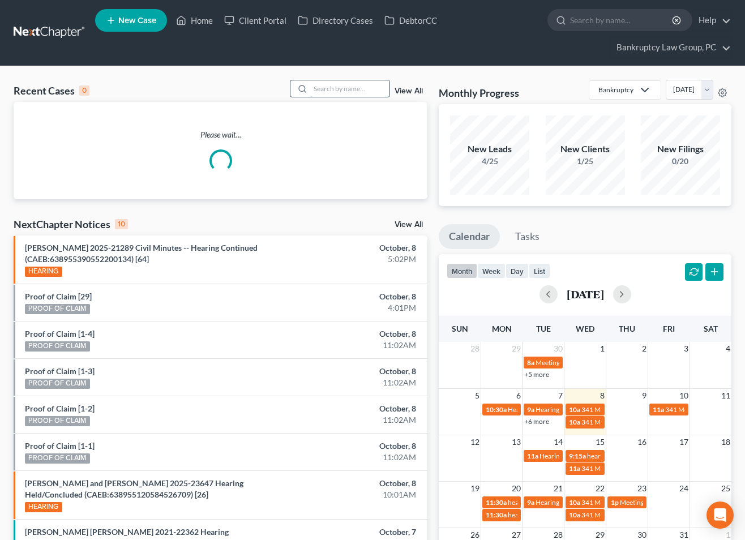
click at [364, 91] on input "search" at bounding box center [349, 88] width 79 height 16
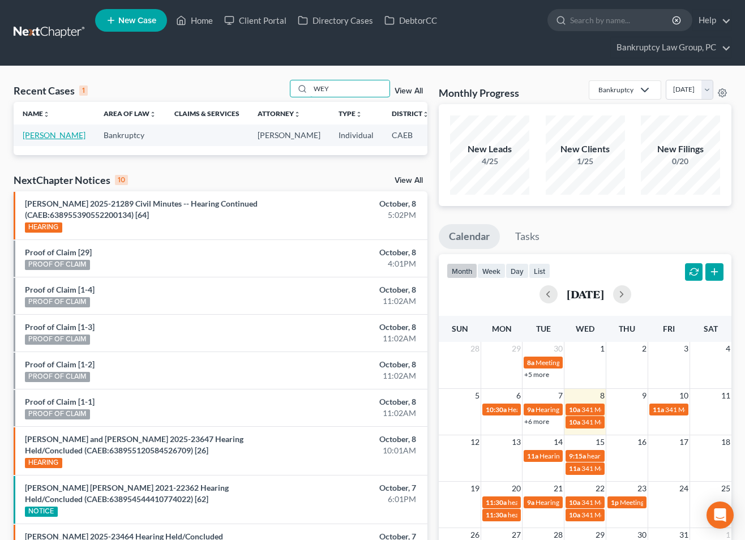
type input "WEY"
click at [33, 136] on link "[PERSON_NAME]" at bounding box center [54, 135] width 63 height 10
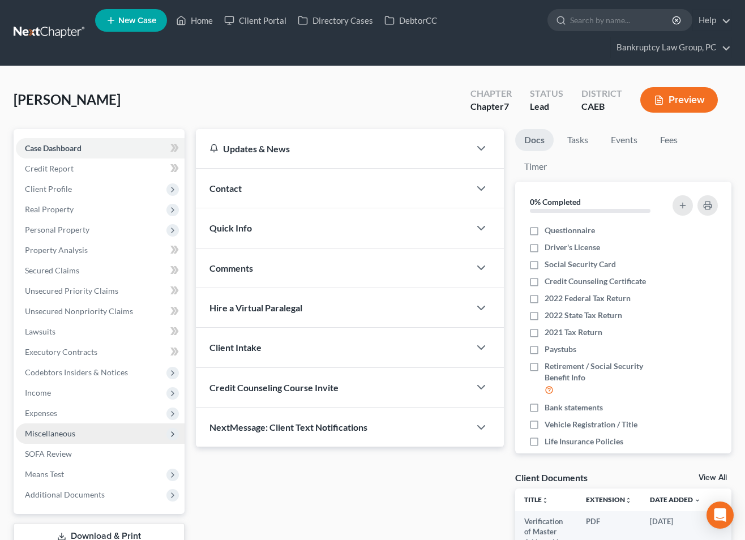
scroll to position [165, 0]
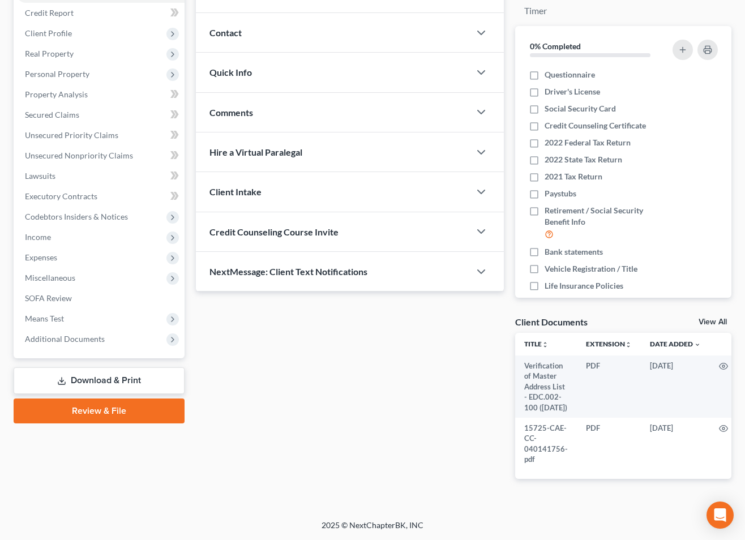
drag, startPoint x: 79, startPoint y: 329, endPoint x: 79, endPoint y: 340, distance: 10.8
click at [79, 334] on span "Additional Documents" at bounding box center [65, 339] width 80 height 10
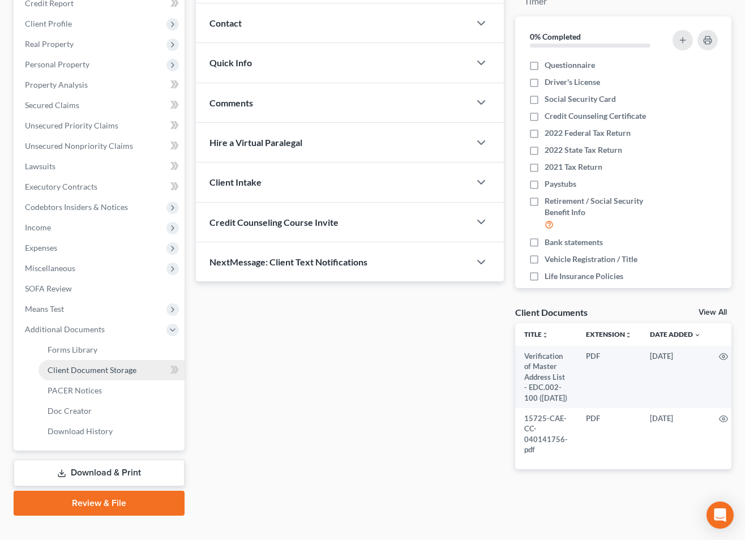
click at [79, 369] on span "Client Document Storage" at bounding box center [92, 370] width 89 height 10
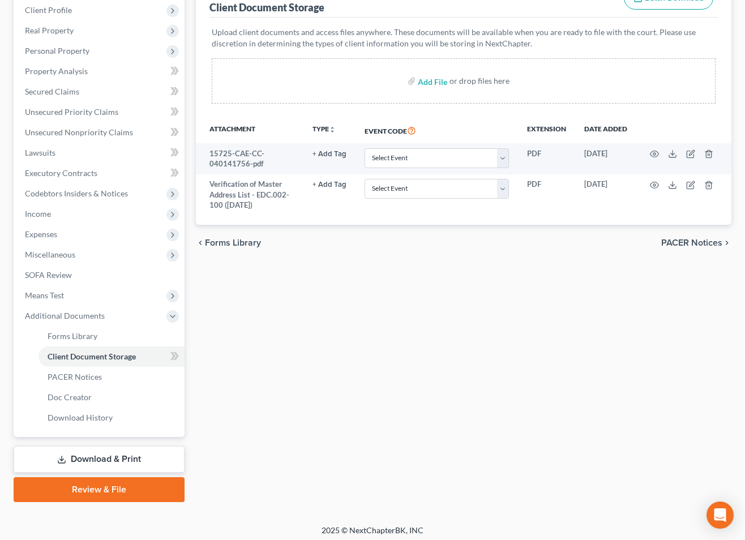
scroll to position [183, 0]
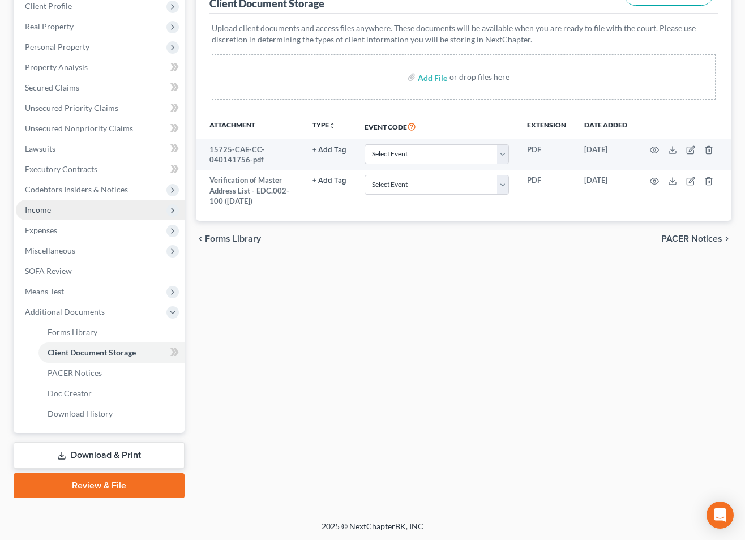
click at [42, 213] on span "Income" at bounding box center [38, 210] width 26 height 10
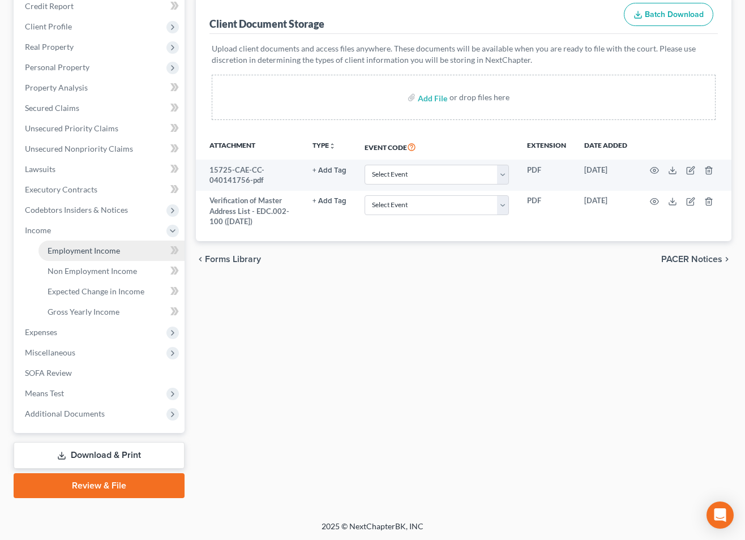
click at [84, 251] on span "Employment Income" at bounding box center [84, 251] width 72 height 10
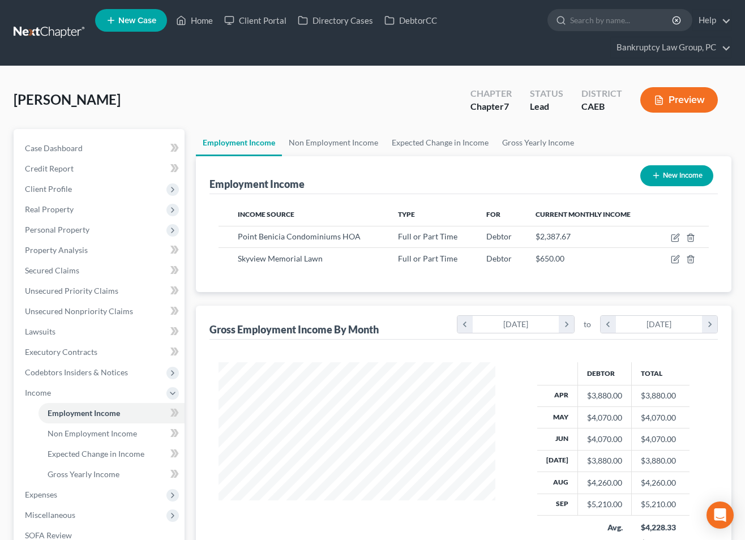
scroll to position [203, 299]
click at [673, 237] on icon "button" at bounding box center [675, 237] width 9 height 9
select select "0"
select select "4"
select select "2"
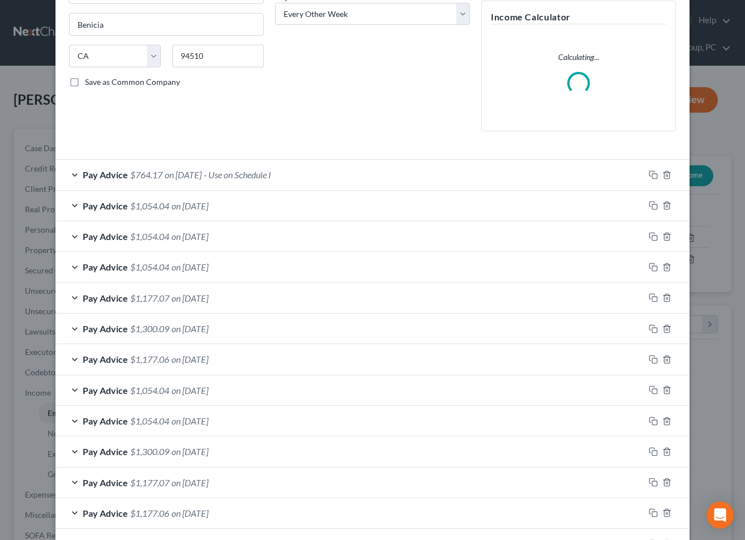
scroll to position [193, 0]
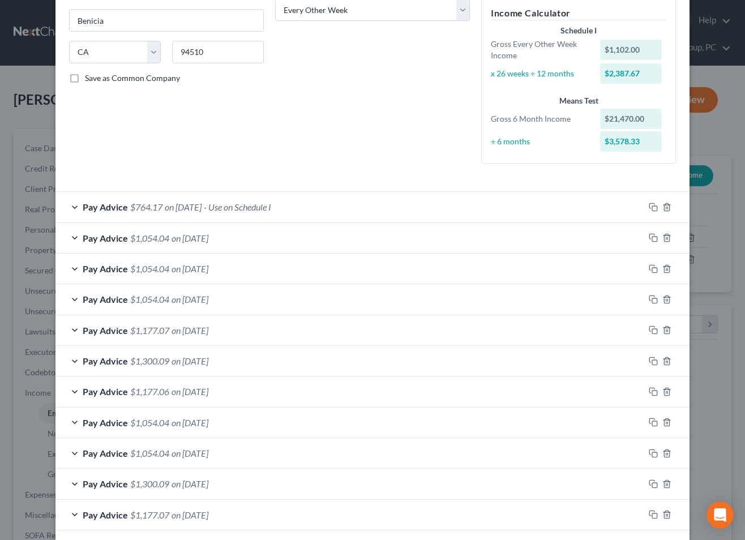
click at [249, 237] on div "Pay Advice $1,054.04 on [DATE]" at bounding box center [350, 238] width 589 height 30
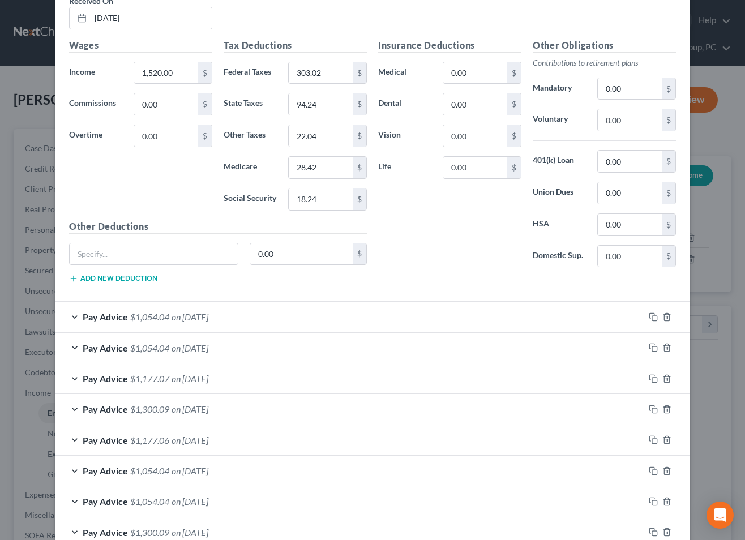
scroll to position [464, 0]
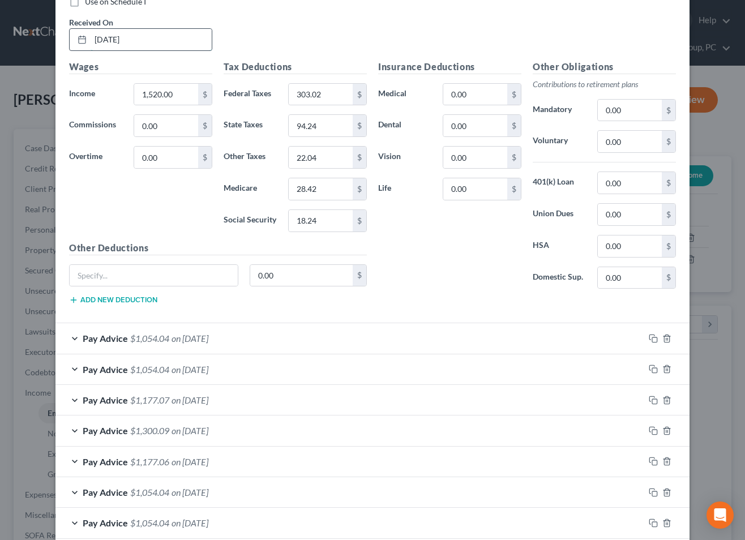
click at [153, 42] on input "[DATE]" at bounding box center [151, 40] width 121 height 22
drag, startPoint x: 132, startPoint y: 39, endPoint x: 48, endPoint y: 51, distance: 85.3
click at [41, 38] on div "Edit Income Source × Employment Type * Select Full or [DEMOGRAPHIC_DATA] Employ…" at bounding box center [372, 270] width 745 height 540
type input "[DATE]"
type input "1,935.63"
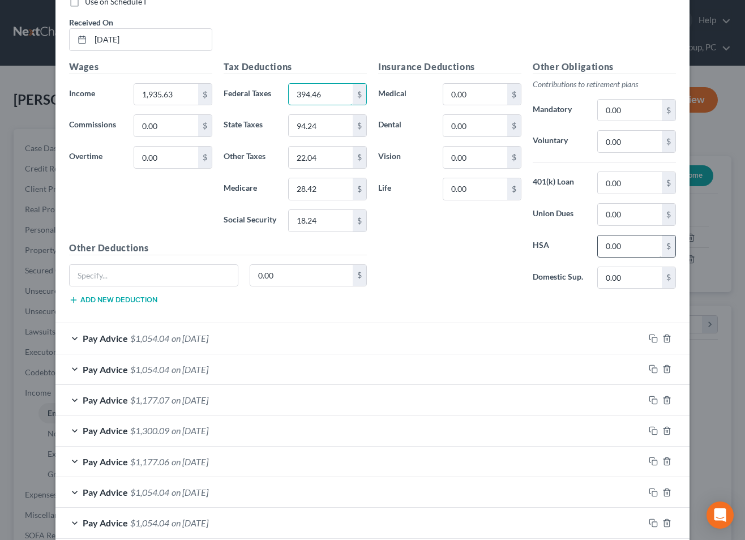
type input "394.46"
type input "120.01"
type input "28.07"
type input "47.32"
type input "23.23"
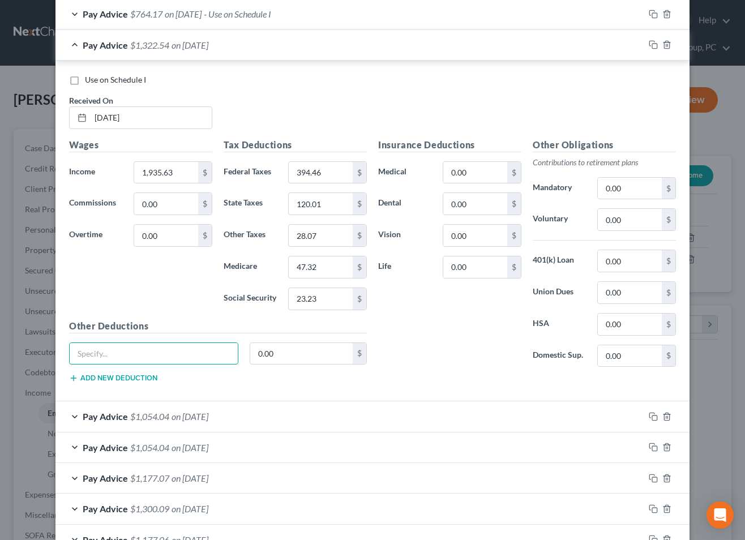
scroll to position [385, 0]
click at [208, 49] on span "on [DATE]" at bounding box center [190, 46] width 37 height 11
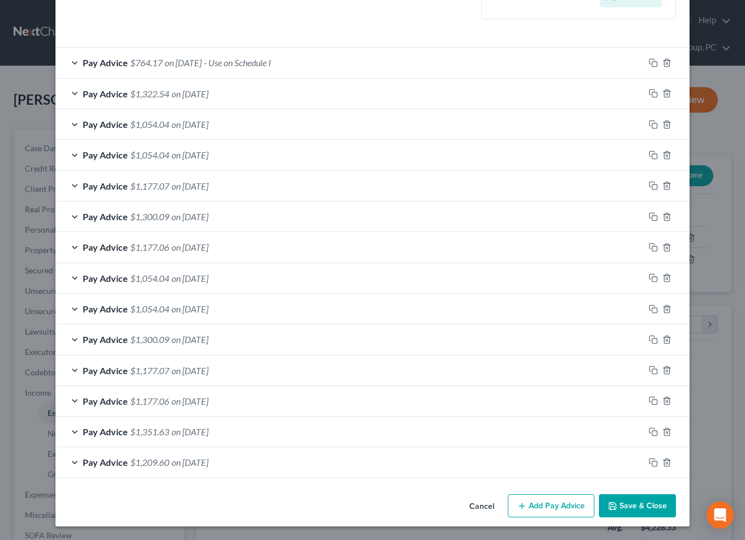
scroll to position [338, 0]
click at [667, 155] on line "button" at bounding box center [667, 156] width 0 height 2
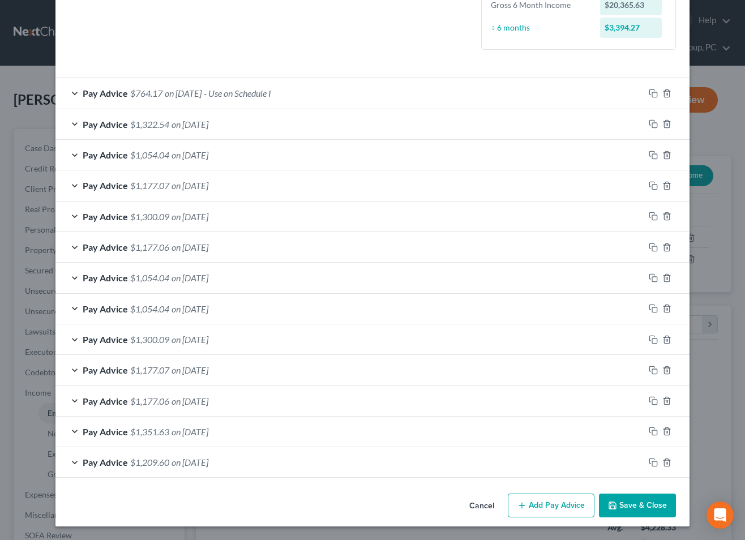
click at [634, 501] on button "Save & Close" at bounding box center [637, 506] width 77 height 24
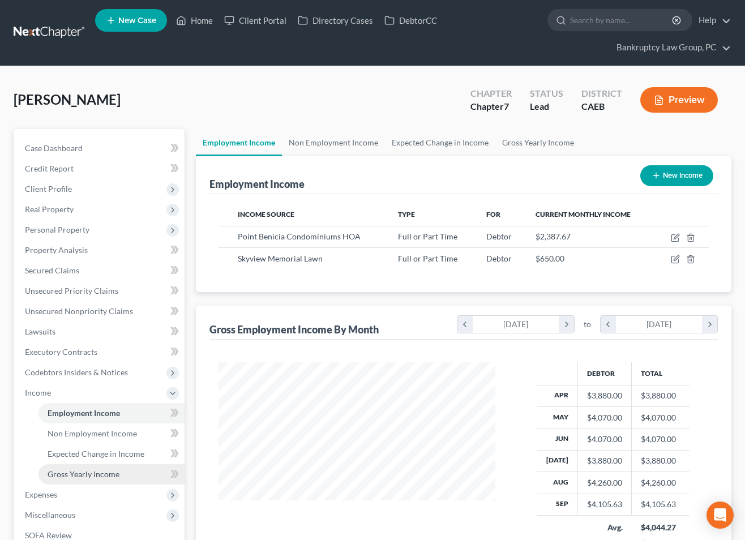
click at [69, 475] on span "Gross Yearly Income" at bounding box center [84, 475] width 72 height 10
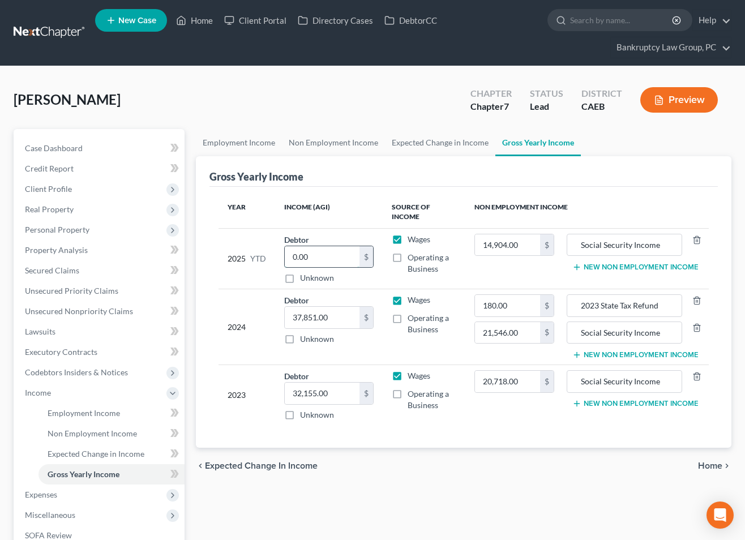
click at [338, 259] on input "0.00" at bounding box center [322, 257] width 75 height 22
type input "35,432.63"
click at [229, 100] on div "[PERSON_NAME] Upgraded Chapter Chapter 7 Status Lead District CAEB Preview" at bounding box center [373, 104] width 718 height 49
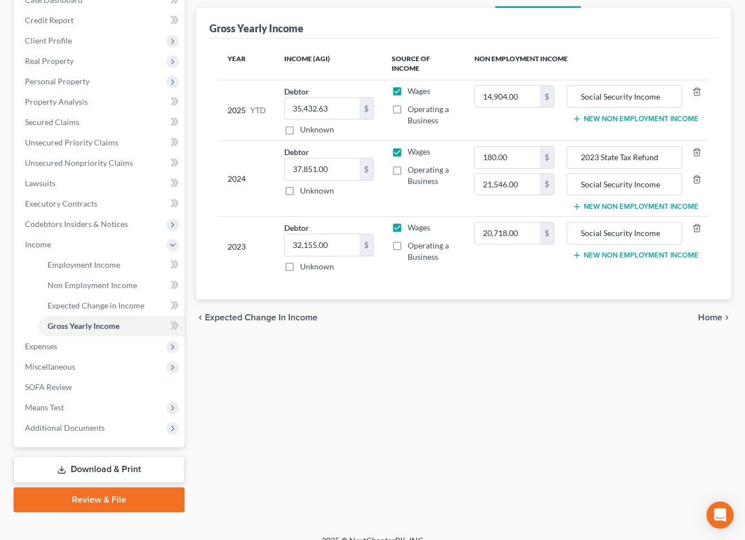
scroll to position [163, 0]
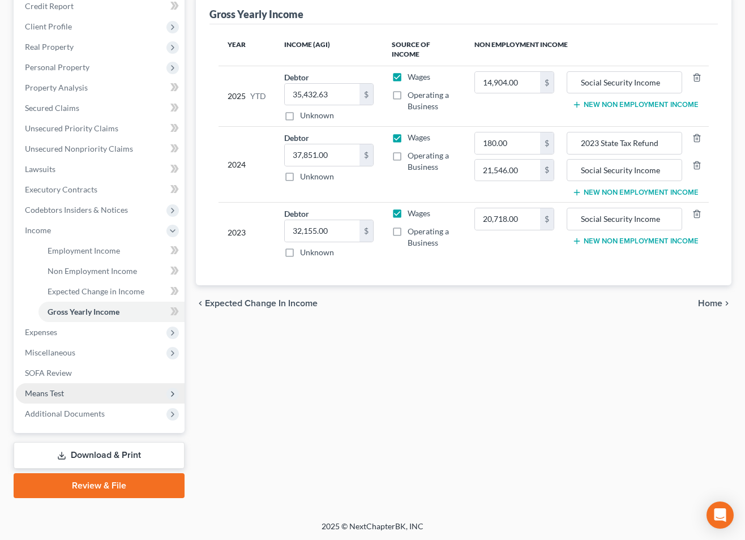
click at [50, 392] on span "Means Test" at bounding box center [44, 394] width 39 height 10
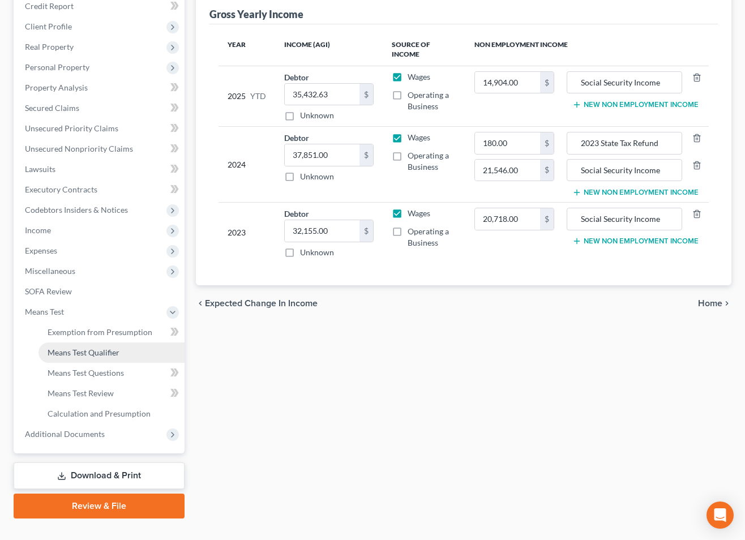
click at [71, 357] on link "Means Test Qualifier" at bounding box center [112, 353] width 146 height 20
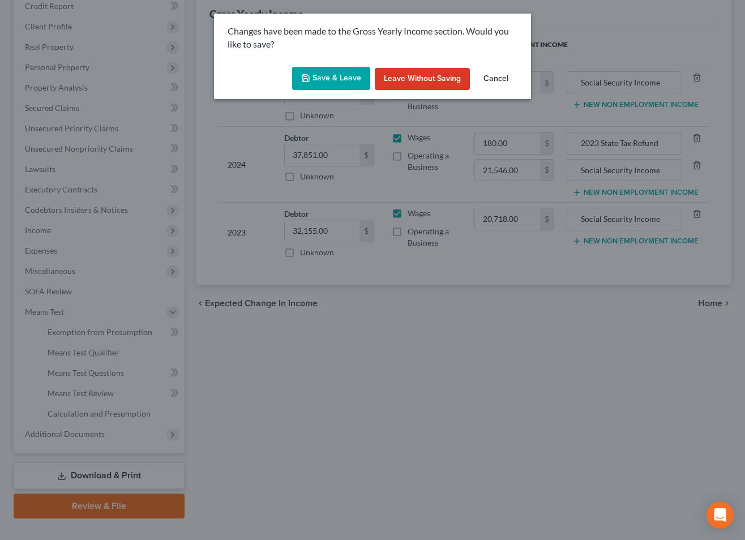
click at [342, 78] on button "Save & Leave" at bounding box center [331, 79] width 78 height 24
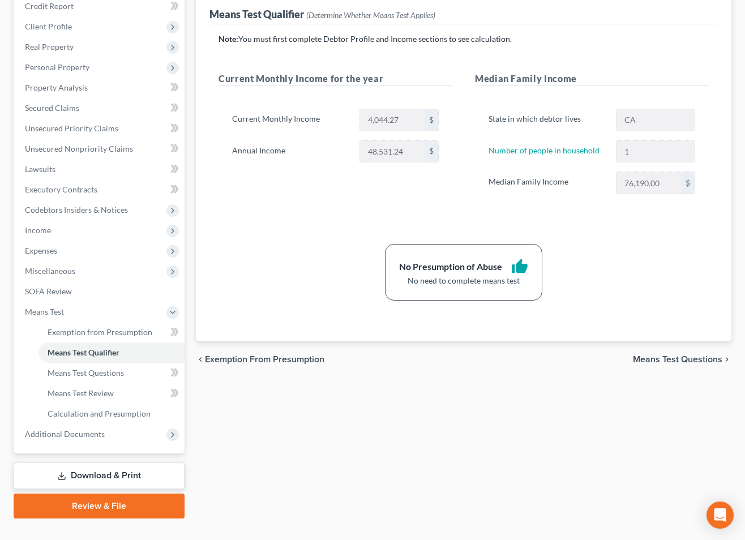
scroll to position [183, 0]
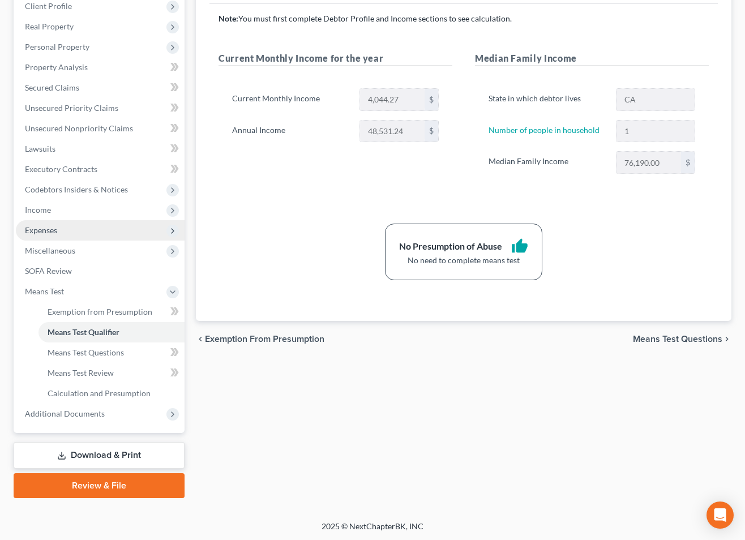
click at [55, 232] on span "Expenses" at bounding box center [41, 230] width 32 height 10
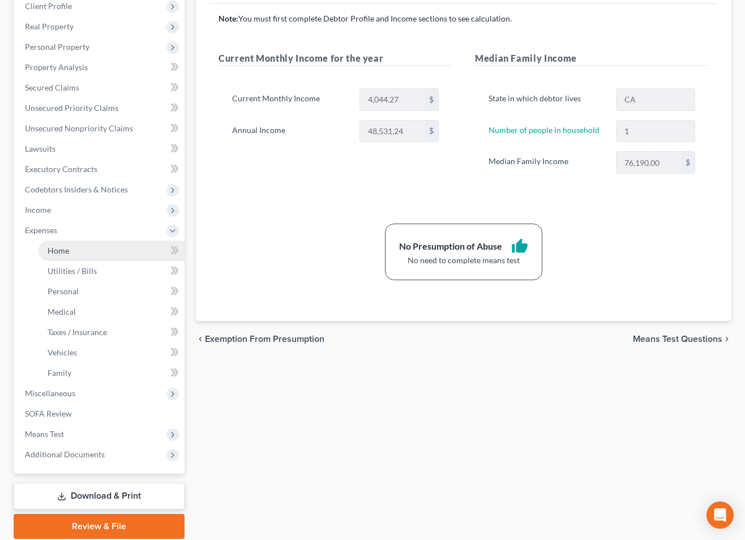
click at [63, 250] on span "Home" at bounding box center [59, 251] width 22 height 10
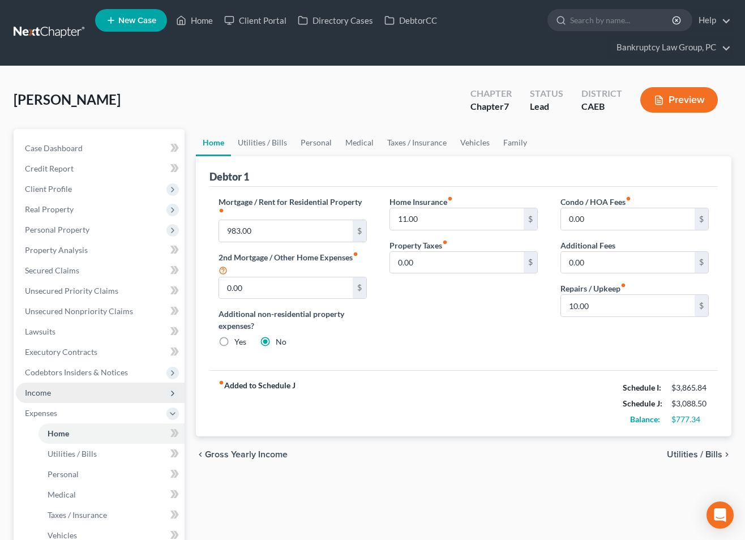
click at [99, 395] on span "Income" at bounding box center [100, 393] width 169 height 20
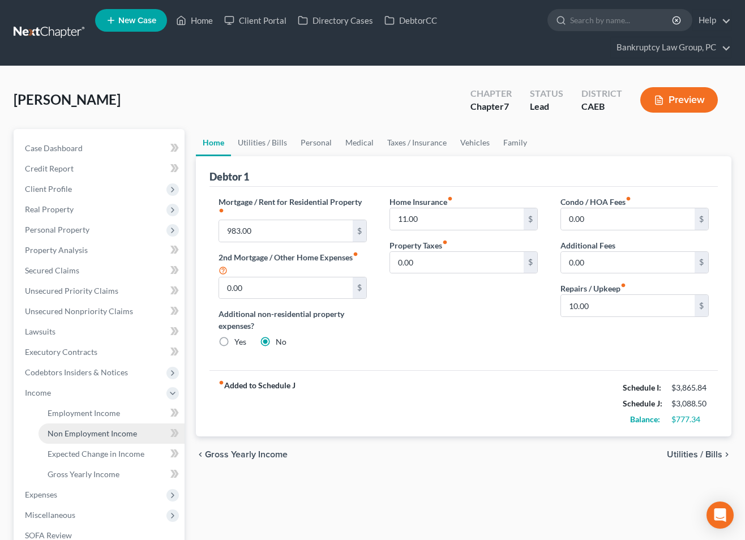
click at [101, 433] on span "Non Employment Income" at bounding box center [92, 434] width 89 height 10
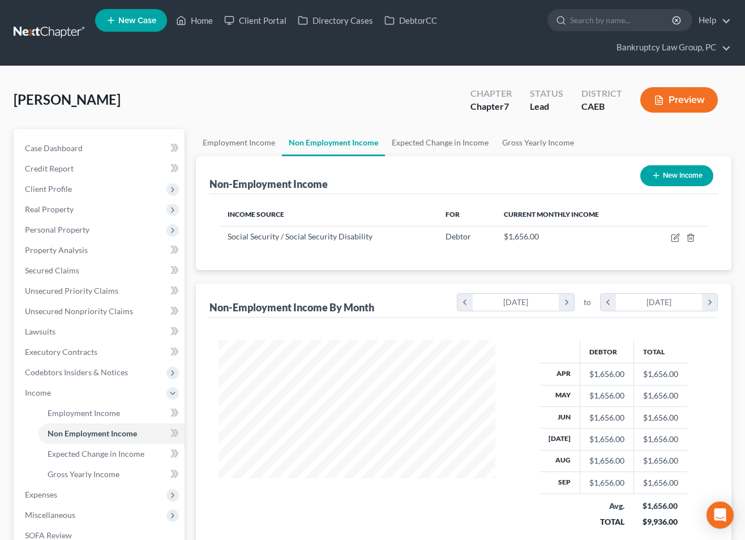
scroll to position [163, 0]
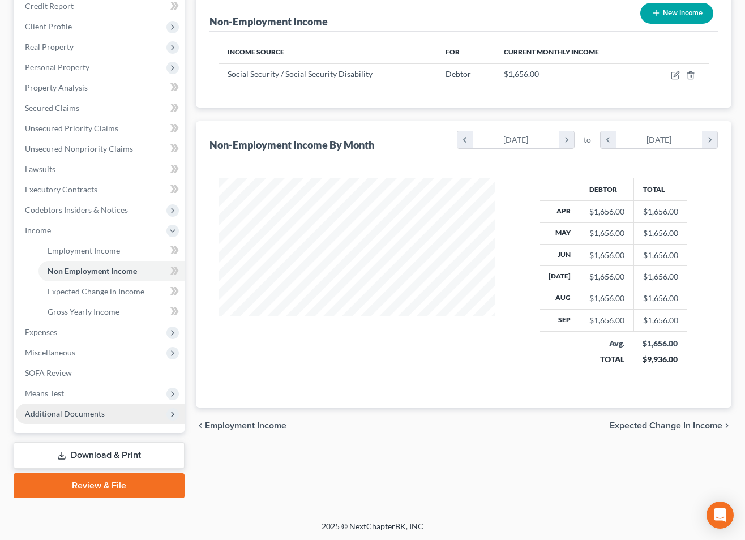
click at [92, 409] on span "Additional Documents" at bounding box center [65, 414] width 80 height 10
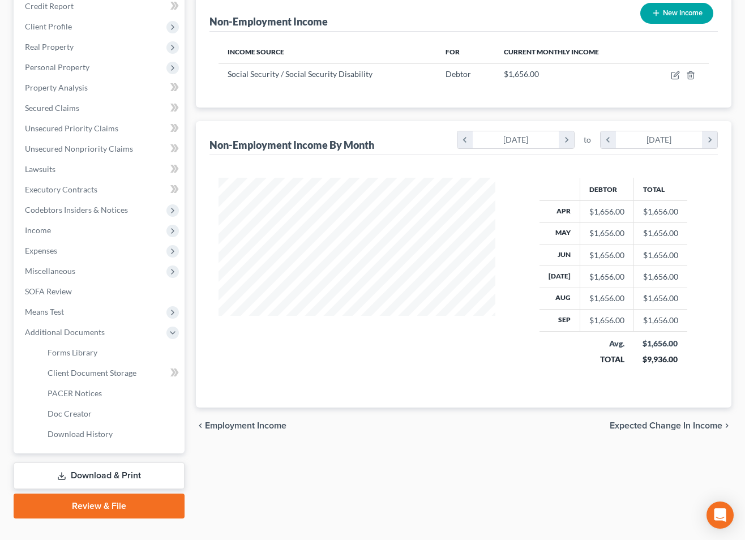
drag, startPoint x: 104, startPoint y: 475, endPoint x: 173, endPoint y: 447, distance: 73.7
click at [104, 475] on link "Download & Print" at bounding box center [99, 476] width 171 height 27
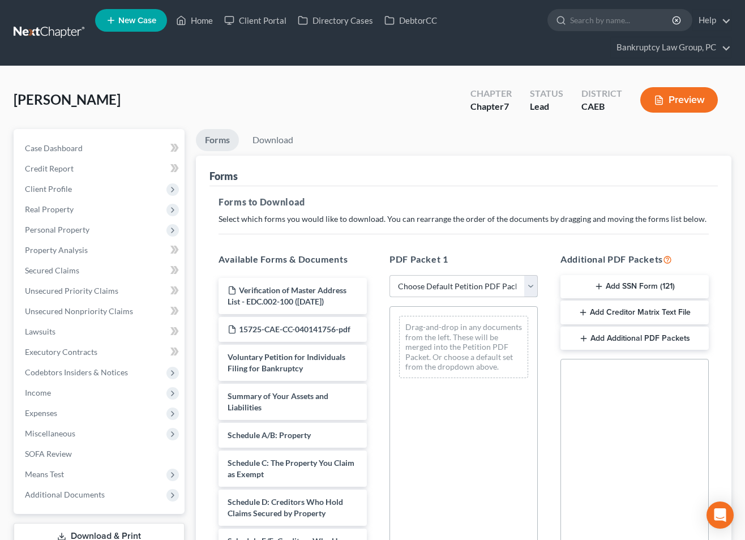
click at [445, 287] on select "Choose Default Petition PDF Packet Complete Bankruptcy Petition (all forms and …" at bounding box center [464, 286] width 148 height 23
select select "0"
click at [390, 275] on select "Choose Default Petition PDF Packet Complete Bankruptcy Petition (all forms and …" at bounding box center [464, 286] width 148 height 23
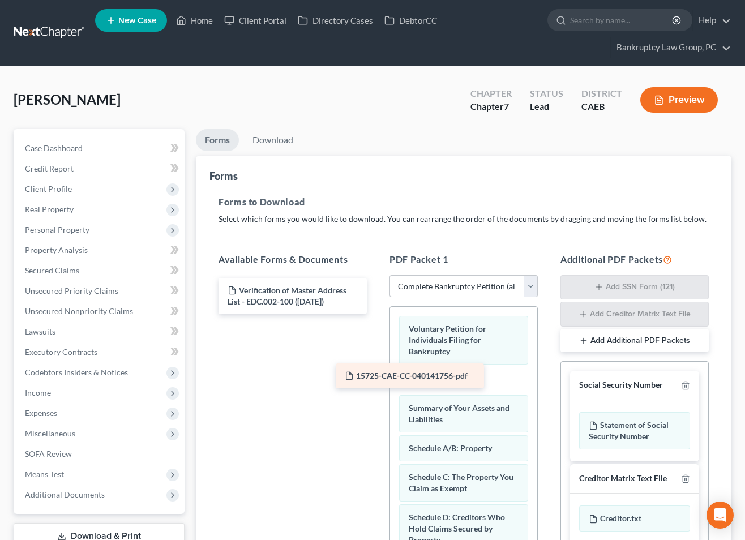
drag, startPoint x: 303, startPoint y: 328, endPoint x: 420, endPoint y: 375, distance: 126.3
click at [376, 314] on div "15725-CAE-CC-040141756-pdf Verification of Master Address List - EDC.002-100 ([…" at bounding box center [293, 296] width 167 height 36
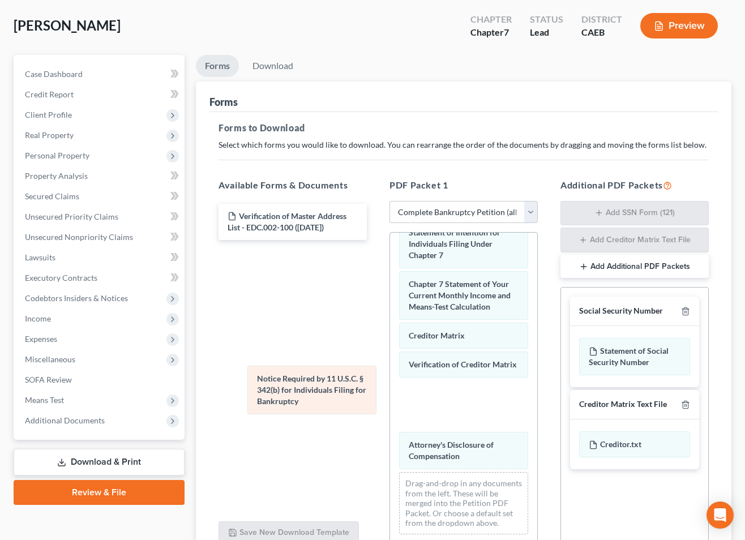
scroll to position [493, 0]
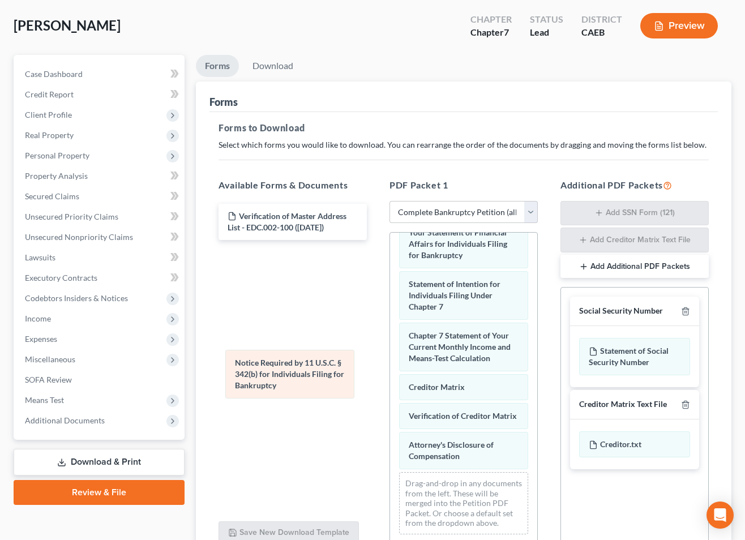
drag, startPoint x: 450, startPoint y: 407, endPoint x: 276, endPoint y: 377, distance: 176.4
click at [390, 377] on div "Notice Required by 11 U.S.C. § 342(b) for Individuals Filing for Bankruptcy Vol…" at bounding box center [463, 141] width 147 height 804
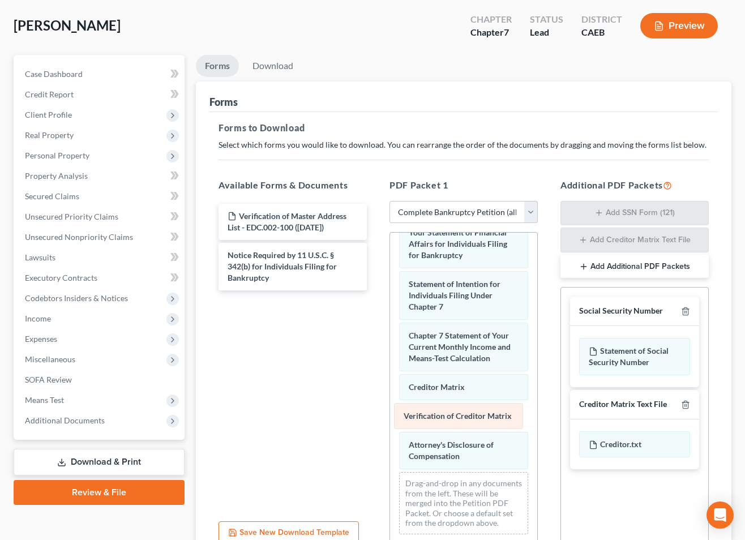
scroll to position [464, 0]
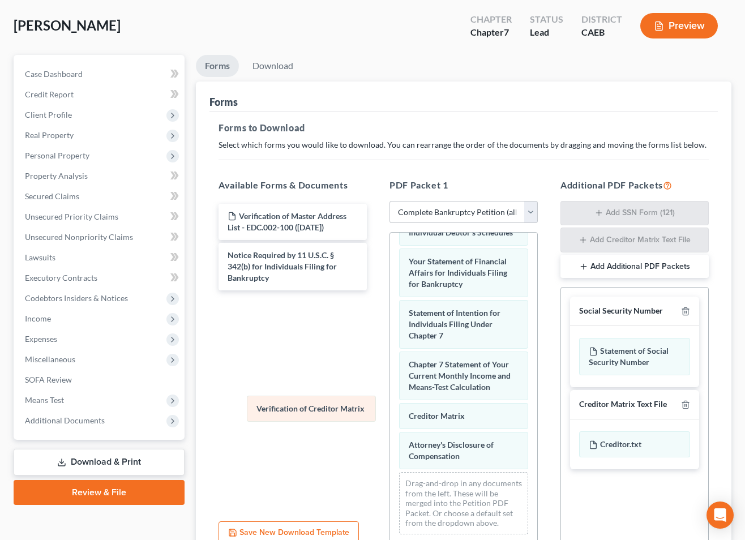
drag, startPoint x: 438, startPoint y: 417, endPoint x: 280, endPoint y: 404, distance: 158.6
click at [390, 404] on div "Verification of Creditor Matrix Voluntary Petition for Individuals Filing for B…" at bounding box center [463, 155] width 147 height 775
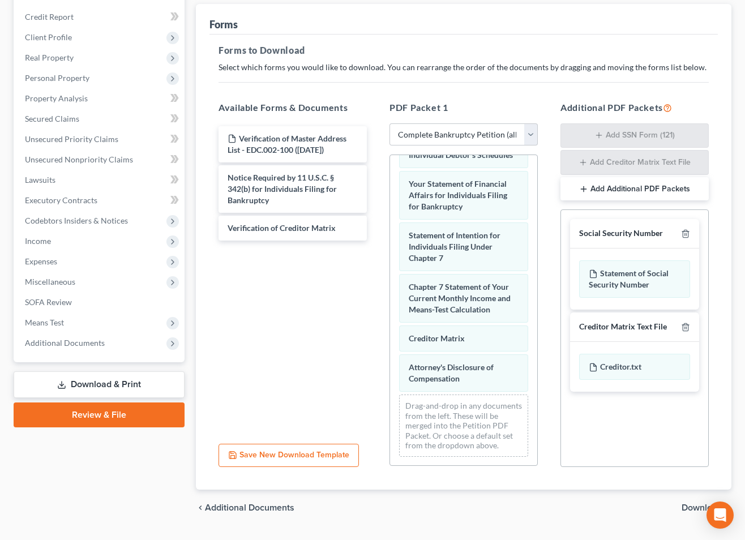
scroll to position [159, 0]
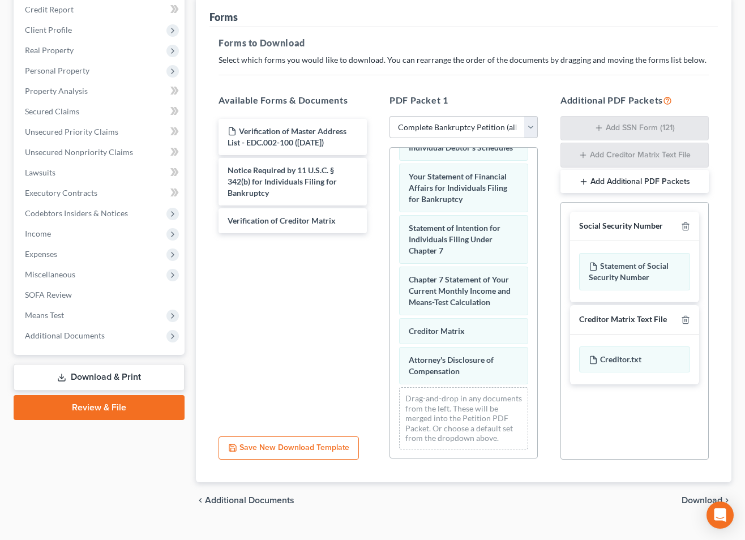
drag, startPoint x: 685, startPoint y: 221, endPoint x: 692, endPoint y: 304, distance: 83.0
click at [684, 221] on div at bounding box center [684, 226] width 14 height 11
click at [684, 224] on icon "button" at bounding box center [685, 226] width 9 height 9
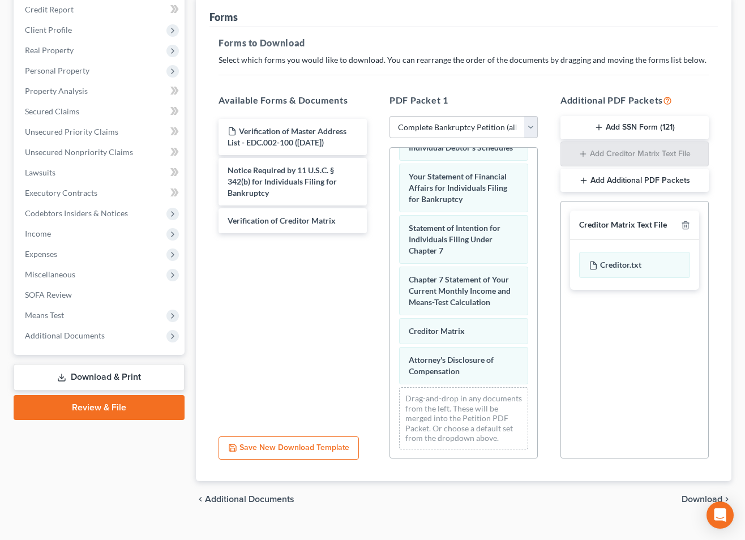
click at [697, 498] on span "Download" at bounding box center [702, 499] width 41 height 9
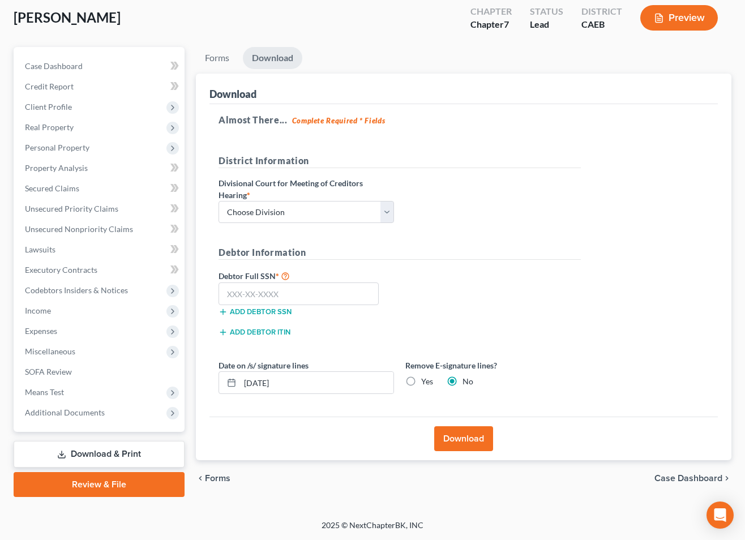
scroll to position [81, 0]
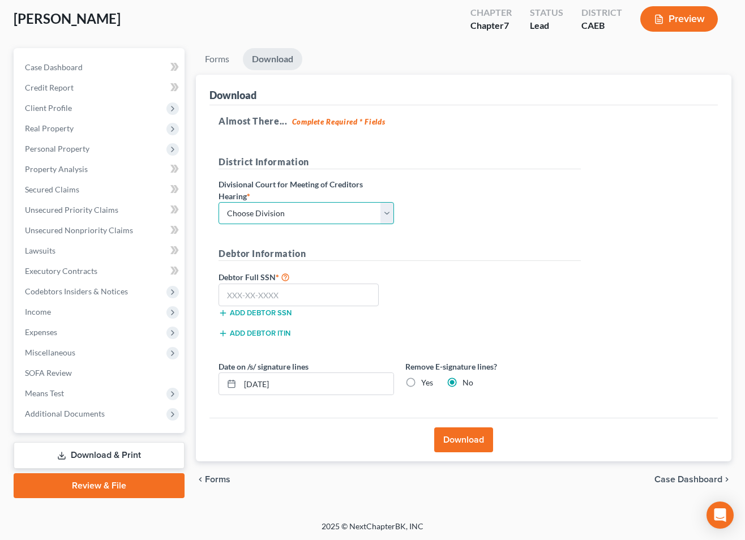
click at [277, 210] on select "Choose Division Fresno Modesto [GEOGRAPHIC_DATA]" at bounding box center [307, 213] width 176 height 23
select select "2"
click at [219, 202] on select "Choose Division Fresno Modesto [GEOGRAPHIC_DATA]" at bounding box center [307, 213] width 176 height 23
drag, startPoint x: 323, startPoint y: 295, endPoint x: 587, endPoint y: 295, distance: 263.4
click at [323, 295] on input "text" at bounding box center [299, 295] width 160 height 23
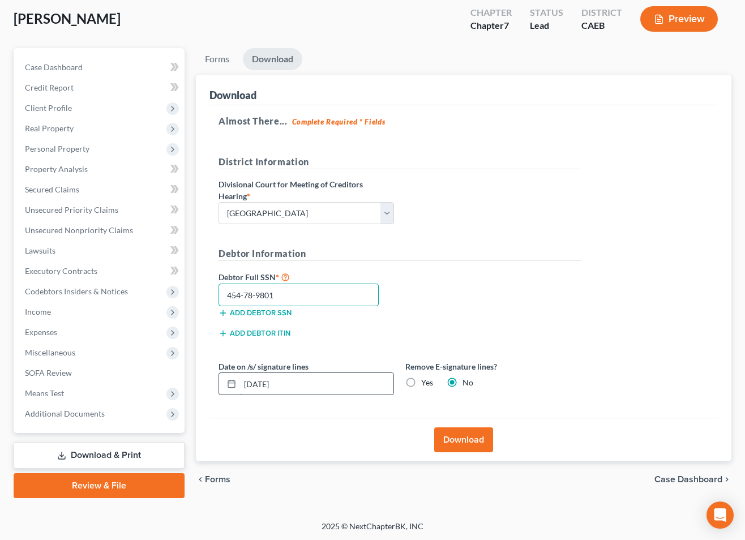
type input "454-78-9801"
drag, startPoint x: 267, startPoint y: 383, endPoint x: 307, endPoint y: 434, distance: 65.4
click at [267, 383] on input "[DATE]" at bounding box center [316, 384] width 153 height 22
type input "[DATE]"
click at [459, 442] on button "Download" at bounding box center [463, 440] width 59 height 25
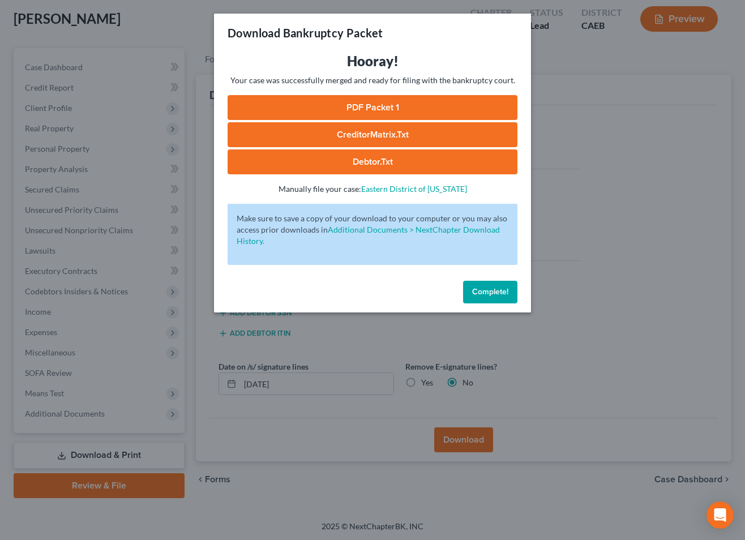
click at [372, 159] on link "Debtor.txt" at bounding box center [373, 162] width 290 height 25
click at [372, 140] on link "CreditorMatrix.txt" at bounding box center [373, 134] width 290 height 25
click at [370, 111] on link "PDF Packet 1" at bounding box center [373, 107] width 290 height 25
click at [498, 289] on span "Complete!" at bounding box center [490, 292] width 36 height 10
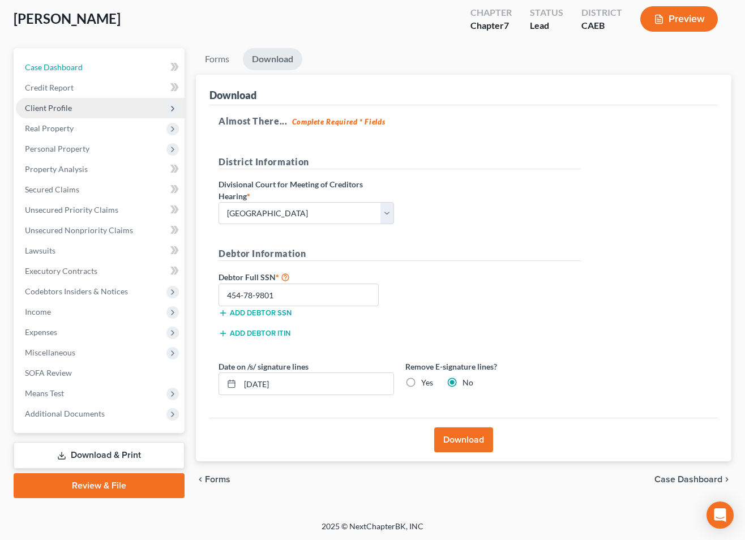
click at [42, 62] on span "Case Dashboard" at bounding box center [54, 67] width 58 height 10
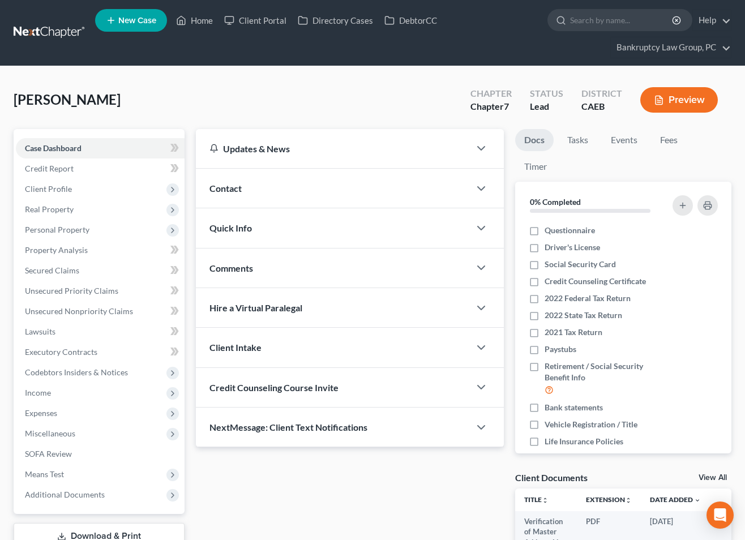
click at [267, 228] on div "Quick Info" at bounding box center [333, 227] width 274 height 39
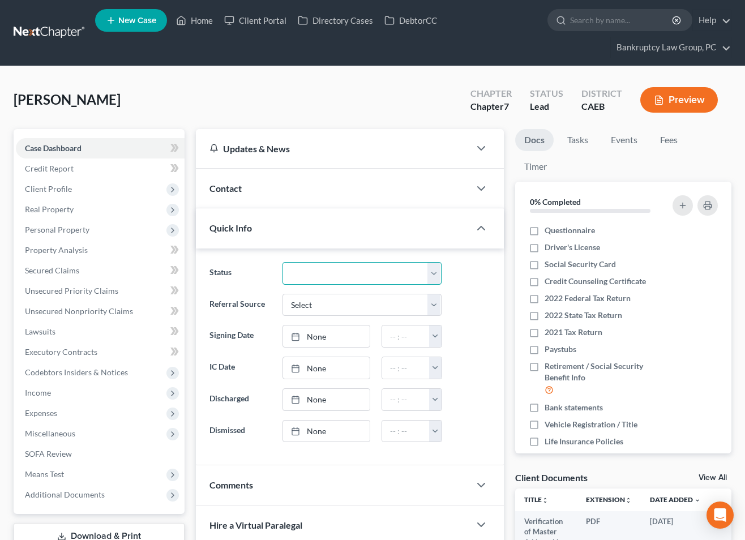
click at [319, 274] on select "Discharged Dismissed Filed In Progress Lead Lost Lead Ready to File To Review" at bounding box center [362, 273] width 159 height 23
select select "2"
click at [283, 262] on select "Discharged Dismissed Filed In Progress Lead Lost Lead Ready to File To Review" at bounding box center [362, 273] width 159 height 23
click at [53, 167] on span "Credit Report" at bounding box center [49, 169] width 49 height 10
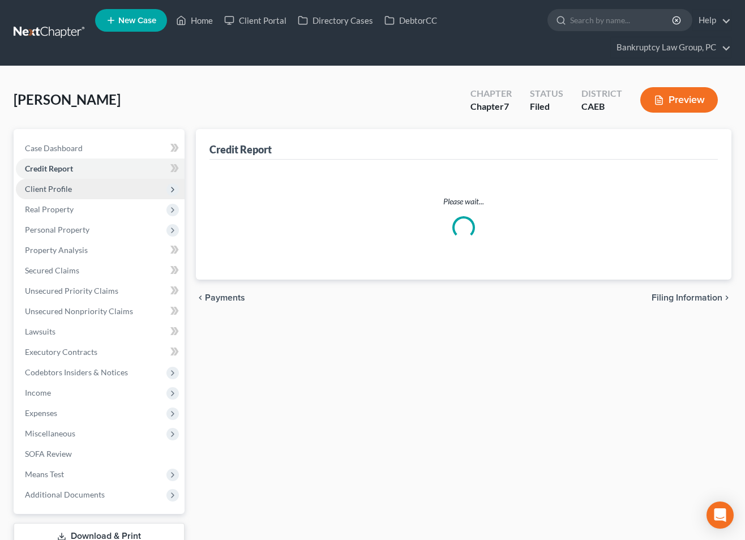
click at [63, 186] on span "Client Profile" at bounding box center [48, 189] width 47 height 10
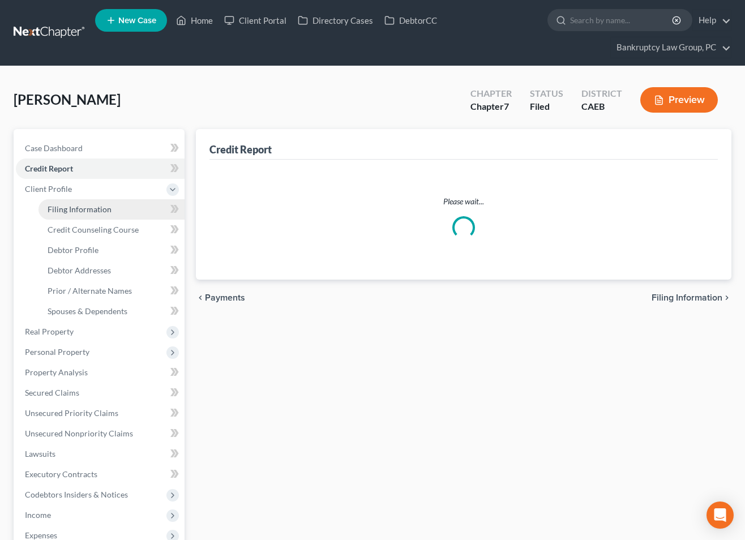
click at [75, 207] on span "Filing Information" at bounding box center [80, 209] width 64 height 10
select select "1"
select select "0"
select select "4"
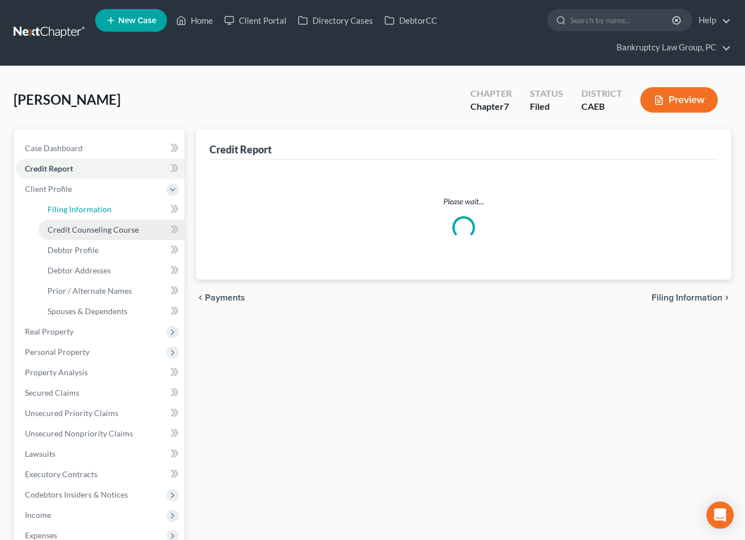
select select "0"
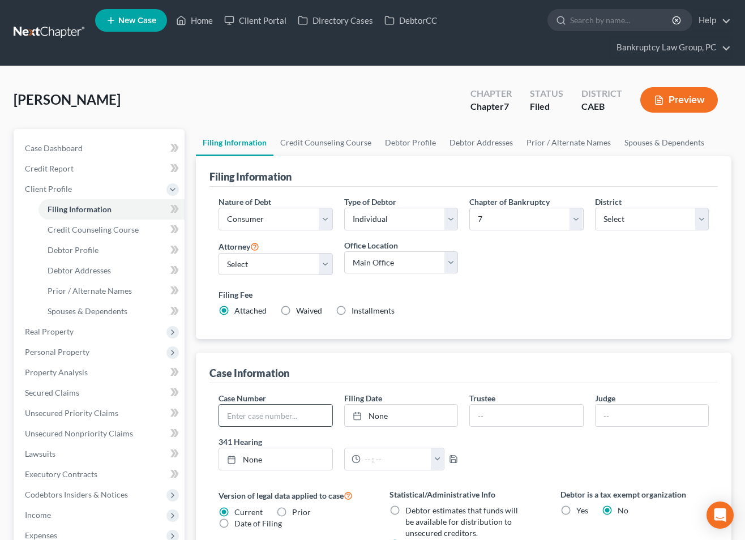
click at [275, 420] on input "text" at bounding box center [275, 416] width 113 height 22
type input "25-25554"
type input "[DATE]"
click at [427, 418] on link "[DATE]" at bounding box center [401, 416] width 113 height 22
click at [200, 24] on link "Home" at bounding box center [194, 20] width 48 height 20
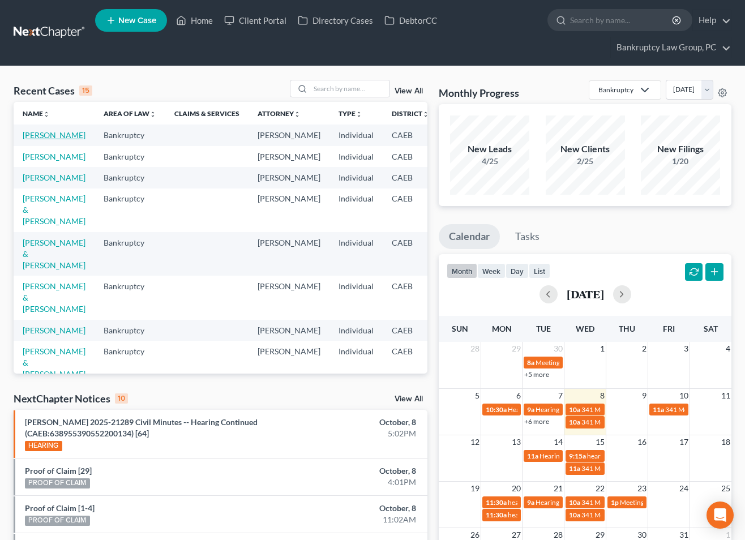
click at [40, 135] on link "[PERSON_NAME]" at bounding box center [54, 135] width 63 height 10
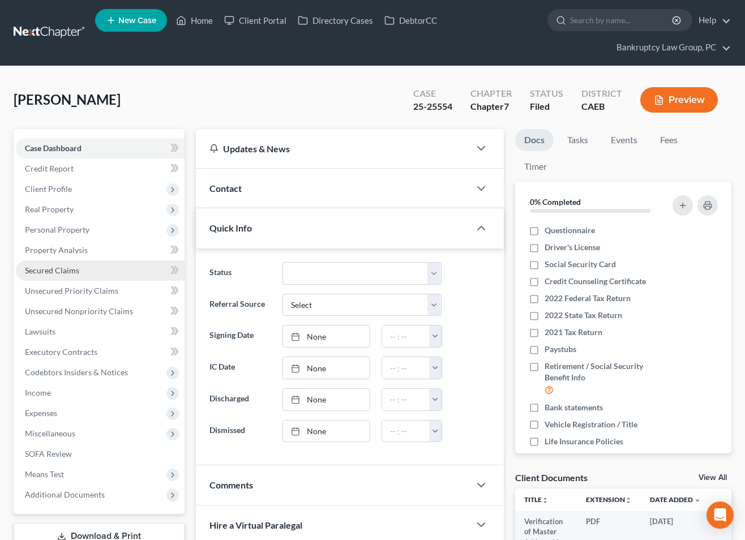
click at [53, 278] on link "Secured Claims" at bounding box center [100, 271] width 169 height 20
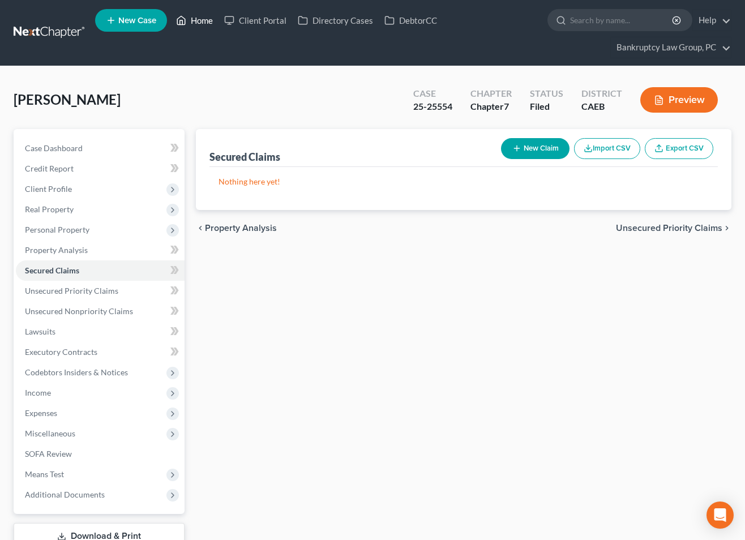
click at [204, 21] on link "Home" at bounding box center [194, 20] width 48 height 20
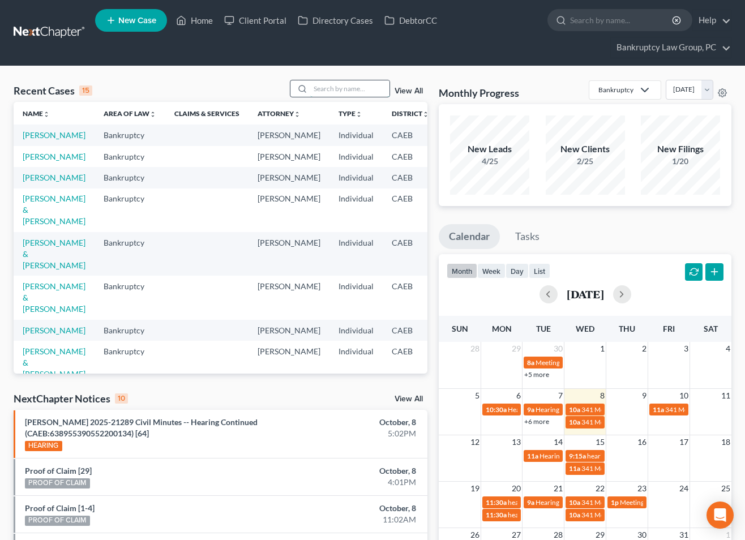
click at [355, 88] on input "search" at bounding box center [349, 88] width 79 height 16
click at [417, 400] on link "View All" at bounding box center [409, 399] width 28 height 8
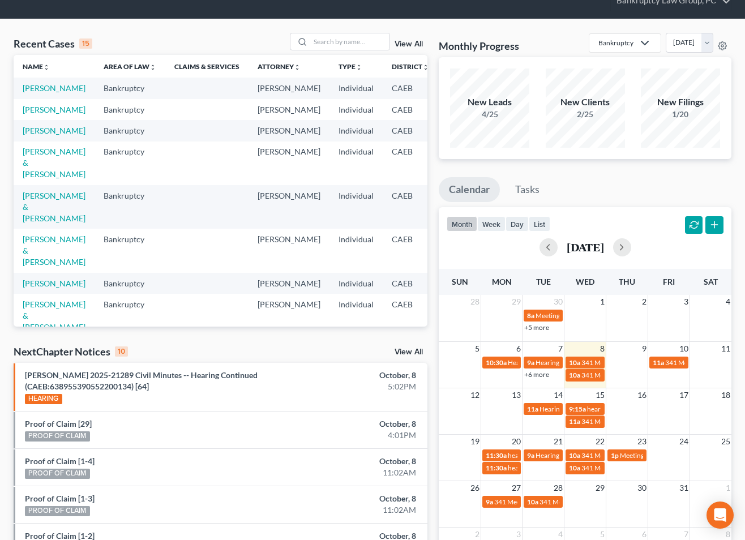
scroll to position [177, 0]
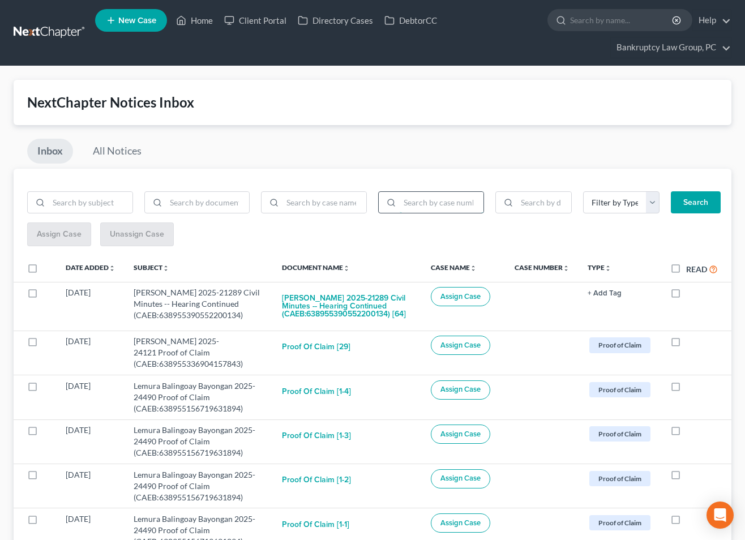
click at [429, 206] on input "search" at bounding box center [442, 203] width 84 height 22
type input "23-20730"
click at [719, 203] on button "Search" at bounding box center [696, 202] width 50 height 23
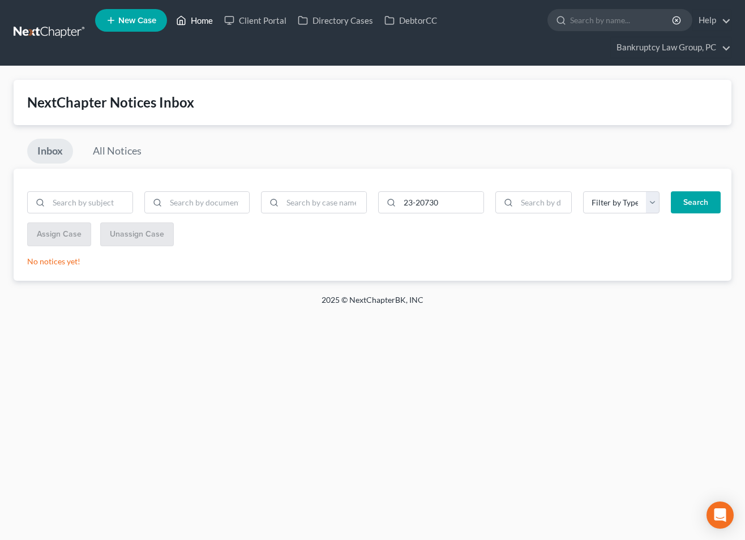
click at [194, 23] on link "Home" at bounding box center [194, 20] width 48 height 20
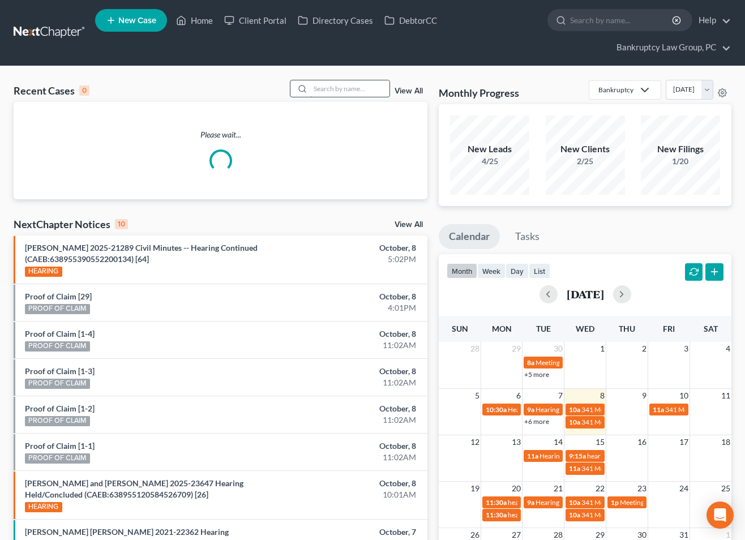
click at [365, 91] on input "search" at bounding box center [349, 88] width 79 height 16
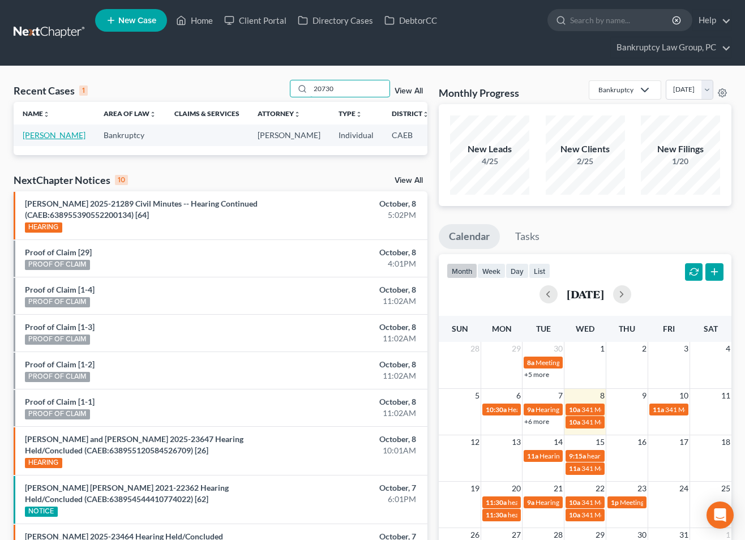
type input "20730"
click at [31, 140] on link "[PERSON_NAME]" at bounding box center [54, 135] width 63 height 10
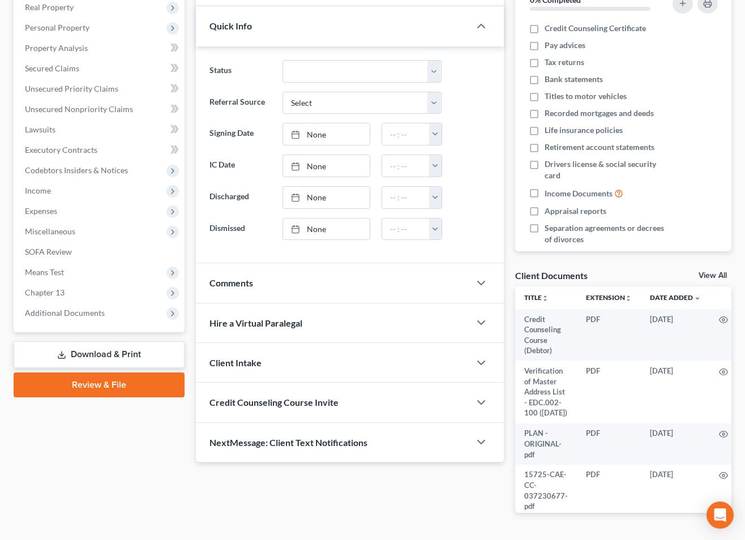
scroll to position [212, 0]
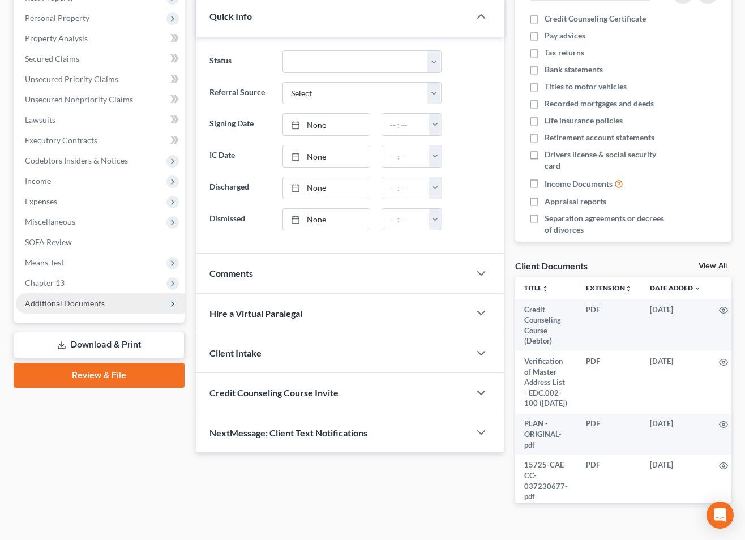
click at [58, 307] on span "Additional Documents" at bounding box center [65, 303] width 80 height 10
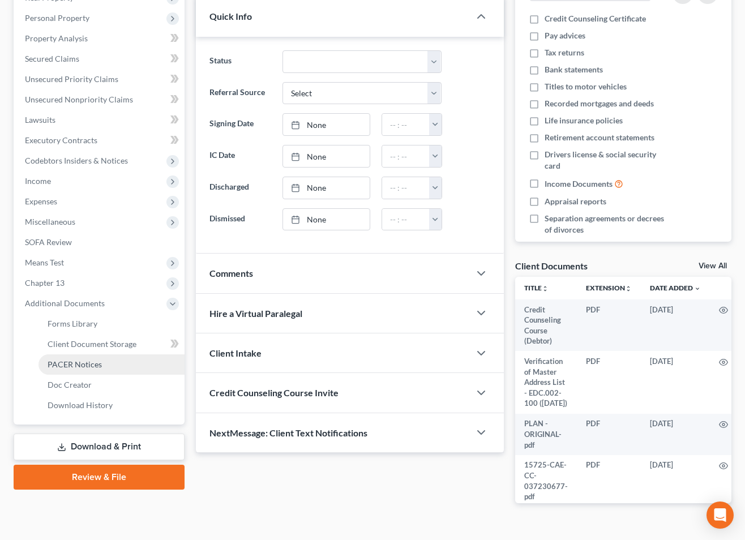
click at [65, 366] on span "PACER Notices" at bounding box center [75, 365] width 54 height 10
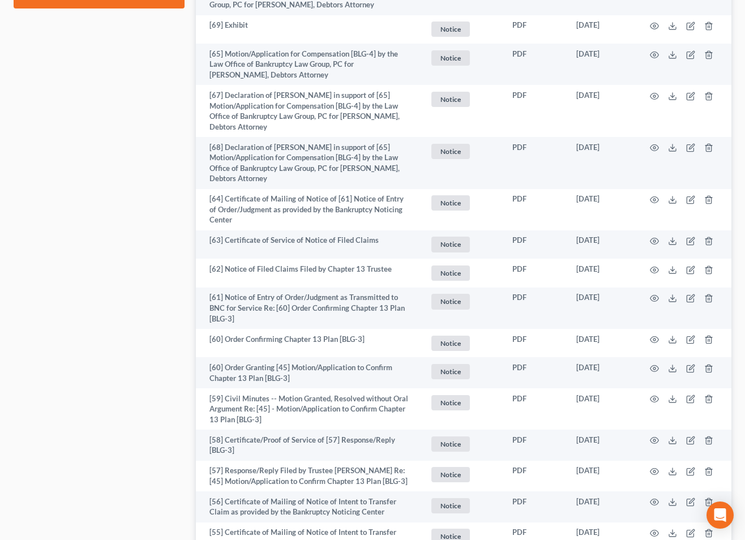
scroll to position [697, 0]
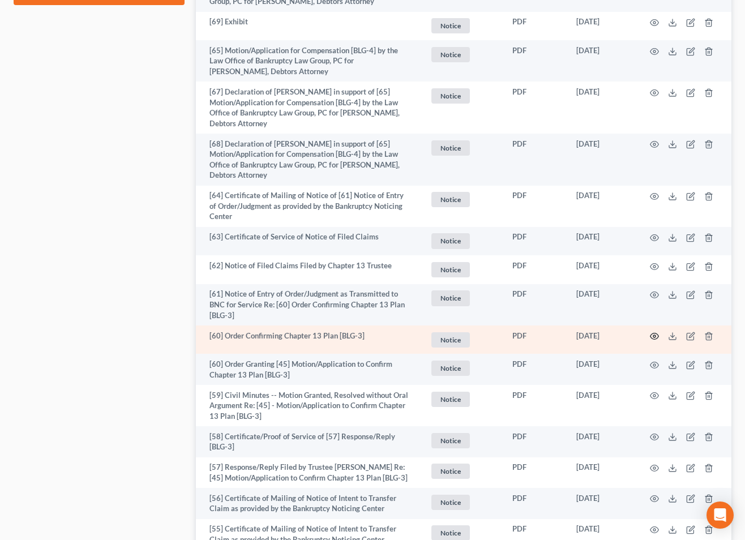
click at [652, 336] on icon "button" at bounding box center [654, 336] width 9 height 9
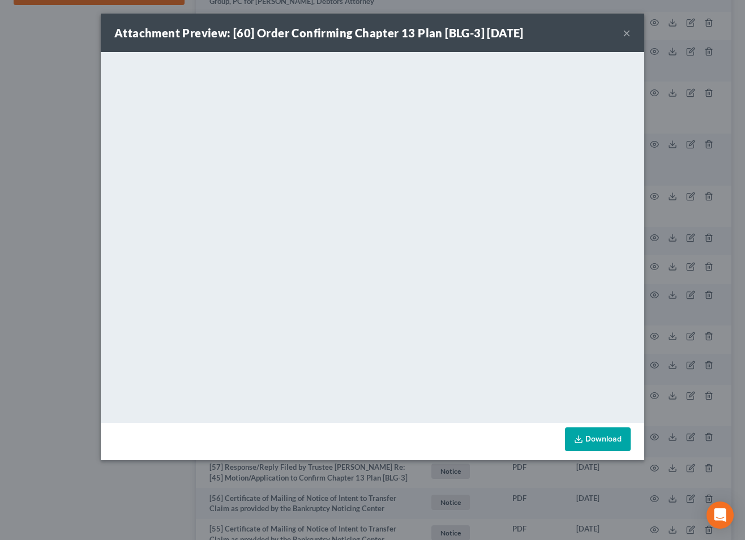
click at [629, 34] on button "×" at bounding box center [627, 33] width 8 height 14
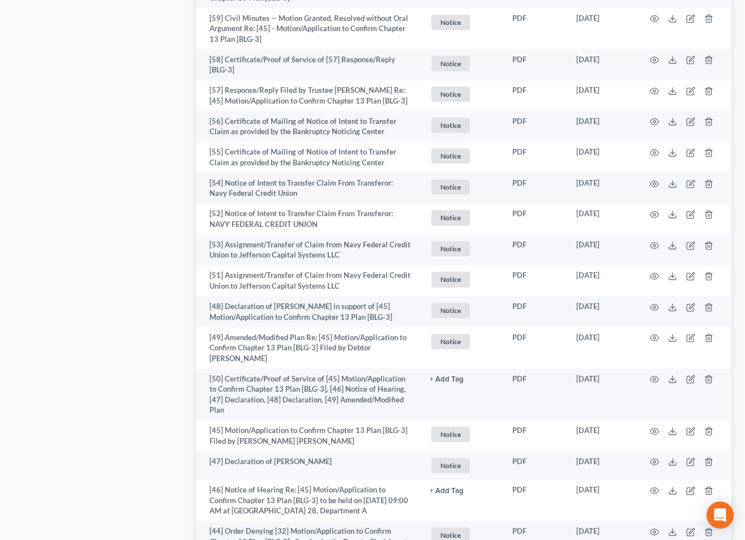
scroll to position [1077, 0]
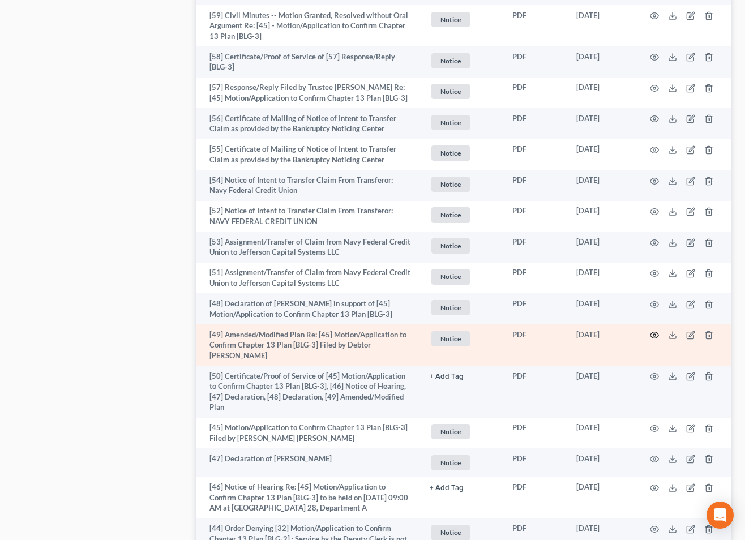
click at [655, 334] on icon "button" at bounding box center [654, 335] width 9 height 9
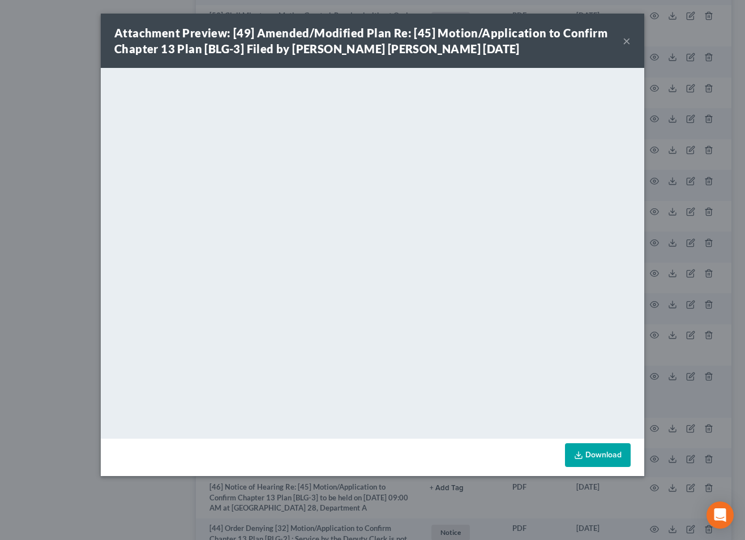
drag, startPoint x: 625, startPoint y: 40, endPoint x: 624, endPoint y: 61, distance: 21.0
click at [625, 40] on button "×" at bounding box center [627, 41] width 8 height 14
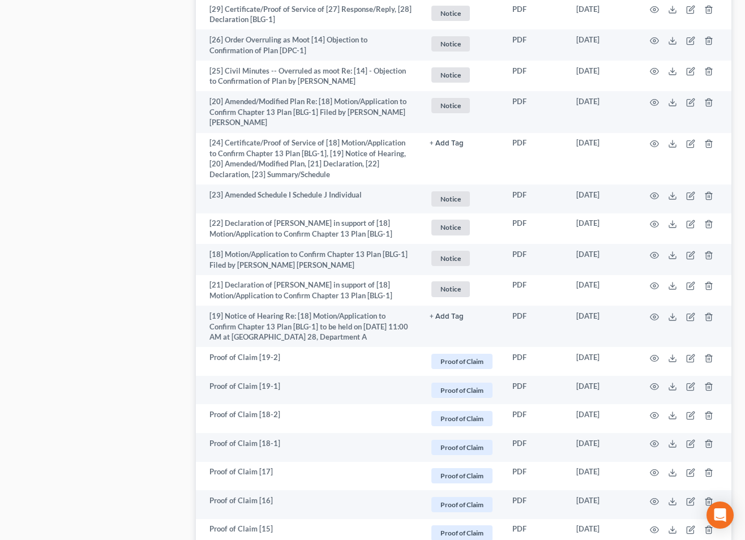
scroll to position [2241, 0]
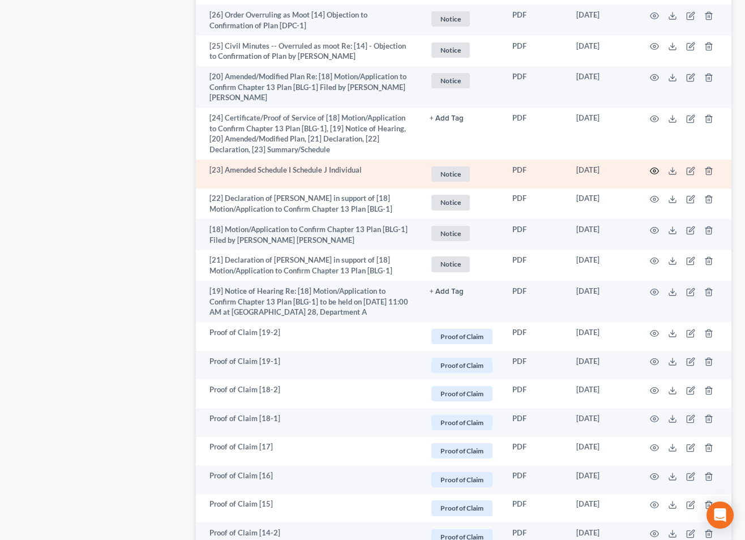
click at [654, 167] on icon "button" at bounding box center [654, 171] width 9 height 9
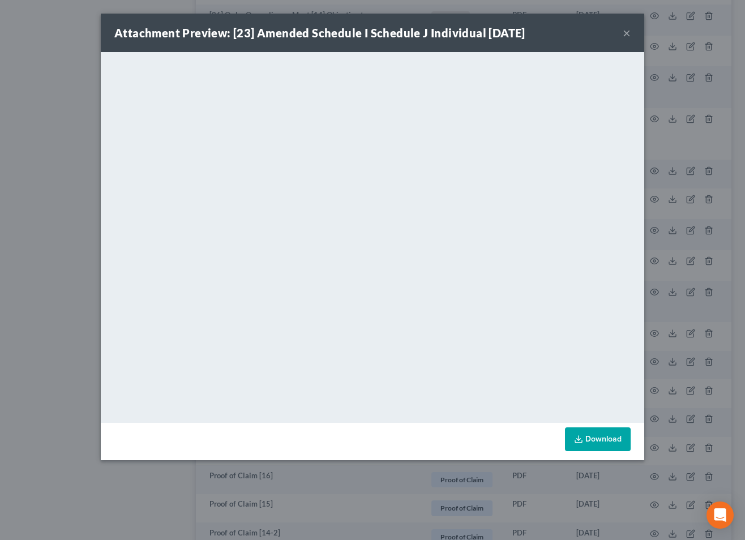
click at [629, 33] on button "×" at bounding box center [627, 33] width 8 height 14
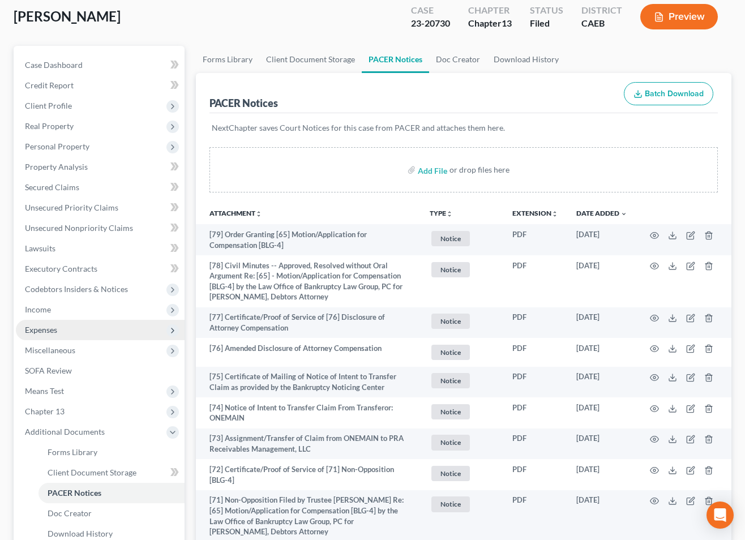
scroll to position [0, 0]
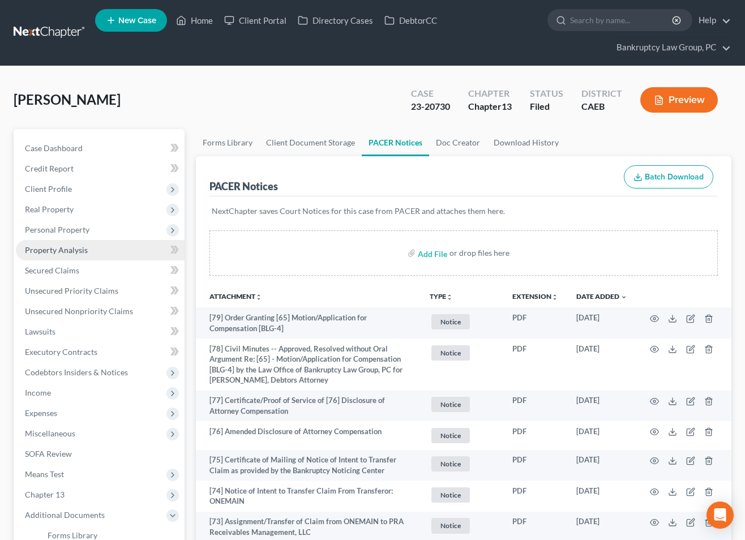
click at [63, 253] on span "Property Analysis" at bounding box center [56, 250] width 63 height 10
